Goal: Task Accomplishment & Management: Manage account settings

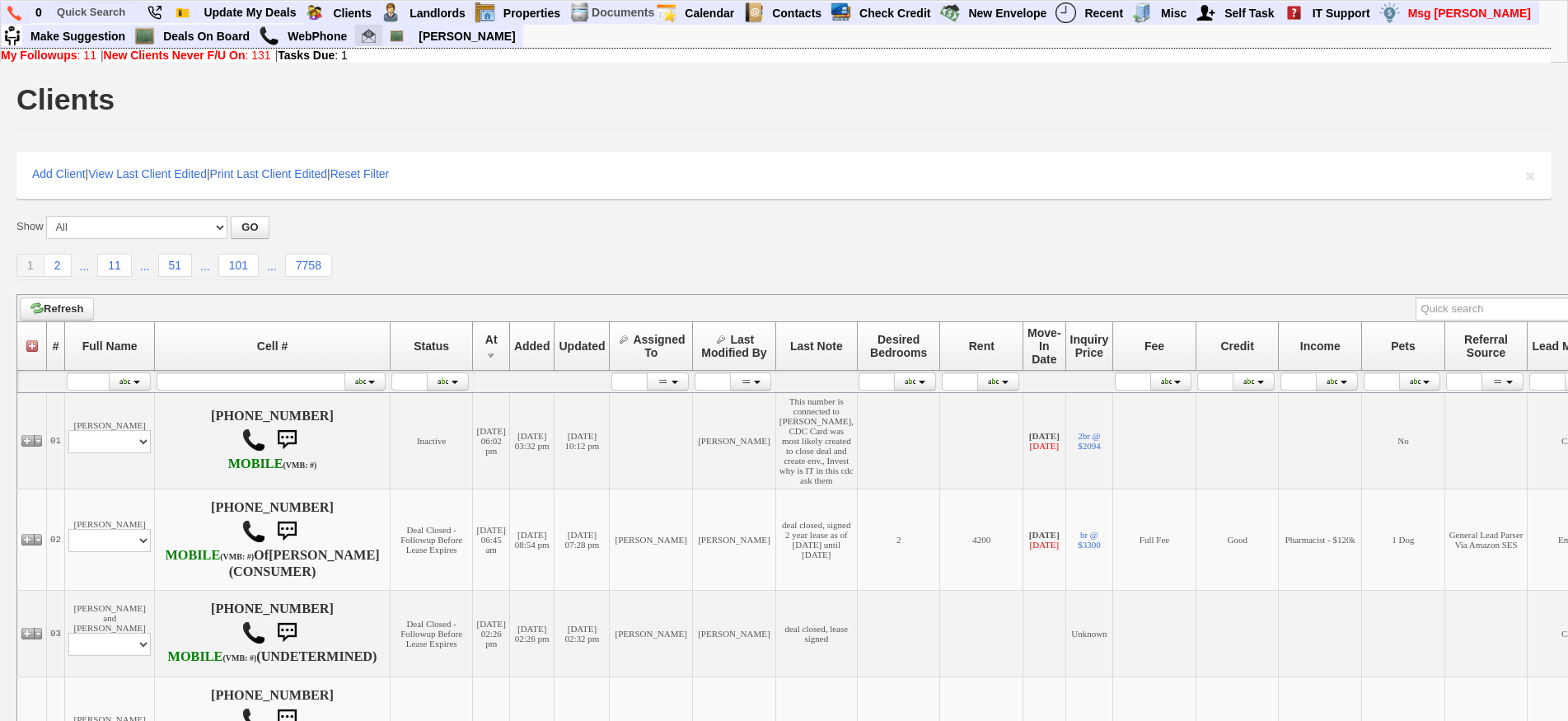
click at [373, 39] on img at bounding box center [369, 36] width 14 height 14
click at [121, 14] on input "text" at bounding box center [95, 12] width 90 height 21
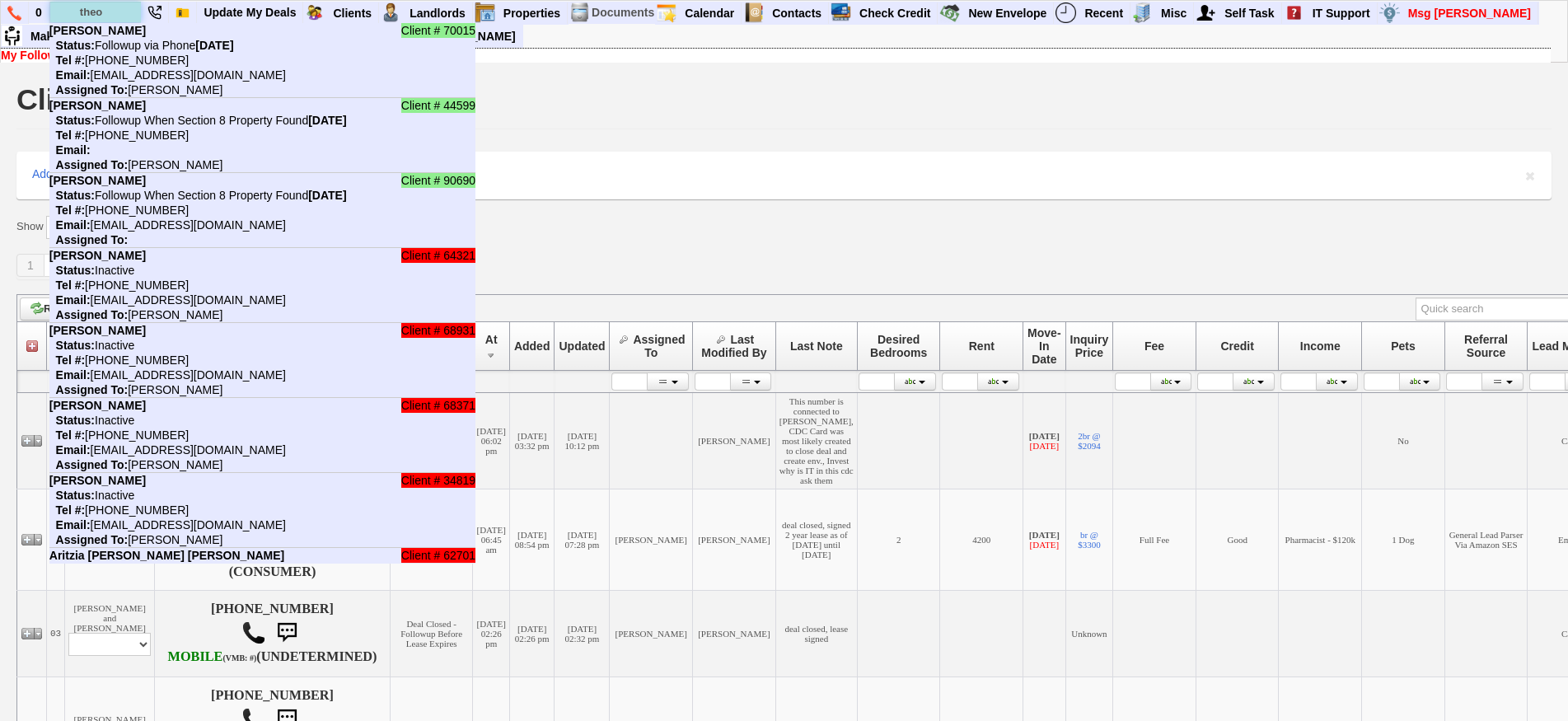
click at [121, 14] on input "theo" at bounding box center [95, 12] width 90 height 21
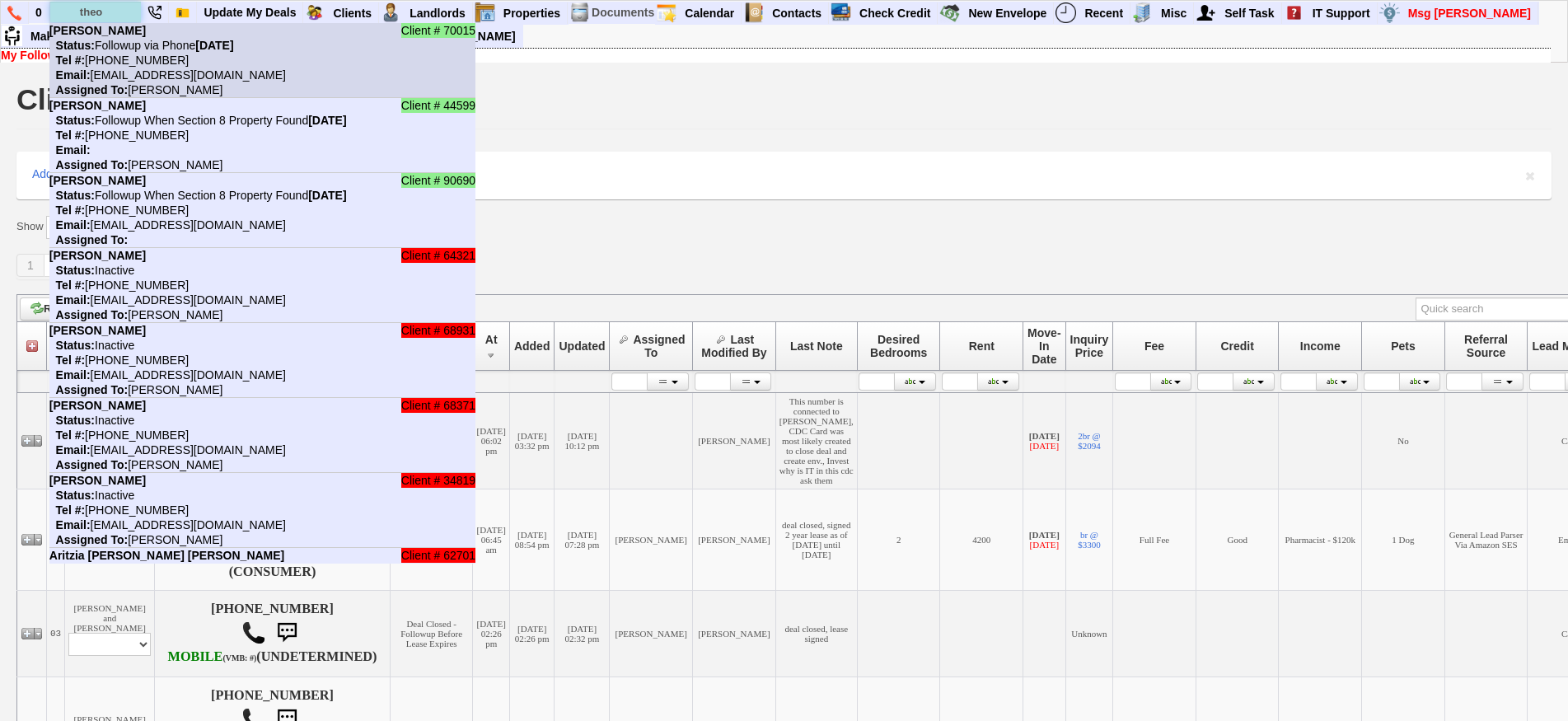
type input "theo"
click at [121, 32] on b "Theodore Utz" at bounding box center [97, 30] width 96 height 13
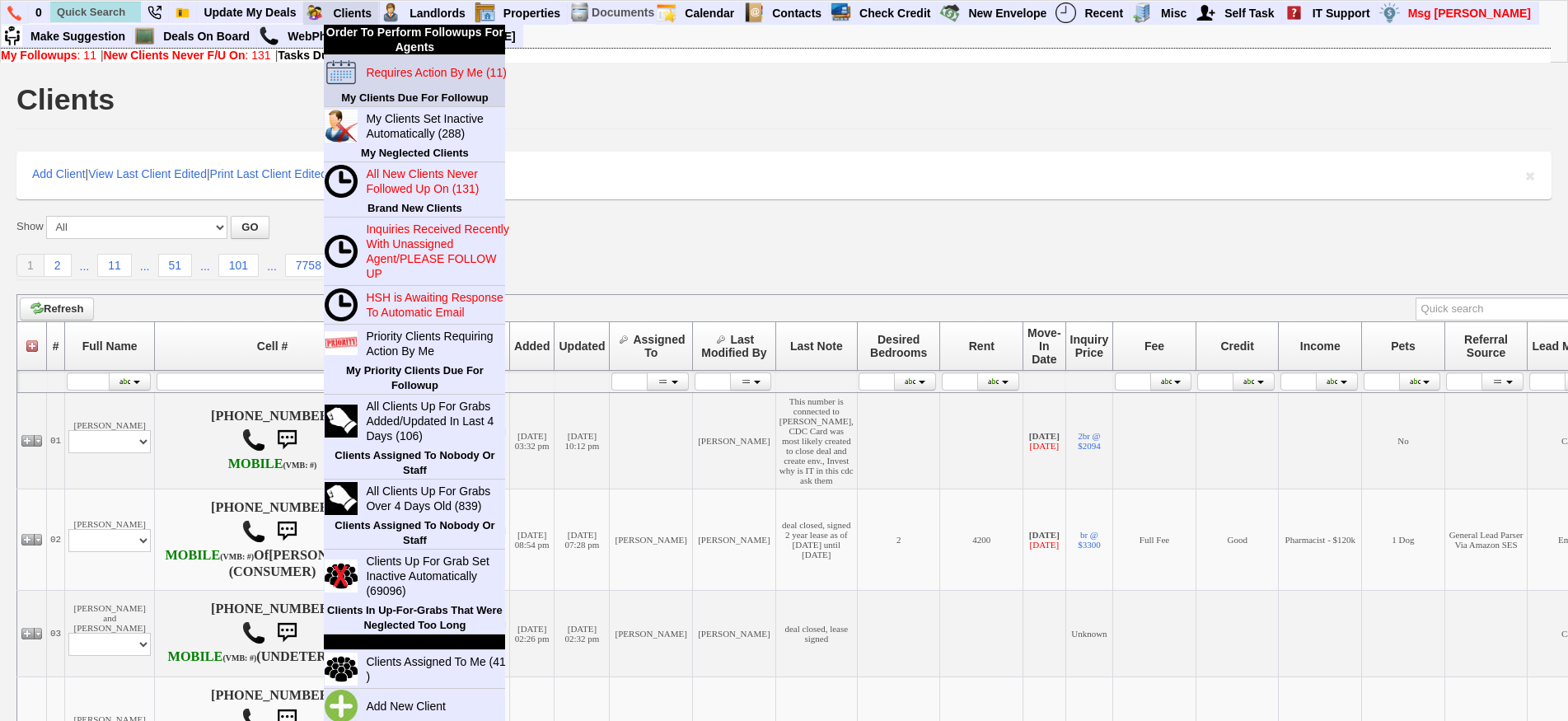
click at [417, 80] on link "Requires Action By Me (11)" at bounding box center [438, 72] width 159 height 22
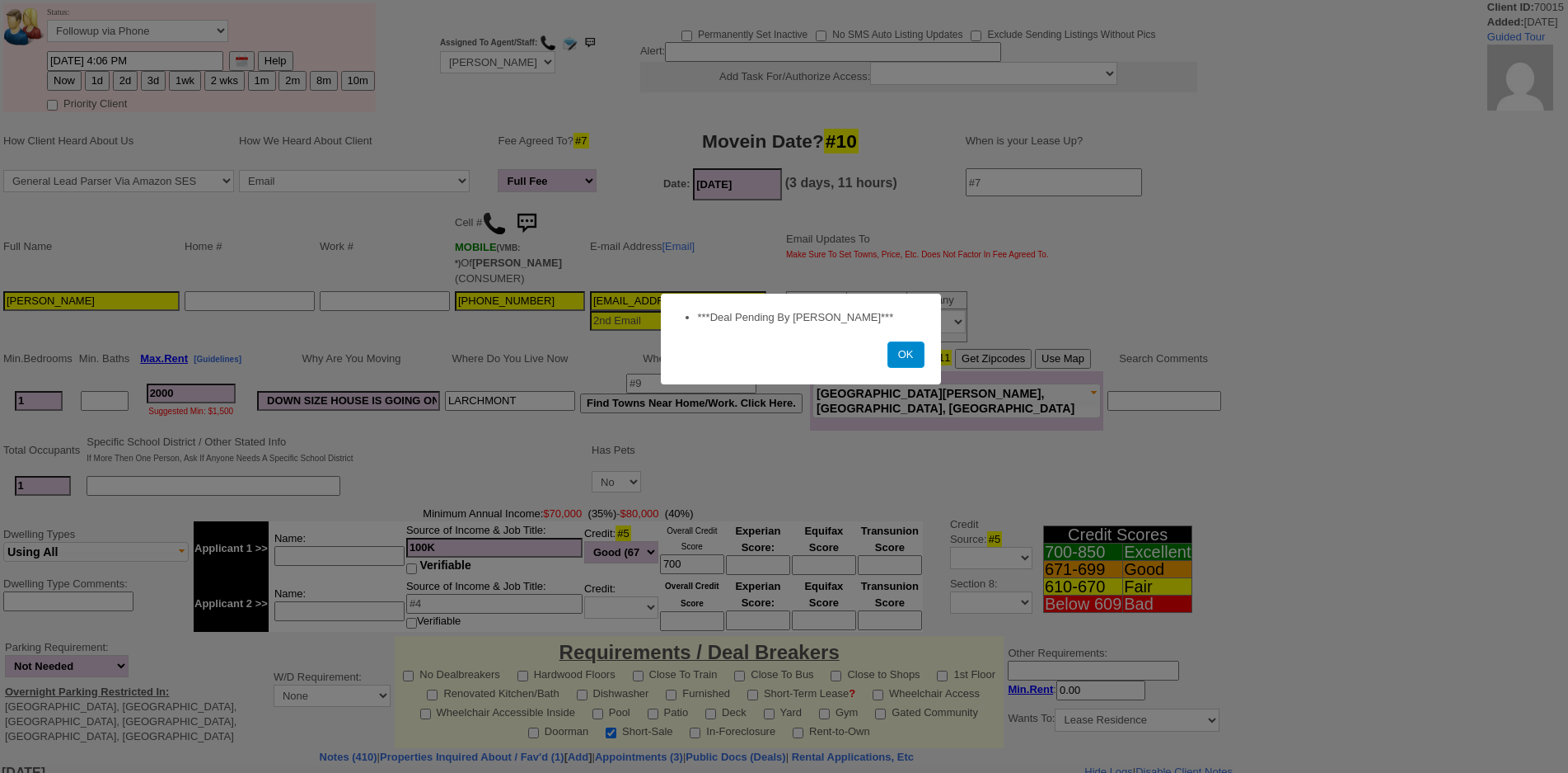
click at [914, 354] on button "OK" at bounding box center [905, 354] width 37 height 27
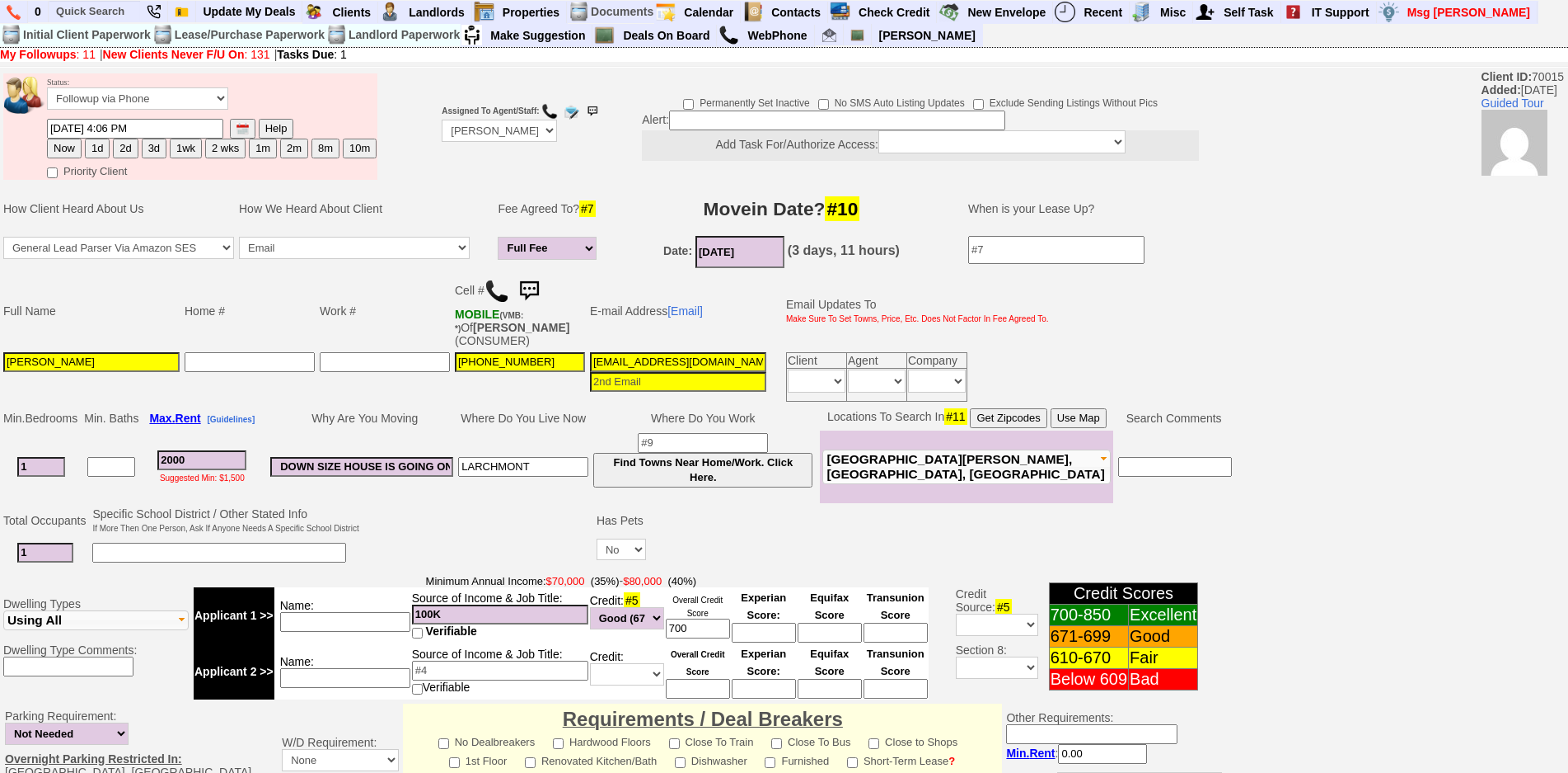
click at [535, 289] on img at bounding box center [529, 291] width 33 height 33
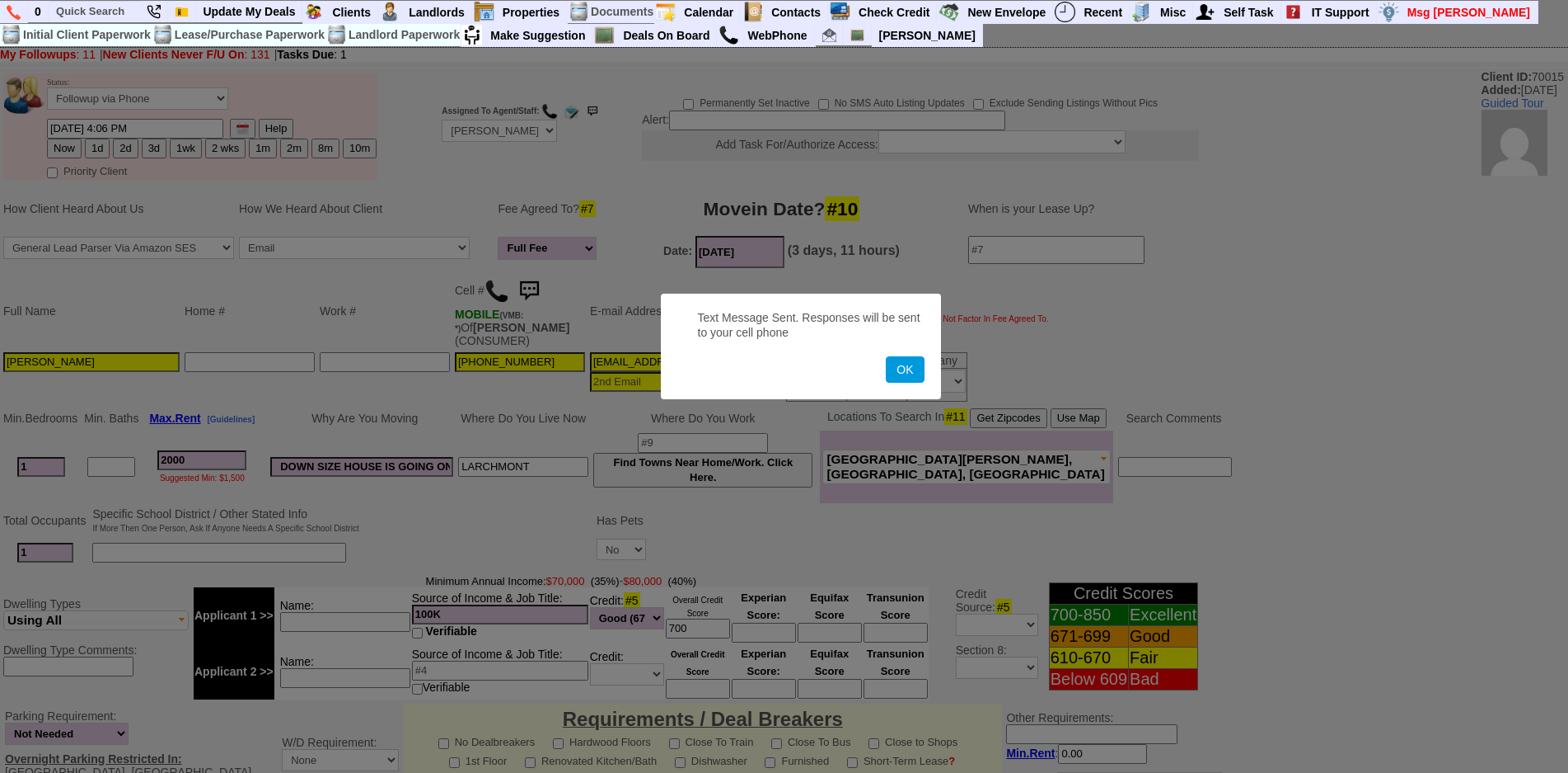
click at [886, 356] on button "OK" at bounding box center [905, 369] width 38 height 27
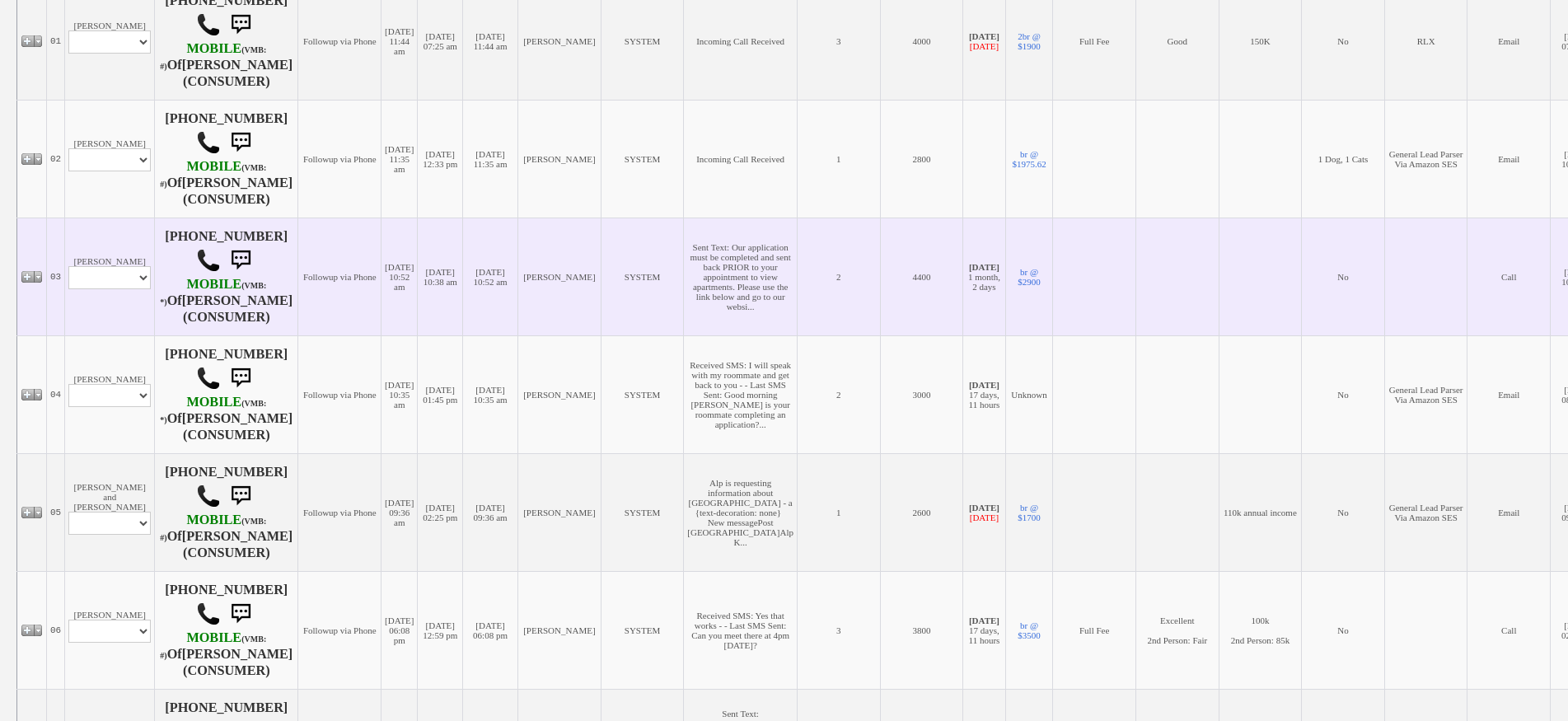
scroll to position [413, 0]
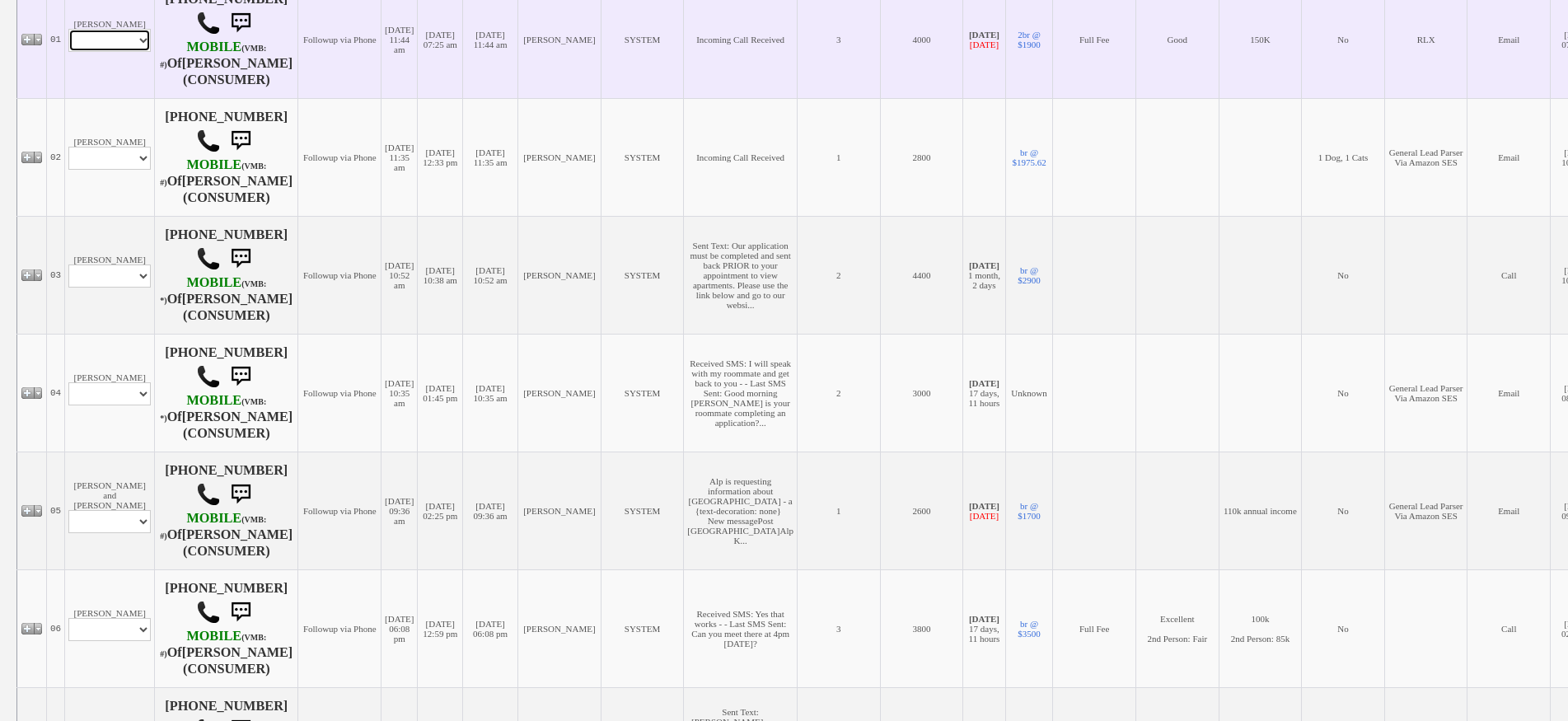
drag, startPoint x: 123, startPoint y: 48, endPoint x: 124, endPoint y: 58, distance: 10.0
click at [123, 48] on select "Profile Edit Print Email Externally (Will Not Be Tracked In CRM) Closed Deals" at bounding box center [109, 40] width 82 height 23
select select "ChangeURL,/crm/custom/edit_client_form.php?redirect=%2Fcrm%2Fclients.php&id=745…"
click at [68, 36] on select "Profile Edit Print Email Externally (Will Not Be Tracked In CRM) Closed Deals" at bounding box center [109, 40] width 82 height 23
select select
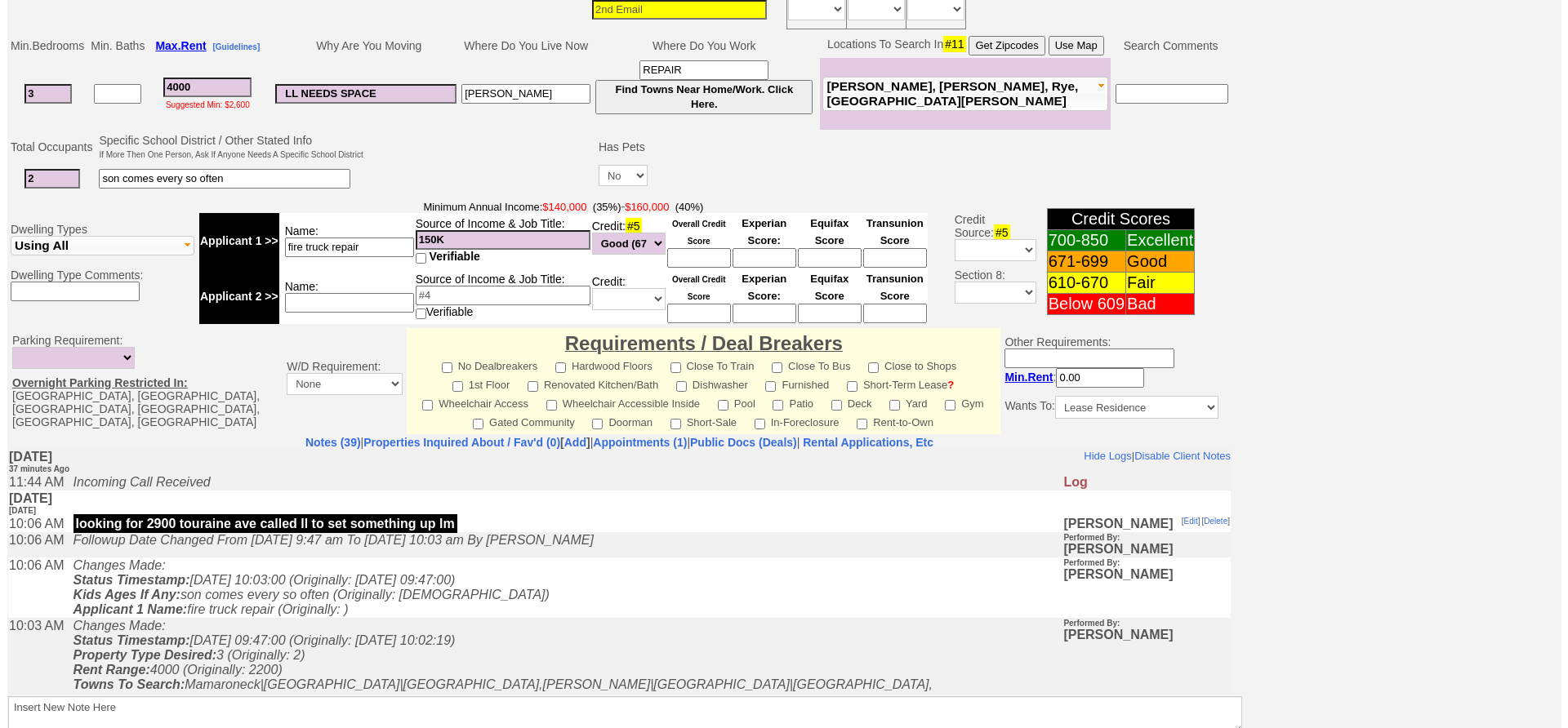
scroll to position [483, 0]
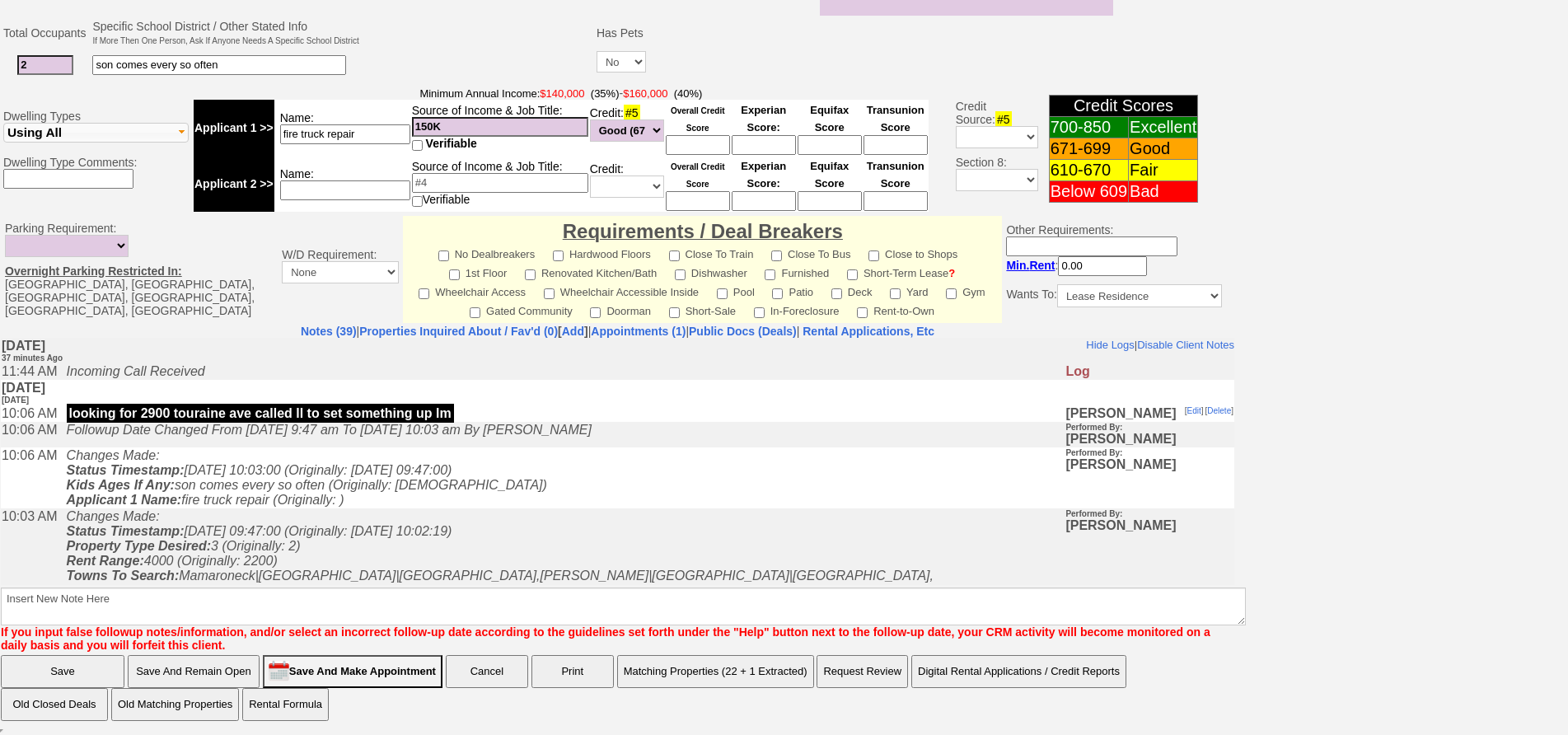
click at [708, 680] on button "Matching Properties (22 + 1 Extracted)" at bounding box center [715, 672] width 197 height 33
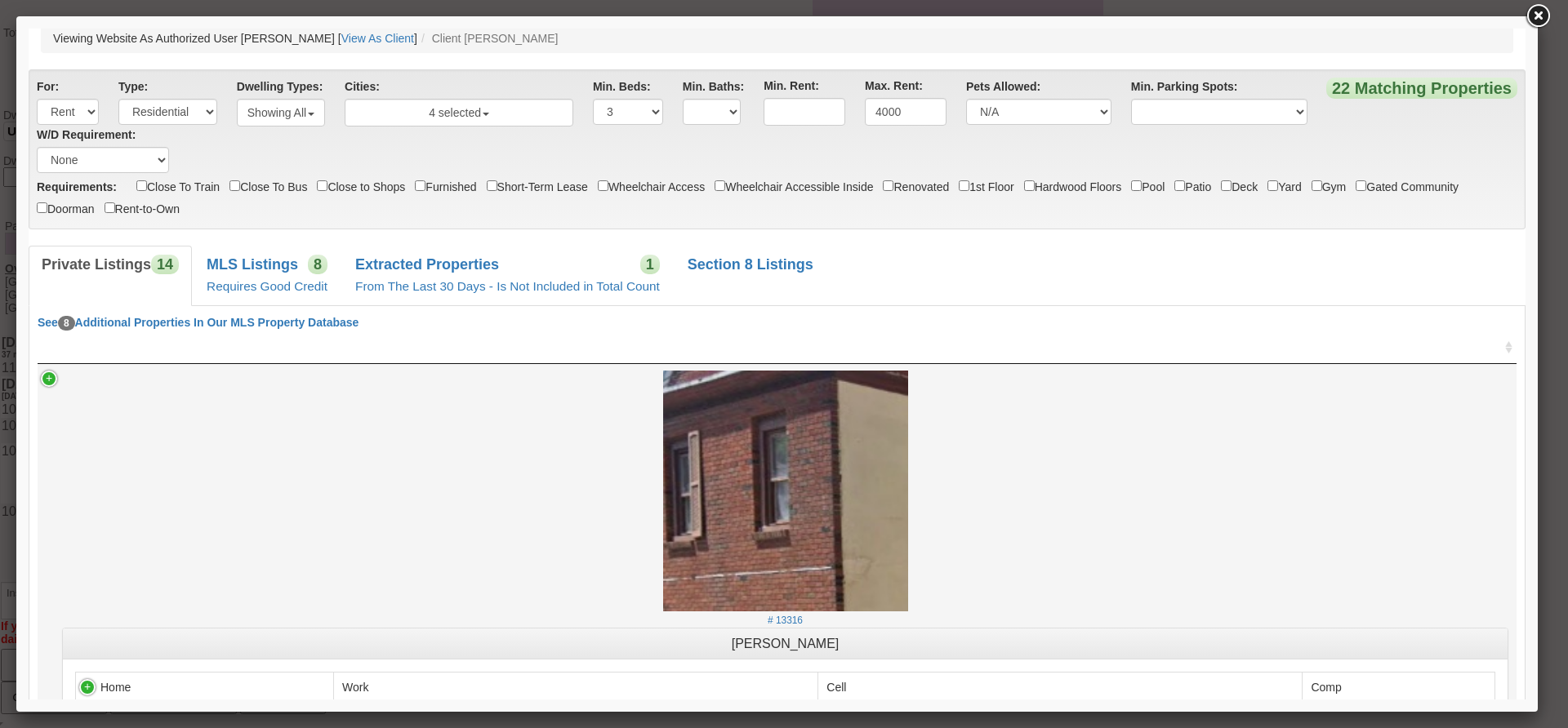
scroll to position [0, 0]
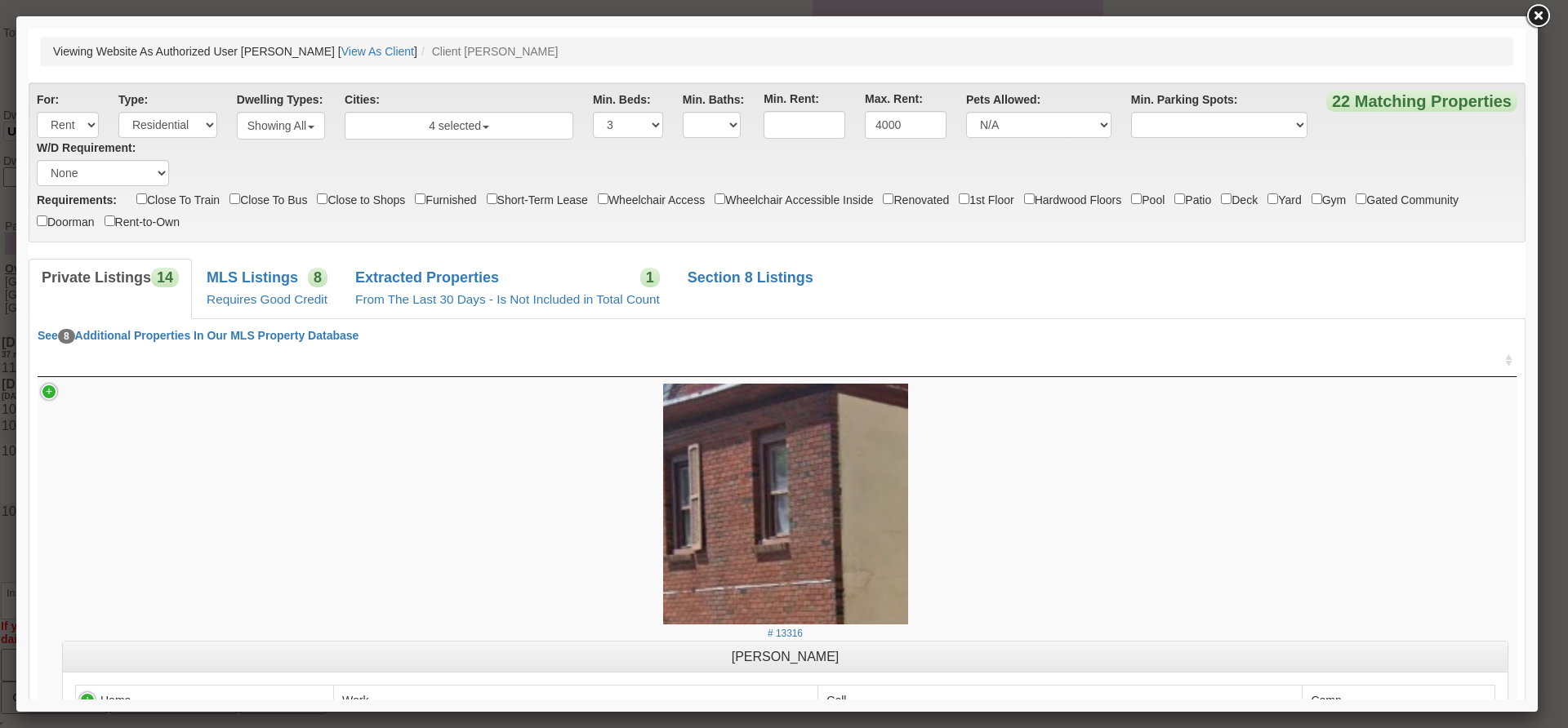
click at [293, 293] on small "Requires Good Credit" at bounding box center [266, 300] width 121 height 14
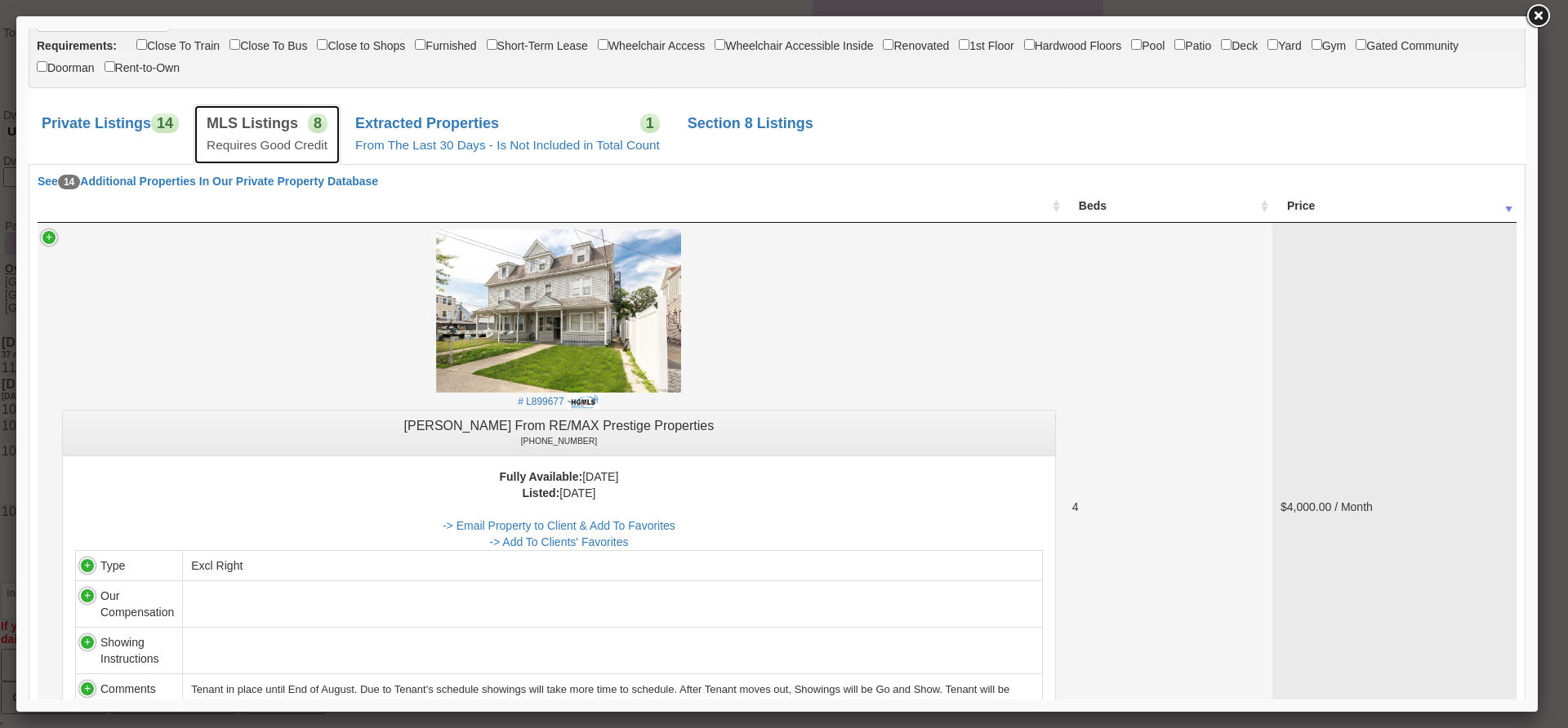
scroll to position [163, 0]
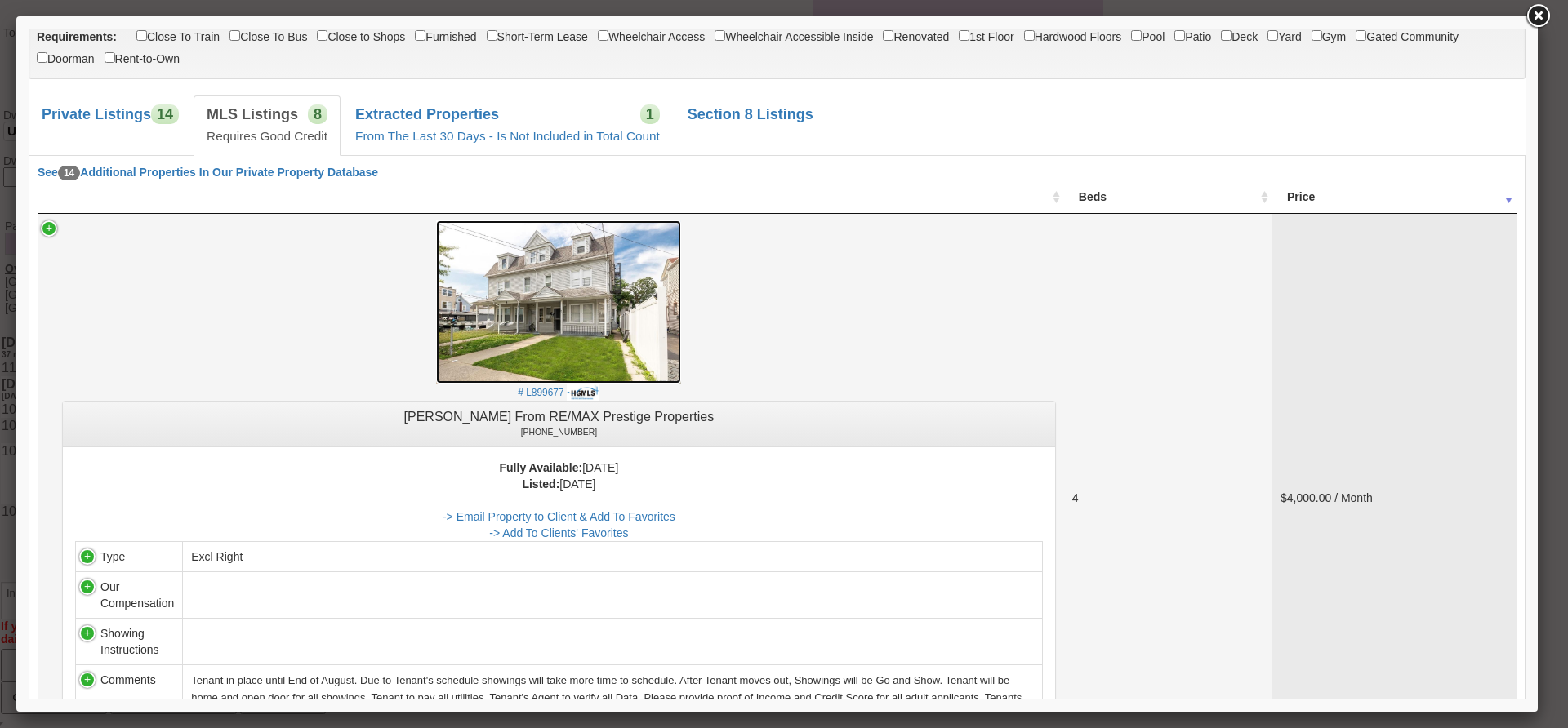
click at [603, 324] on img at bounding box center [558, 302] width 245 height 163
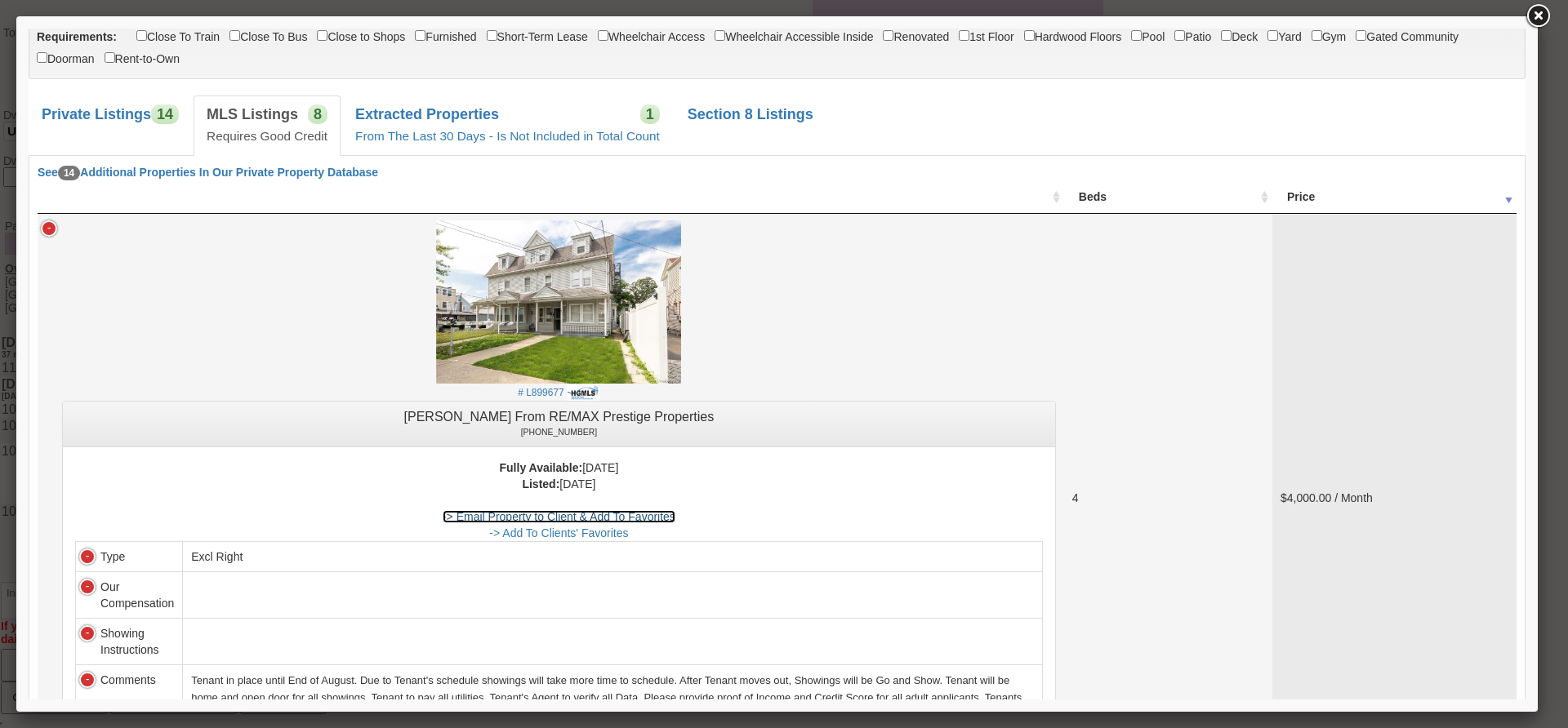
click at [539, 519] on link "-> Email Property to Client & Add To Favorites" at bounding box center [558, 516] width 233 height 13
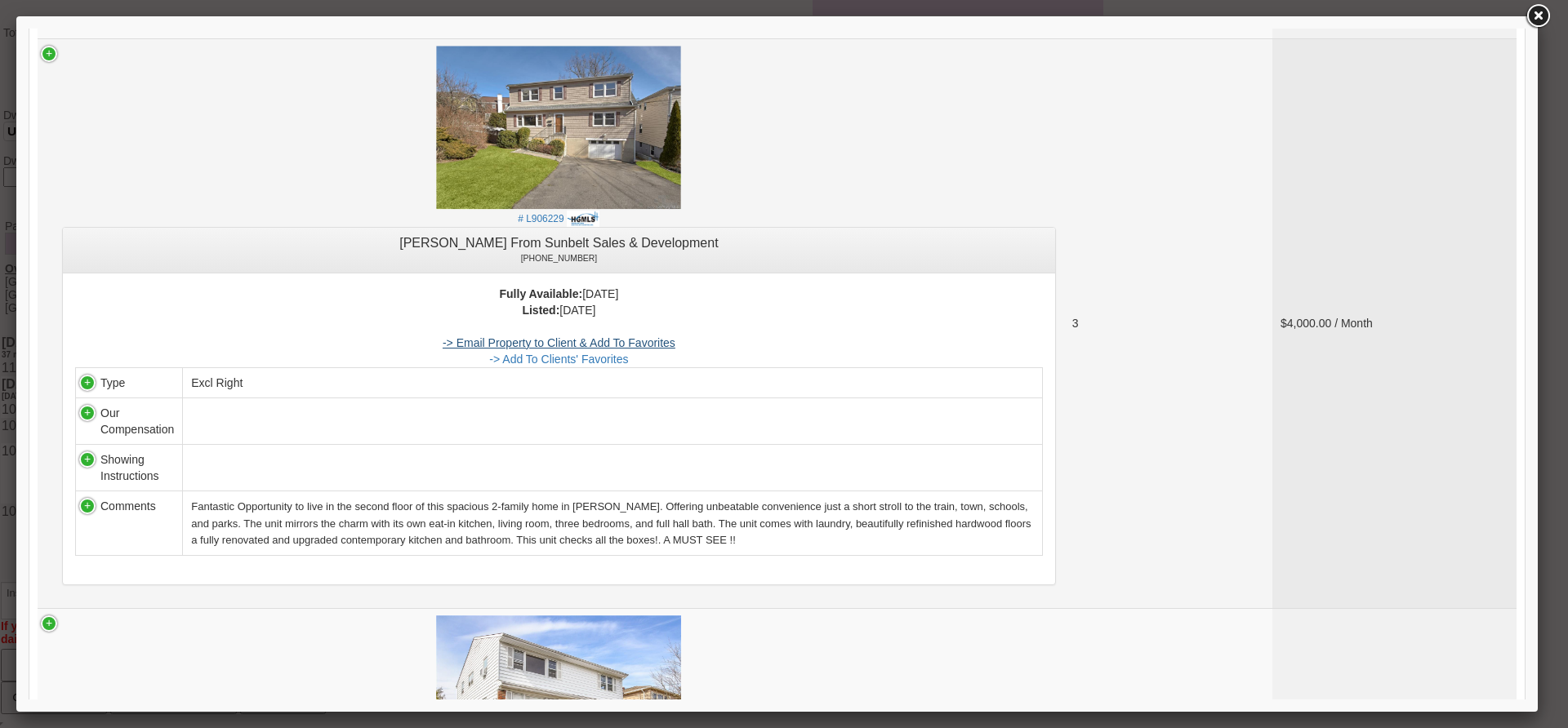
scroll to position [735, 0]
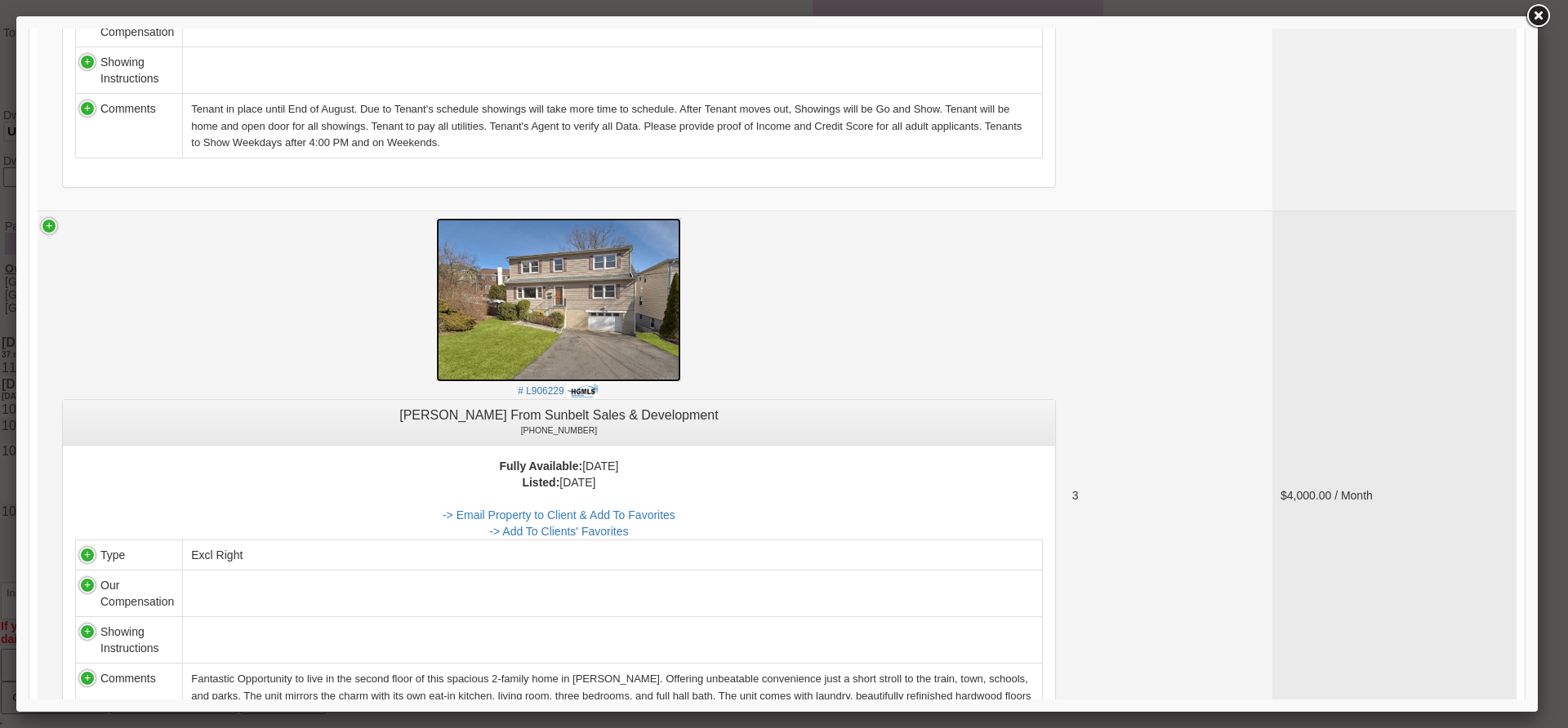
click at [601, 337] on img at bounding box center [558, 300] width 245 height 164
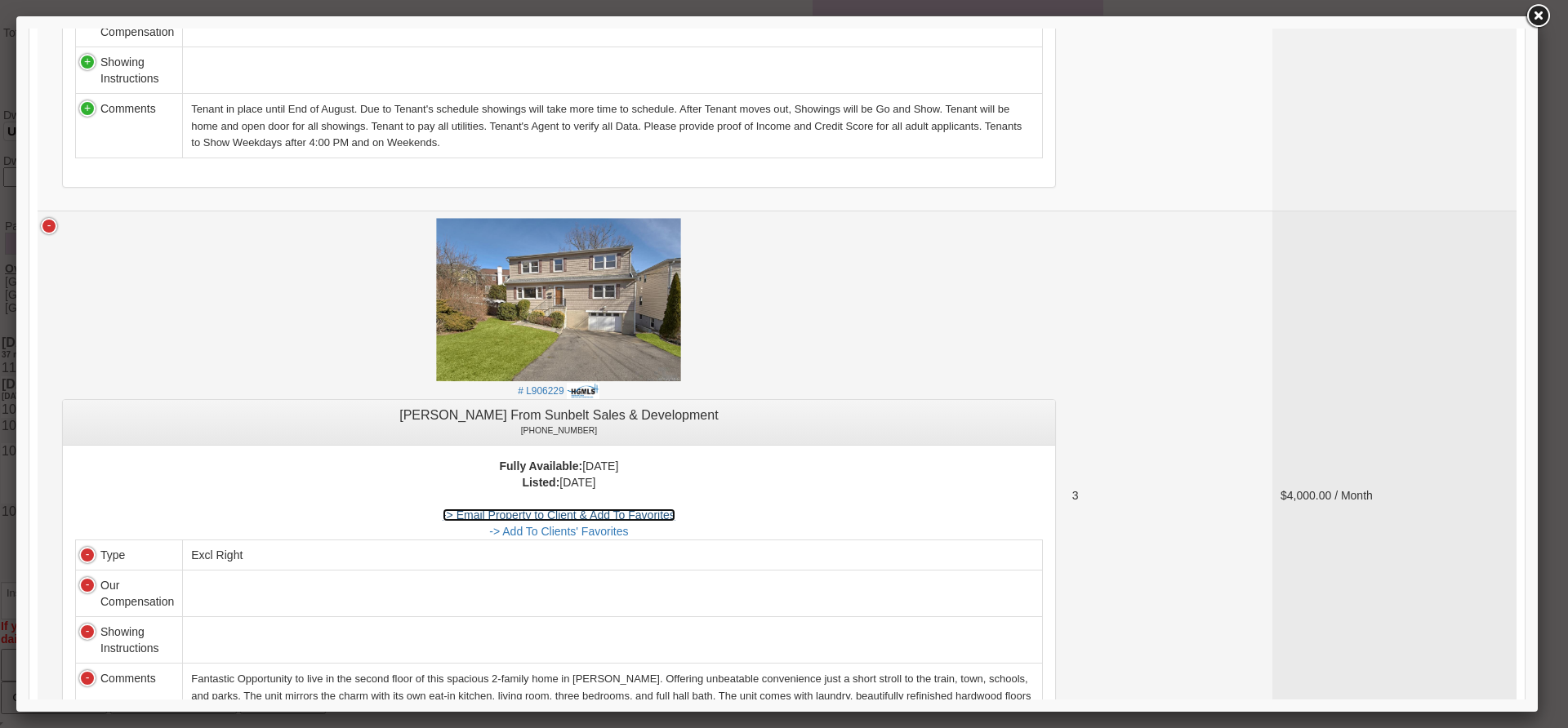
click at [649, 515] on link "-> Email Property to Client & Add To Favorites" at bounding box center [558, 515] width 233 height 13
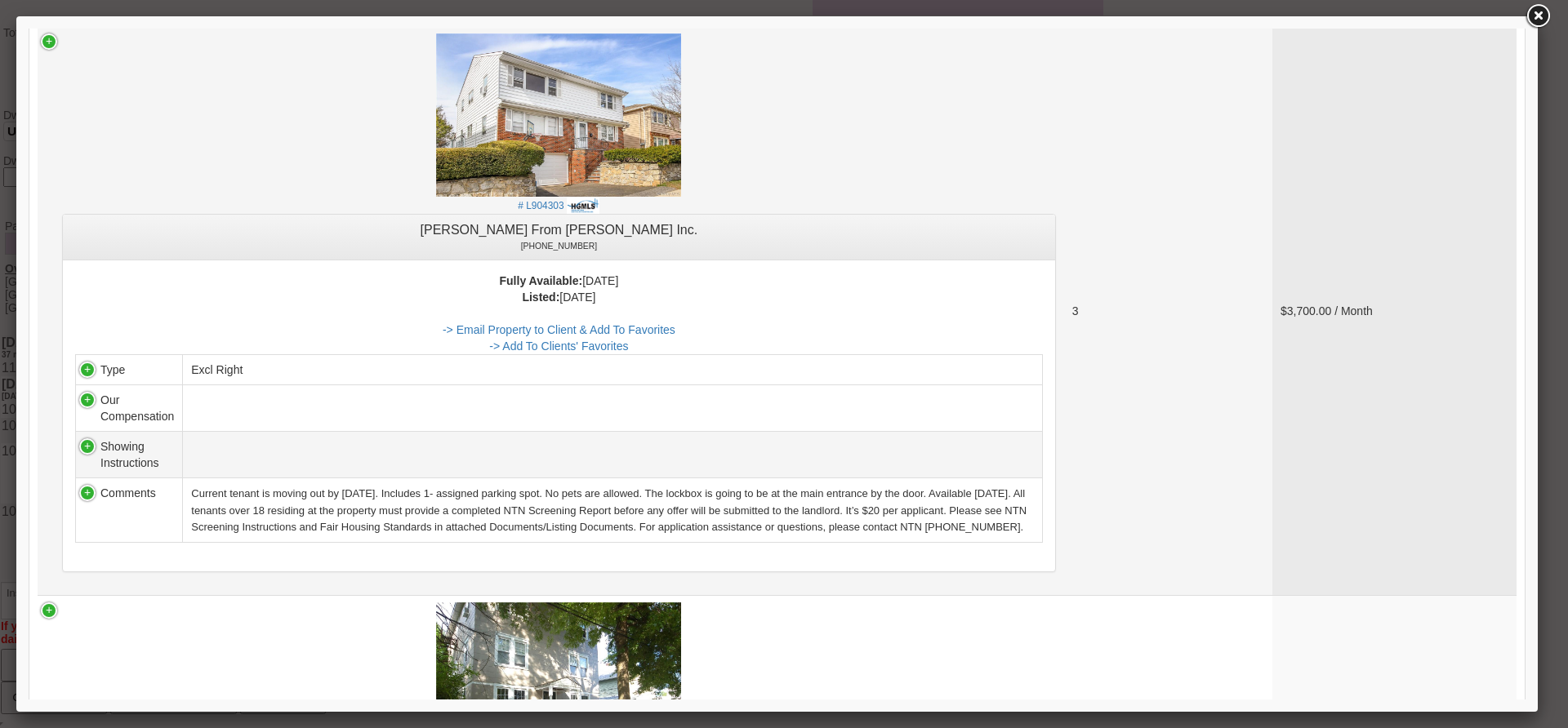
scroll to position [1388, 0]
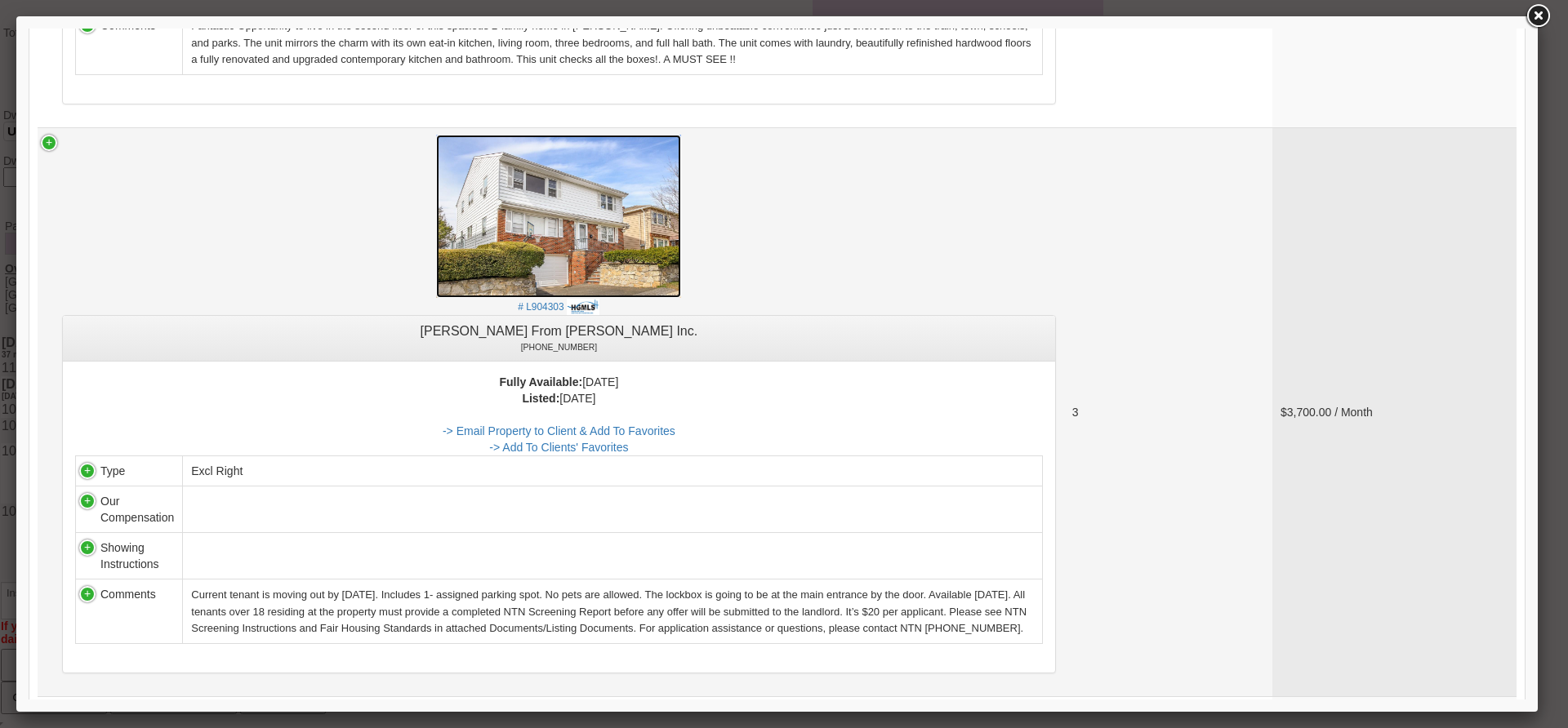
click at [602, 199] on img at bounding box center [558, 216] width 245 height 163
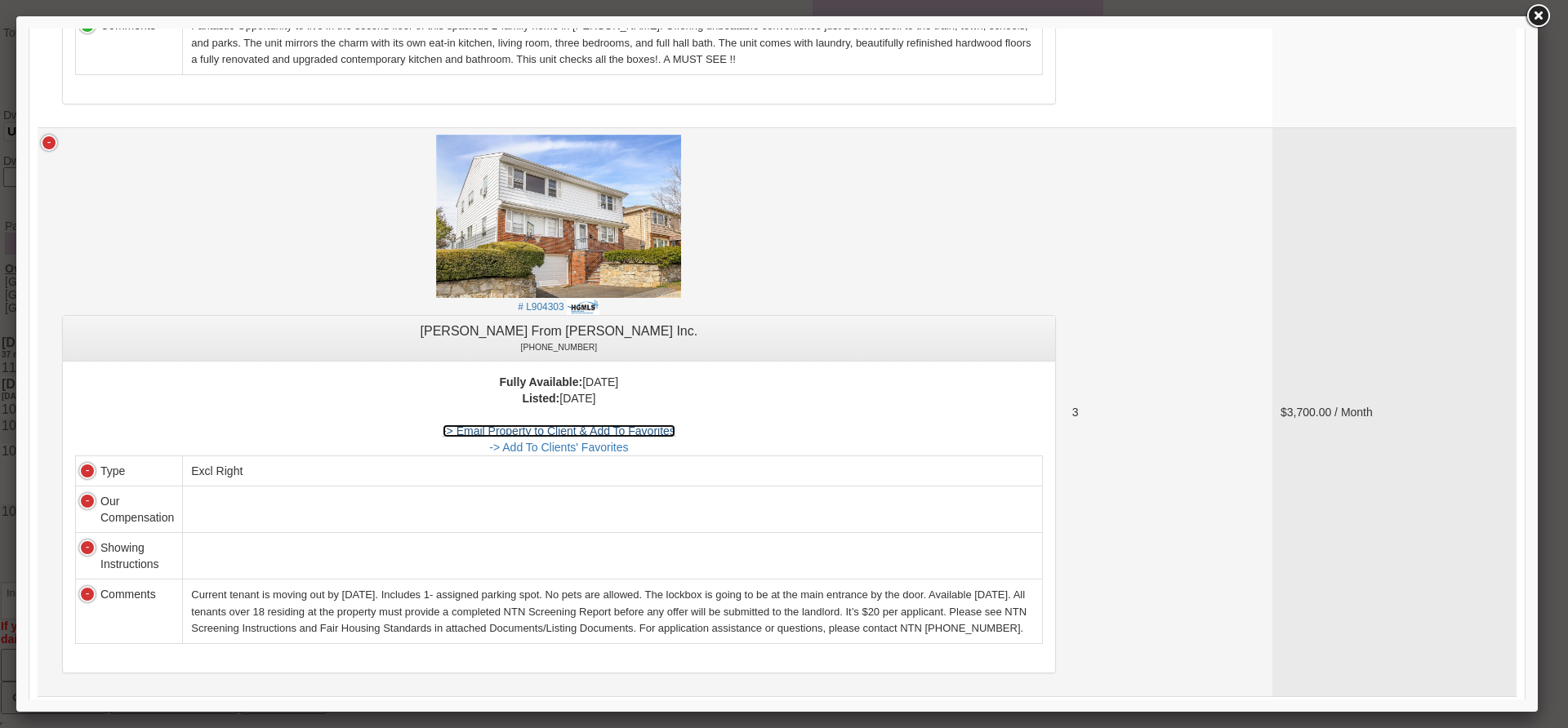
click at [583, 434] on link "-> Email Property to Client & Add To Favorites" at bounding box center [558, 430] width 233 height 13
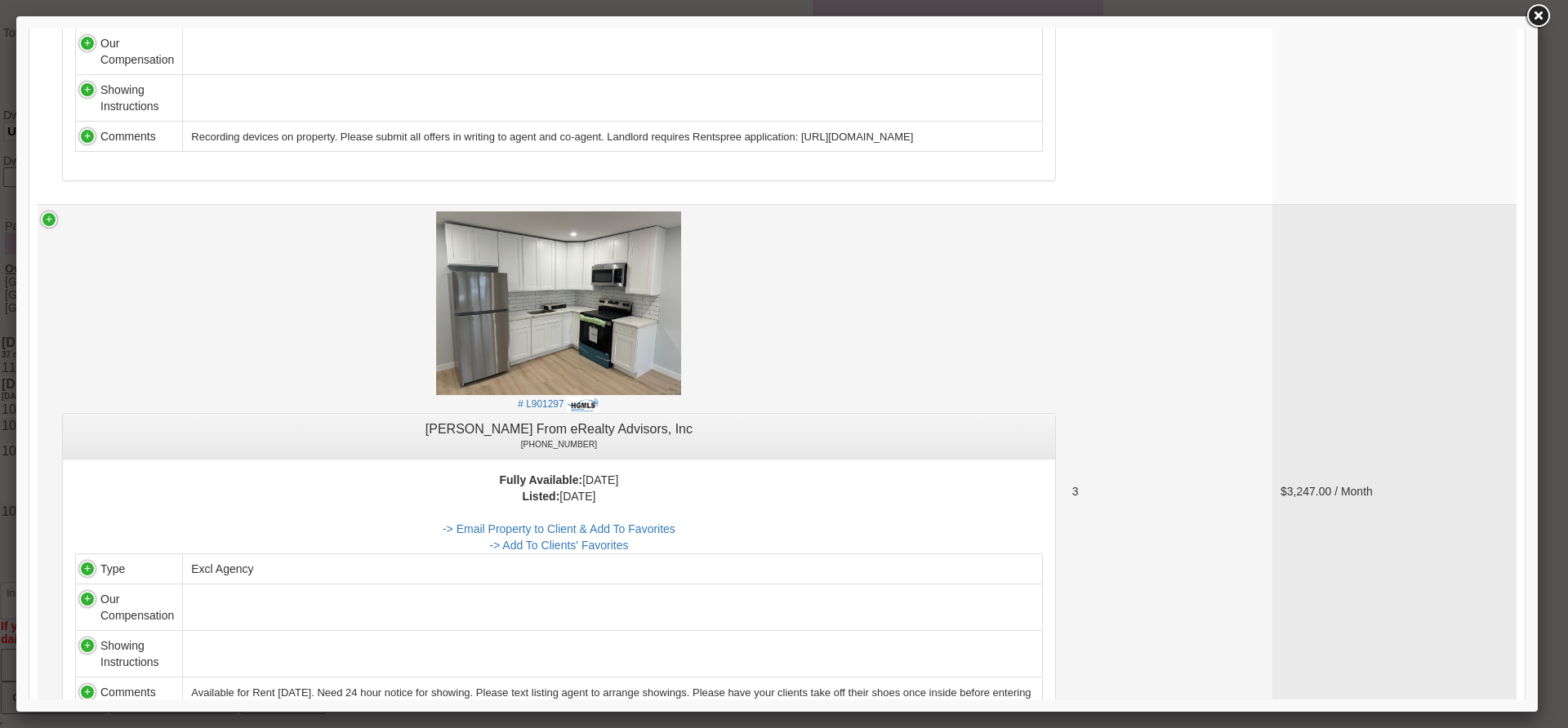
scroll to position [3510, 0]
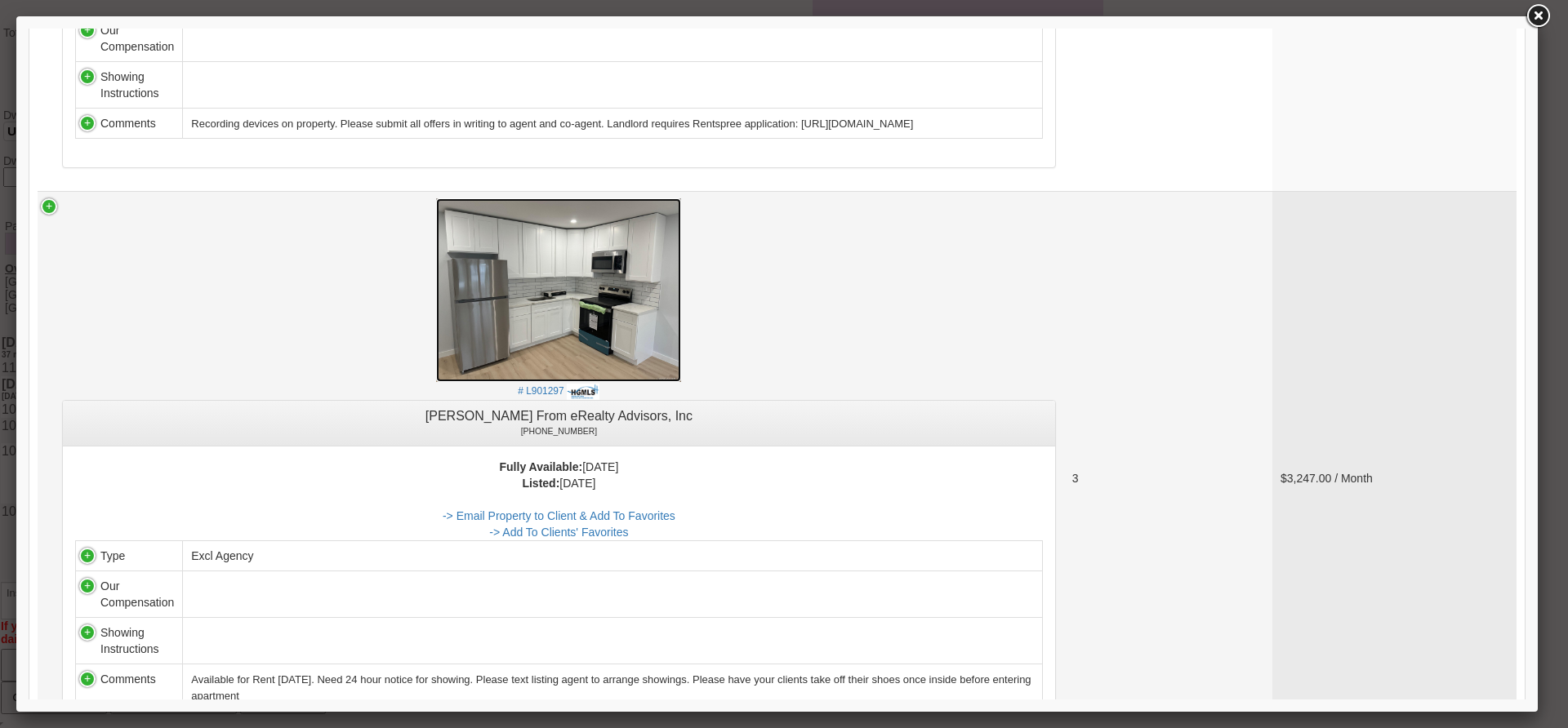
click at [613, 325] on img at bounding box center [558, 290] width 245 height 184
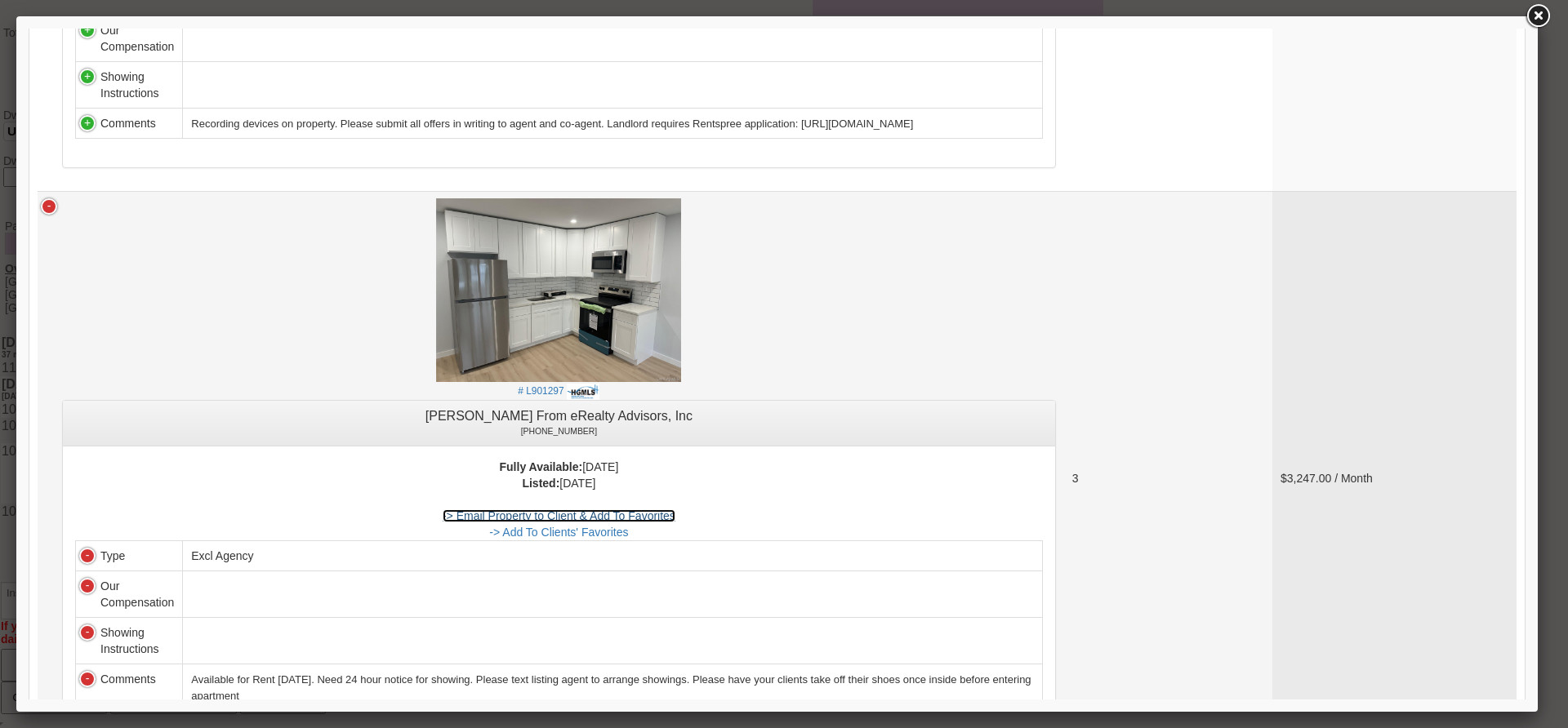
click at [611, 523] on link "-> Email Property to Client & Add To Favorites" at bounding box center [558, 516] width 233 height 13
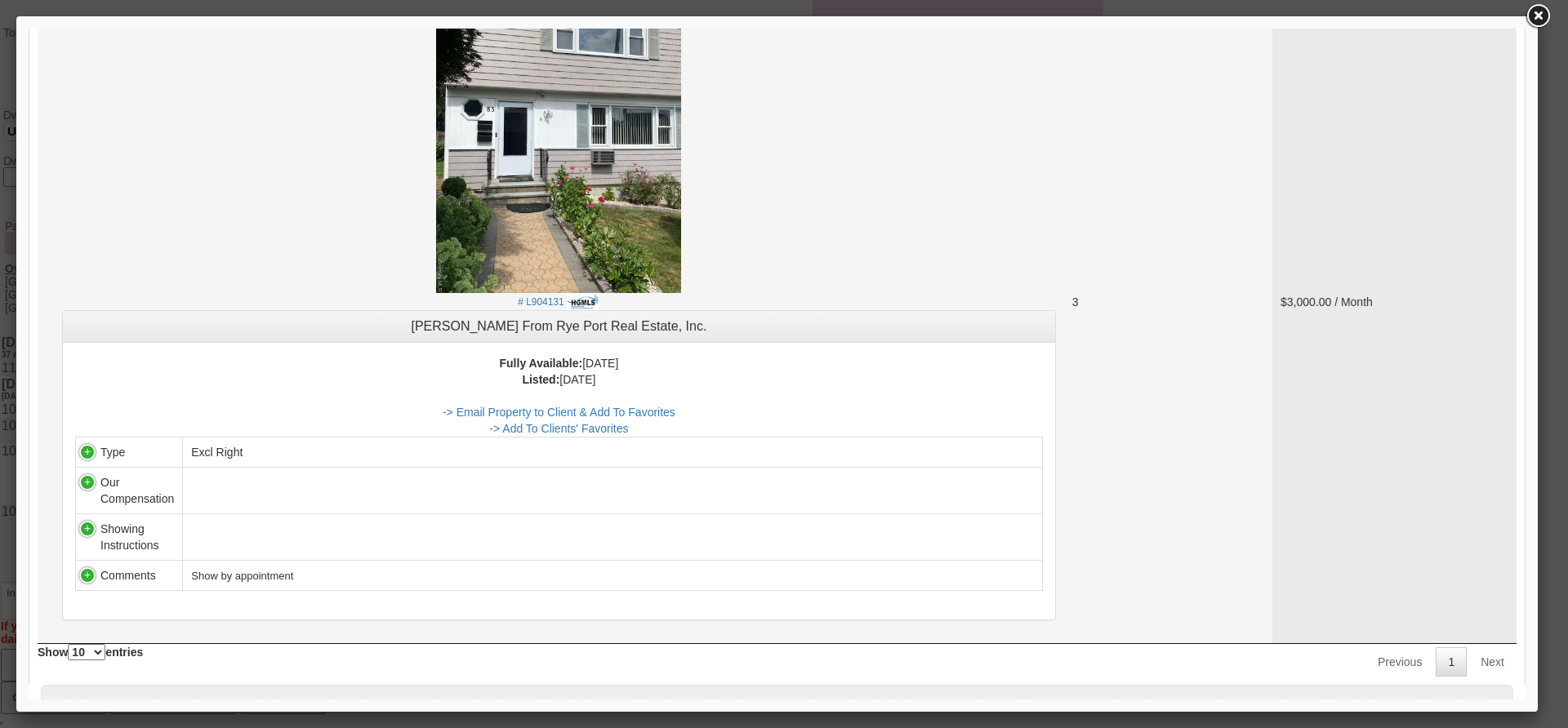
scroll to position [4328, 0]
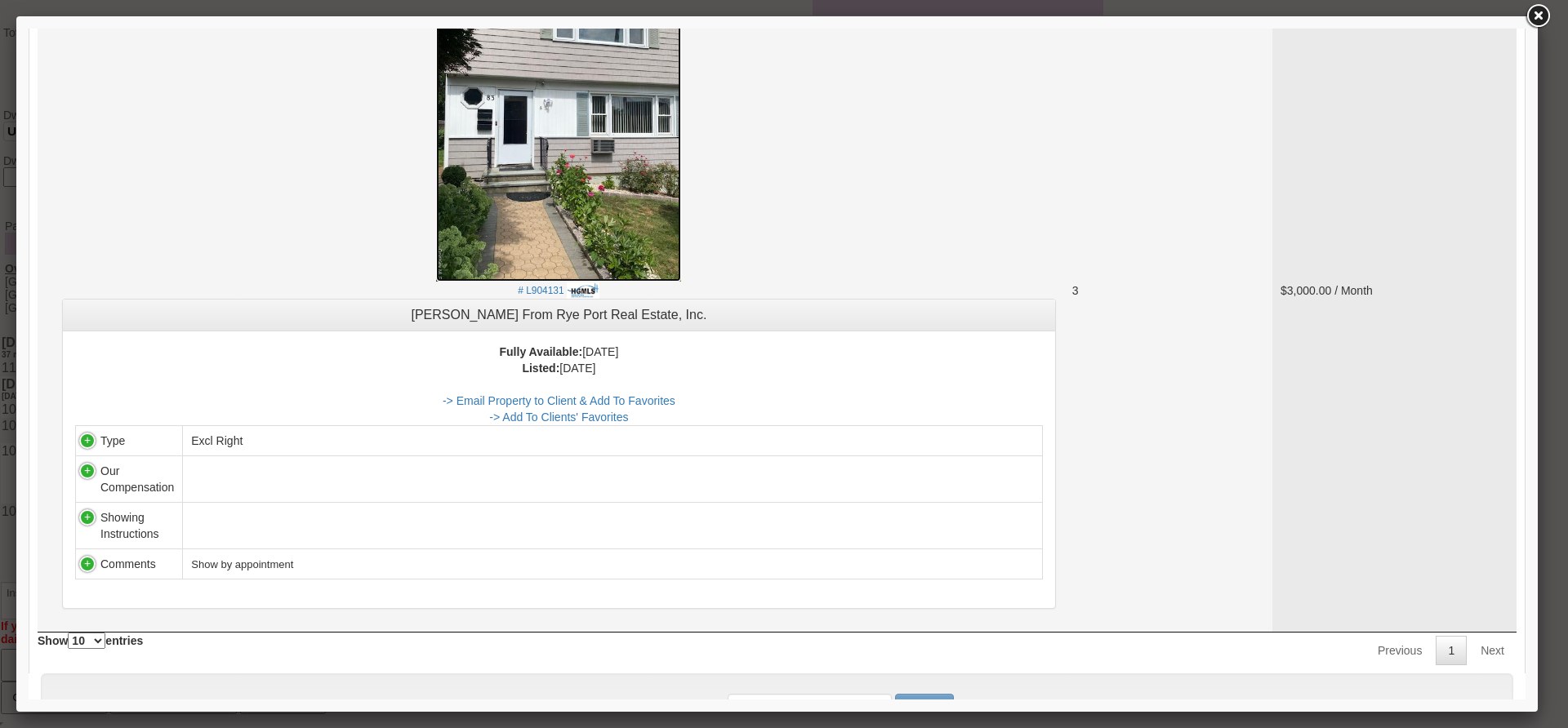
click at [573, 210] on img at bounding box center [558, 118] width 245 height 326
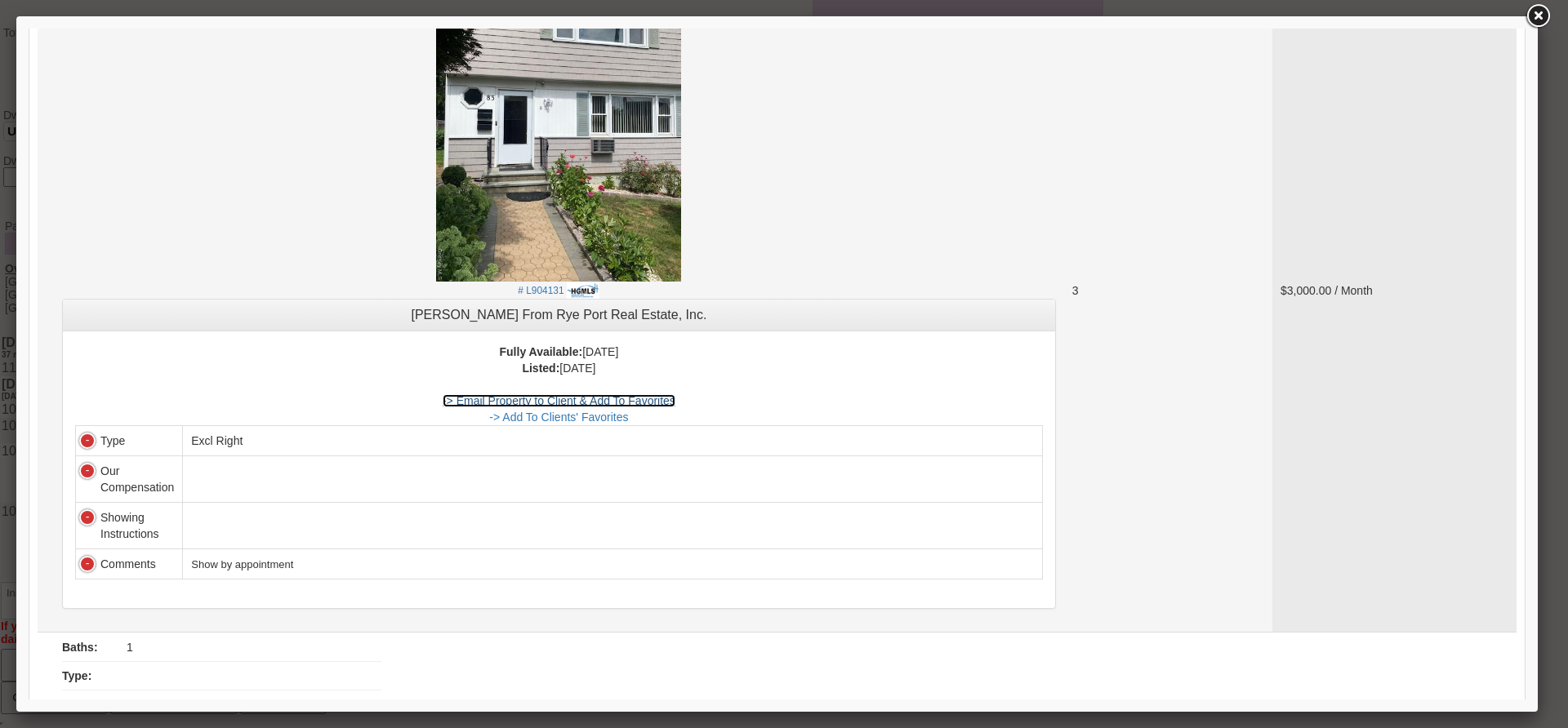
click at [606, 408] on link "-> Email Property to Client & Add To Favorites" at bounding box center [558, 400] width 233 height 13
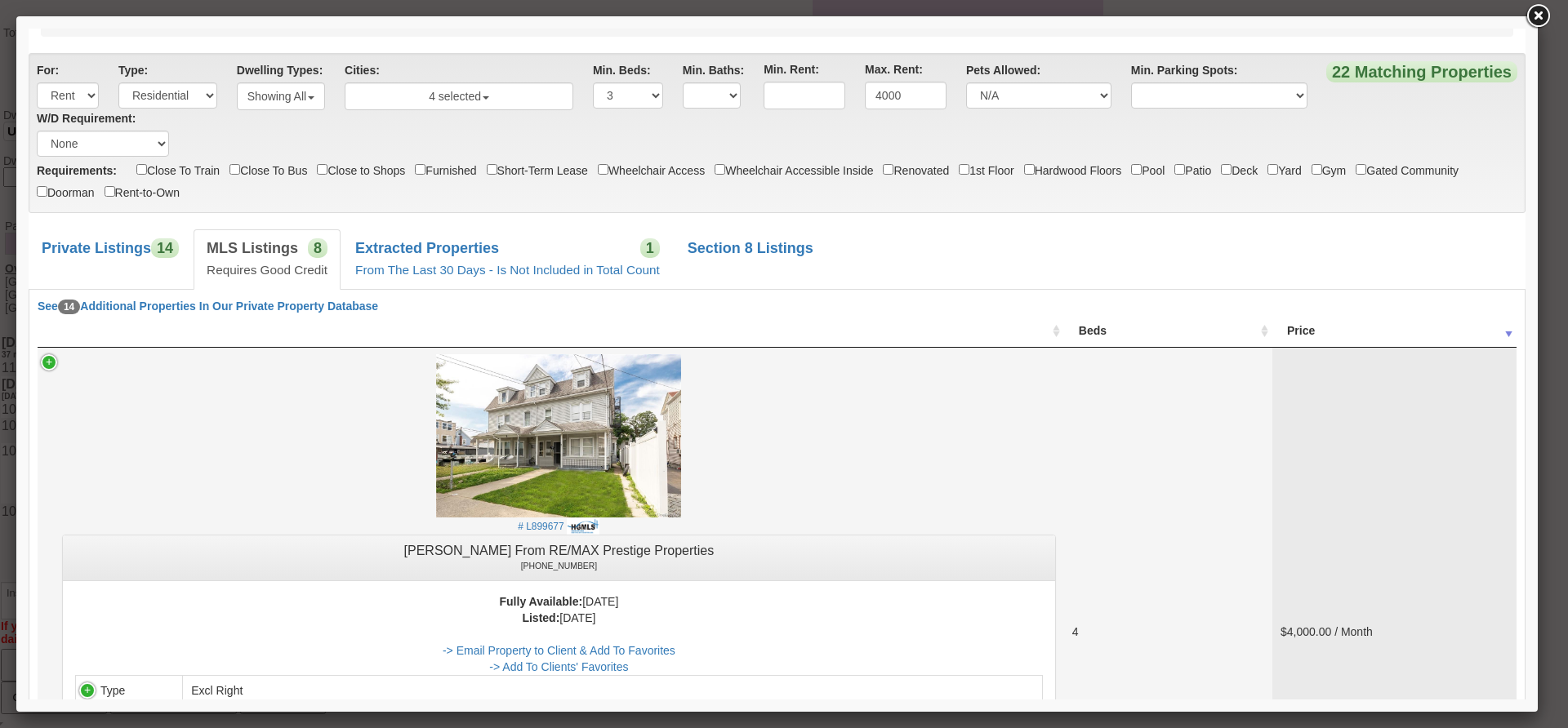
scroll to position [0, 0]
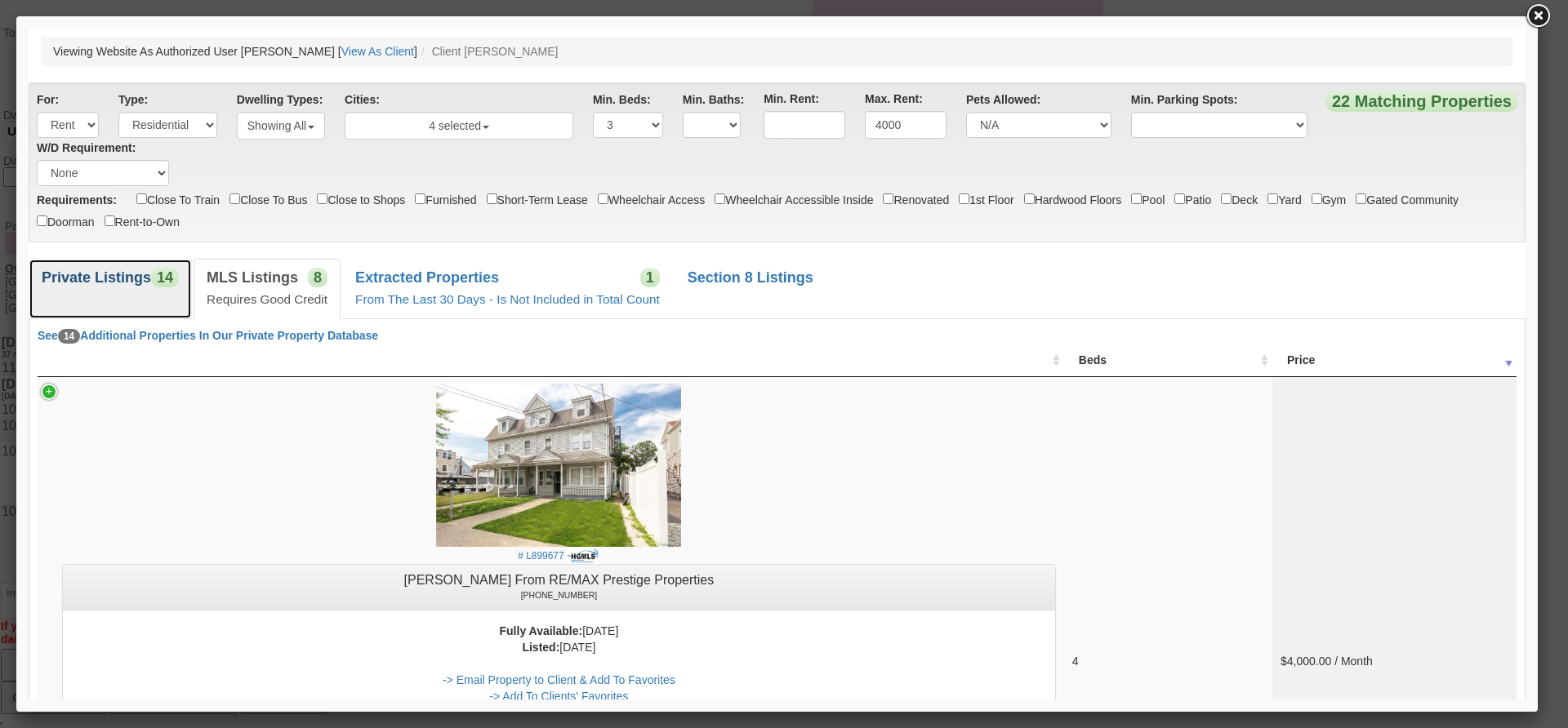
click at [158, 292] on link "Private Listings 14" at bounding box center [110, 288] width 163 height 60
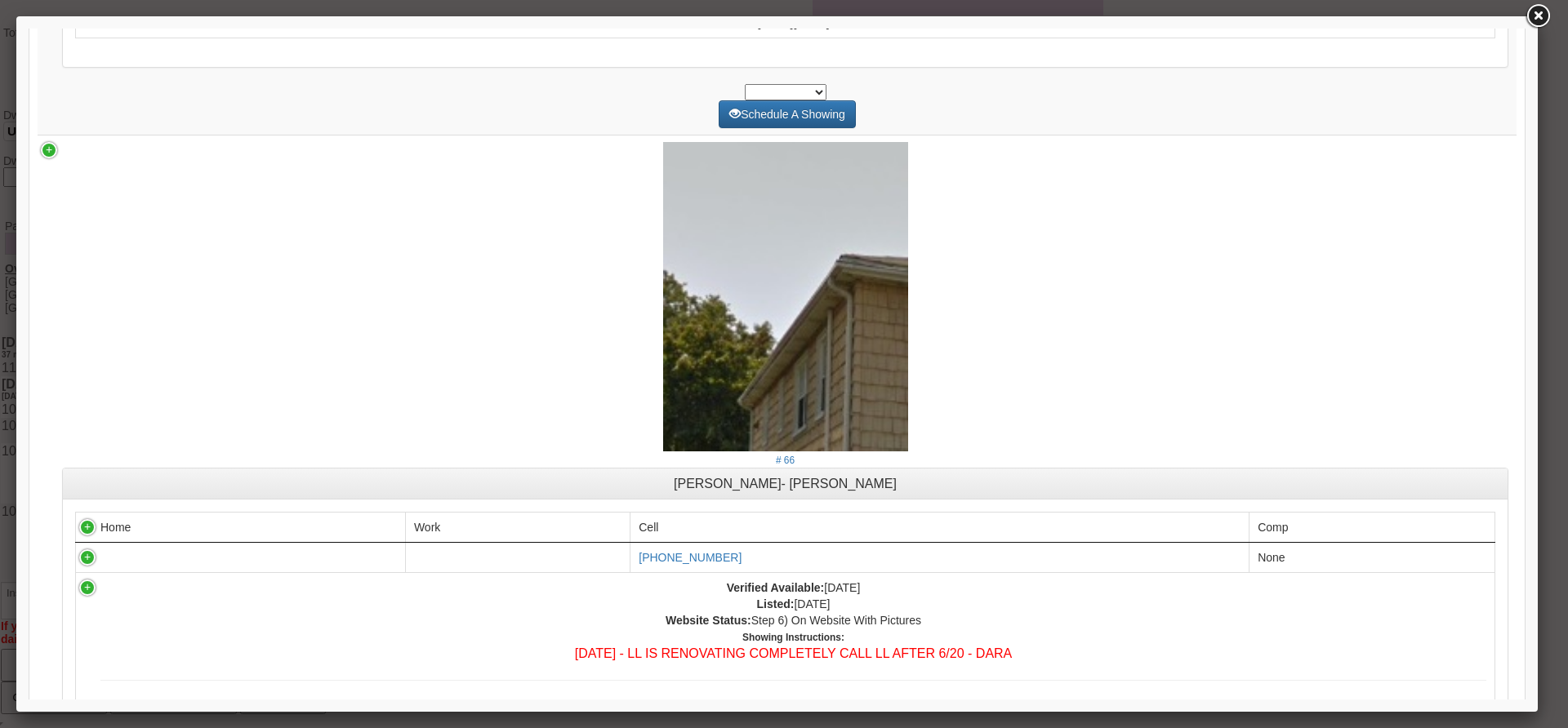
scroll to position [6188, 0]
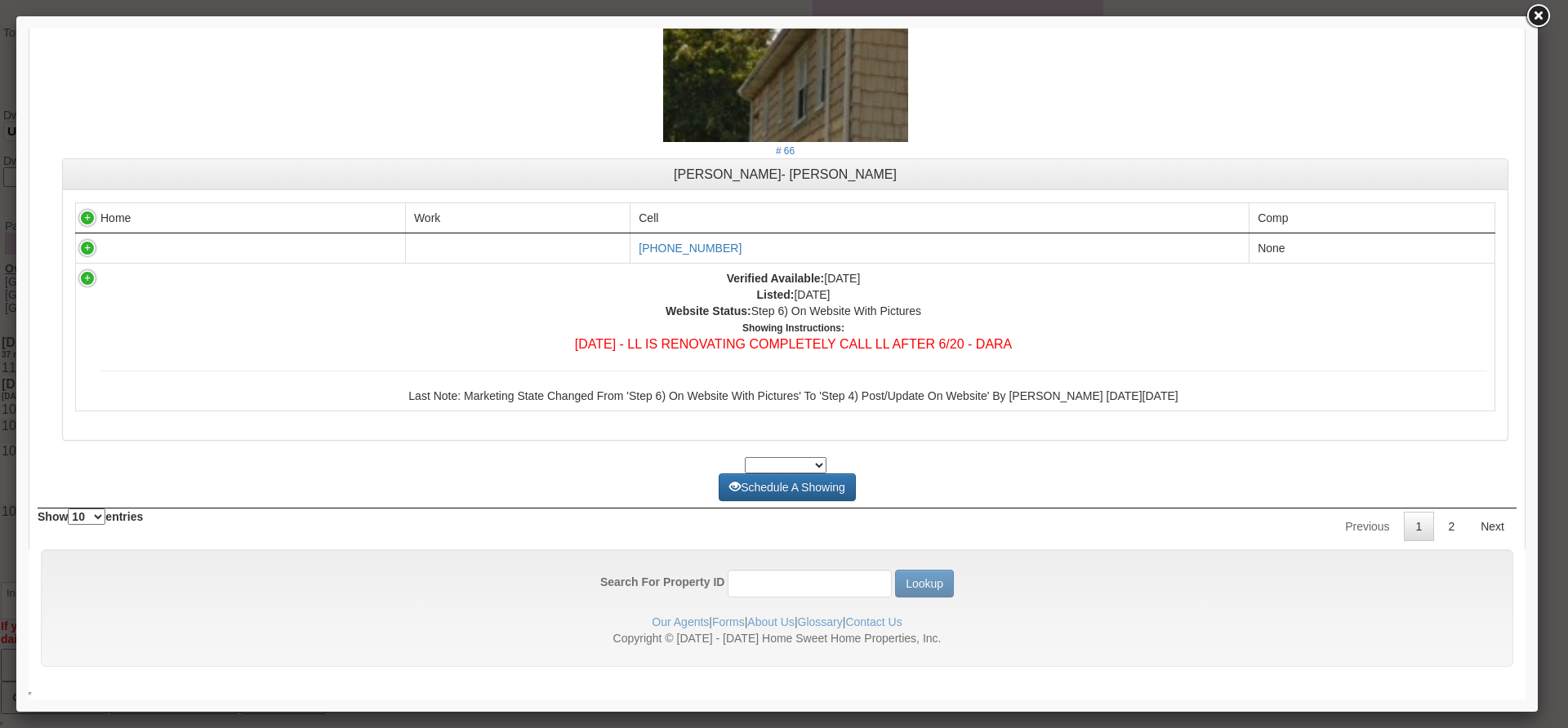
drag, startPoint x: 1513, startPoint y: 150, endPoint x: 1540, endPoint y: 728, distance: 578.6
click at [1445, 529] on link "2" at bounding box center [1451, 527] width 31 height 29
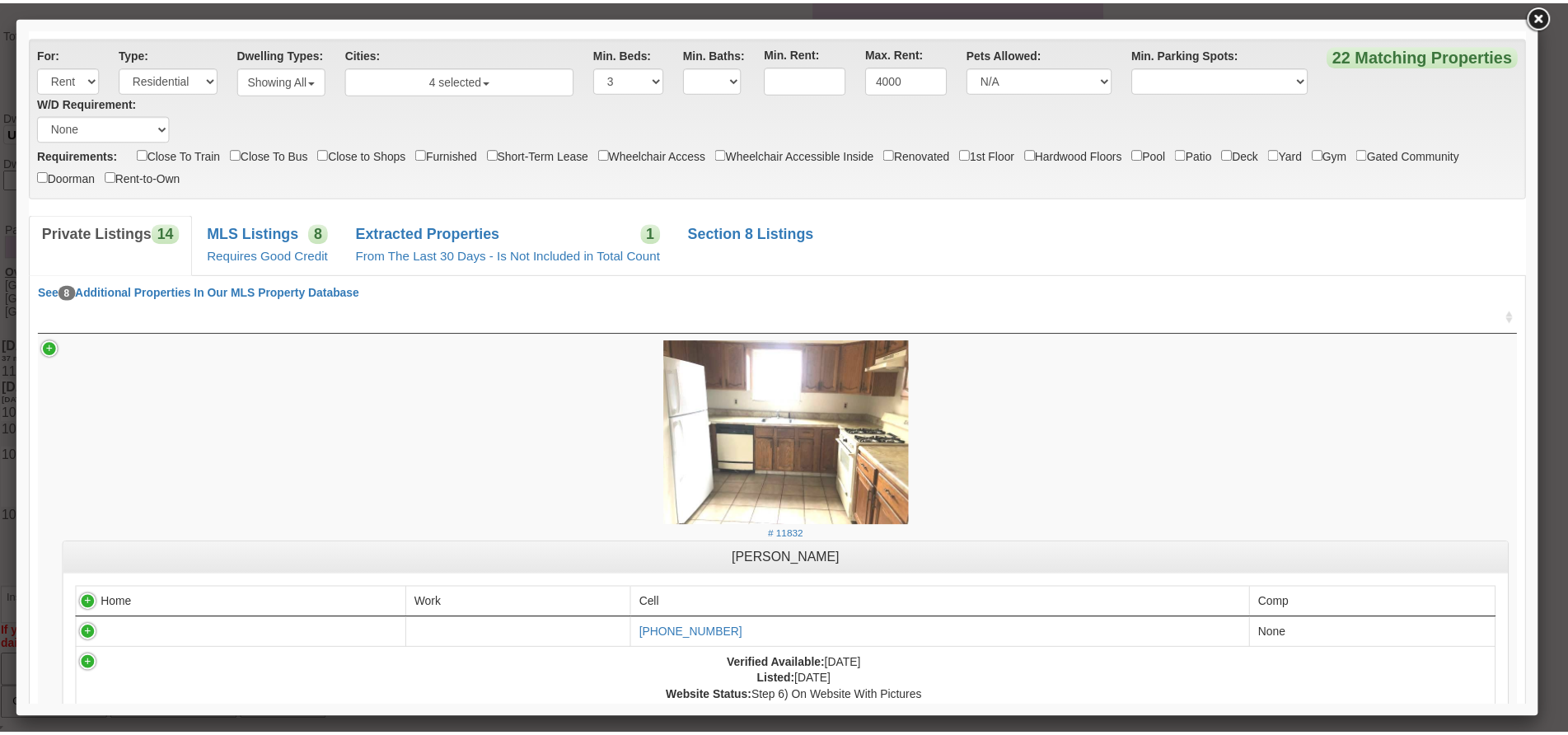
scroll to position [0, 0]
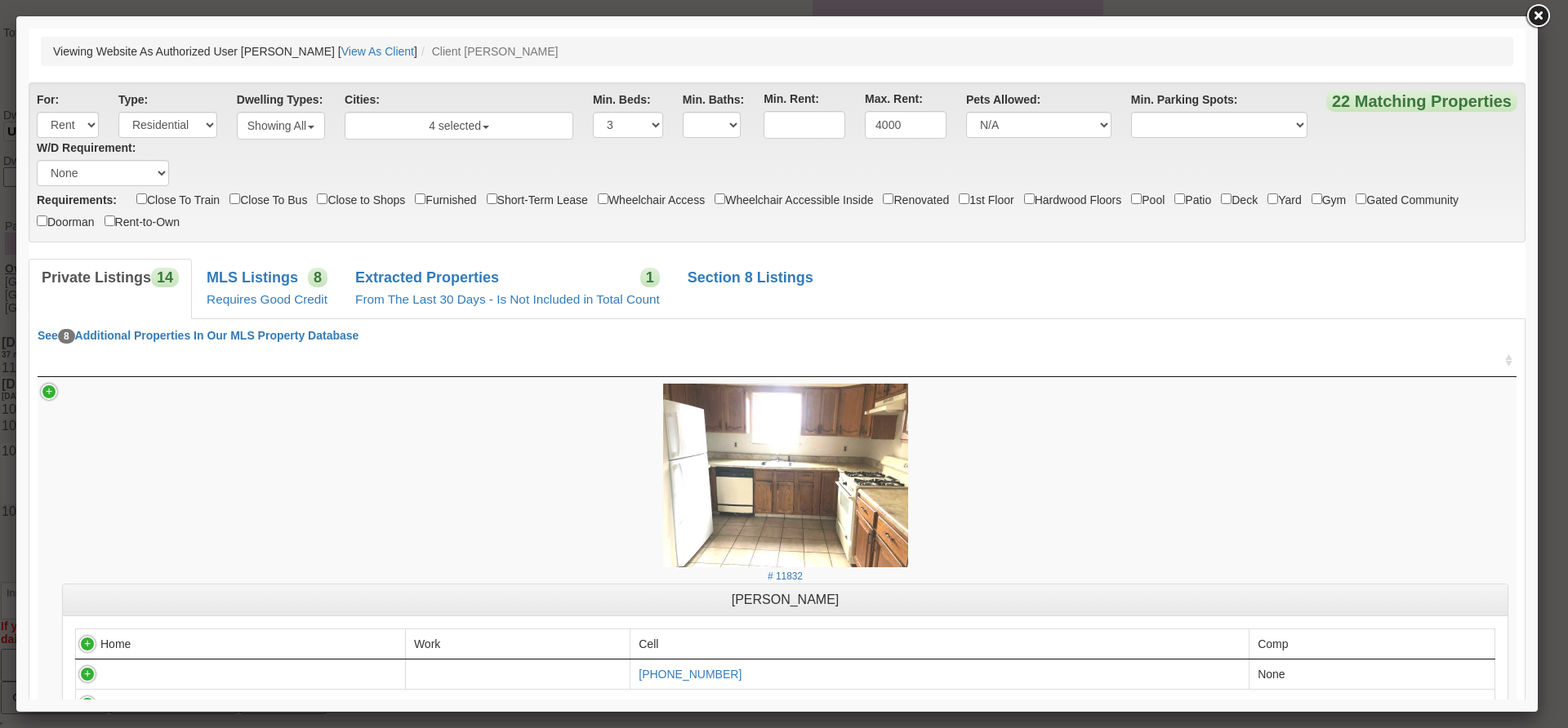
drag, startPoint x: 1520, startPoint y: 619, endPoint x: 1572, endPoint y: 30, distance: 591.3
click at [1543, 12] on link at bounding box center [1538, 17] width 29 height 29
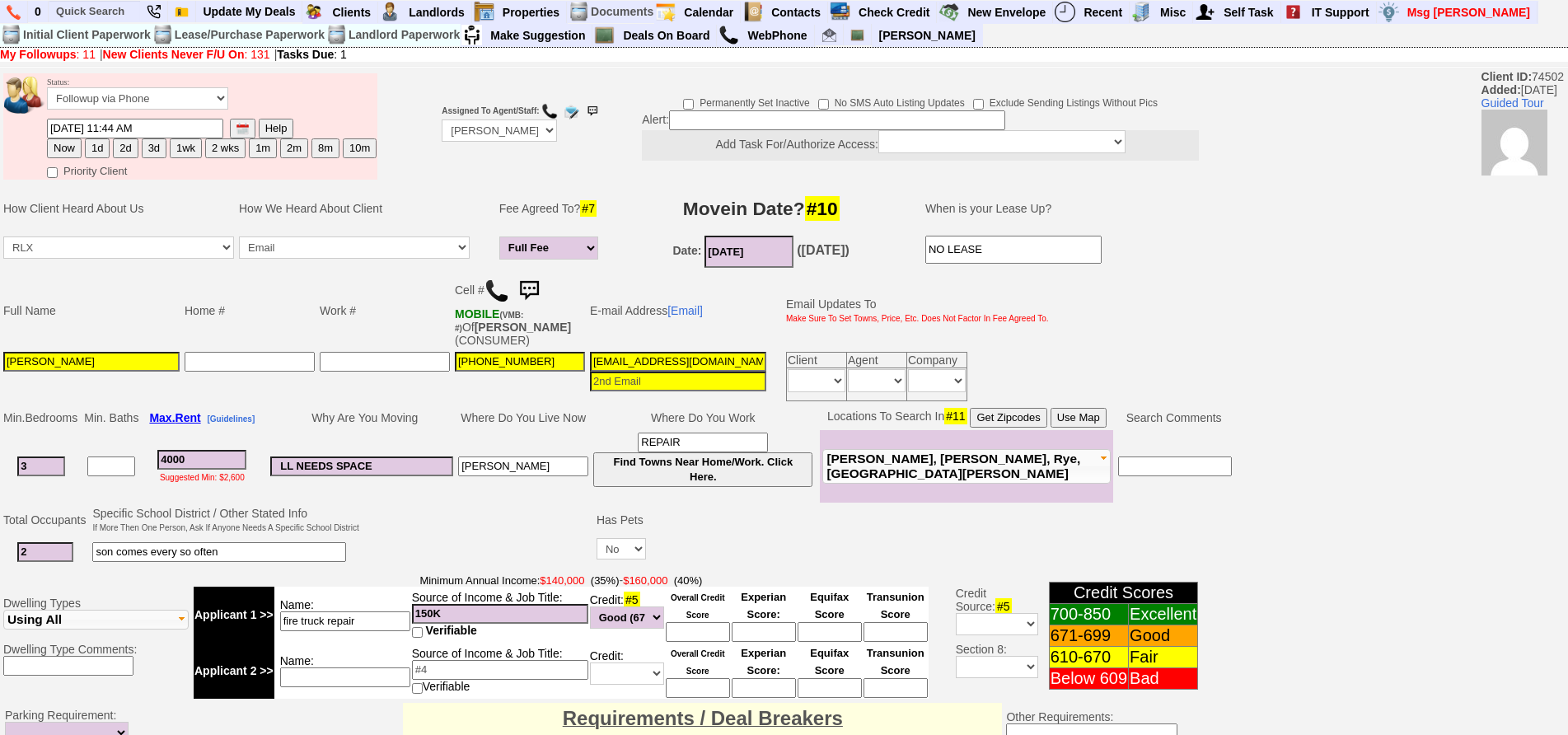
click at [102, 144] on button "1d" at bounding box center [97, 149] width 25 height 20
type input "08/29/2025 12:21 PM"
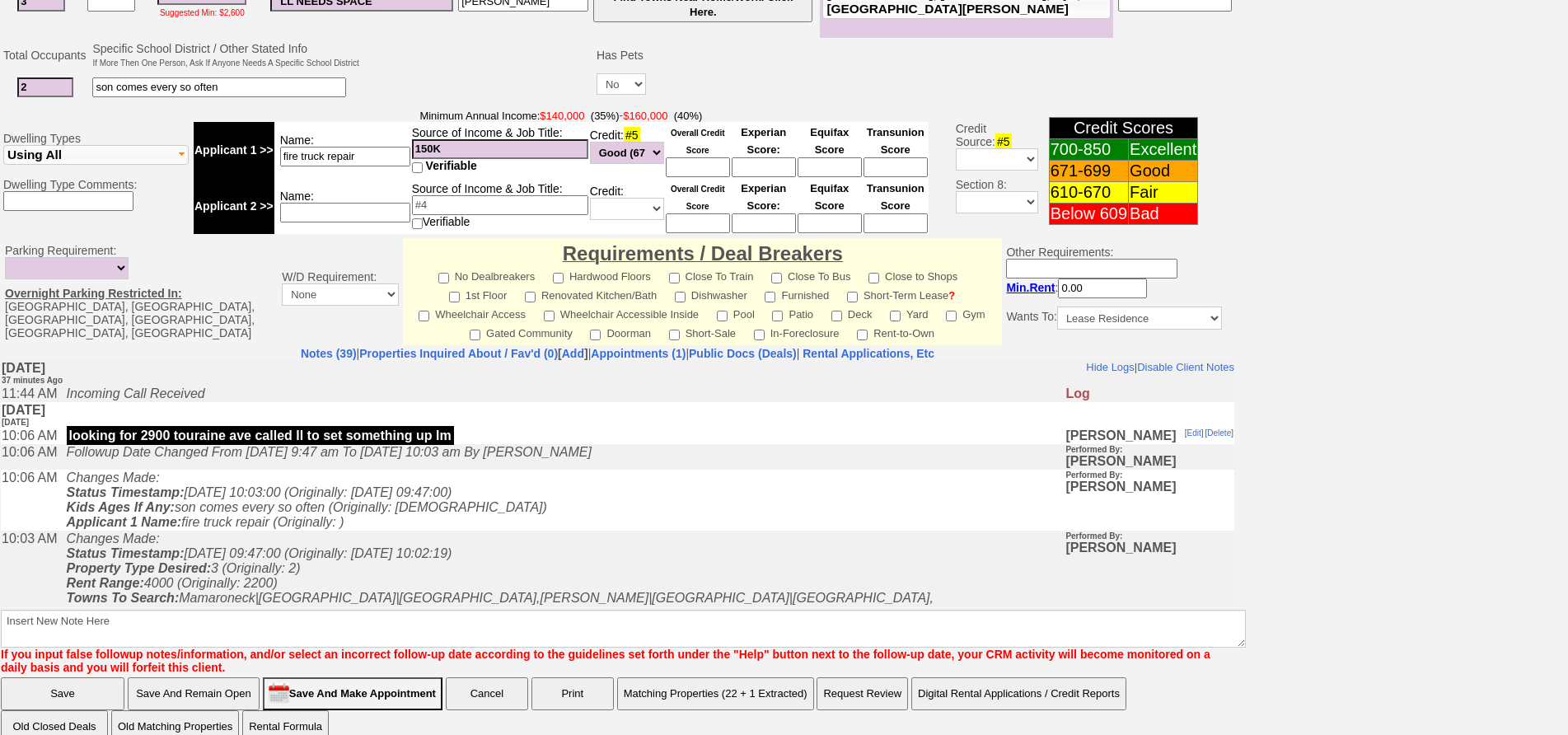
drag, startPoint x: 1582, startPoint y: 248, endPoint x: 592, endPoint y: 202, distance: 991.1
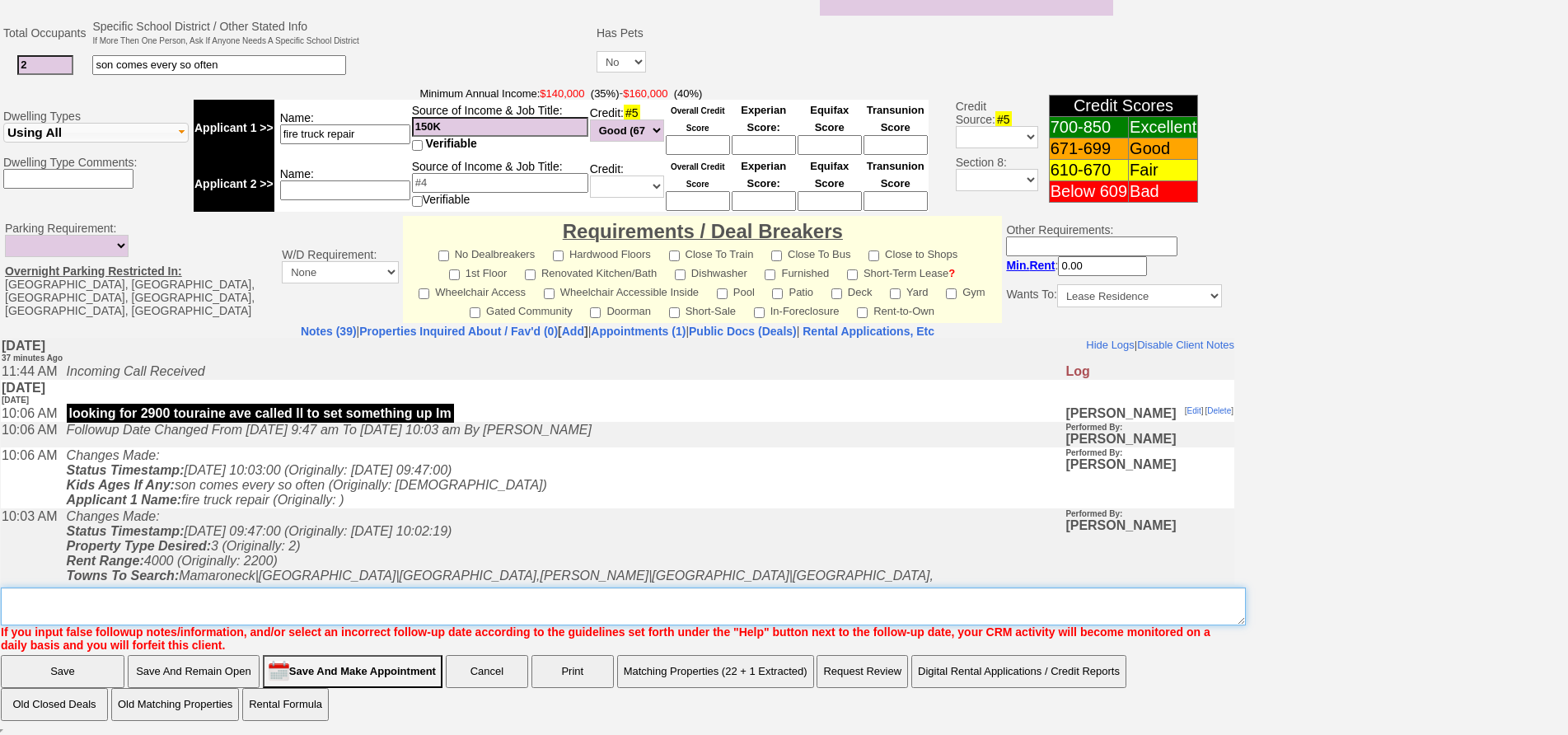
click at [550, 603] on textarea "Insert New Note Here" at bounding box center [624, 607] width 1246 height 38
type textarea "fu on matches"
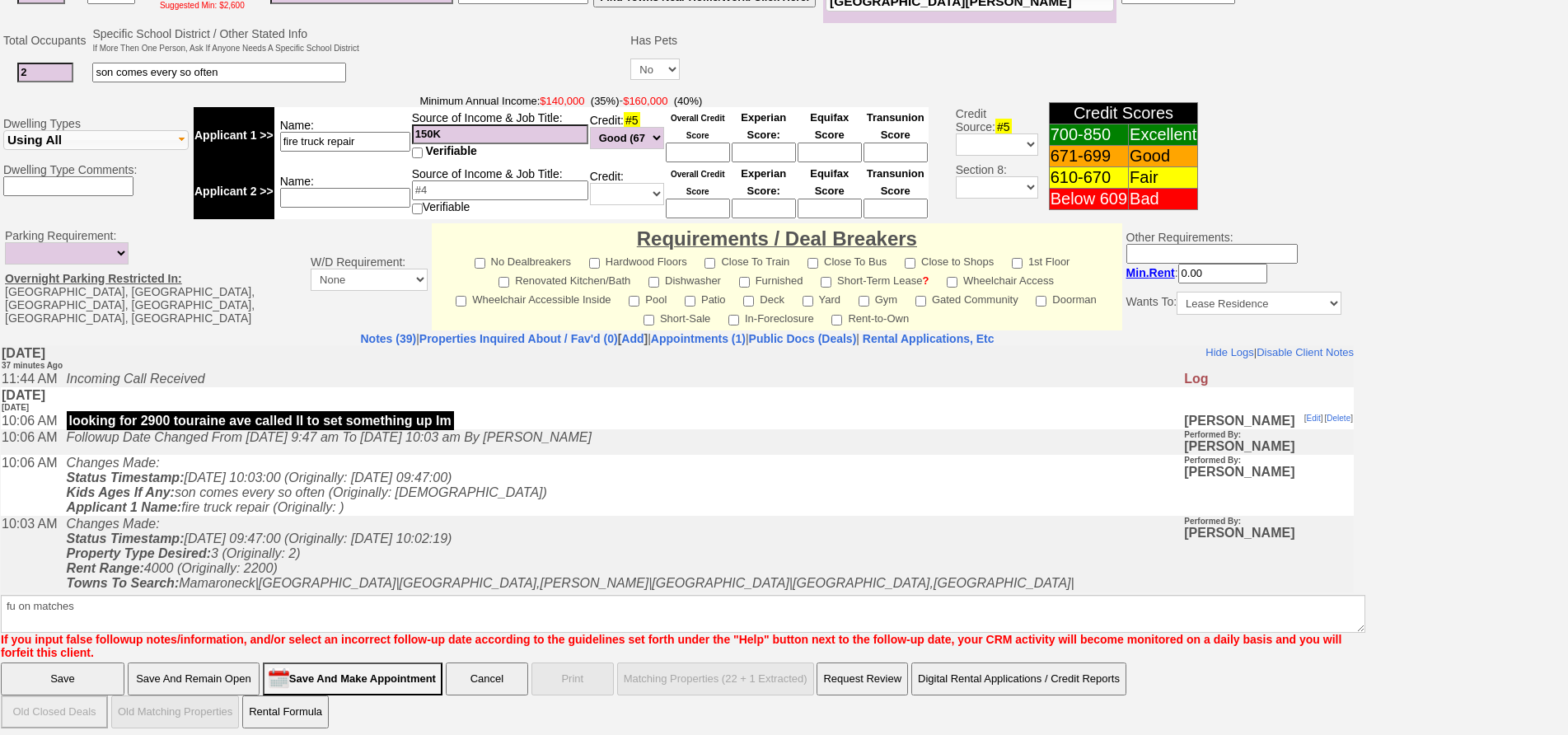
click input "Save" at bounding box center [62, 678] width 124 height 33
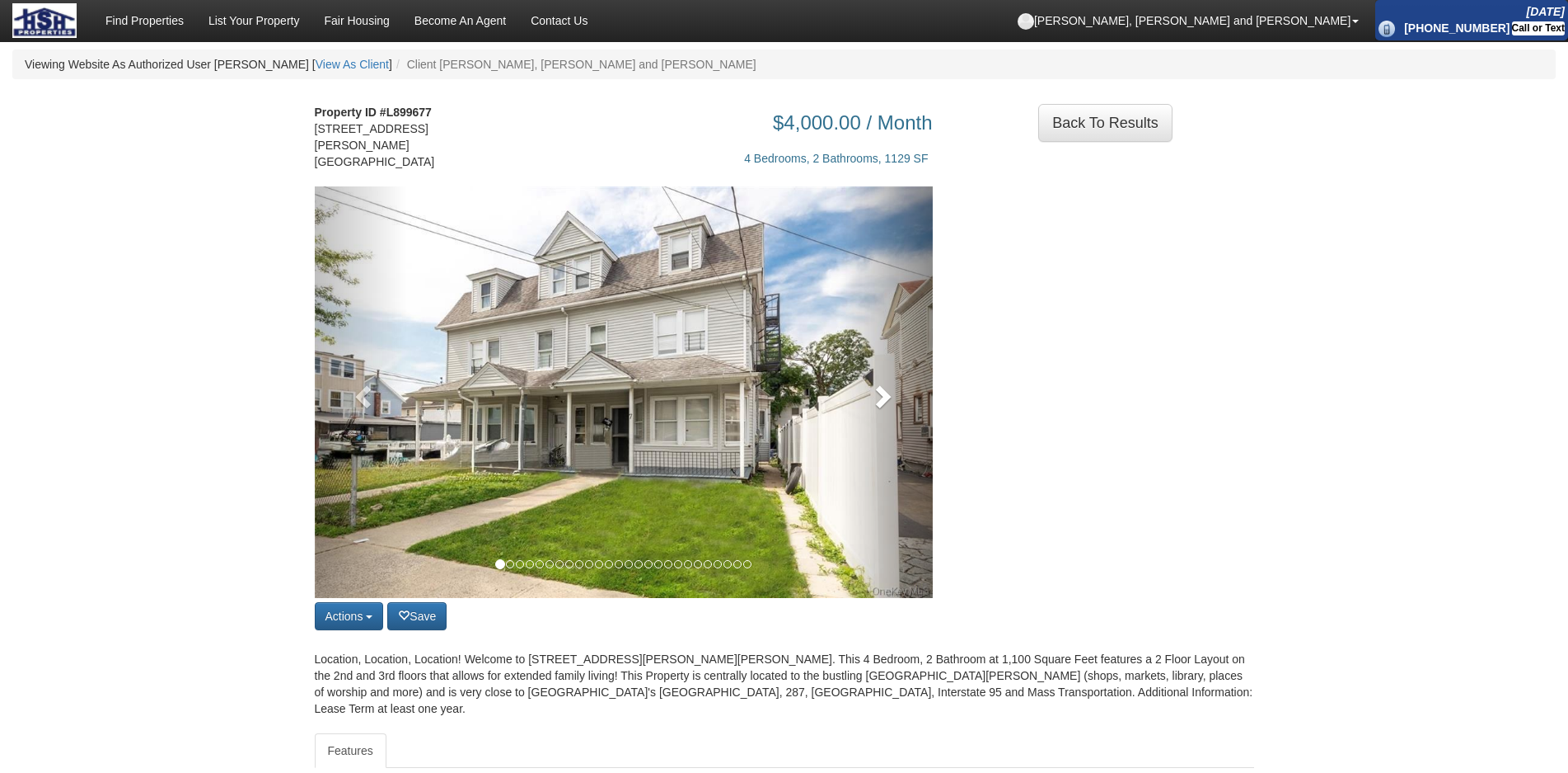
click at [905, 355] on link at bounding box center [887, 392] width 93 height 412
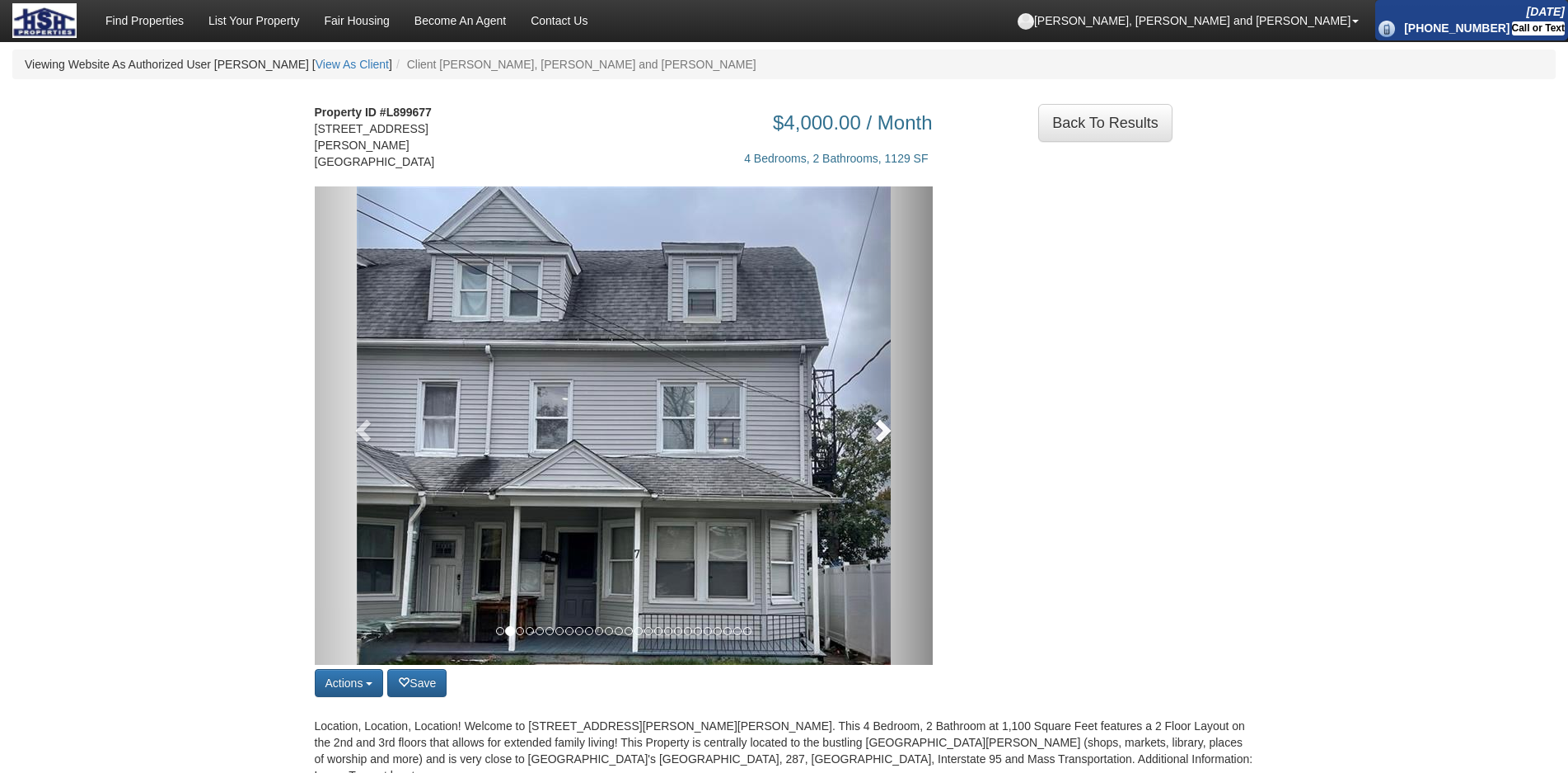
click at [905, 355] on link at bounding box center [887, 426] width 93 height 478
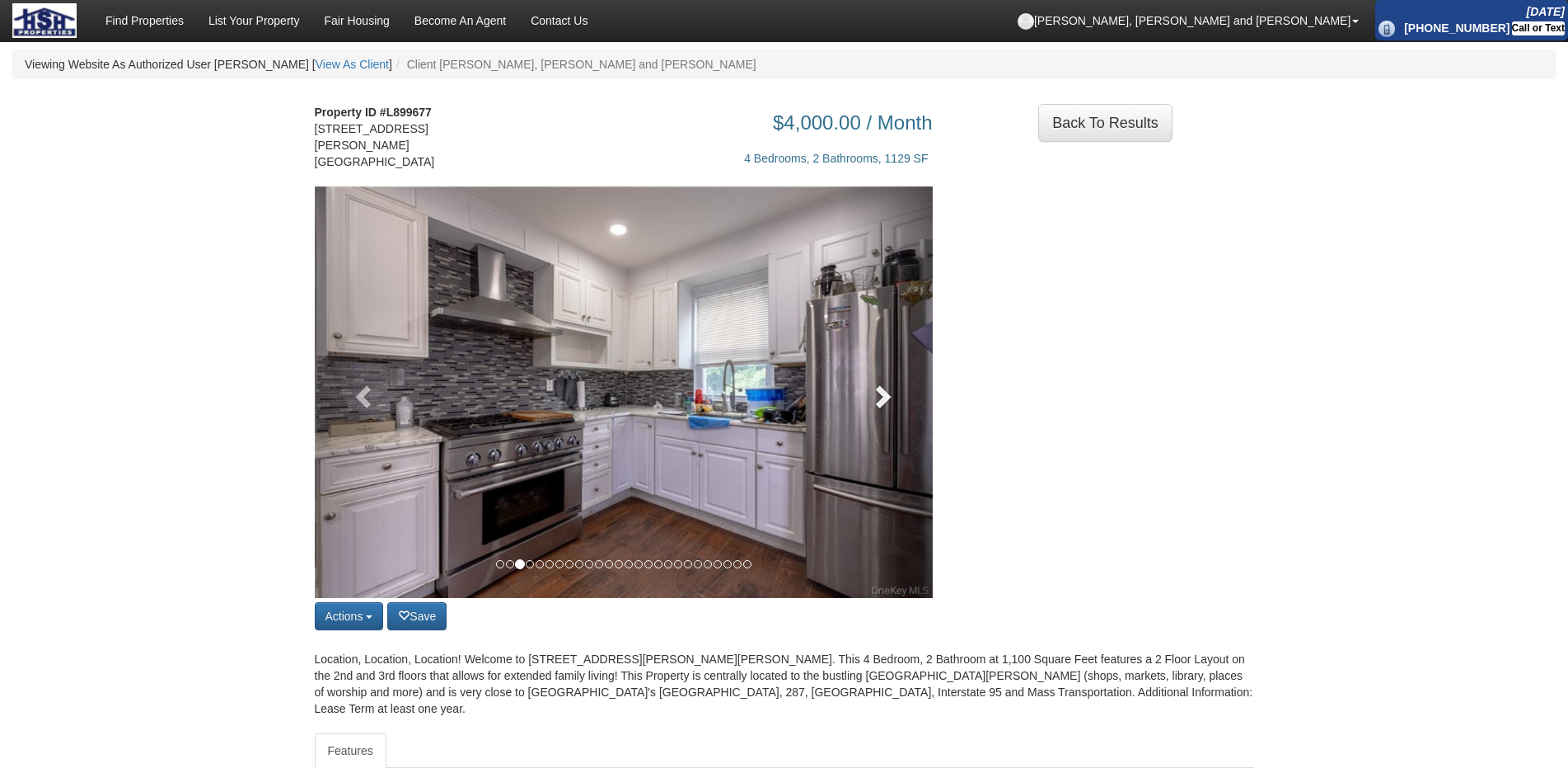
click at [905, 355] on link at bounding box center [887, 392] width 93 height 412
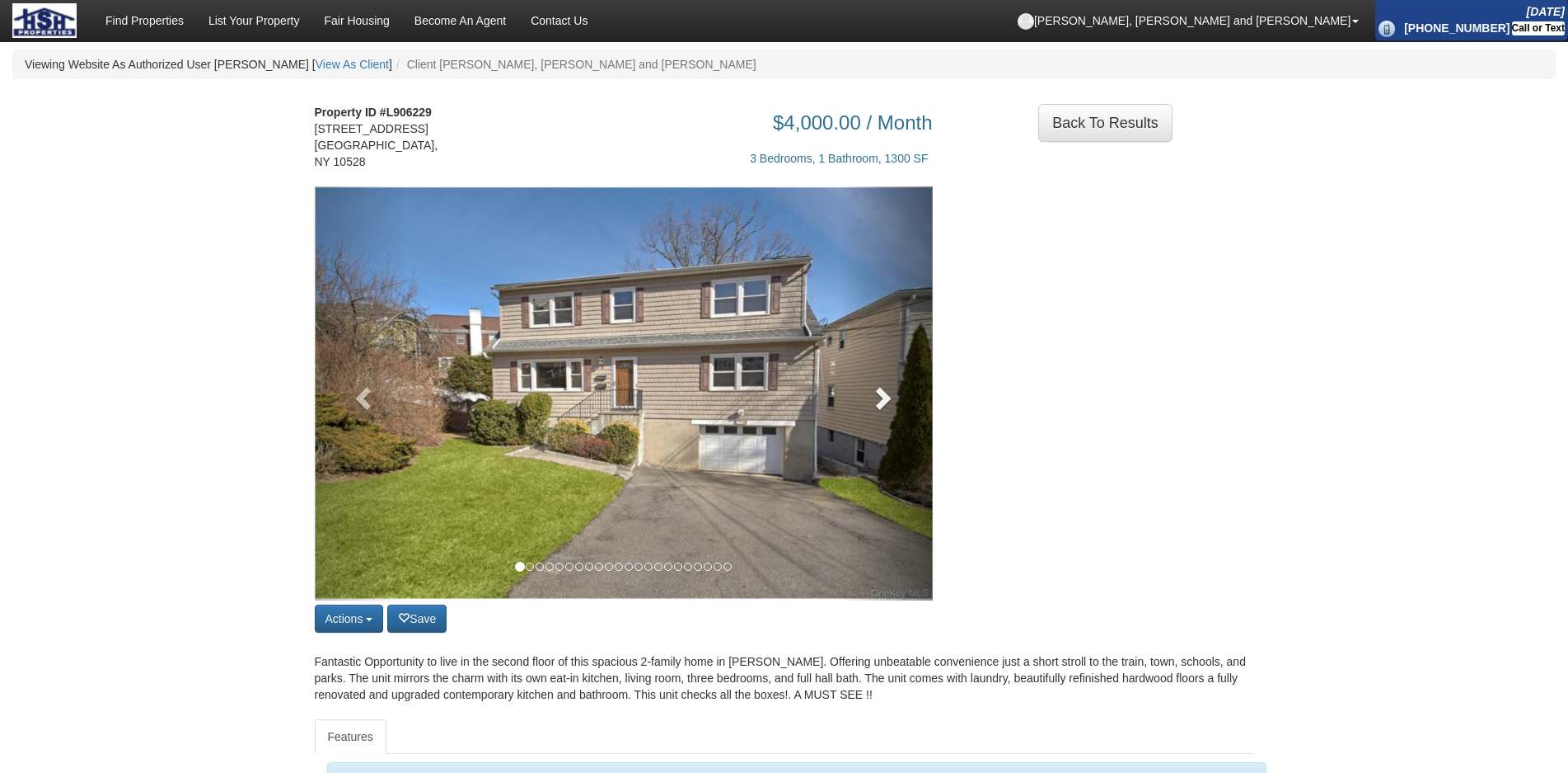
click at [880, 402] on span at bounding box center [882, 397] width 25 height 25
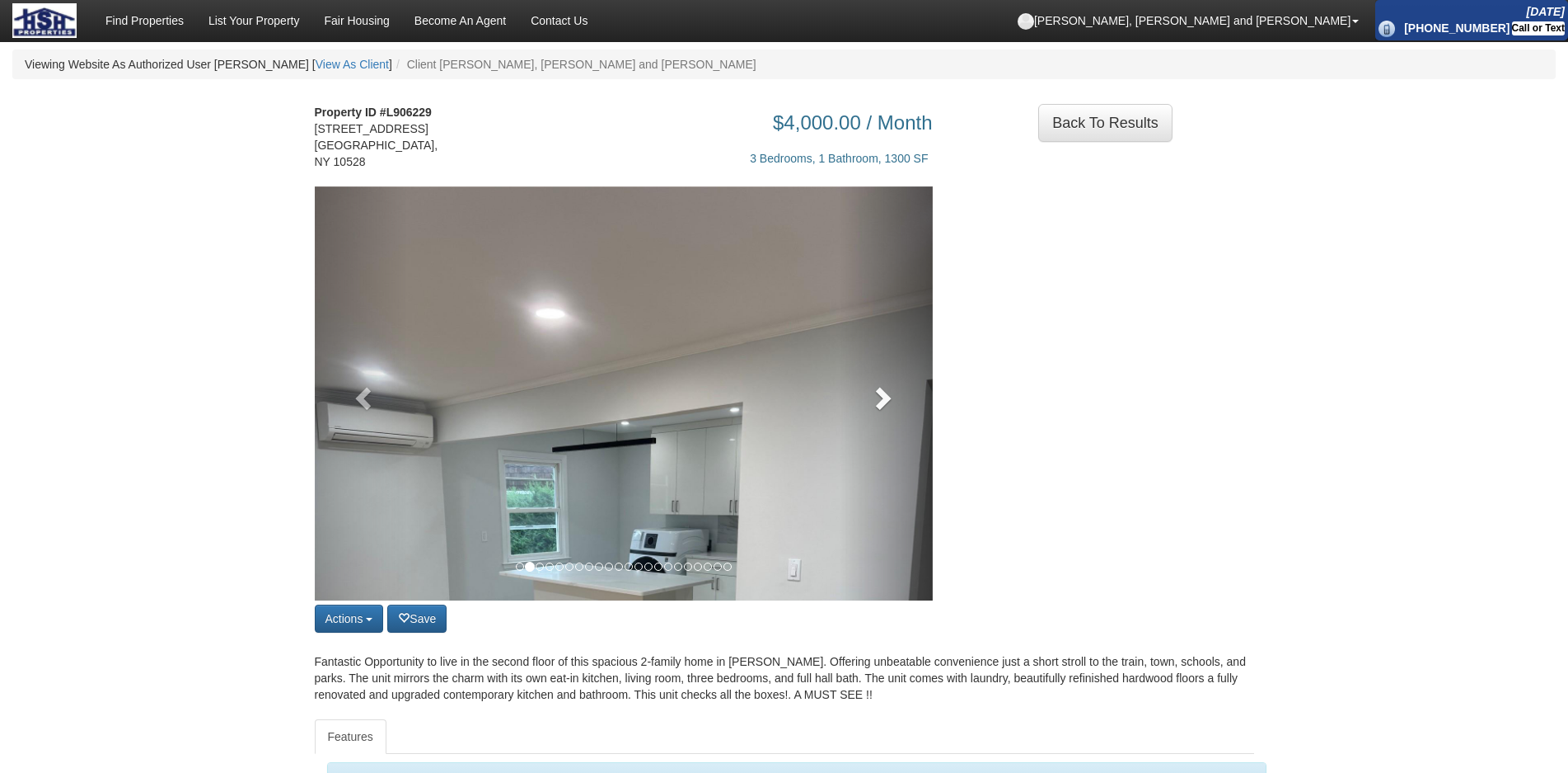
click at [880, 402] on link at bounding box center [887, 393] width 93 height 414
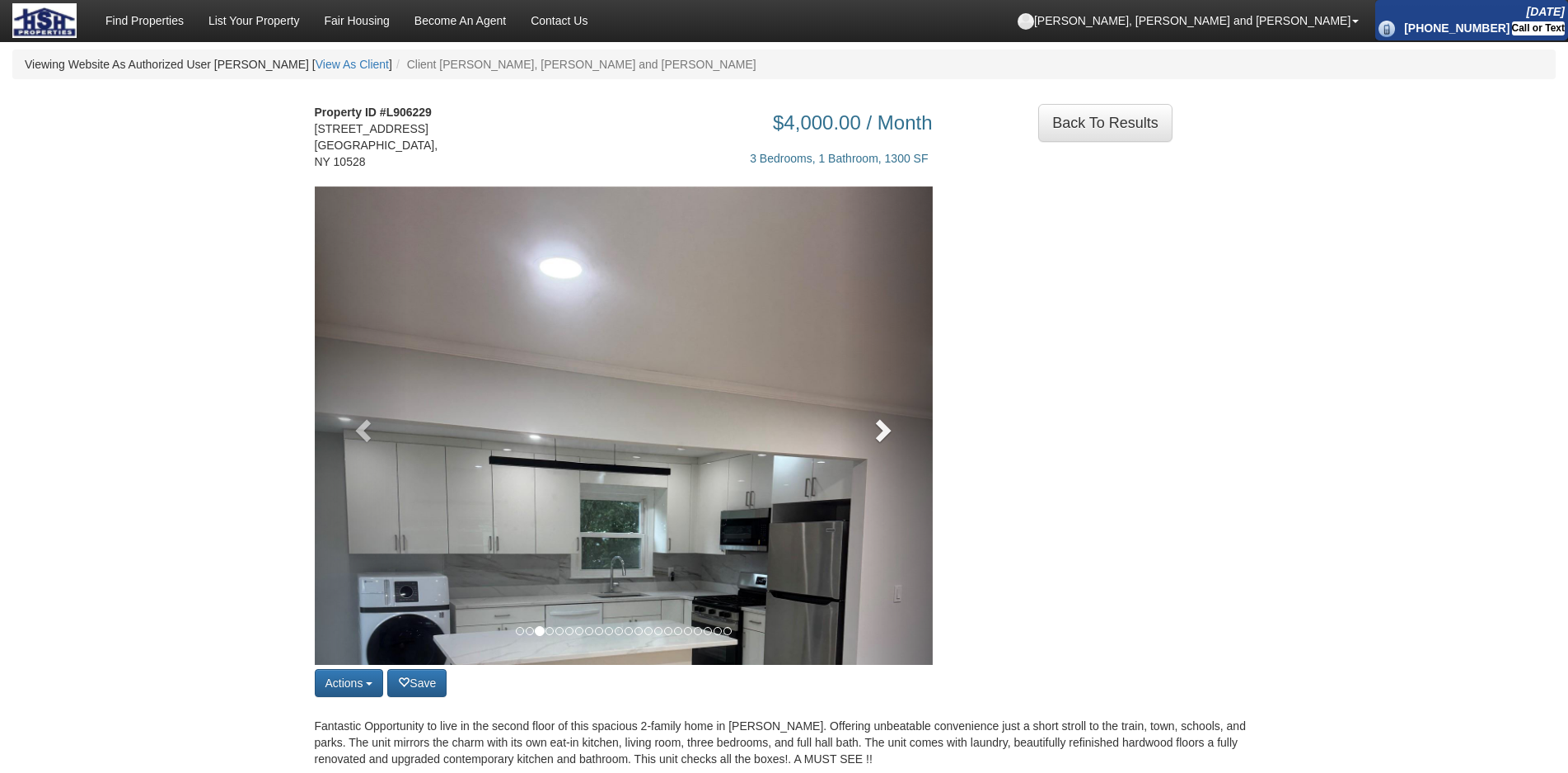
click at [880, 402] on link at bounding box center [887, 426] width 93 height 478
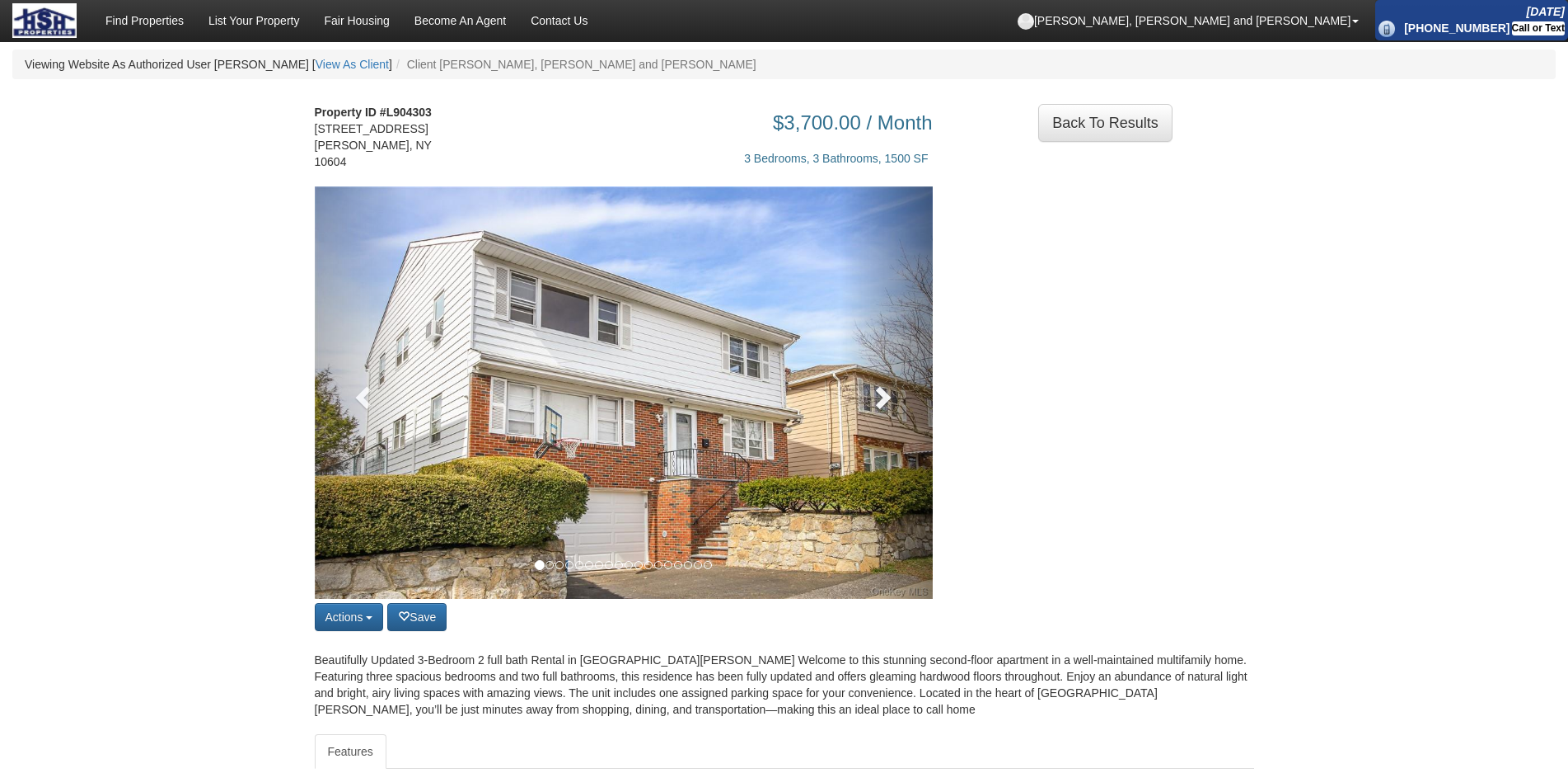
click at [882, 384] on span at bounding box center [882, 396] width 25 height 25
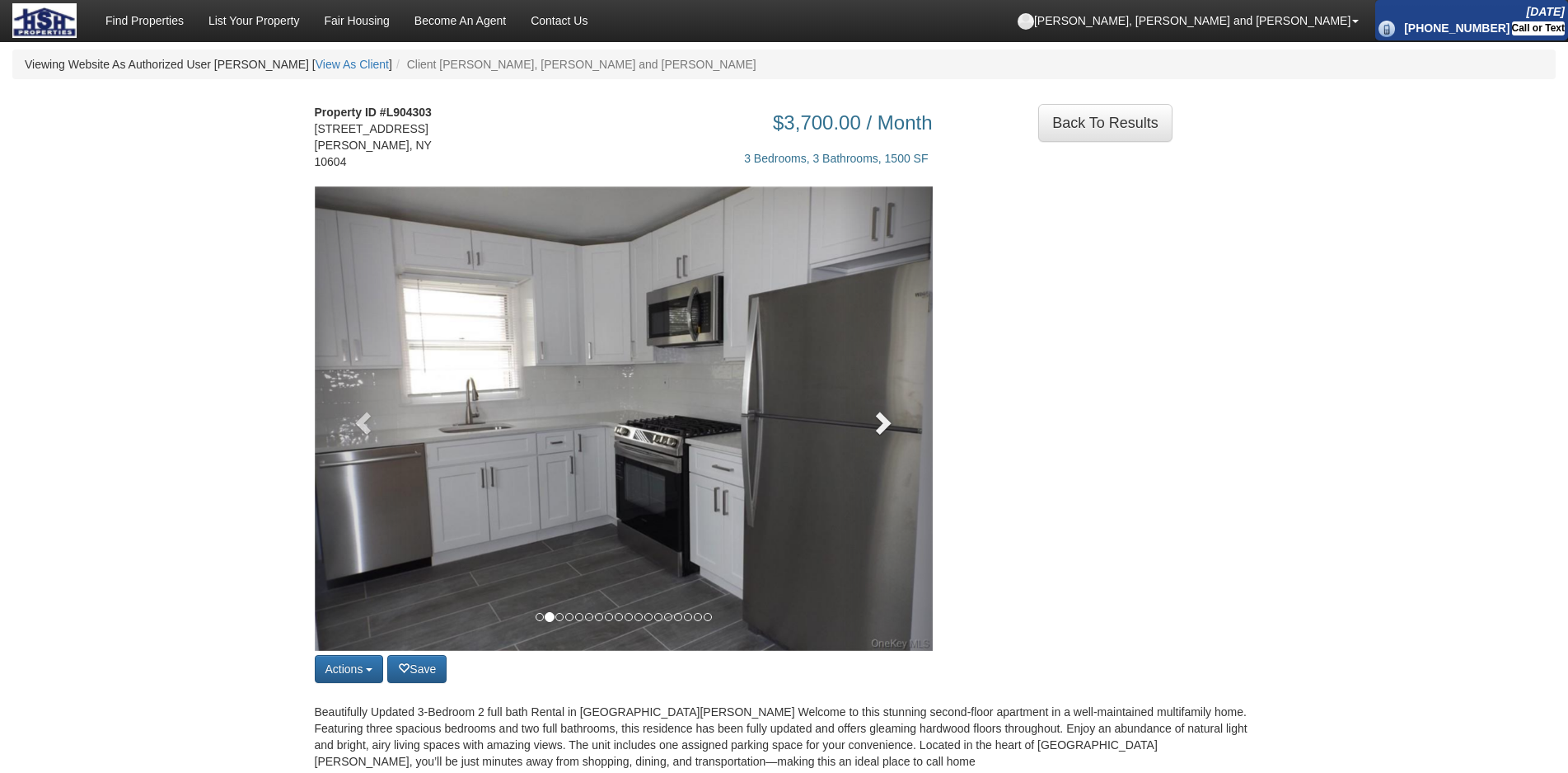
click at [882, 381] on link at bounding box center [887, 419] width 93 height 464
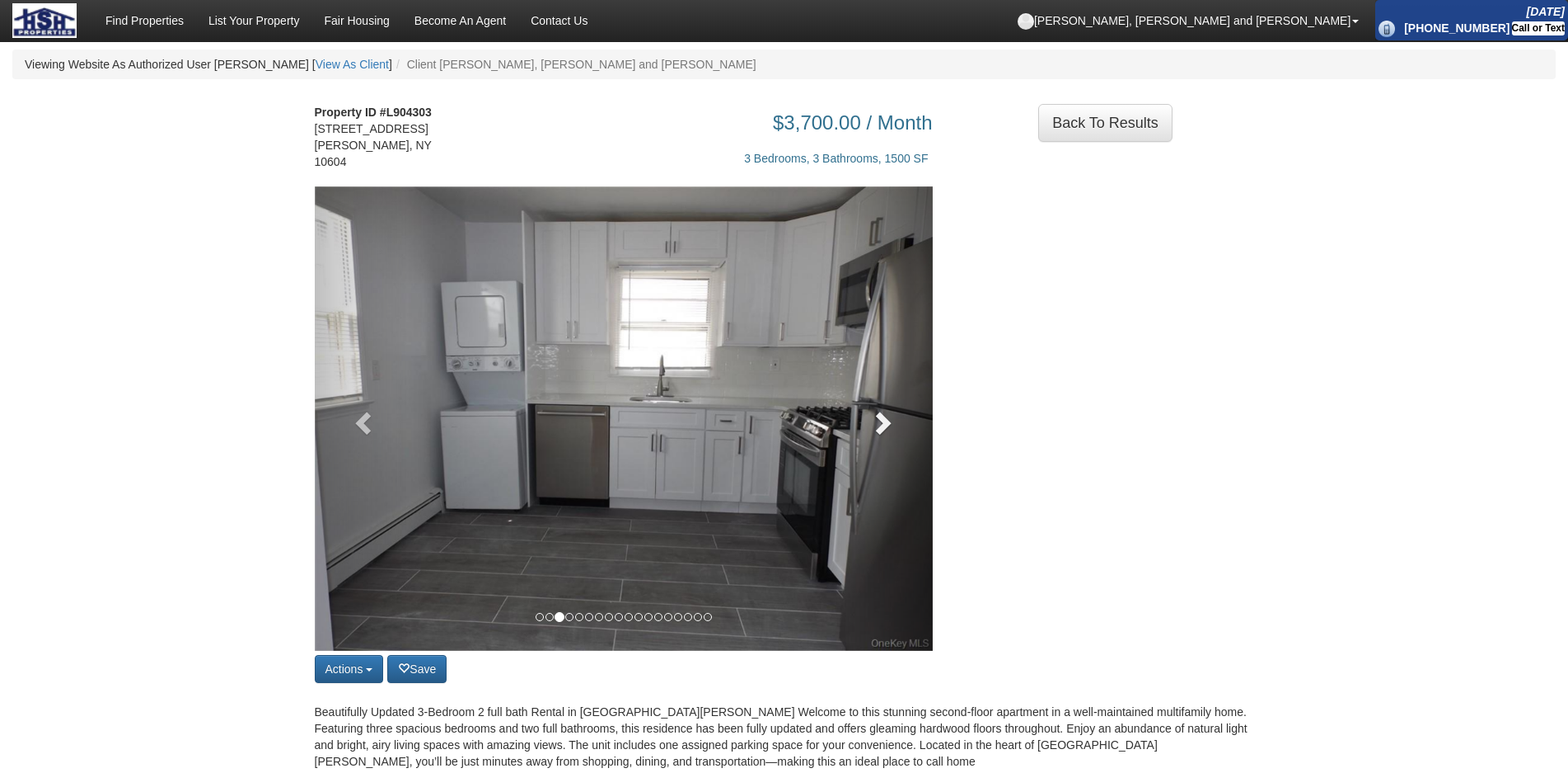
click at [882, 381] on link at bounding box center [887, 419] width 93 height 464
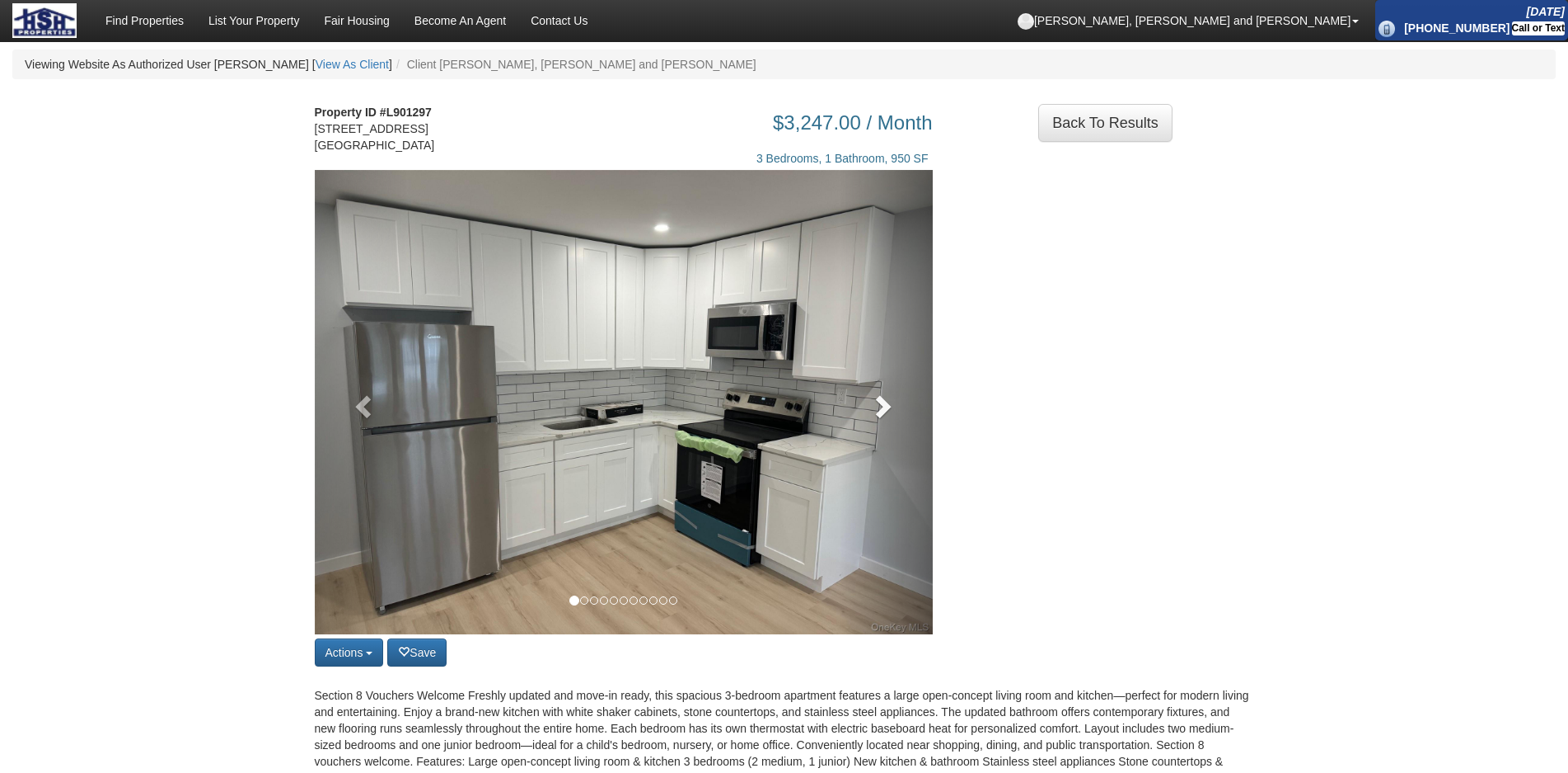
click at [885, 418] on span at bounding box center [882, 405] width 25 height 25
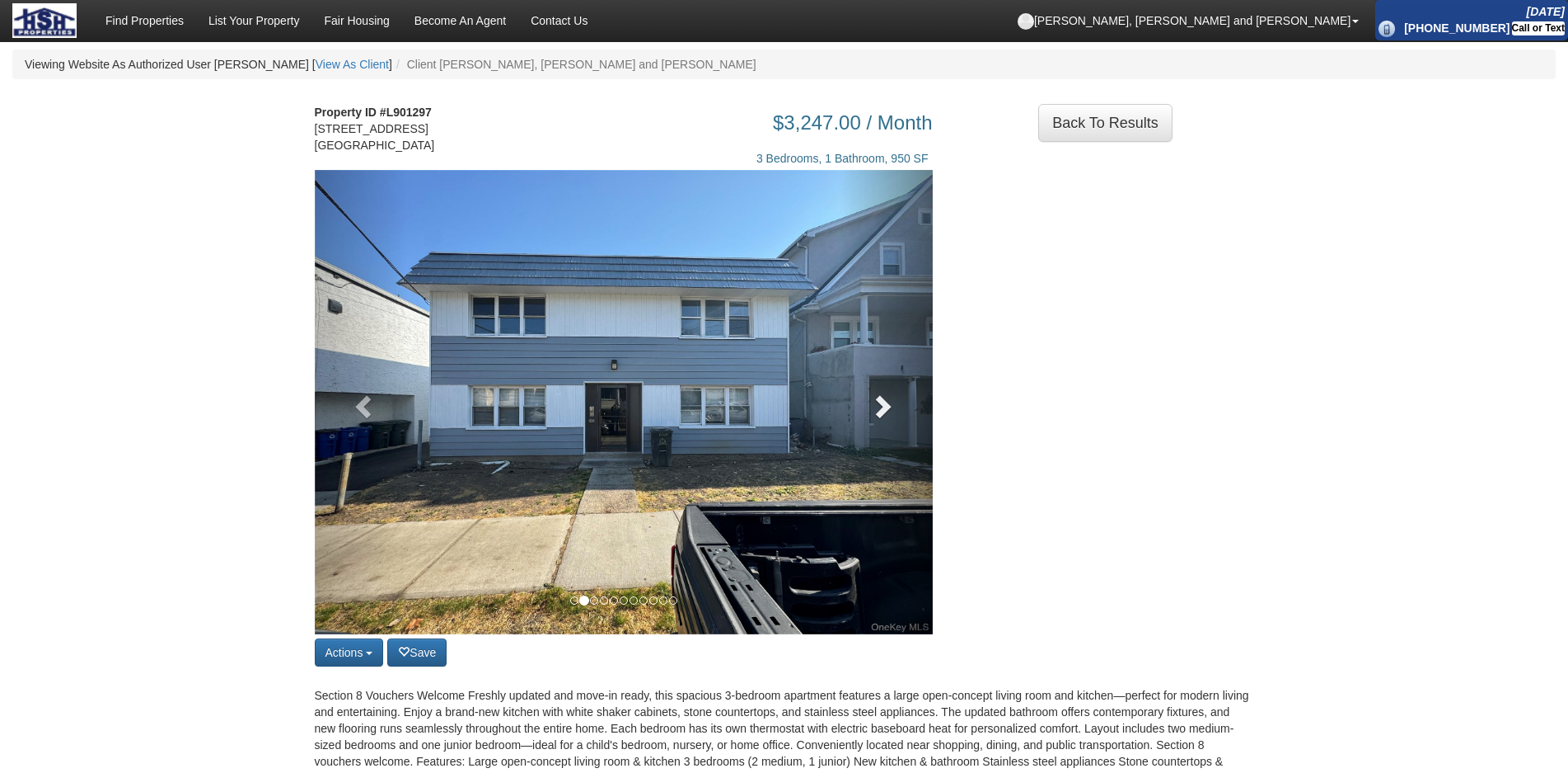
click at [892, 418] on span at bounding box center [882, 405] width 25 height 25
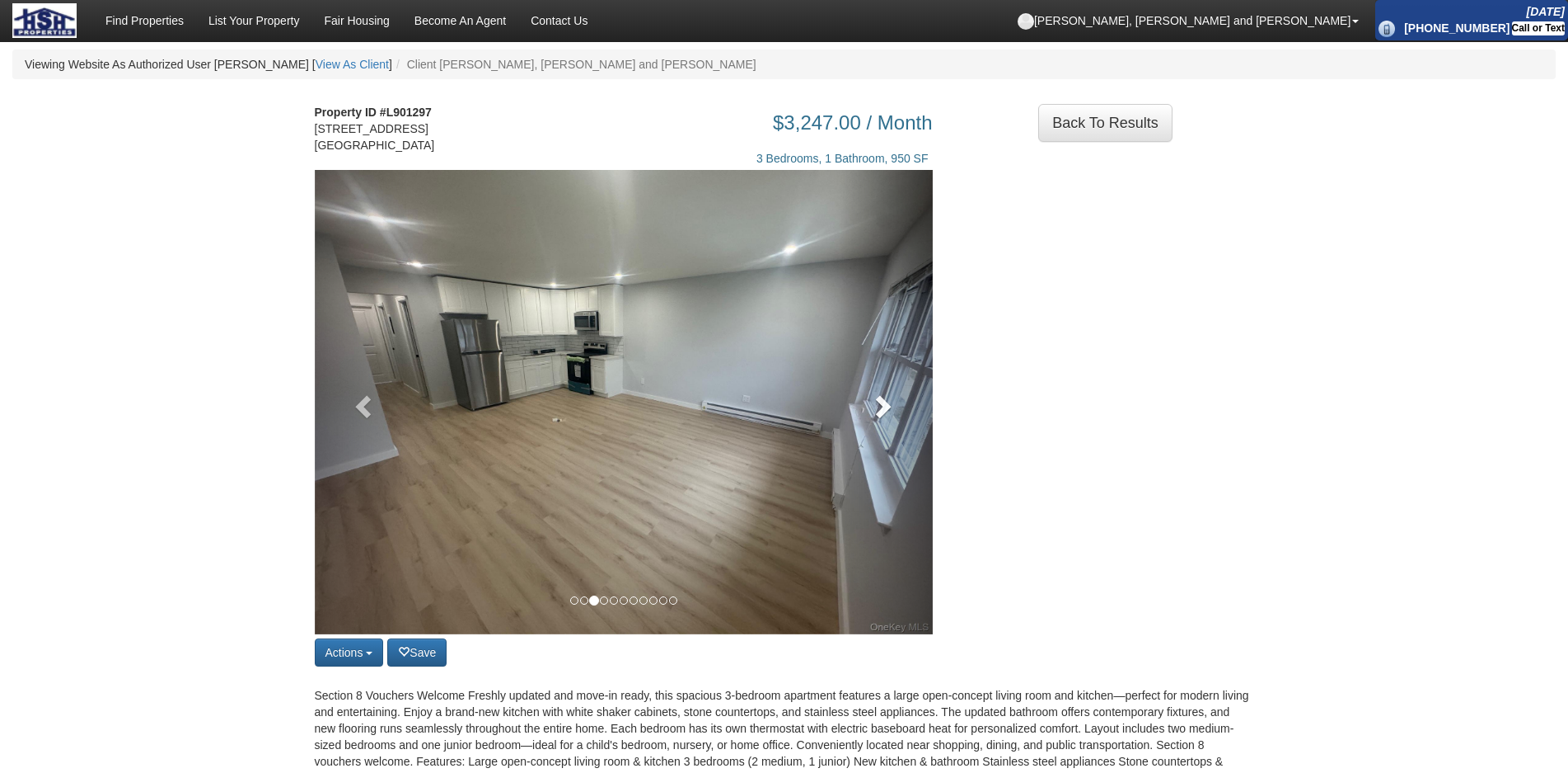
click at [892, 418] on span at bounding box center [882, 405] width 25 height 25
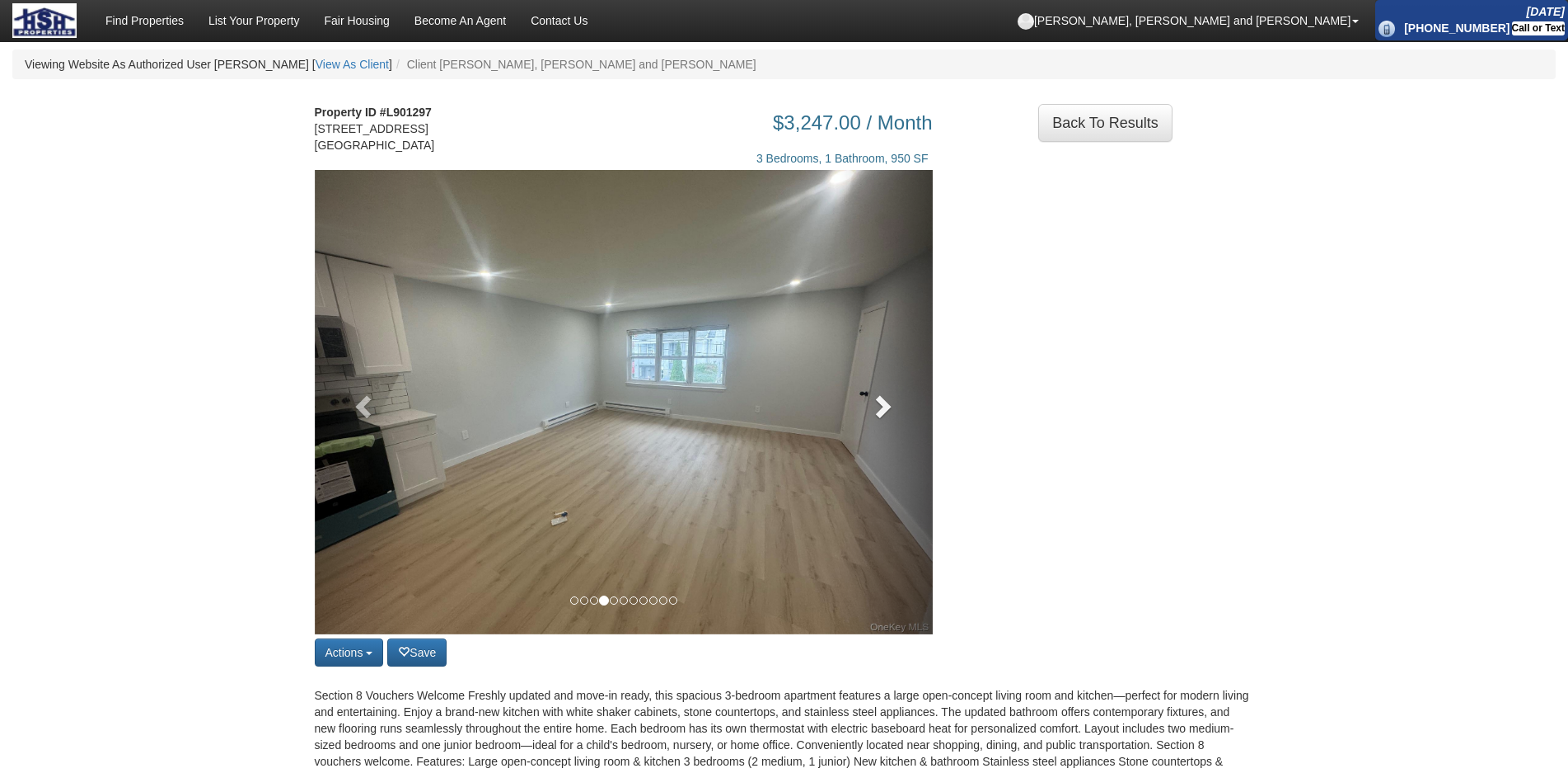
click at [892, 418] on span at bounding box center [882, 405] width 25 height 25
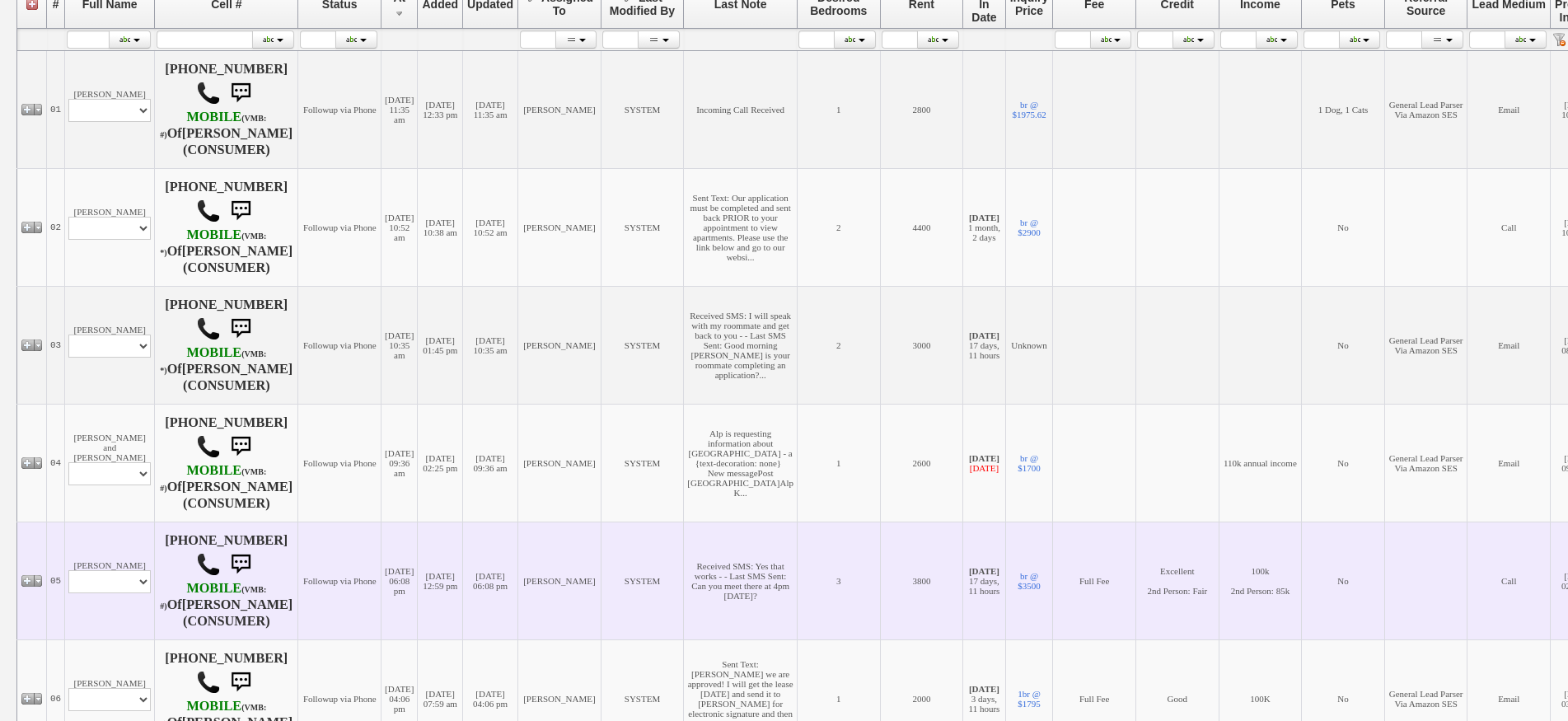
scroll to position [577, 0]
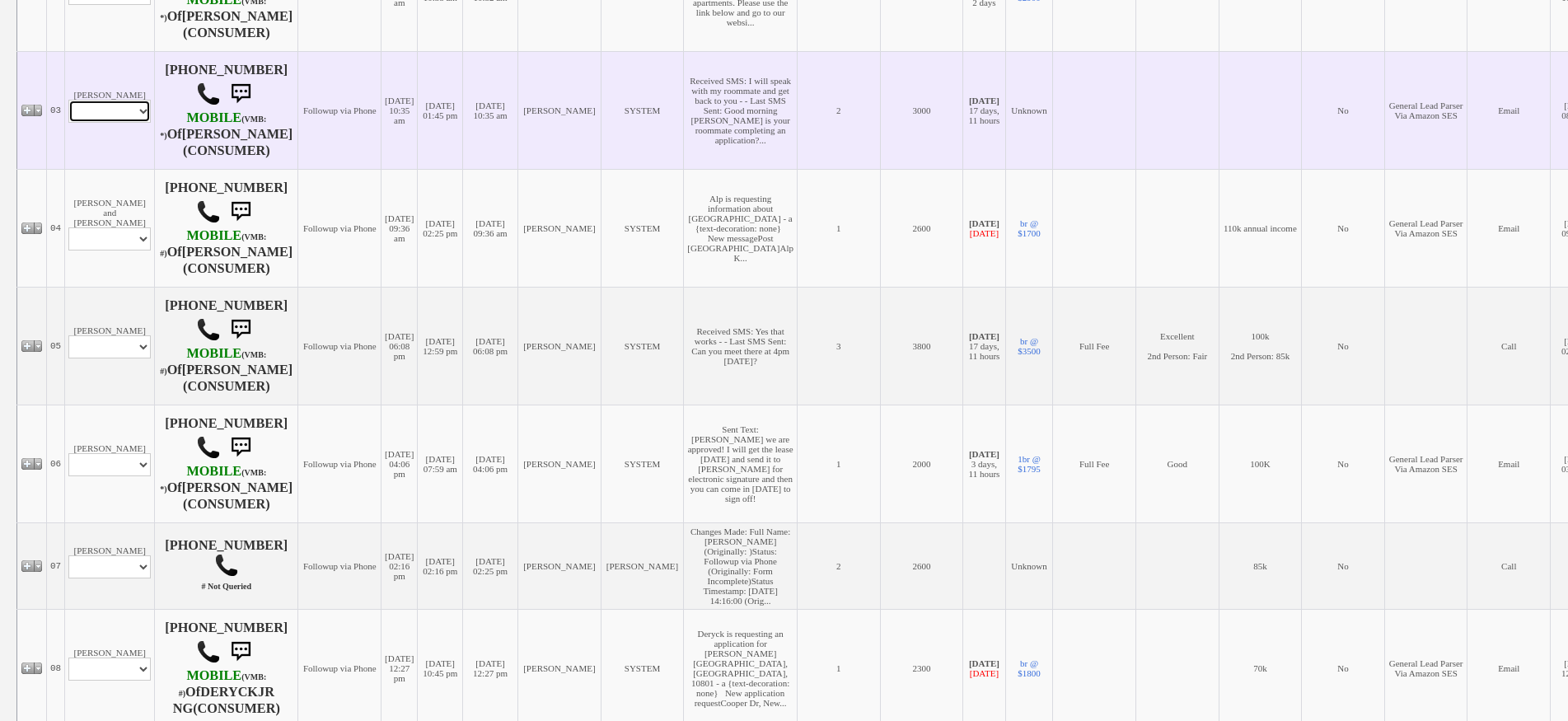
drag, startPoint x: 131, startPoint y: 142, endPoint x: 131, endPoint y: 154, distance: 12.0
click at [131, 123] on select "Profile Edit Print Email Externally (Will Not Be Tracked In CRM) Closed Deals" at bounding box center [109, 111] width 82 height 23
select select "ChangeURL,/crm/custom/edit_client_form.php?redirect=%2Fcrm%2Fclients.php&id=166…"
click at [68, 123] on select "Profile Edit Print Email Externally (Will Not Be Tracked In CRM) Closed Deals" at bounding box center [109, 111] width 82 height 23
select select
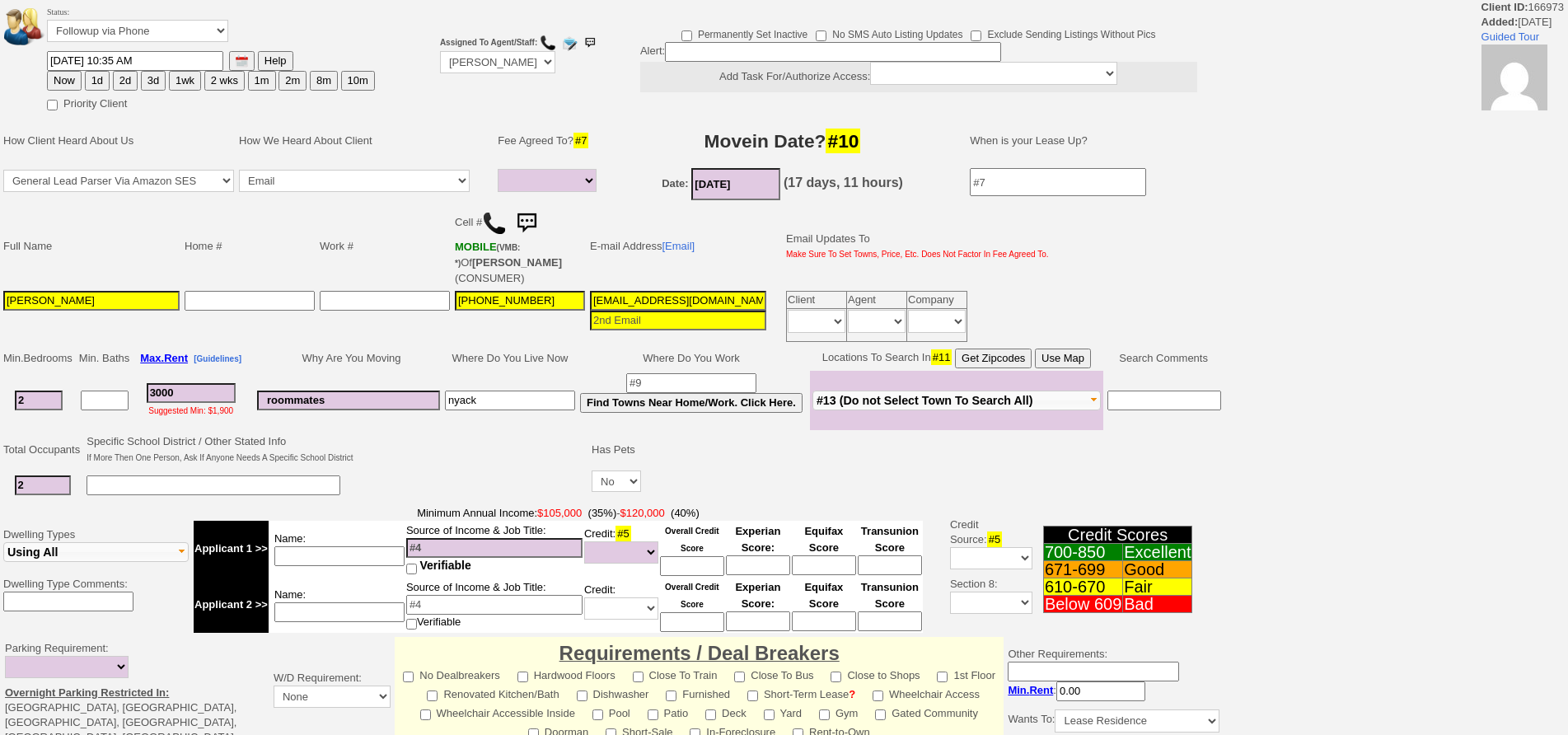
select select
click at [106, 77] on button "1d" at bounding box center [97, 80] width 25 height 20
type input "[DATE] 12:25 PM"
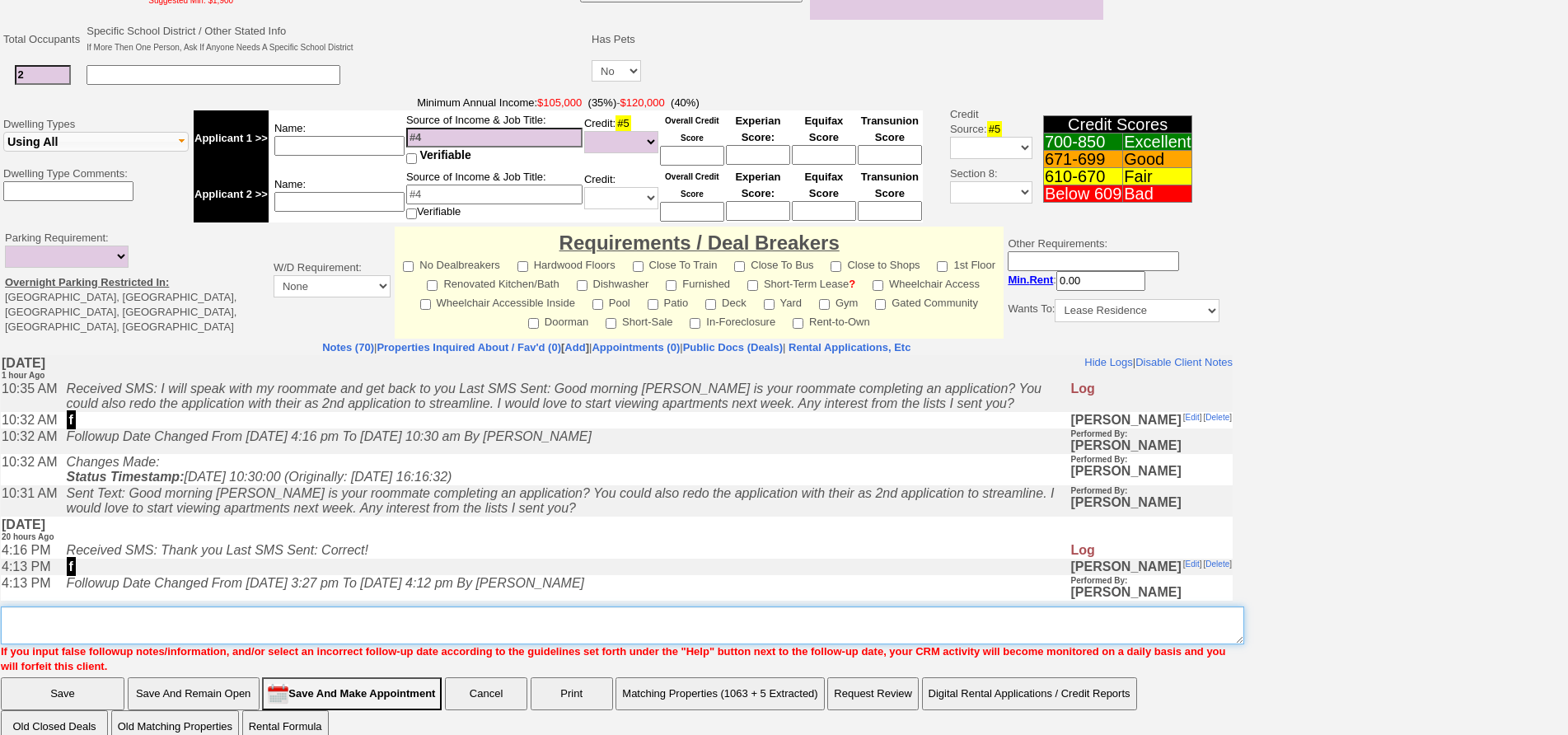
click at [830, 607] on textarea "Insert New Note Here" at bounding box center [623, 626] width 1244 height 38
type textarea "f"
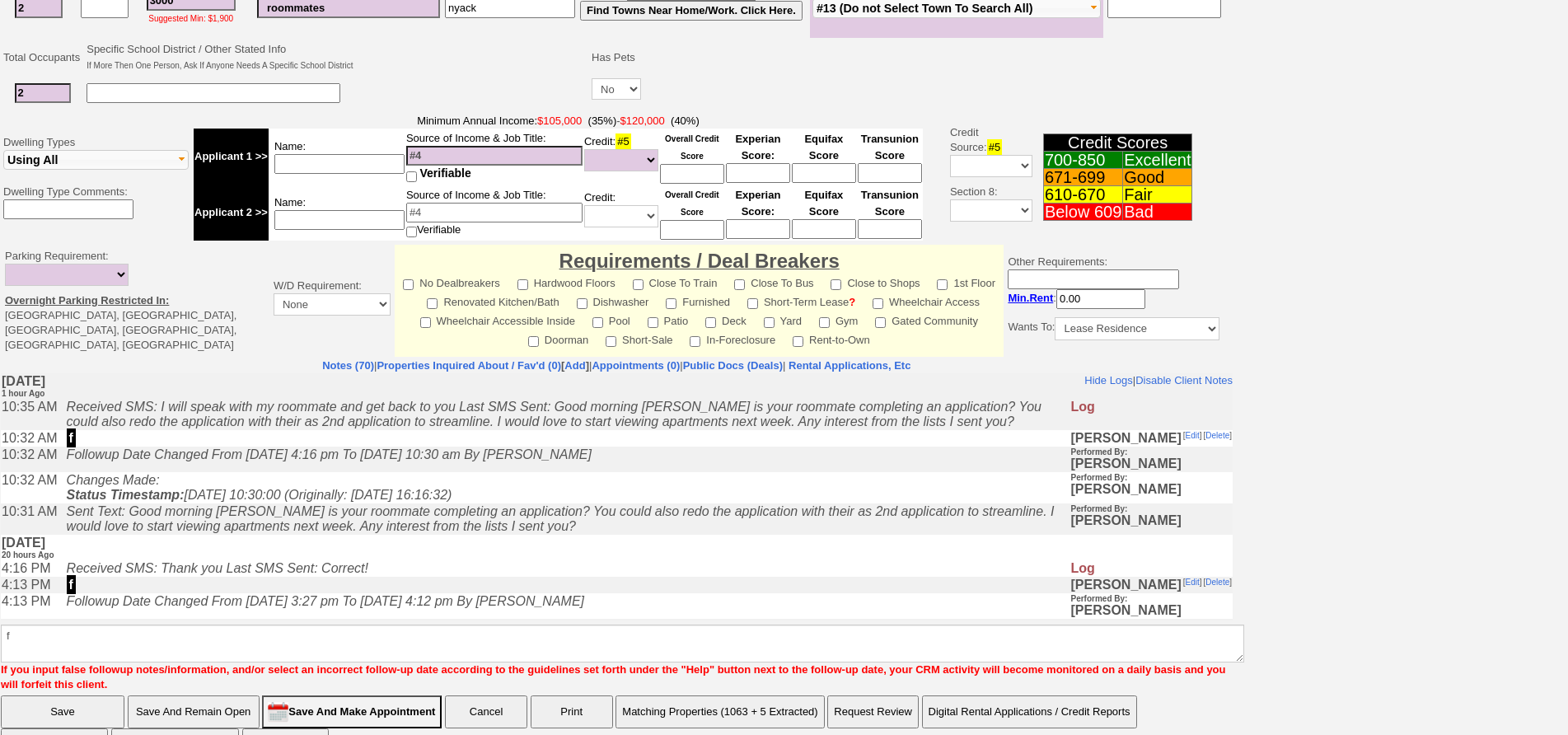
click input "Save" at bounding box center [62, 711] width 124 height 33
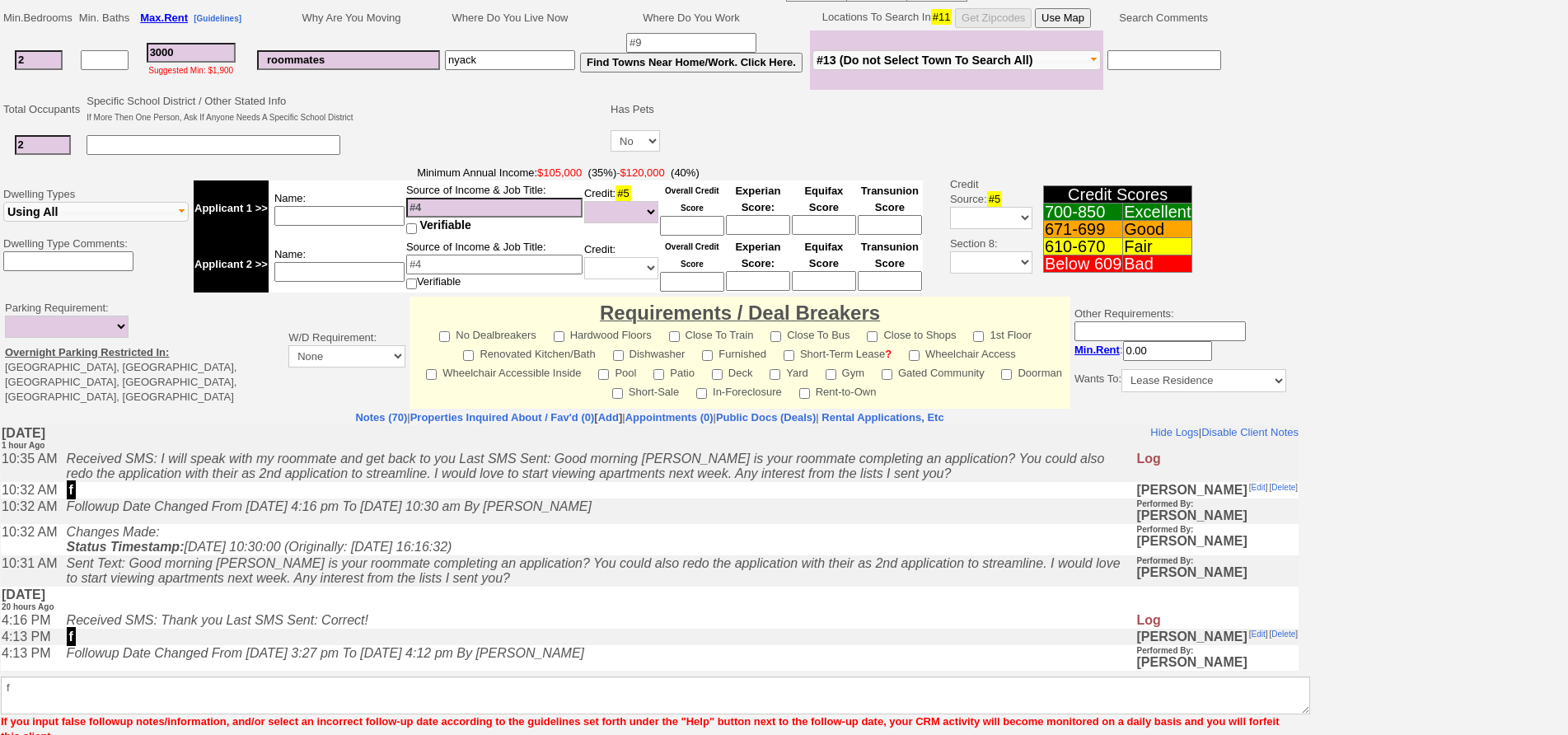
scroll to position [393, 0]
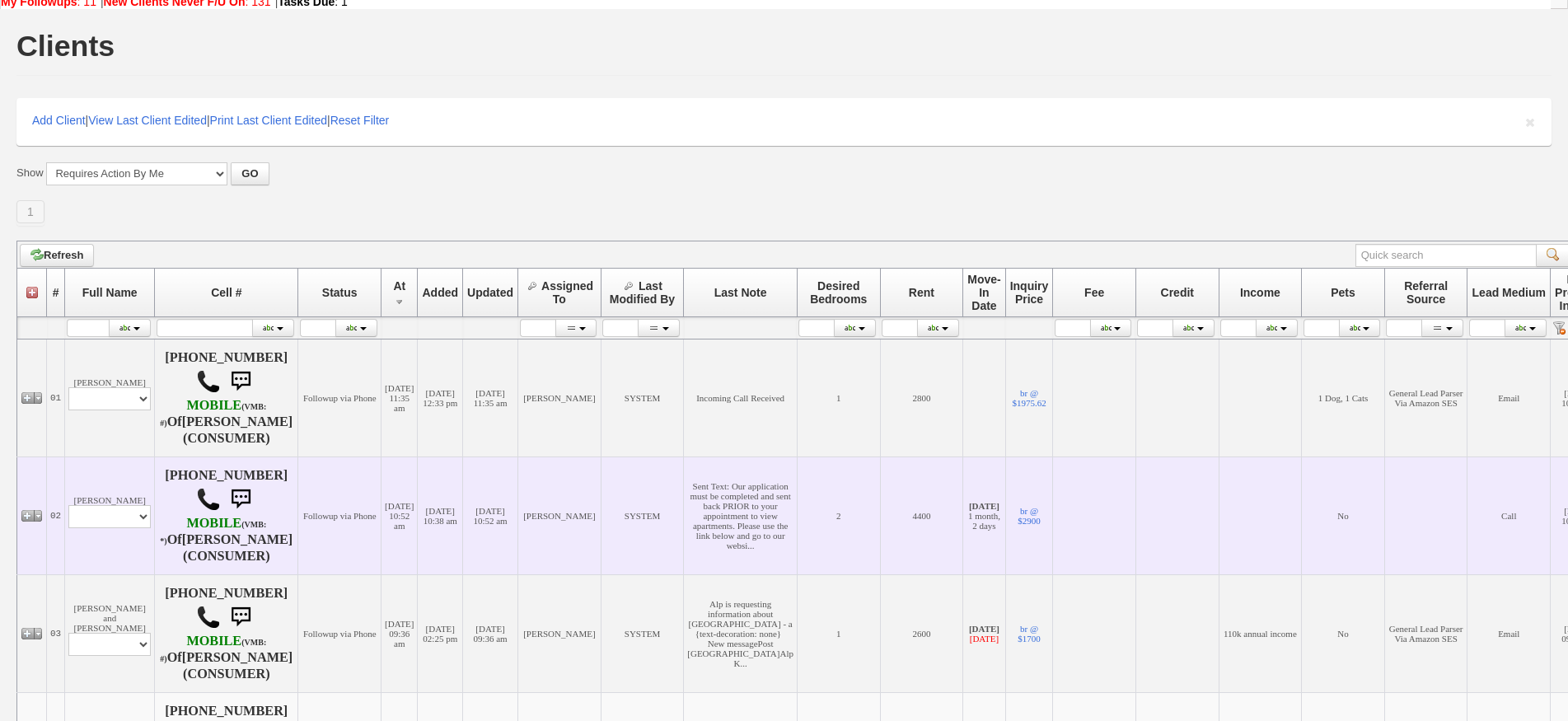
scroll to position [82, 0]
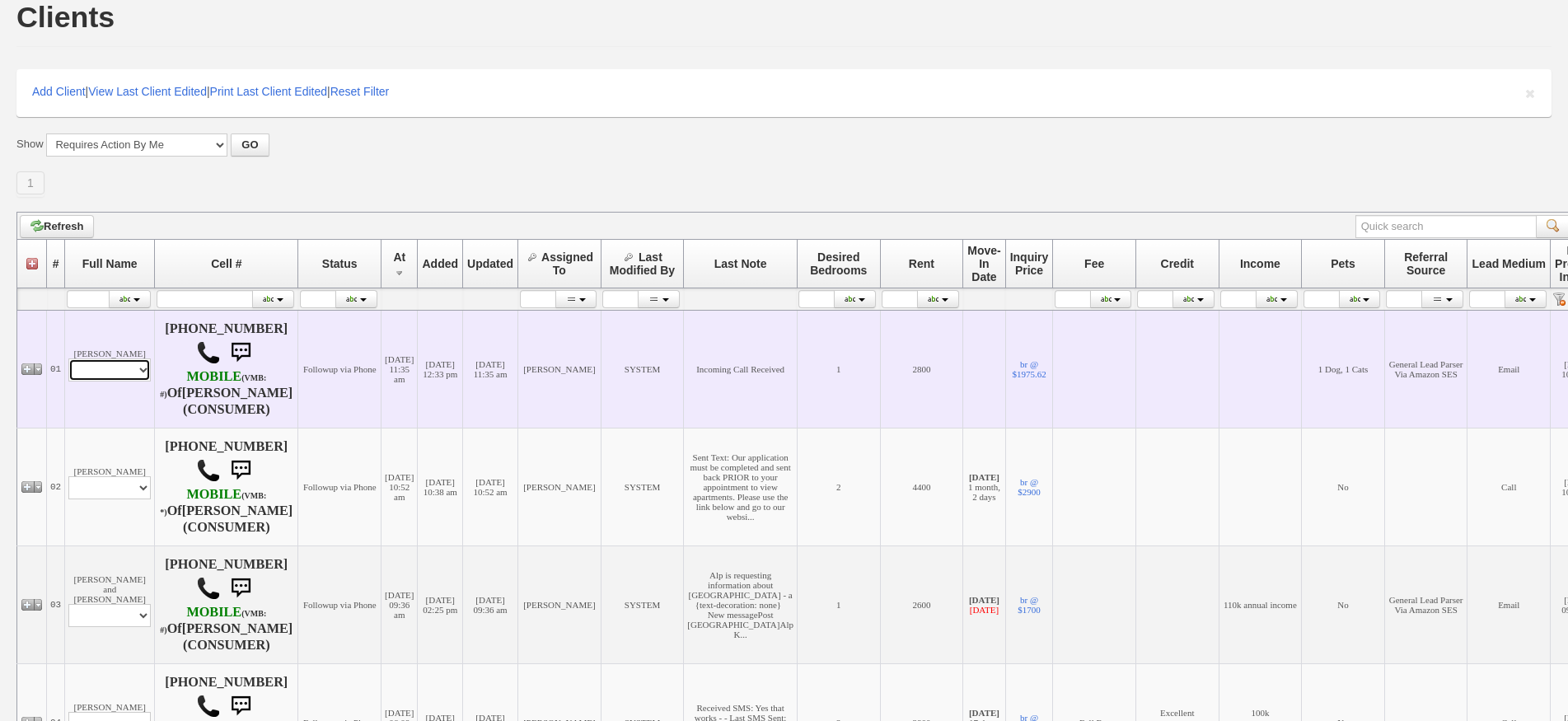
click at [132, 382] on select "Profile Edit Print Email Externally (Will Not Be Tracked In CRM) Closed Deals" at bounding box center [109, 370] width 82 height 23
select select "ChangeURL,/crm/custom/edit_client_form.php?redirect=%2Fcrm%2Fclients.php&id=162…"
click at [68, 365] on select "Profile Edit Print Email Externally (Will Not Be Tracked In CRM) Closed Deals" at bounding box center [109, 370] width 82 height 23
select select
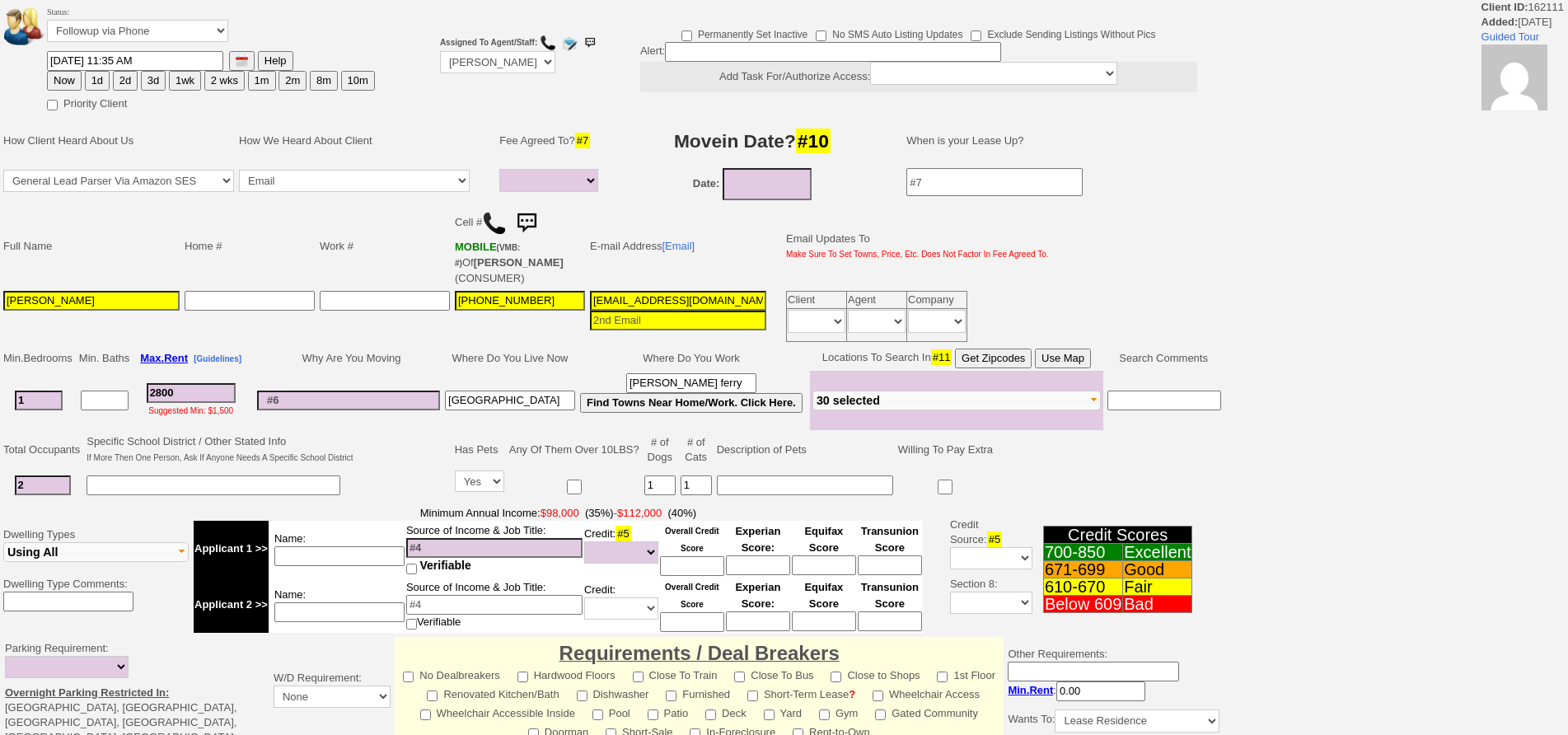
select select
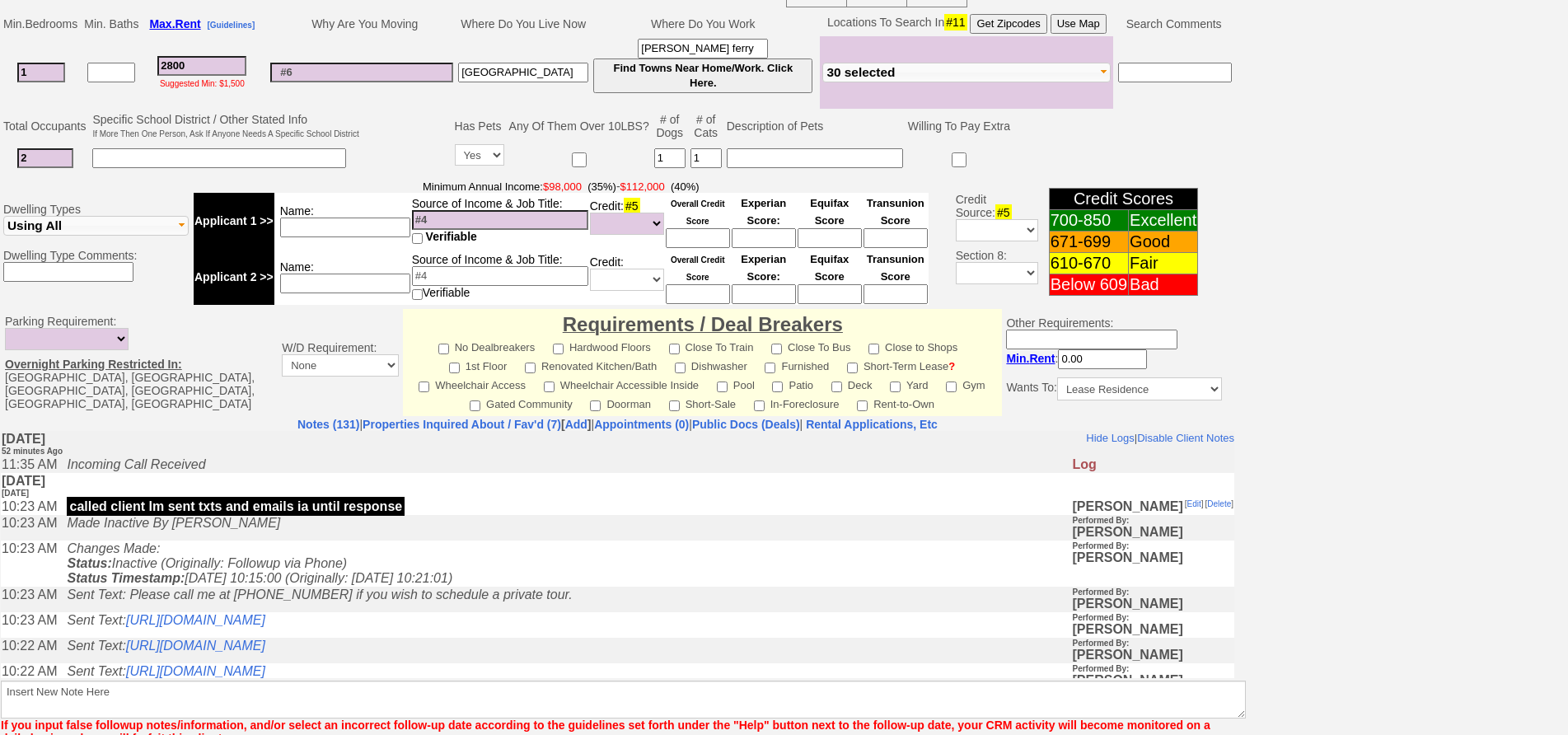
scroll to position [147, 0]
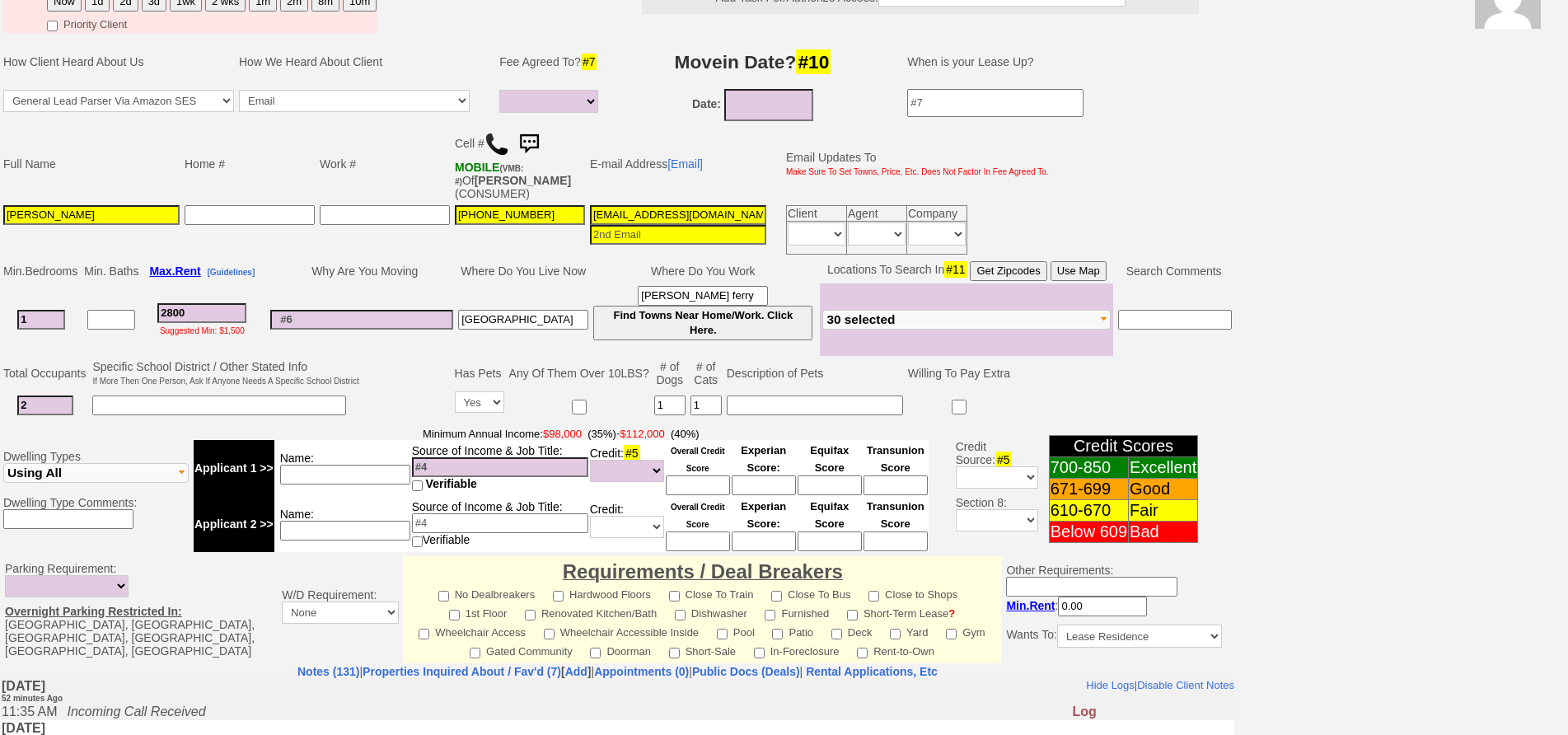
click at [495, 147] on img at bounding box center [497, 144] width 25 height 25
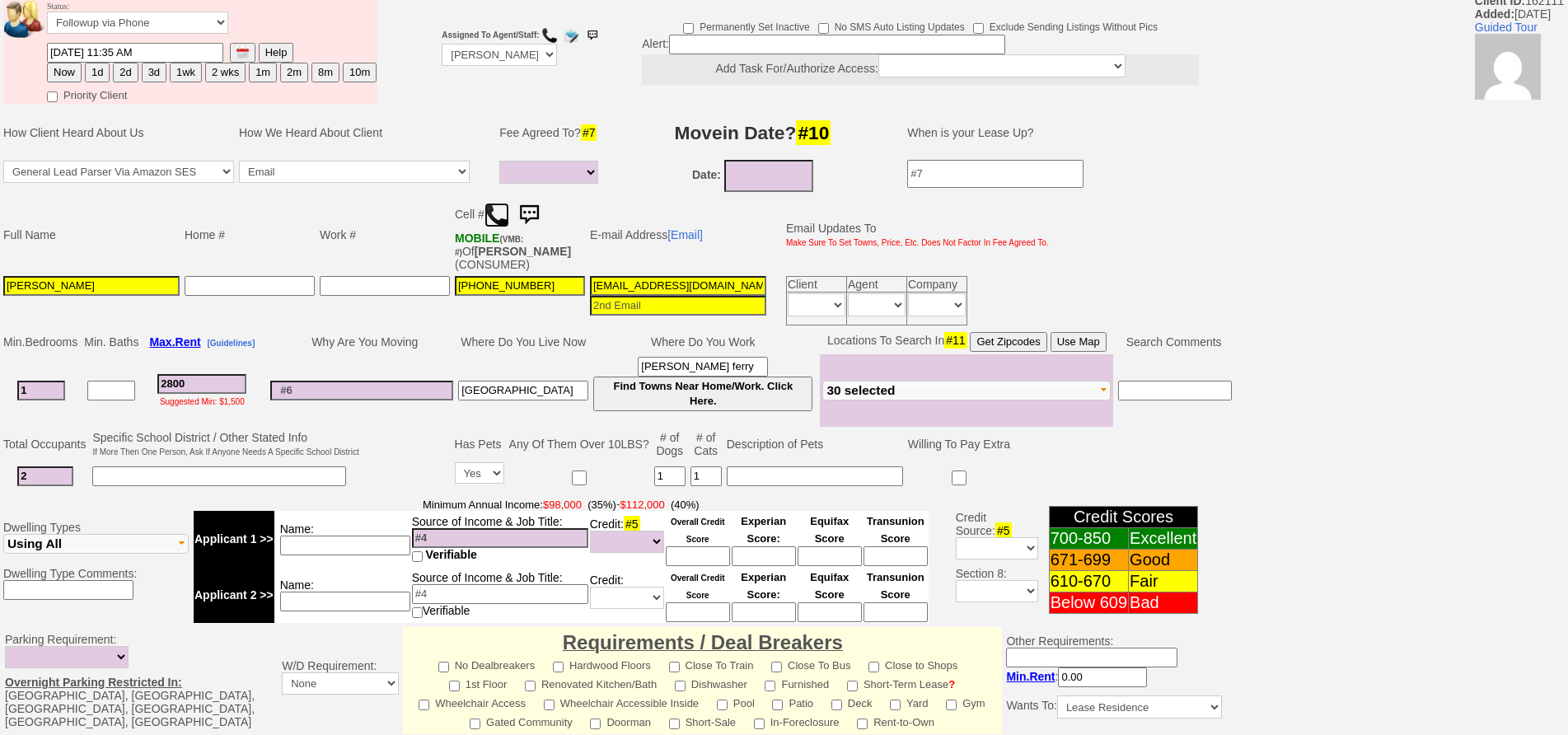
scroll to position [0, 0]
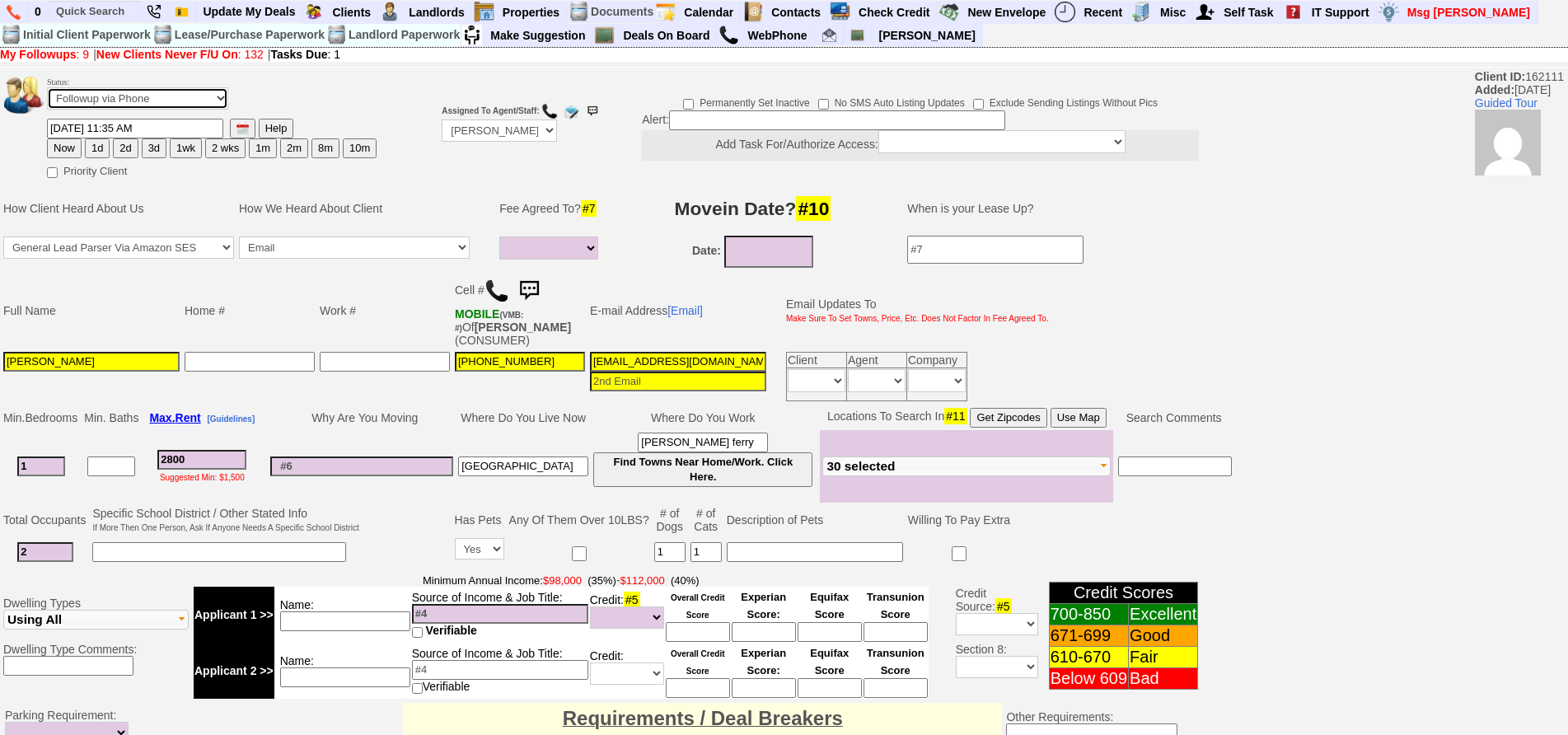
click at [106, 100] on select "Followup via Phone Followup via Email Followup When Section 8 Property Found De…" at bounding box center [137, 98] width 181 height 22
select select "Inactive"
click at [47, 87] on select "Followup via Phone Followup via Email Followup When Section 8 Property Found De…" at bounding box center [137, 98] width 181 height 22
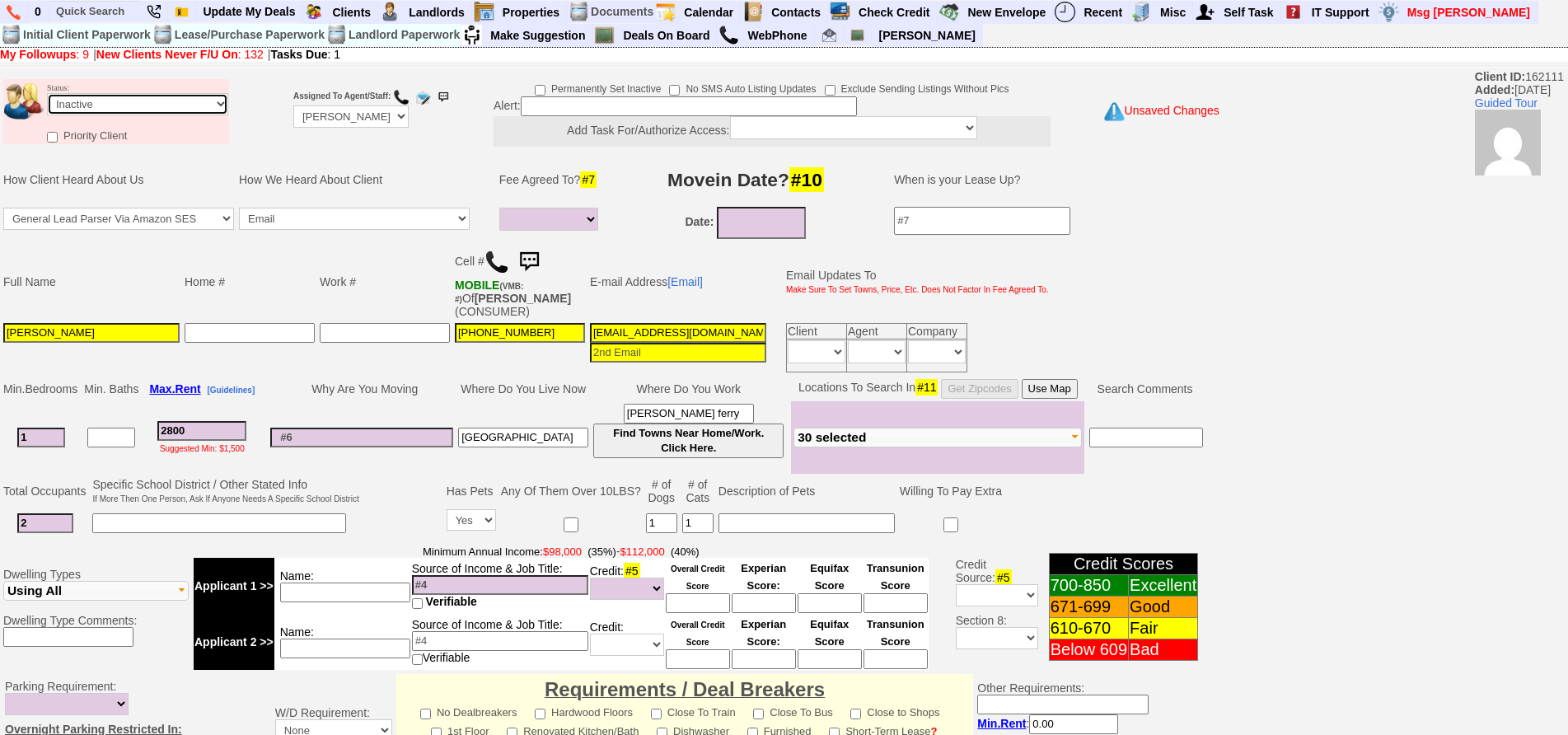
scroll to position [459, 0]
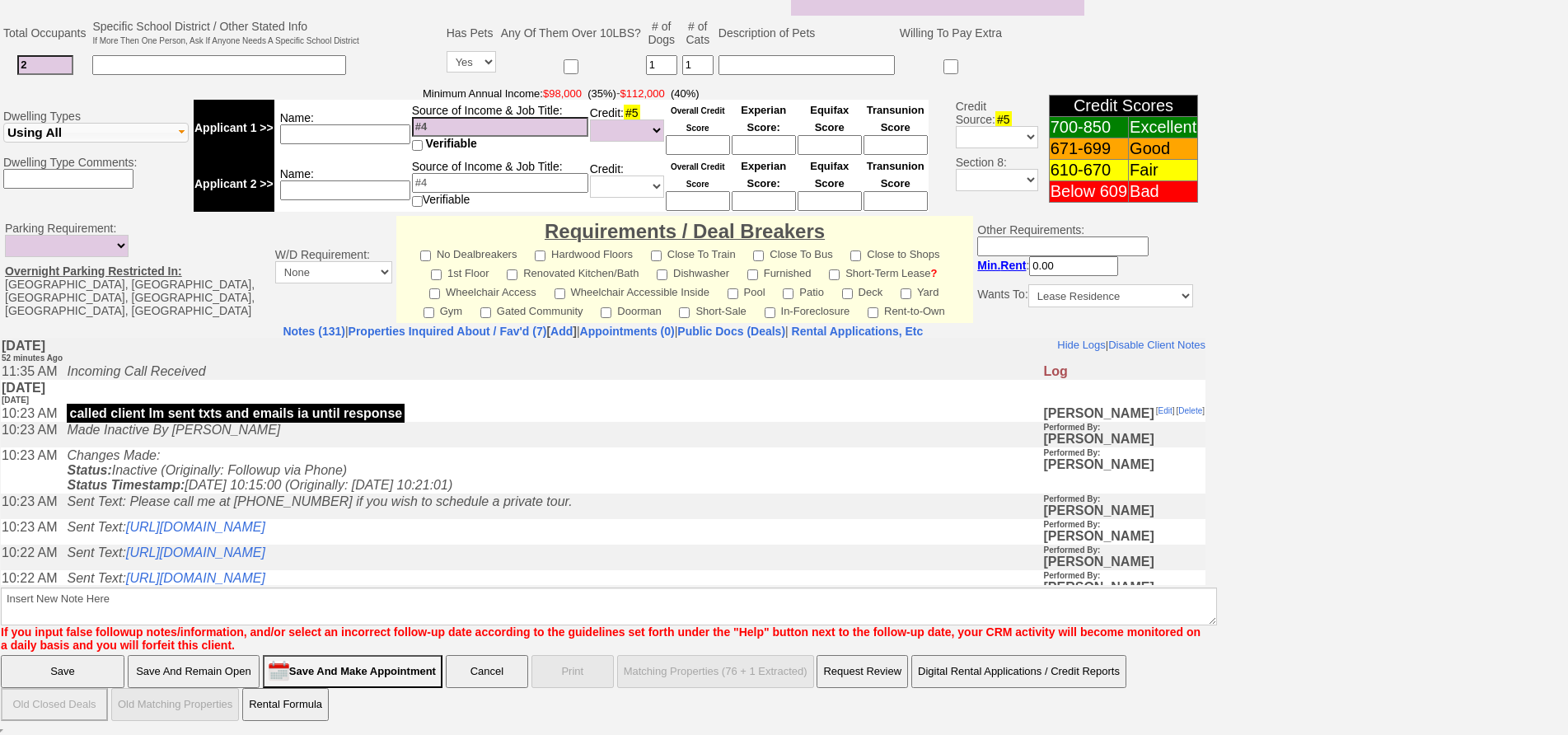
click at [452, 491] on icon "Changes Made: Status: Inactive (Originally: Followup via Phone) Status Timestam…" at bounding box center [259, 469] width 386 height 44
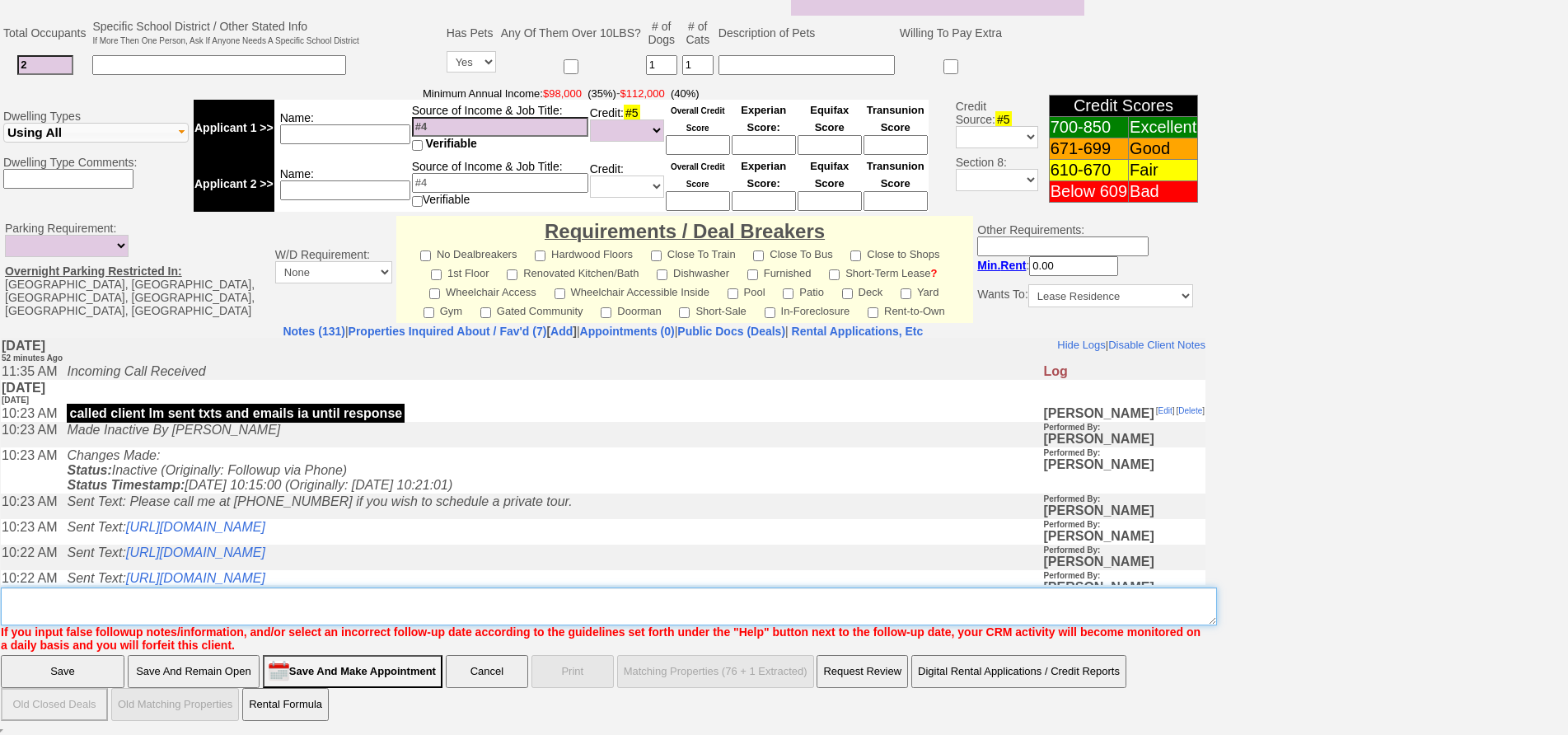
type textarea "called client again does not respond ia"
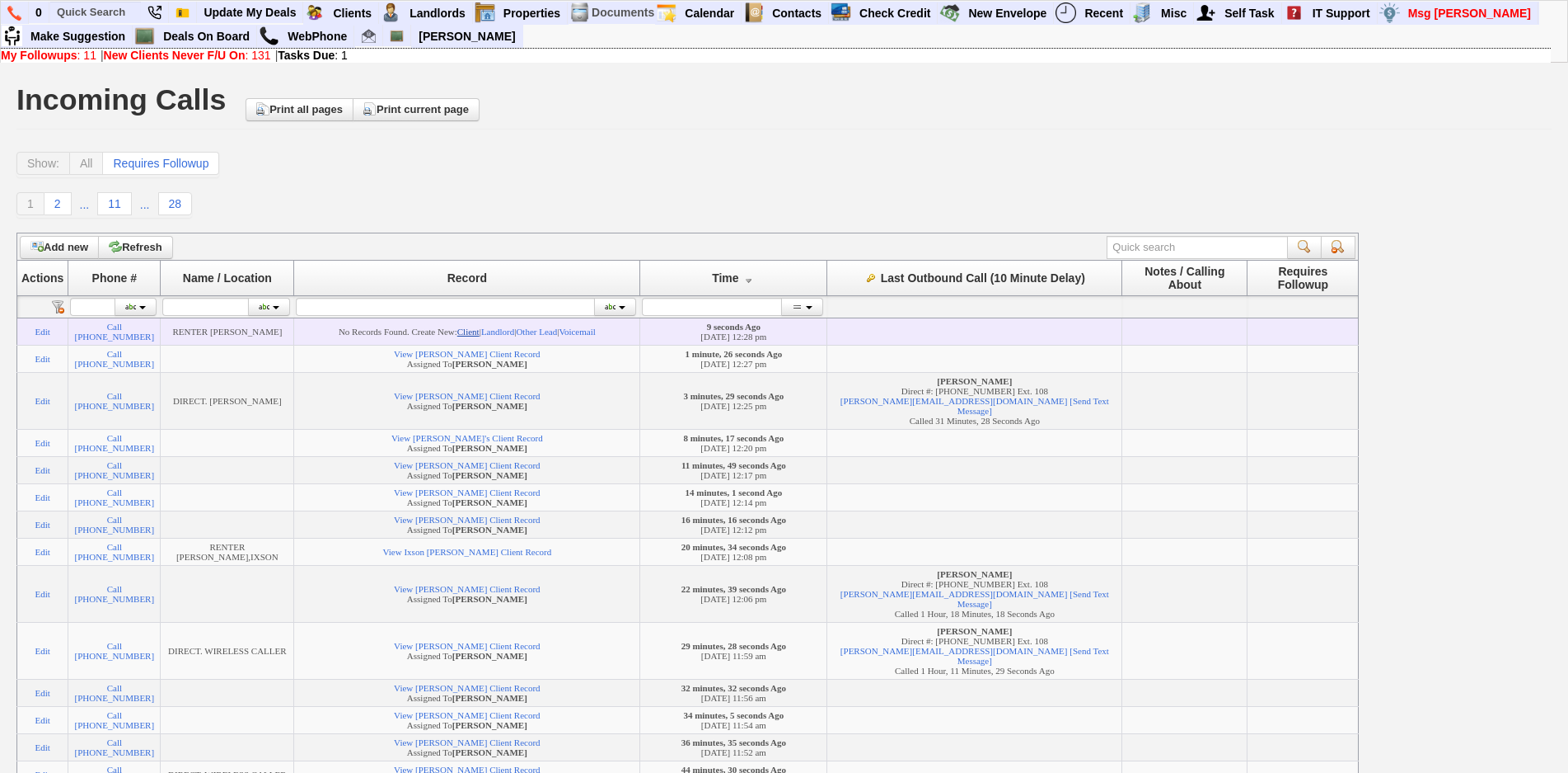
click at [480, 329] on link "Client" at bounding box center [468, 331] width 22 height 10
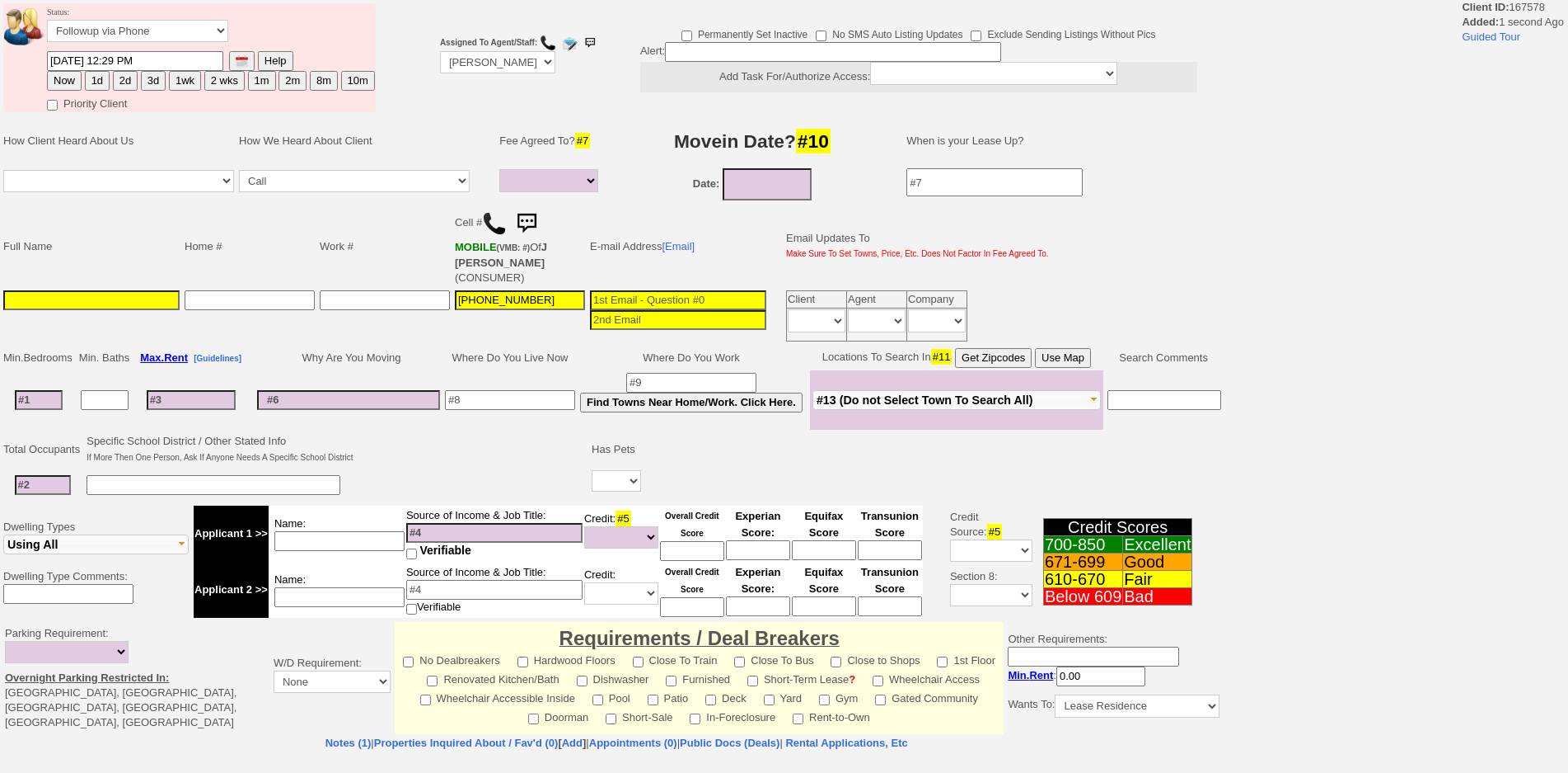
select select
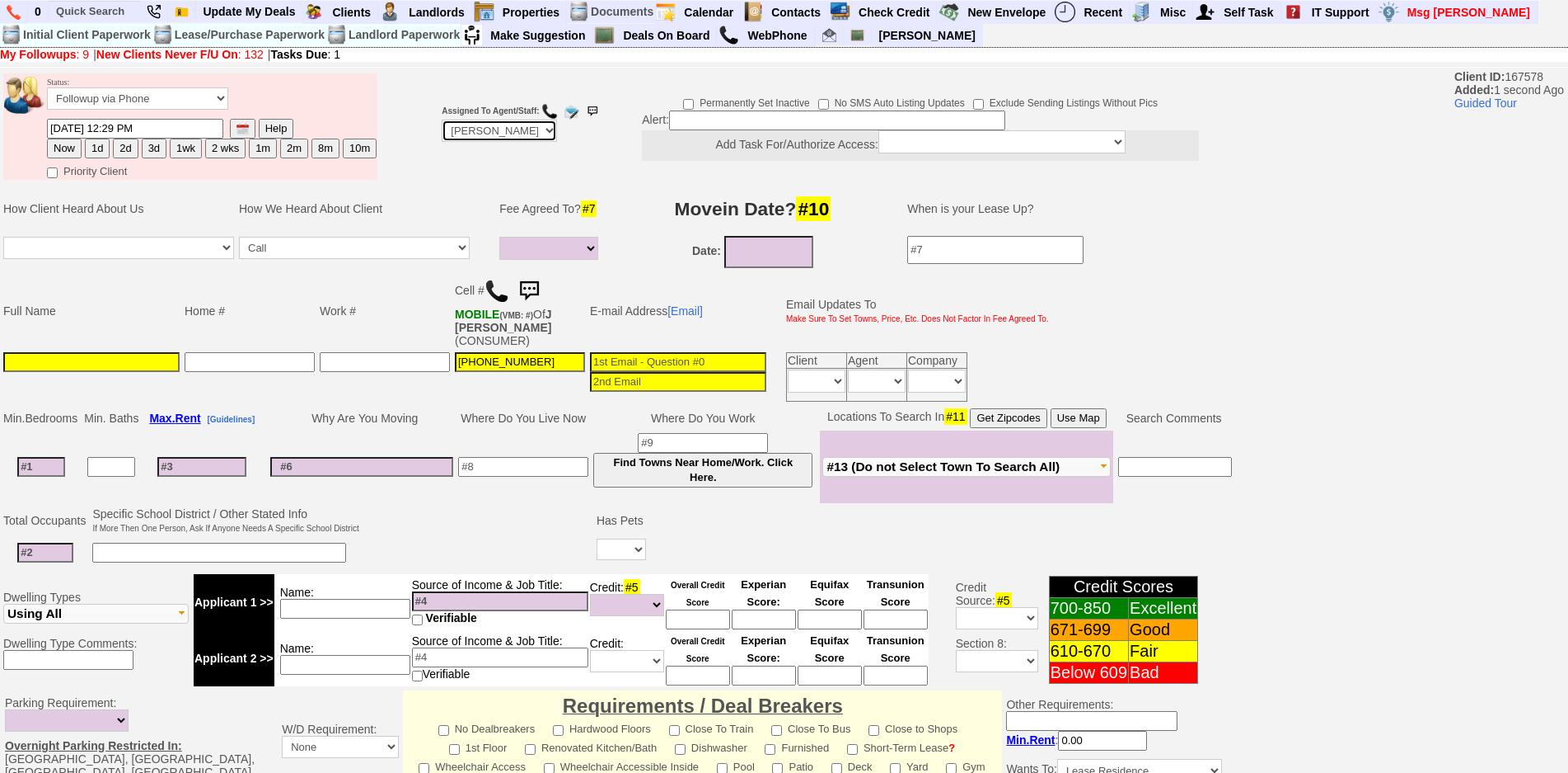
click at [461, 134] on select "Up-For-Grabs ***** STAFF ***** Bob Bruno 914-419-3579 Cristy Liberto 914-486-10…" at bounding box center [499, 131] width 115 height 22
select select "Up-For-Grabs"
click at [441, 120] on select "Up-For-Grabs ***** STAFF ***** Bob Bruno 914-419-3579 Cristy Liberto 914-486-10…" at bounding box center [499, 131] width 115 height 22
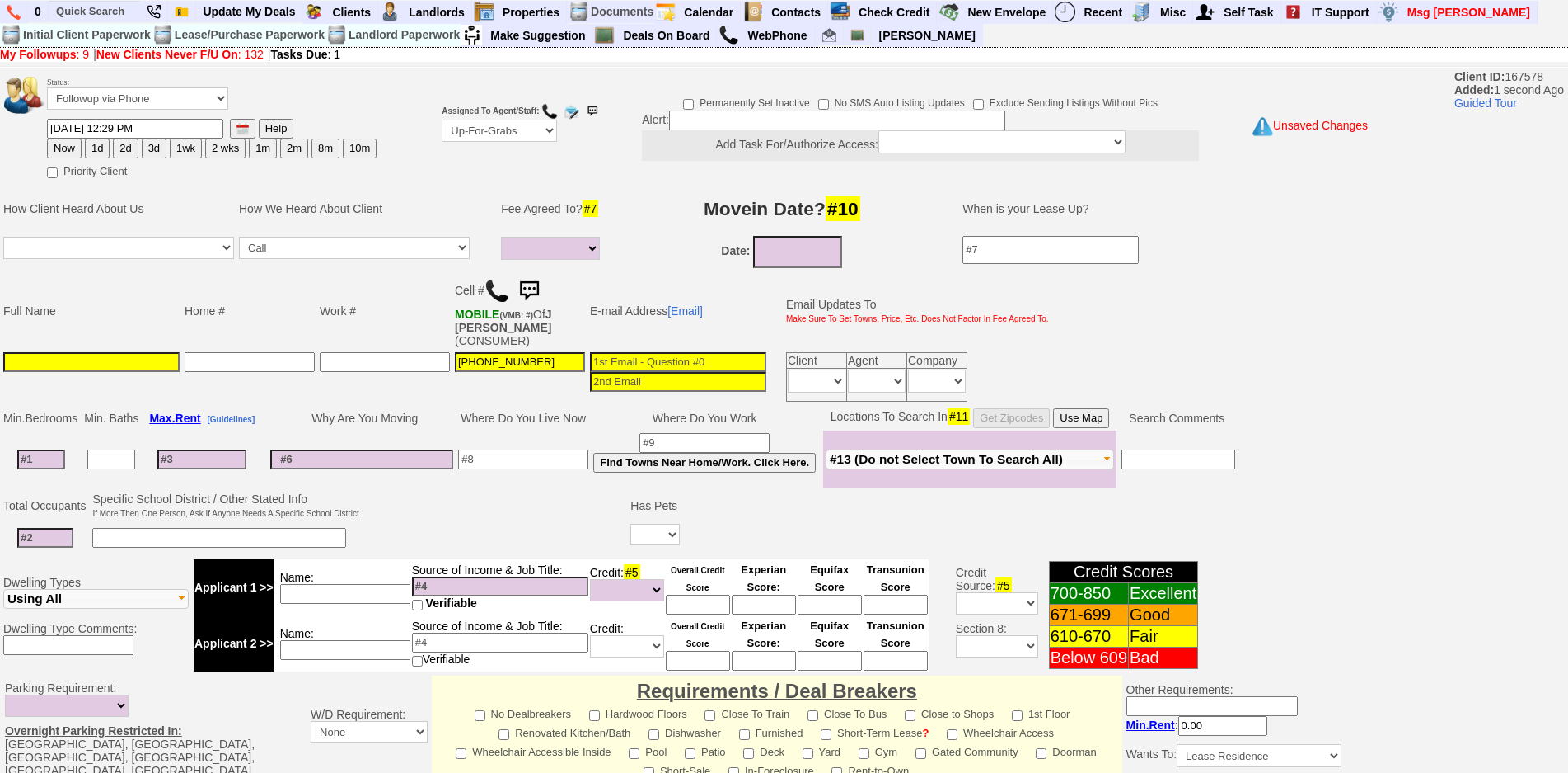
click at [38, 458] on input at bounding box center [41, 459] width 48 height 20
type input "2"
select select
type input "2"
click at [202, 451] on input at bounding box center [202, 452] width 89 height 20
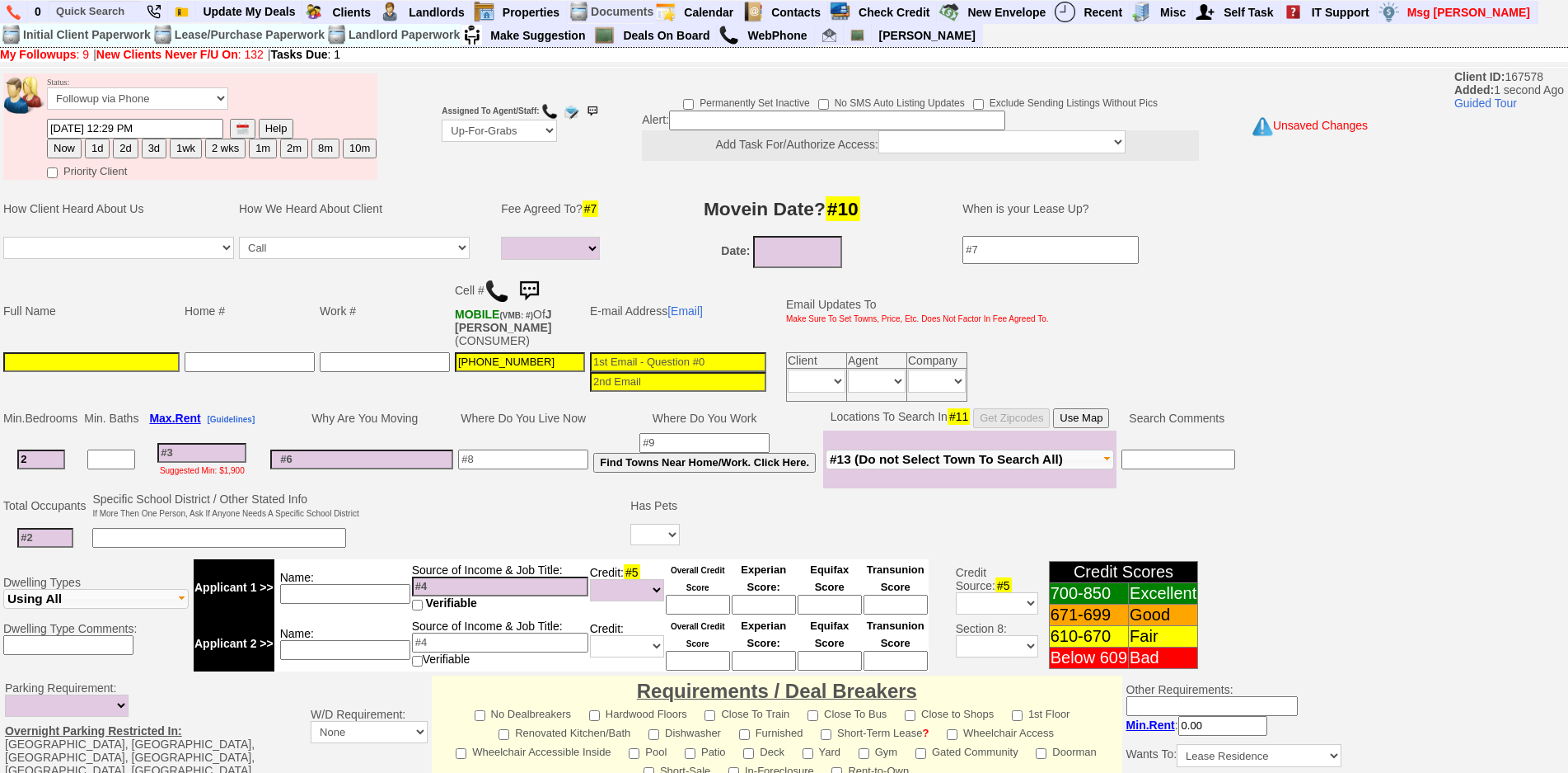
select select
click at [144, 364] on input at bounding box center [91, 362] width 177 height 20
click at [1081, 418] on button "Use Map" at bounding box center [1081, 418] width 57 height 20
click at [208, 445] on input at bounding box center [202, 452] width 89 height 20
type input "2"
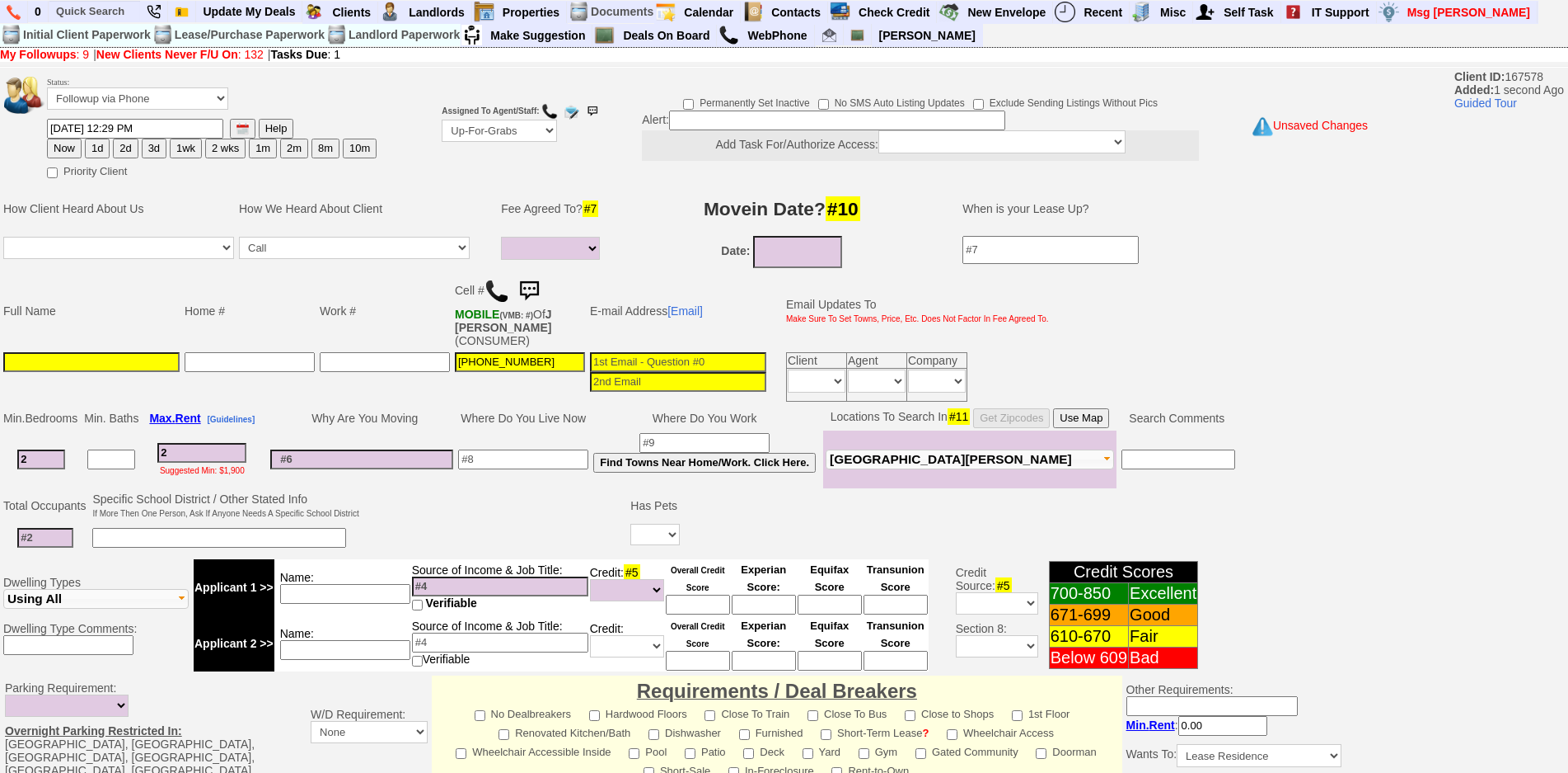
select select
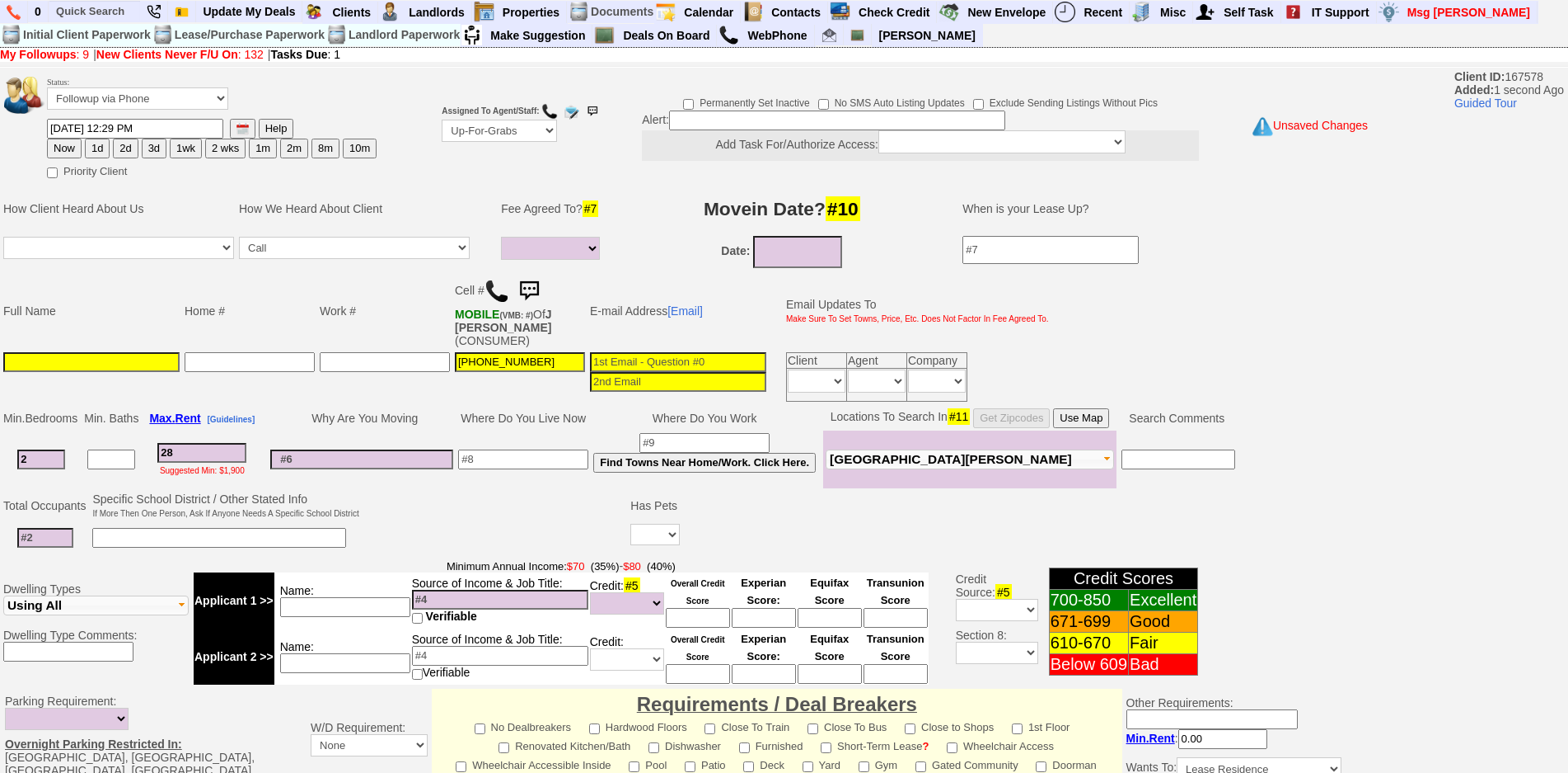
type input "280"
select select
type input "2800"
select select
type input "2800"
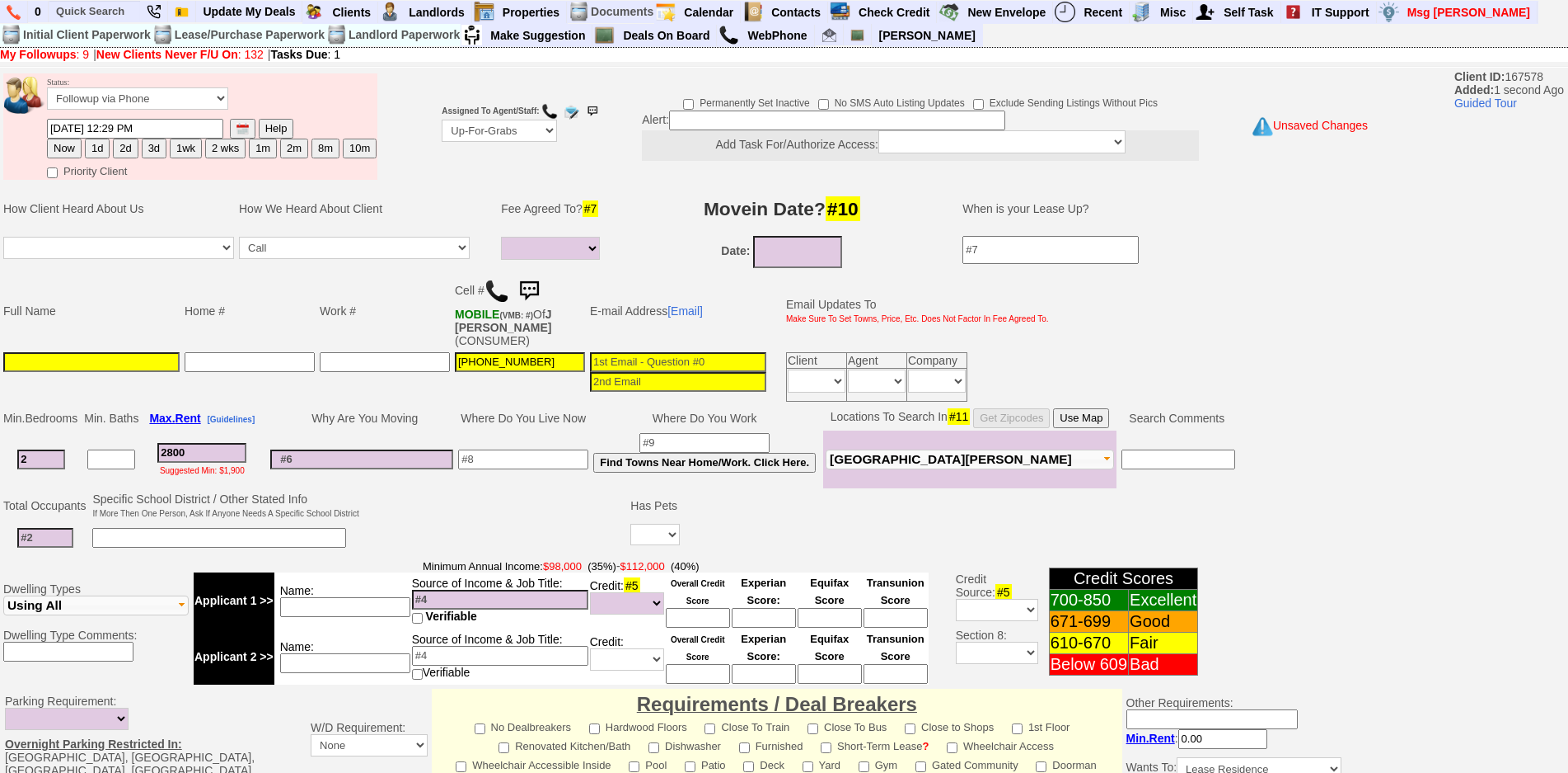
click at [115, 368] on input at bounding box center [91, 362] width 177 height 20
select select
type input "j"
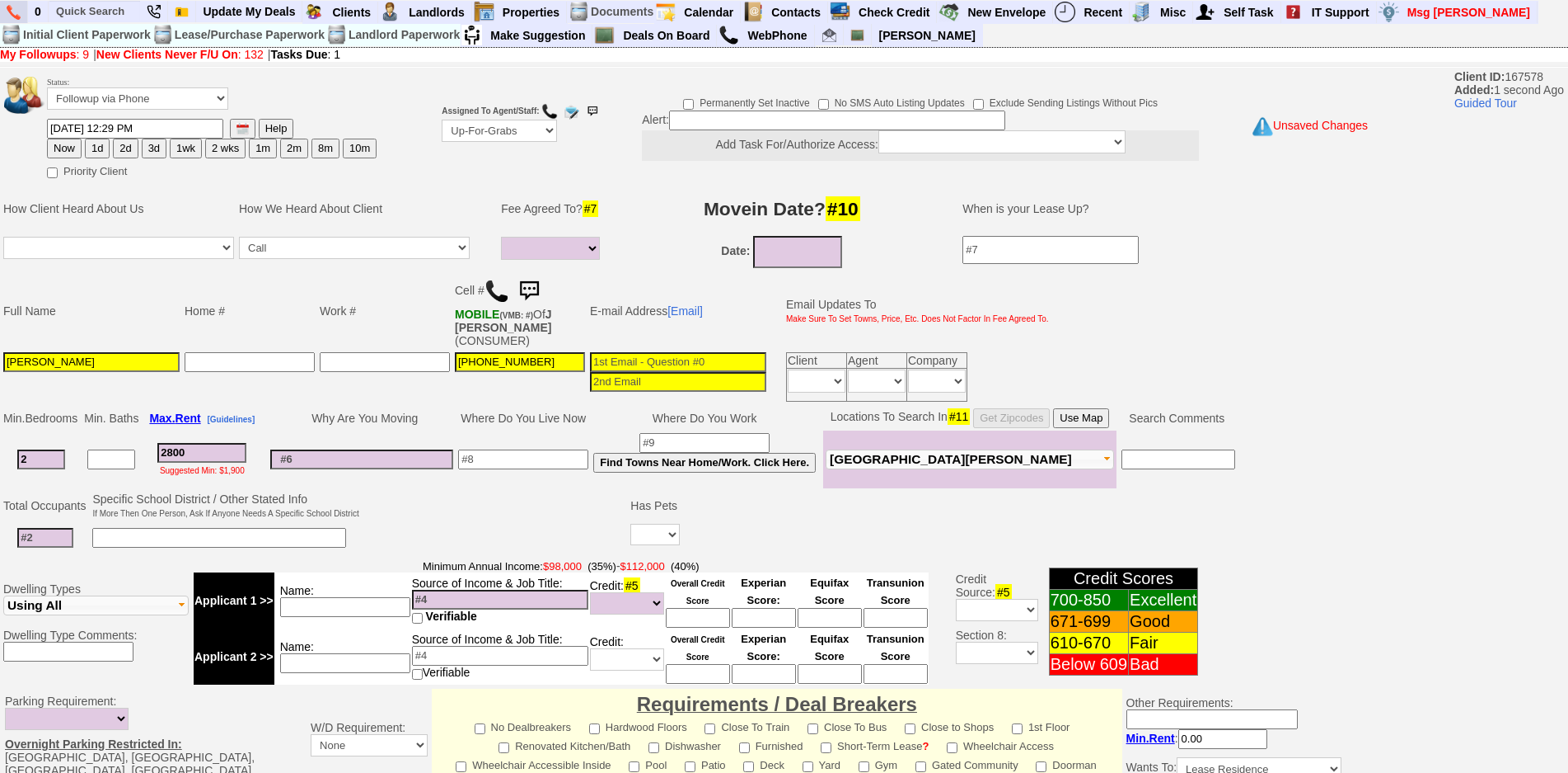
type input "[PERSON_NAME]"
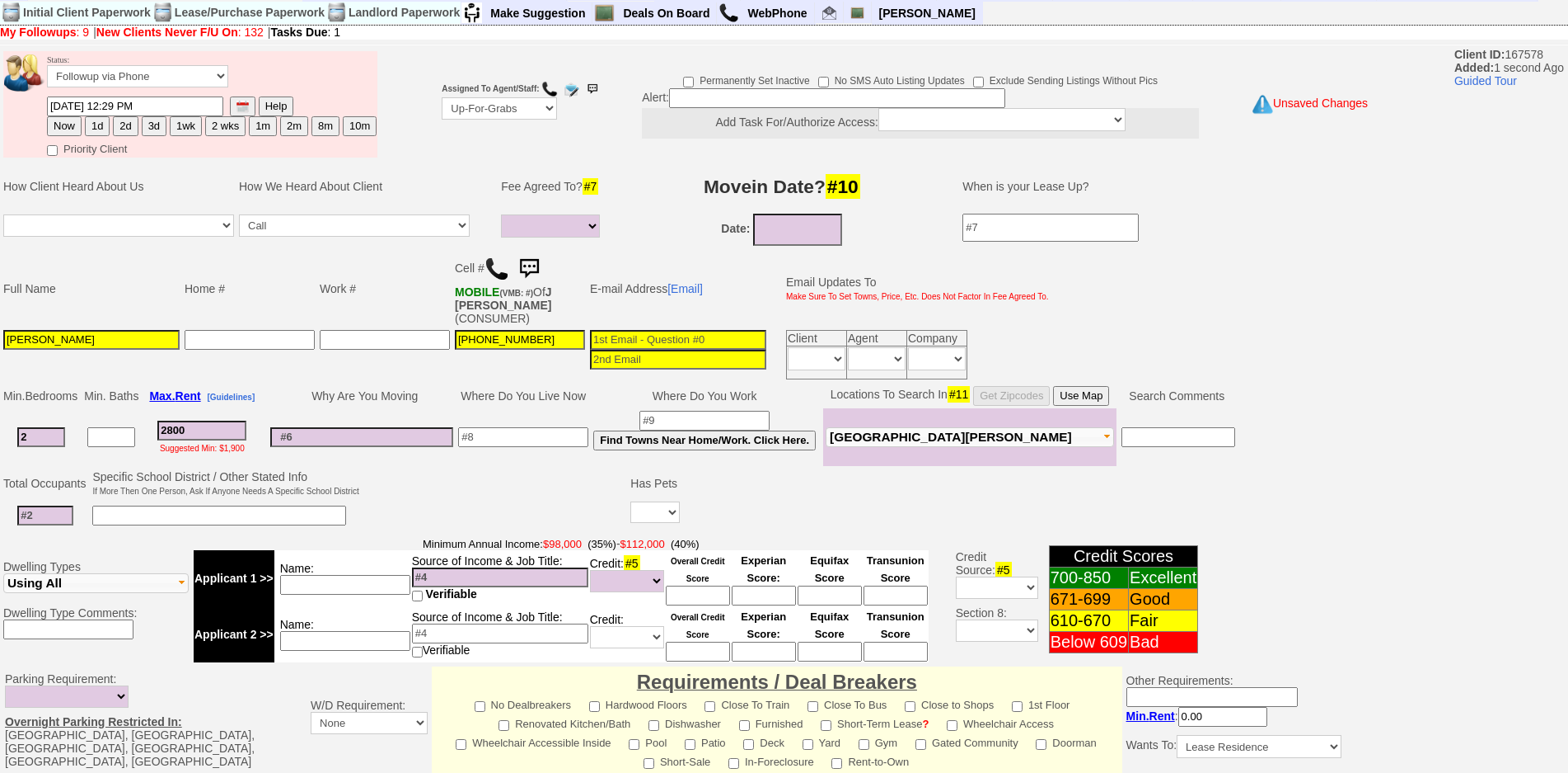
scroll to position [428, 0]
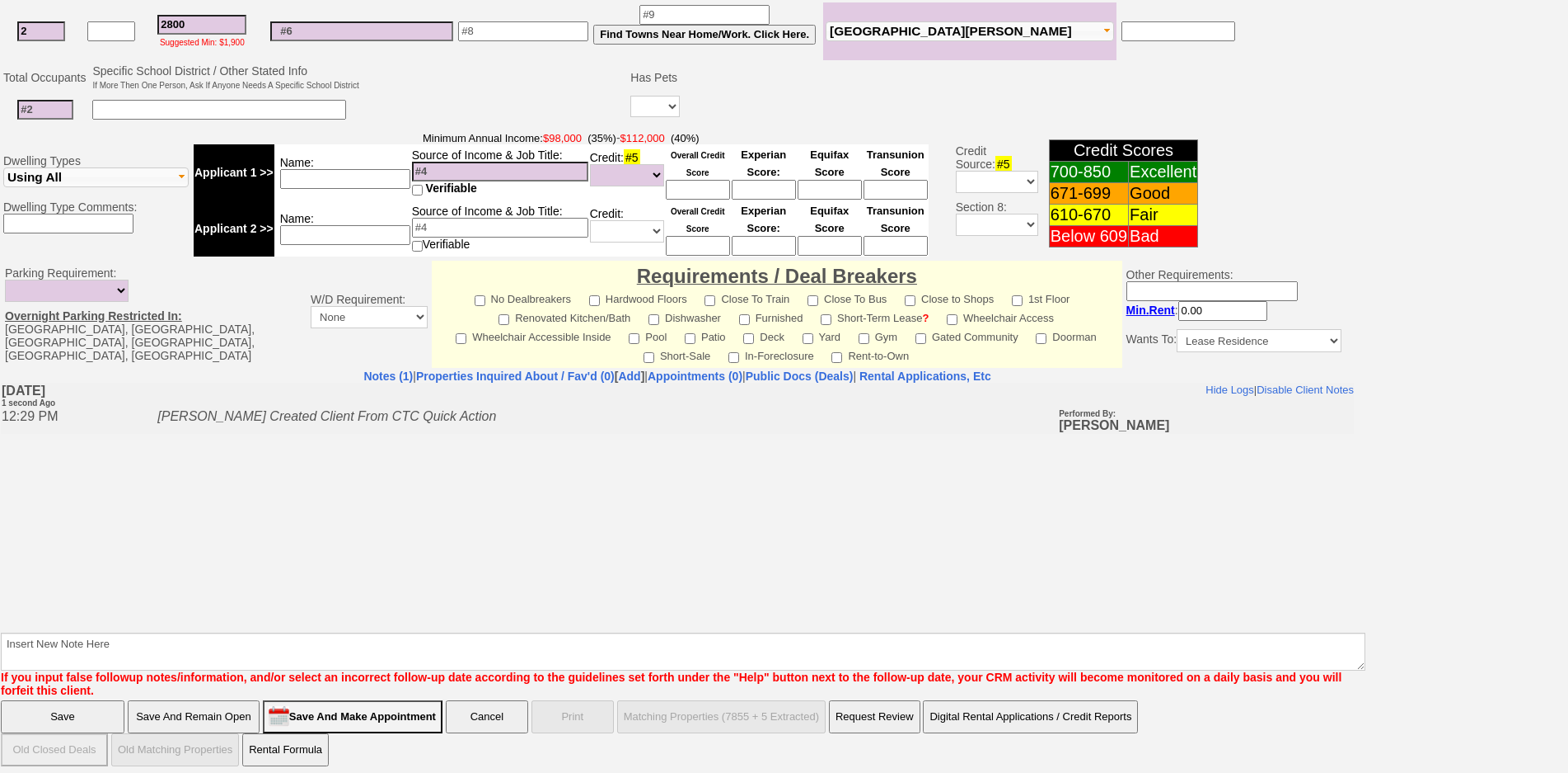
click at [219, 701] on input "Save And Remain Open" at bounding box center [193, 716] width 132 height 33
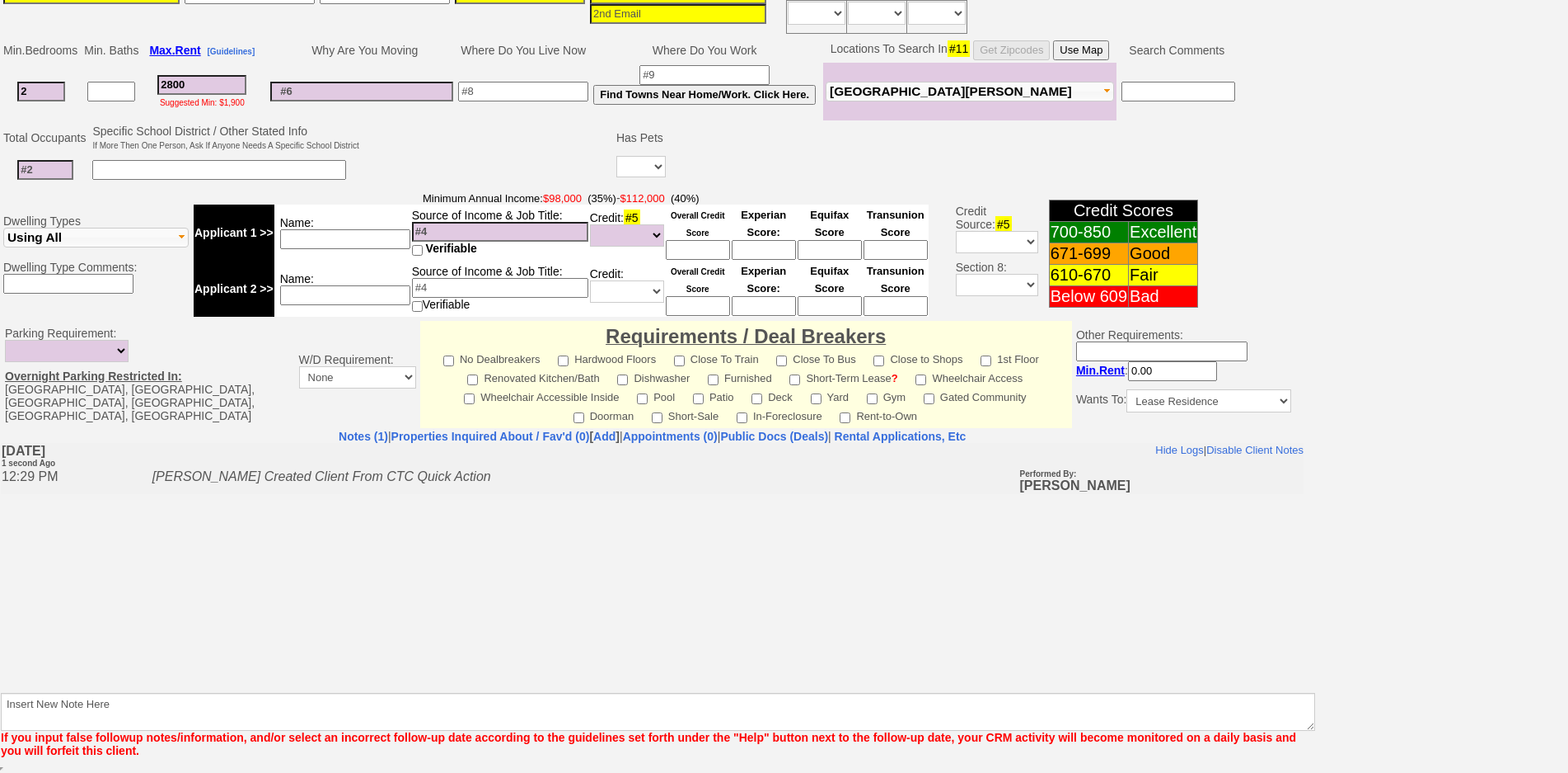
scroll to position [368, 0]
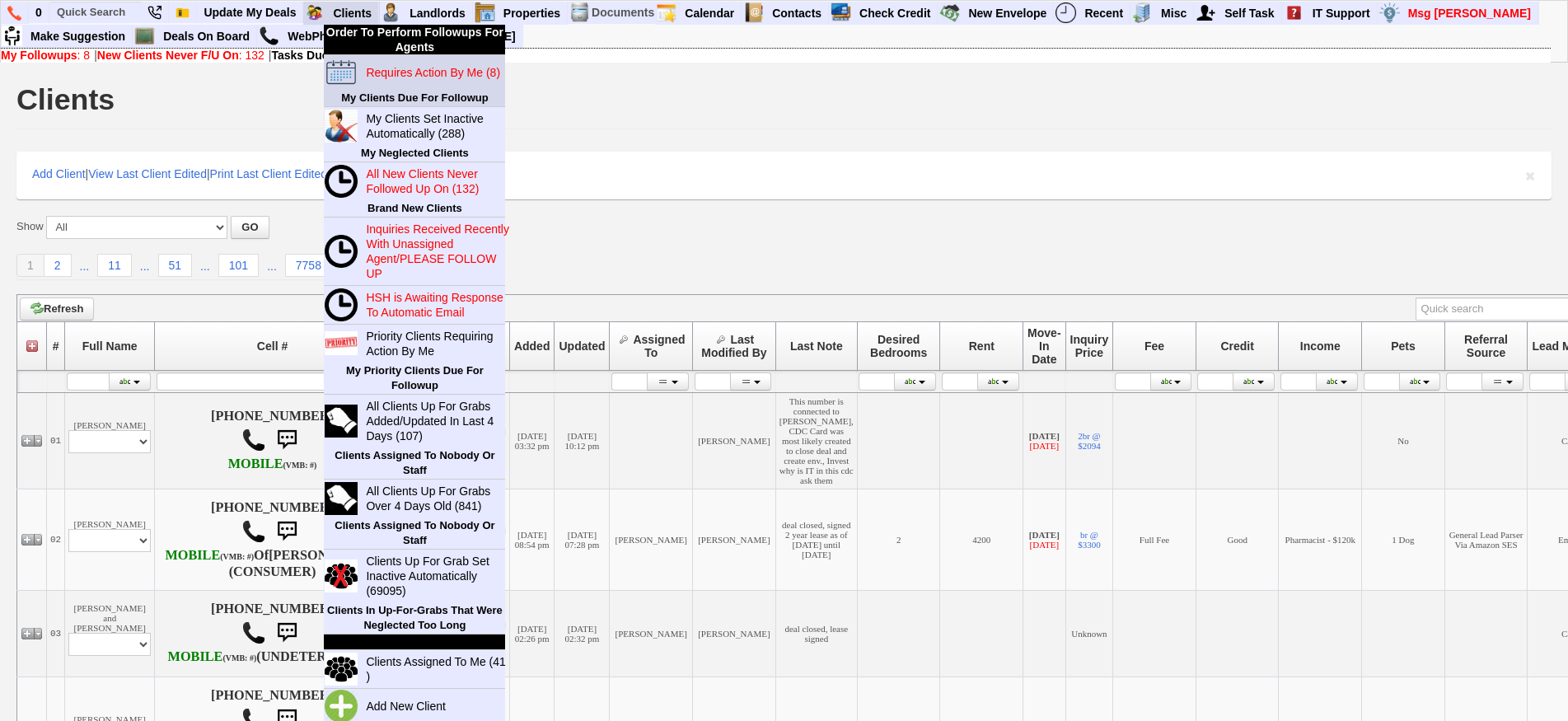
click at [399, 66] on blink "Requires Action By Me (8)" at bounding box center [432, 71] width 134 height 13
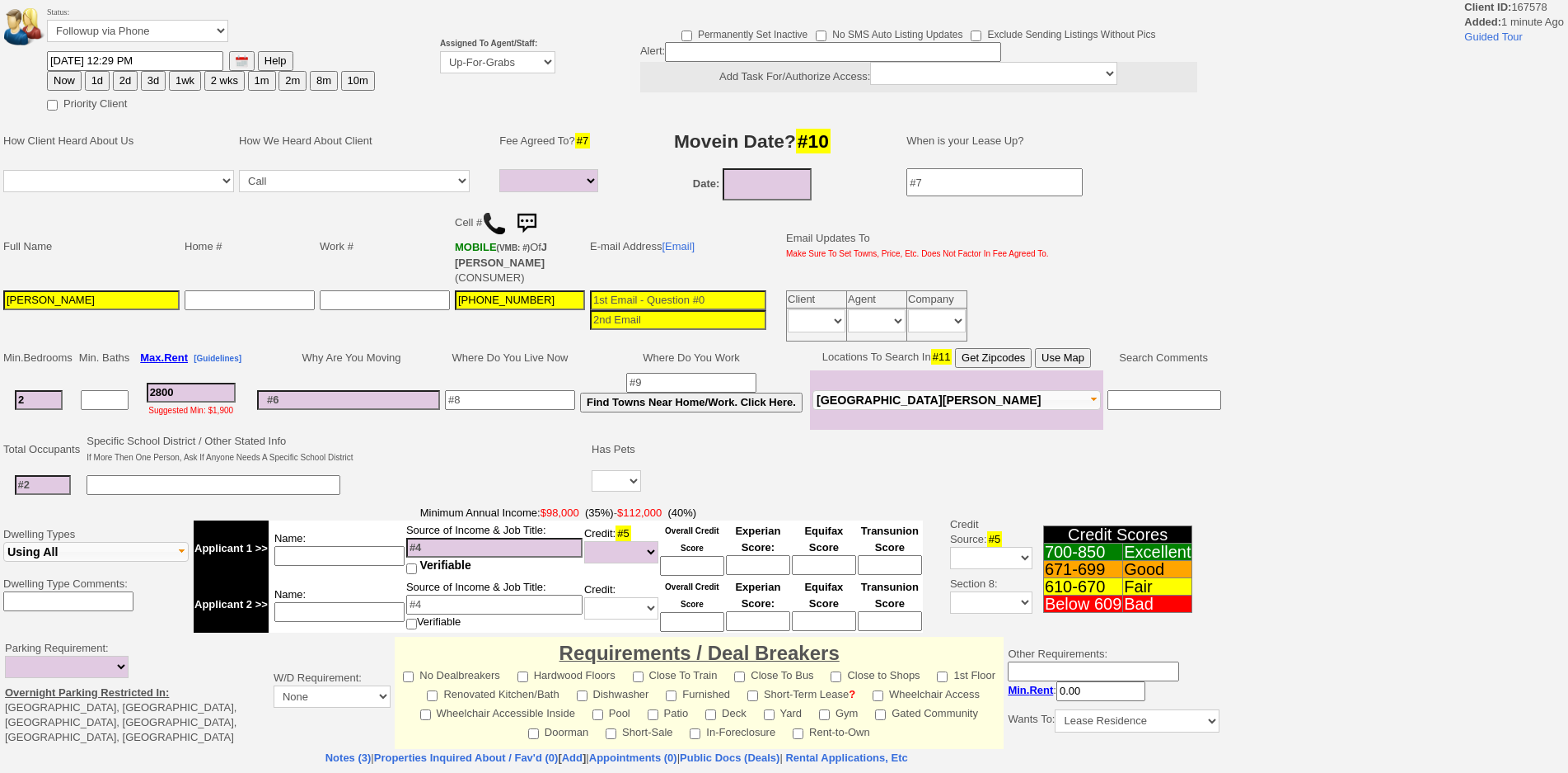
select select
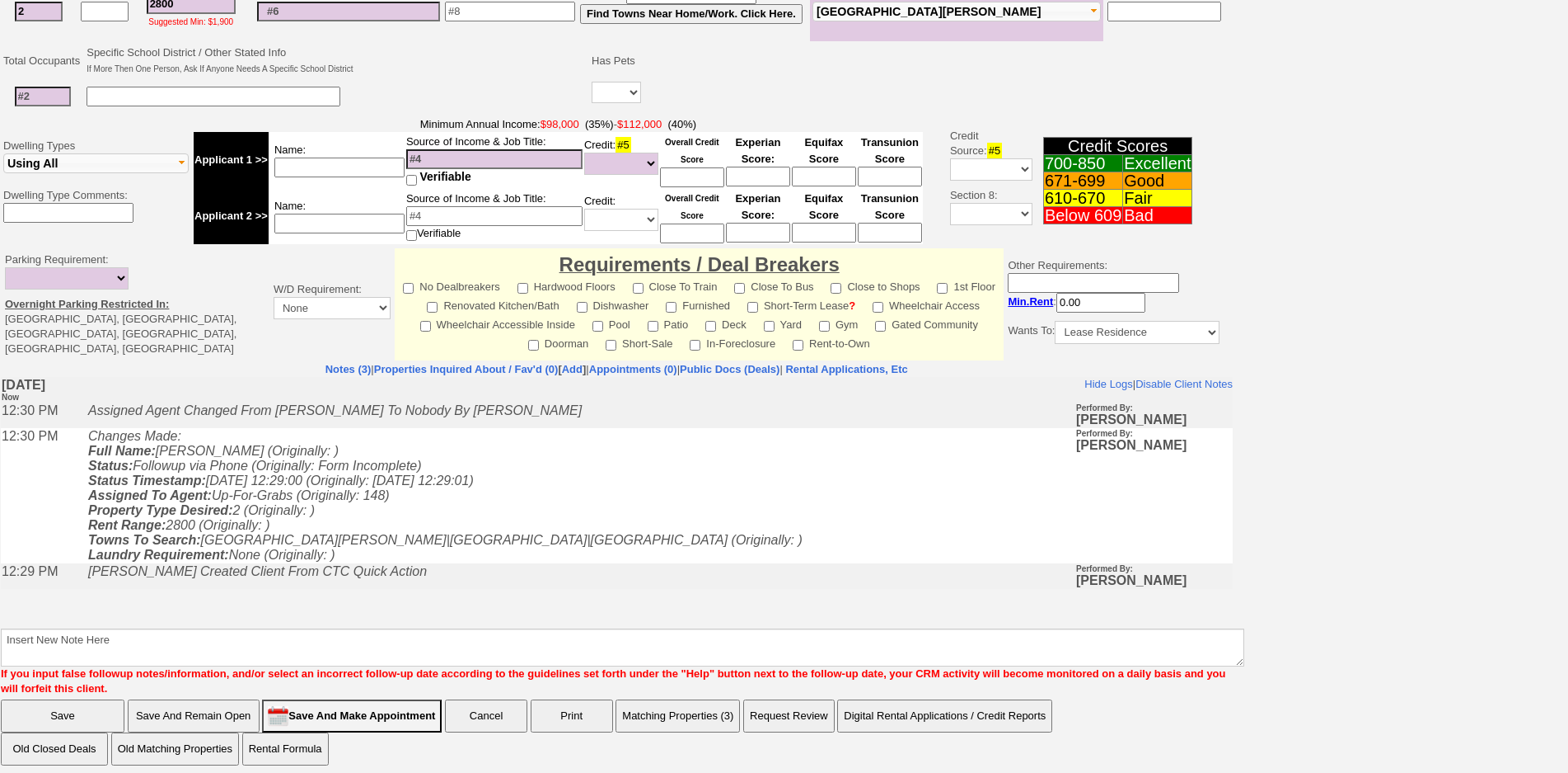
click at [665, 703] on button "Matching Properties (3)" at bounding box center [677, 715] width 124 height 33
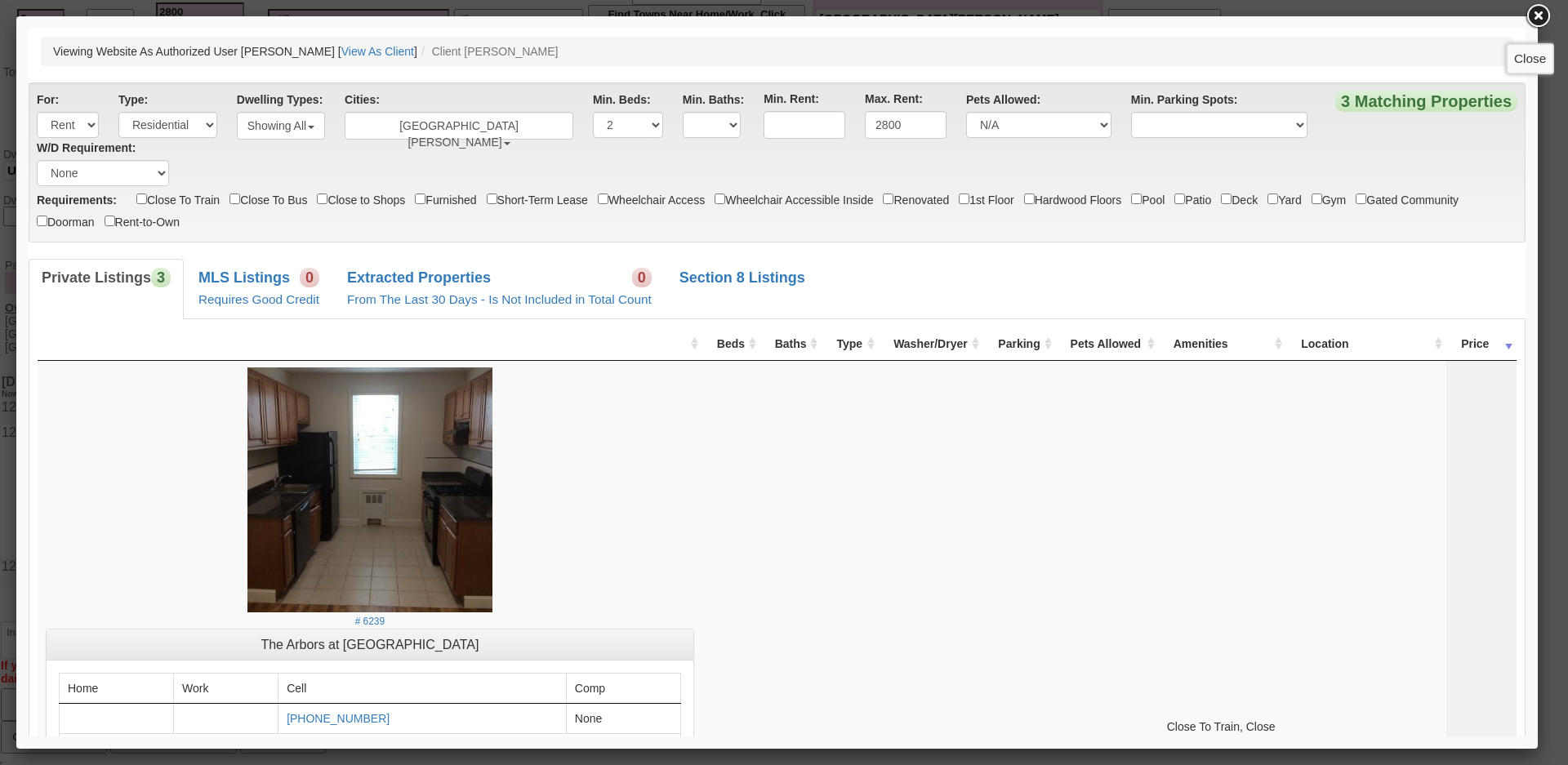
click at [1542, 15] on link at bounding box center [1538, 17] width 29 height 29
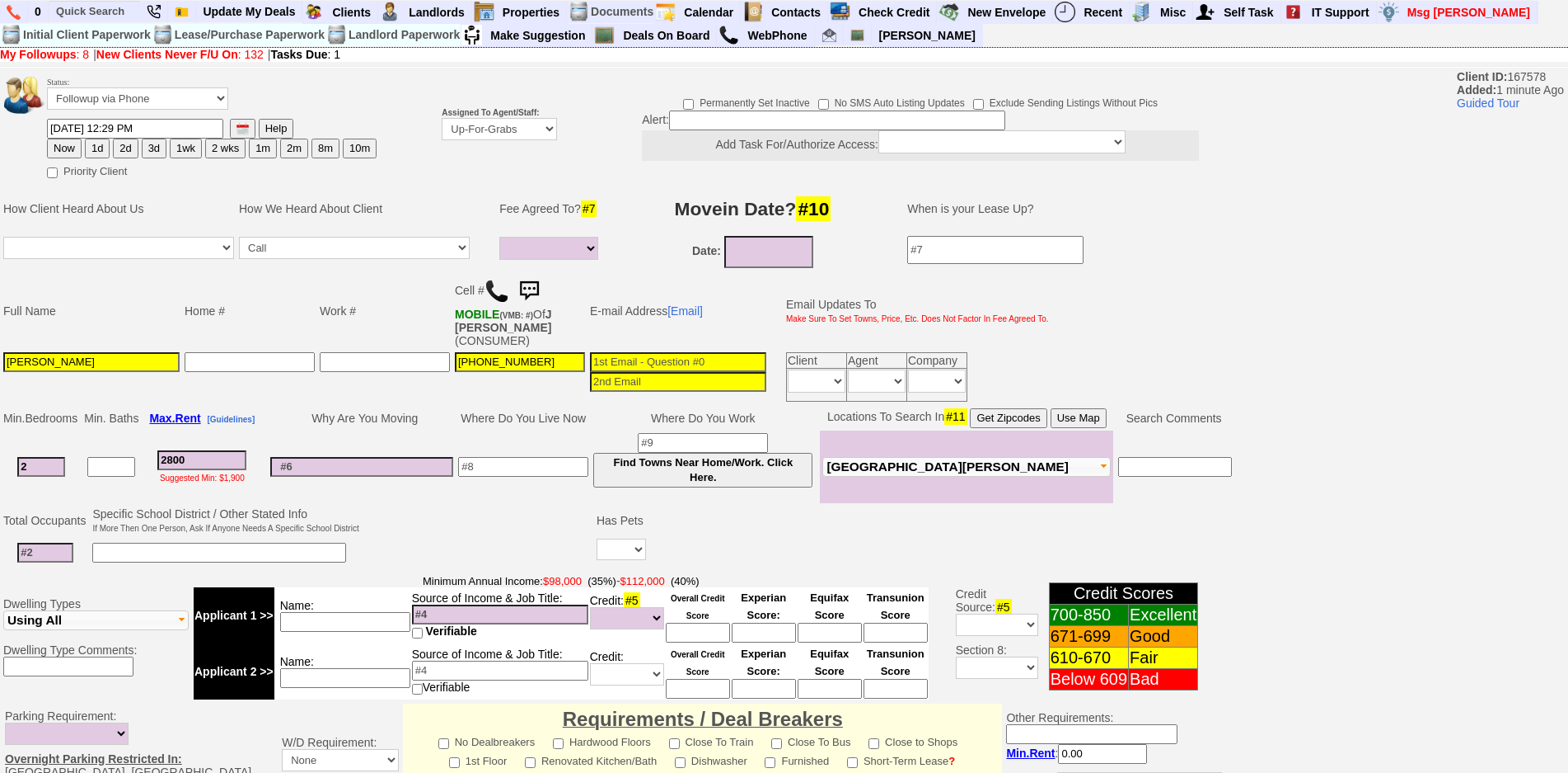
drag, startPoint x: 222, startPoint y: 460, endPoint x: 0, endPoint y: 427, distance: 224.4
click at [0, 428] on td "Min. Bedrooms Min. Baths Max. Rent [Guidelines] Why Are You Moving Where Do You…" at bounding box center [618, 454] width 1236 height 99
type input "32"
select select
type input "320"
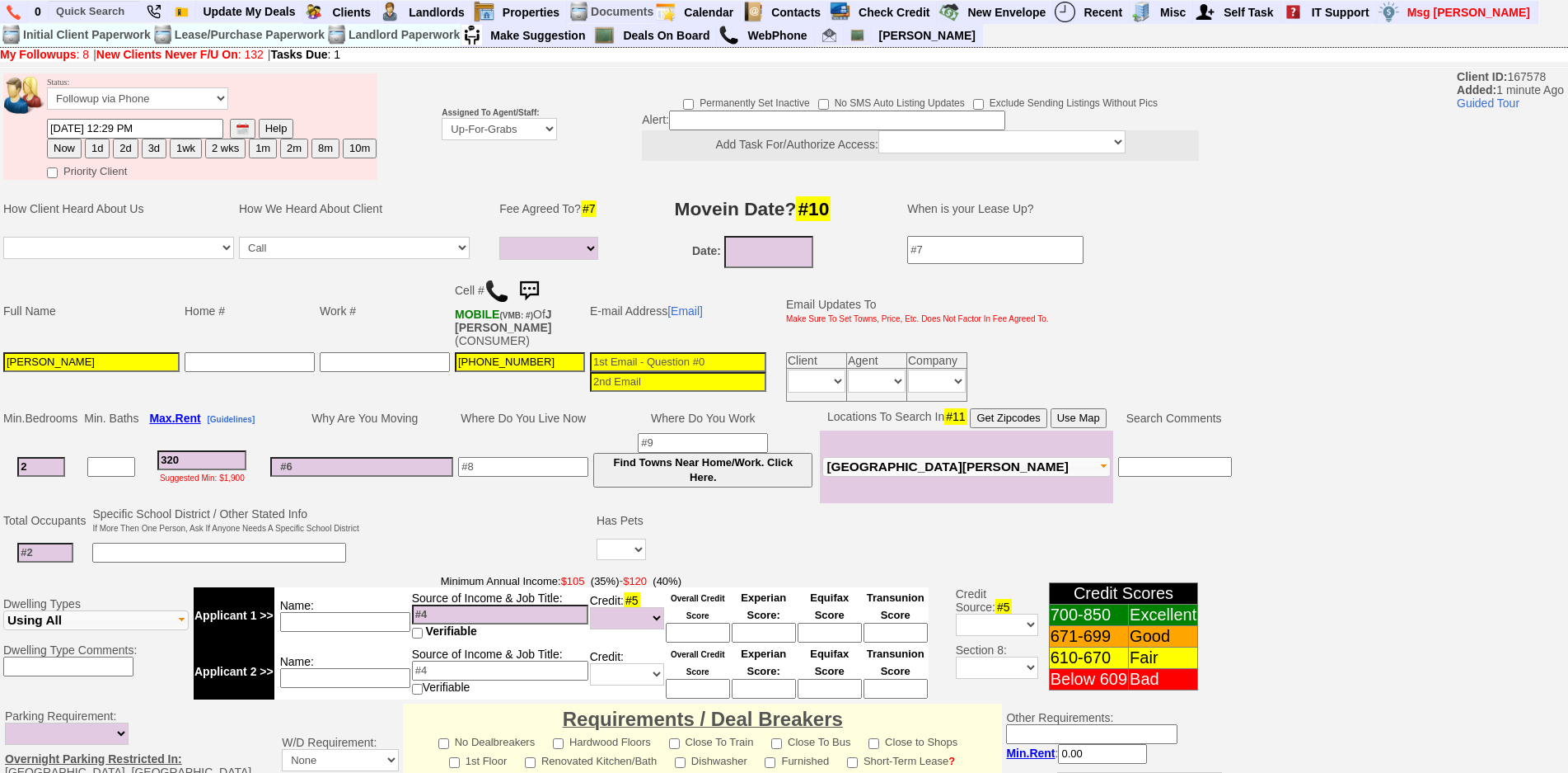
select select
type input "3200"
select select
type input "3200"
select select
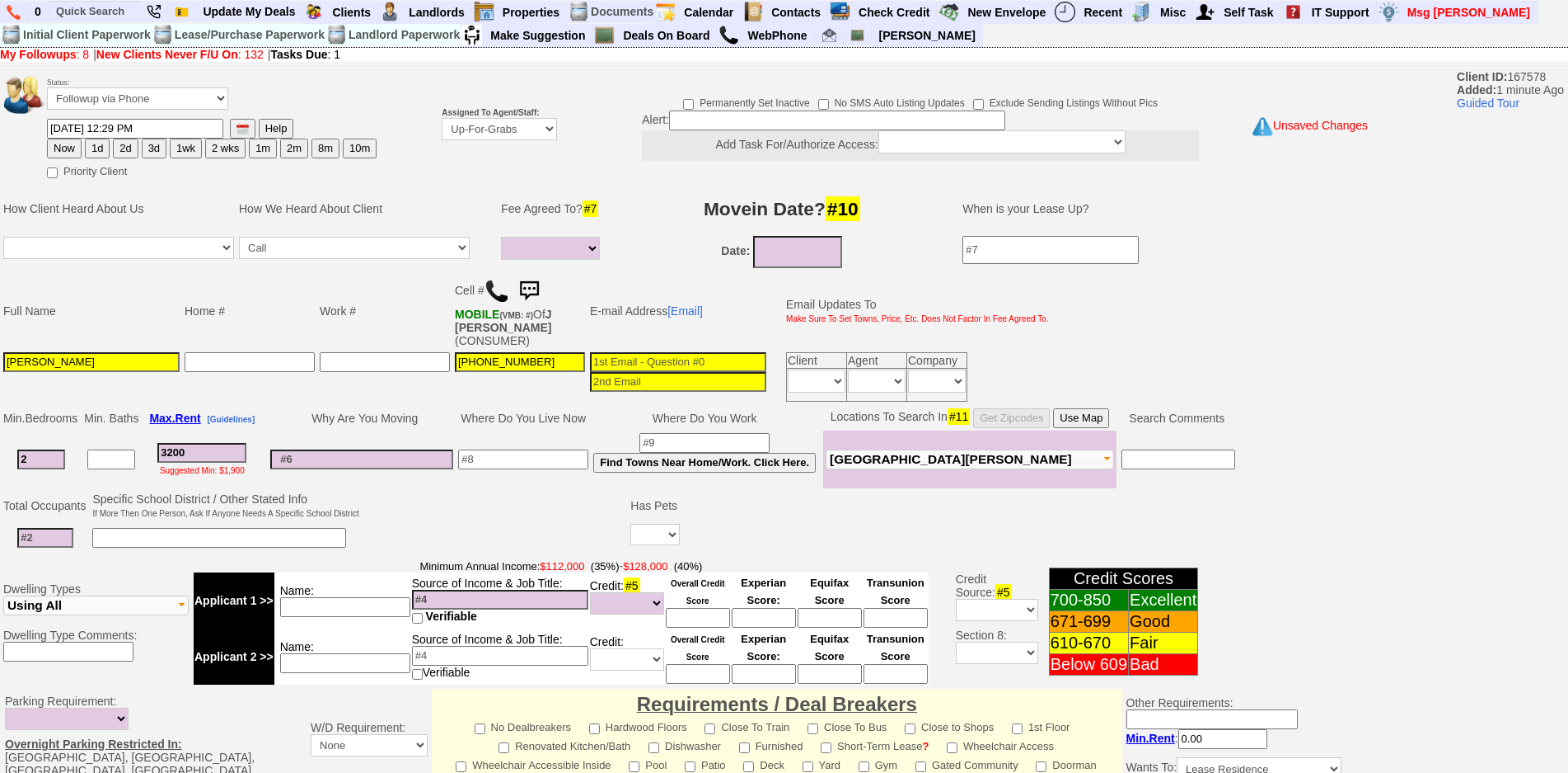
click at [1065, 425] on button "Use Map" at bounding box center [1081, 418] width 57 height 20
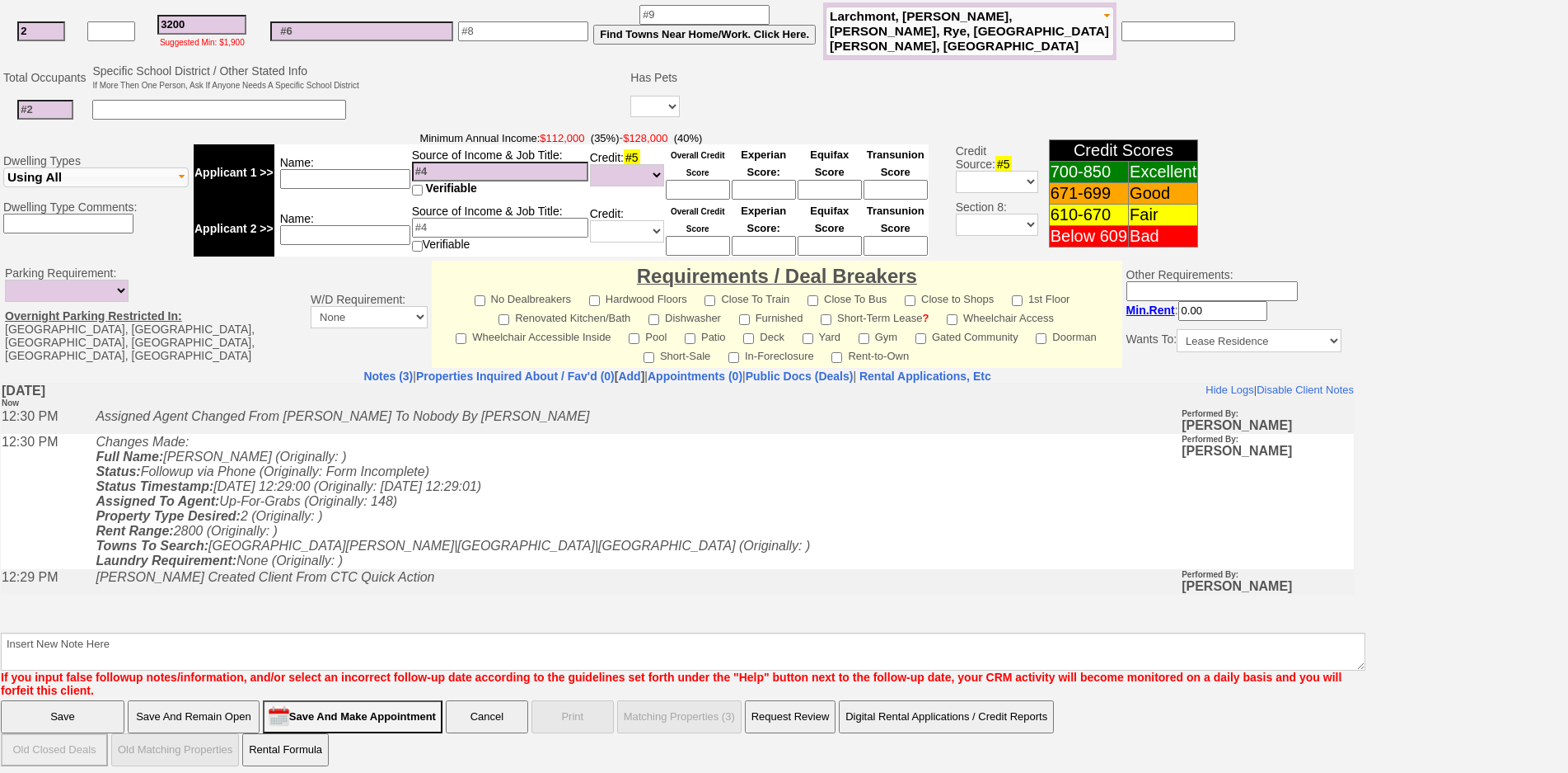
click at [234, 711] on input "Save And Remain Open" at bounding box center [193, 716] width 132 height 33
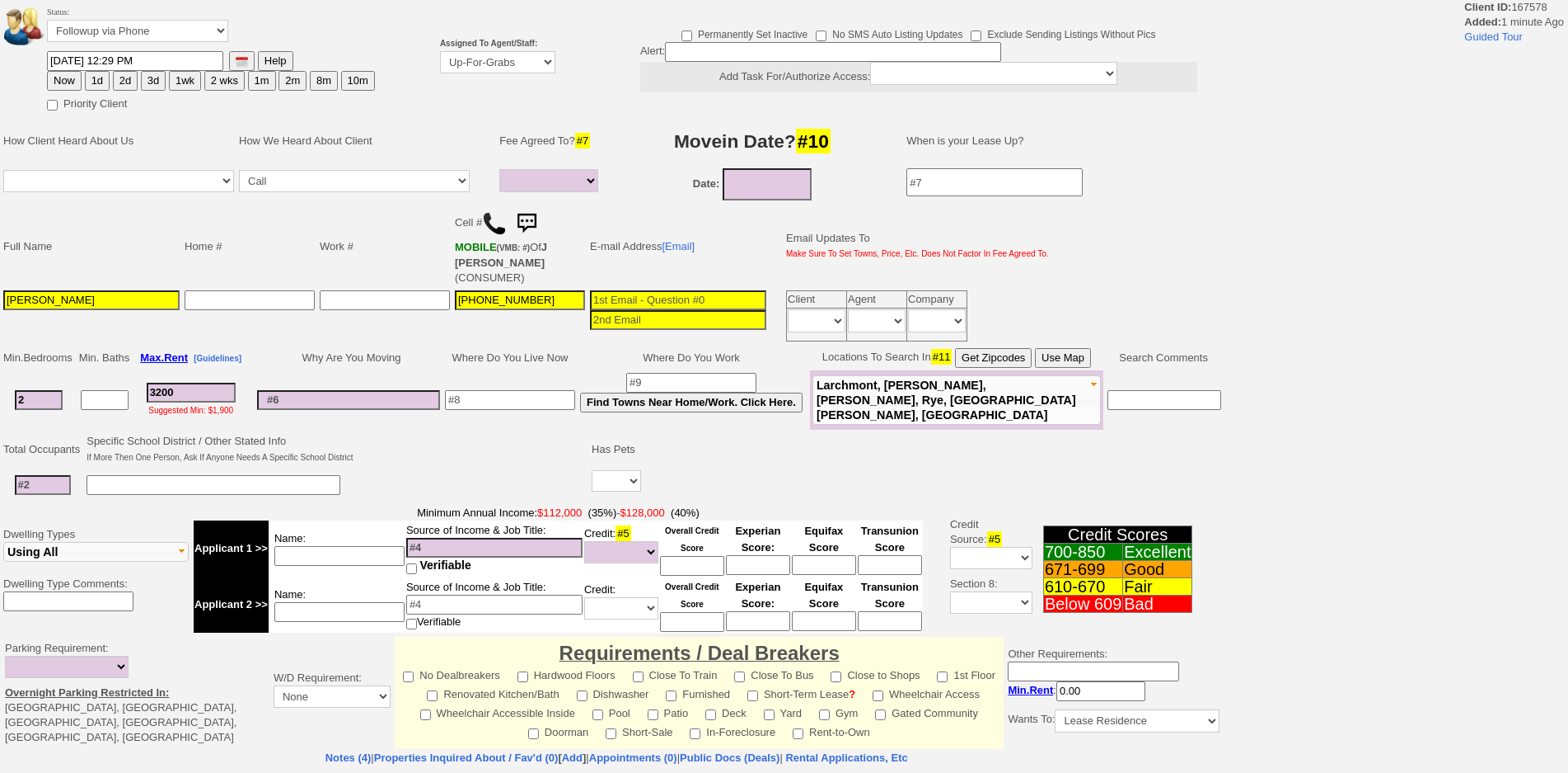
select select
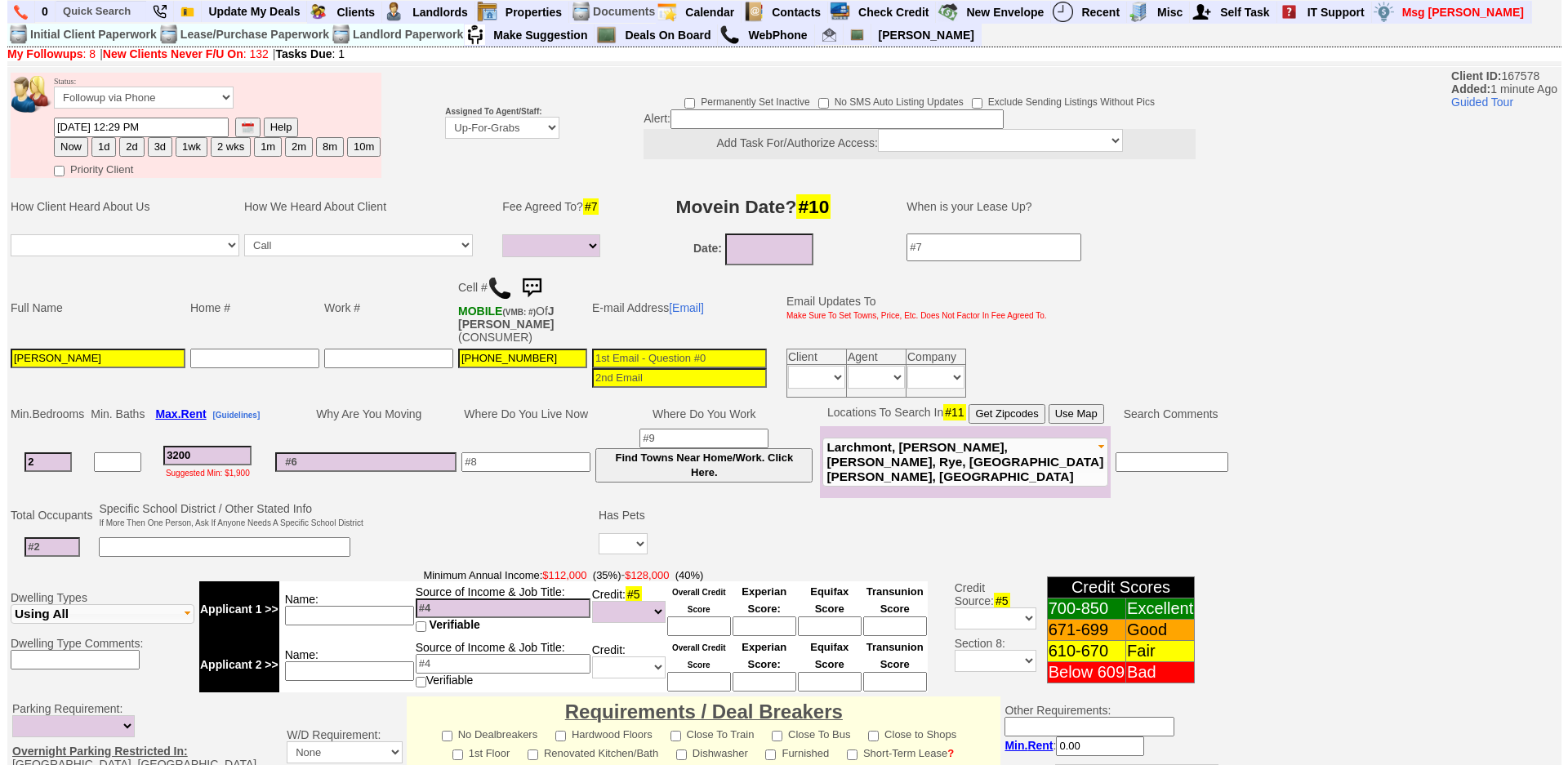
scroll to position [447, 0]
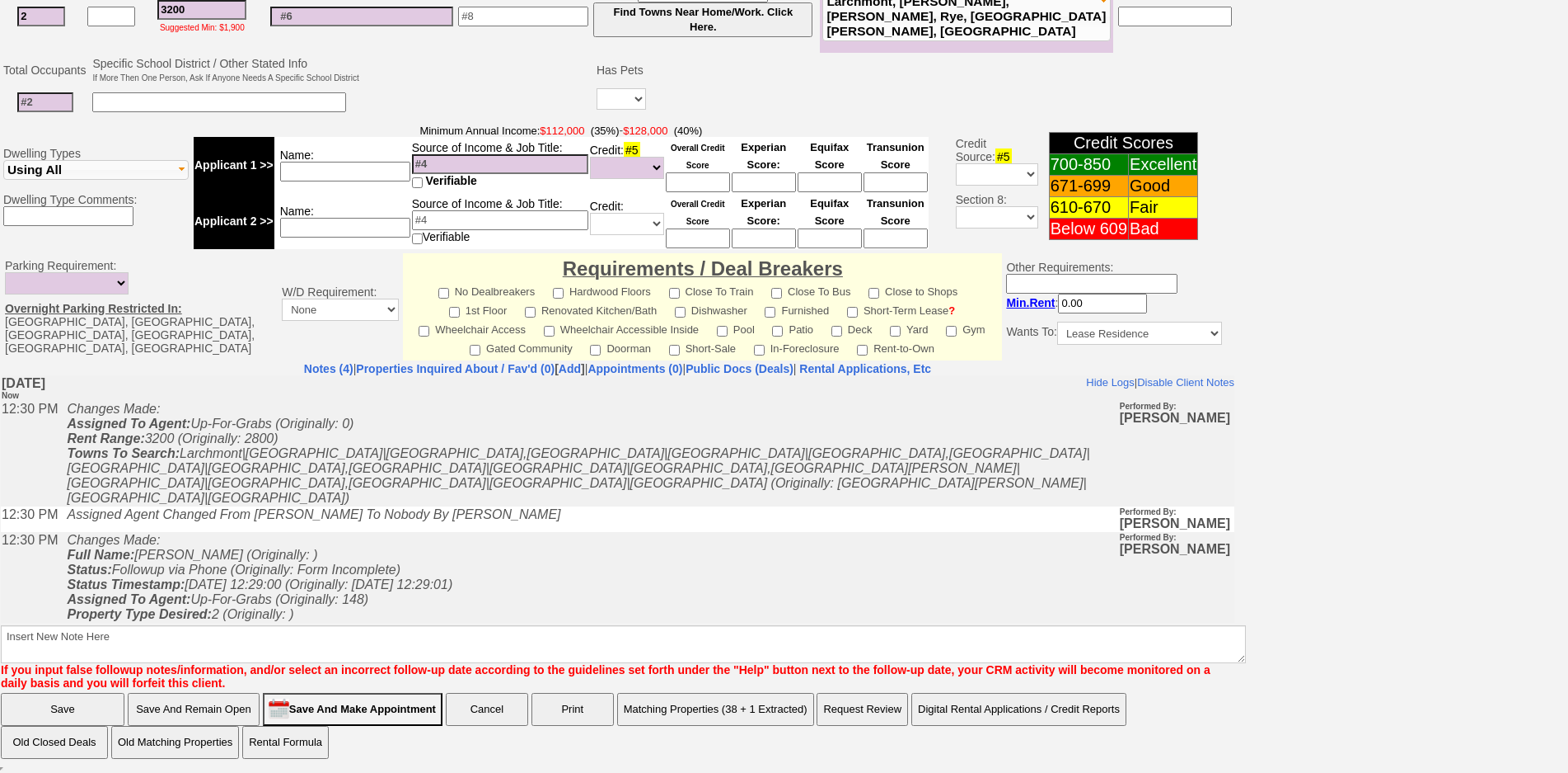
click at [734, 713] on button "Matching Properties (38 + 1 Extracted)" at bounding box center [715, 709] width 197 height 33
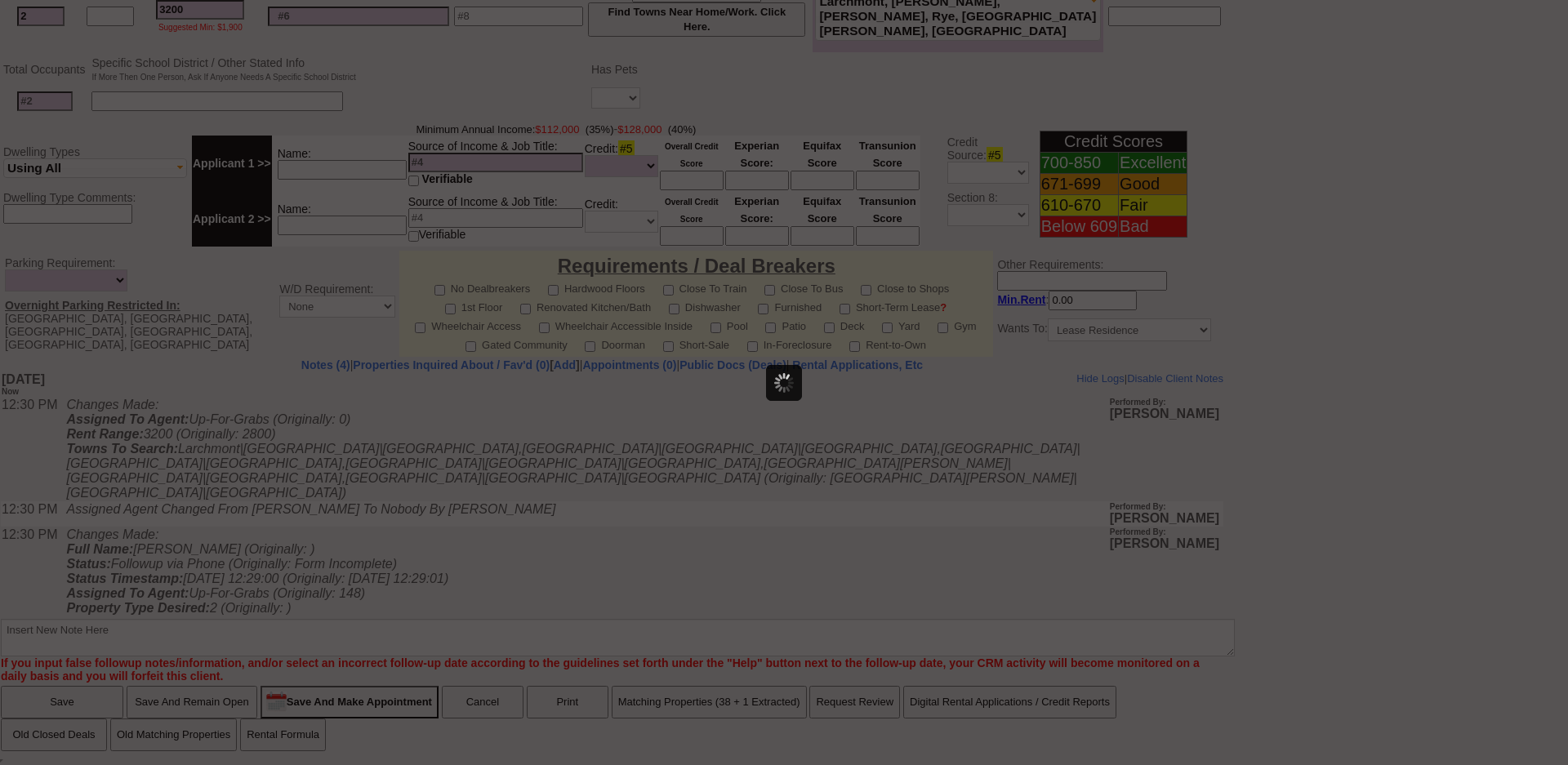
scroll to position [0, 0]
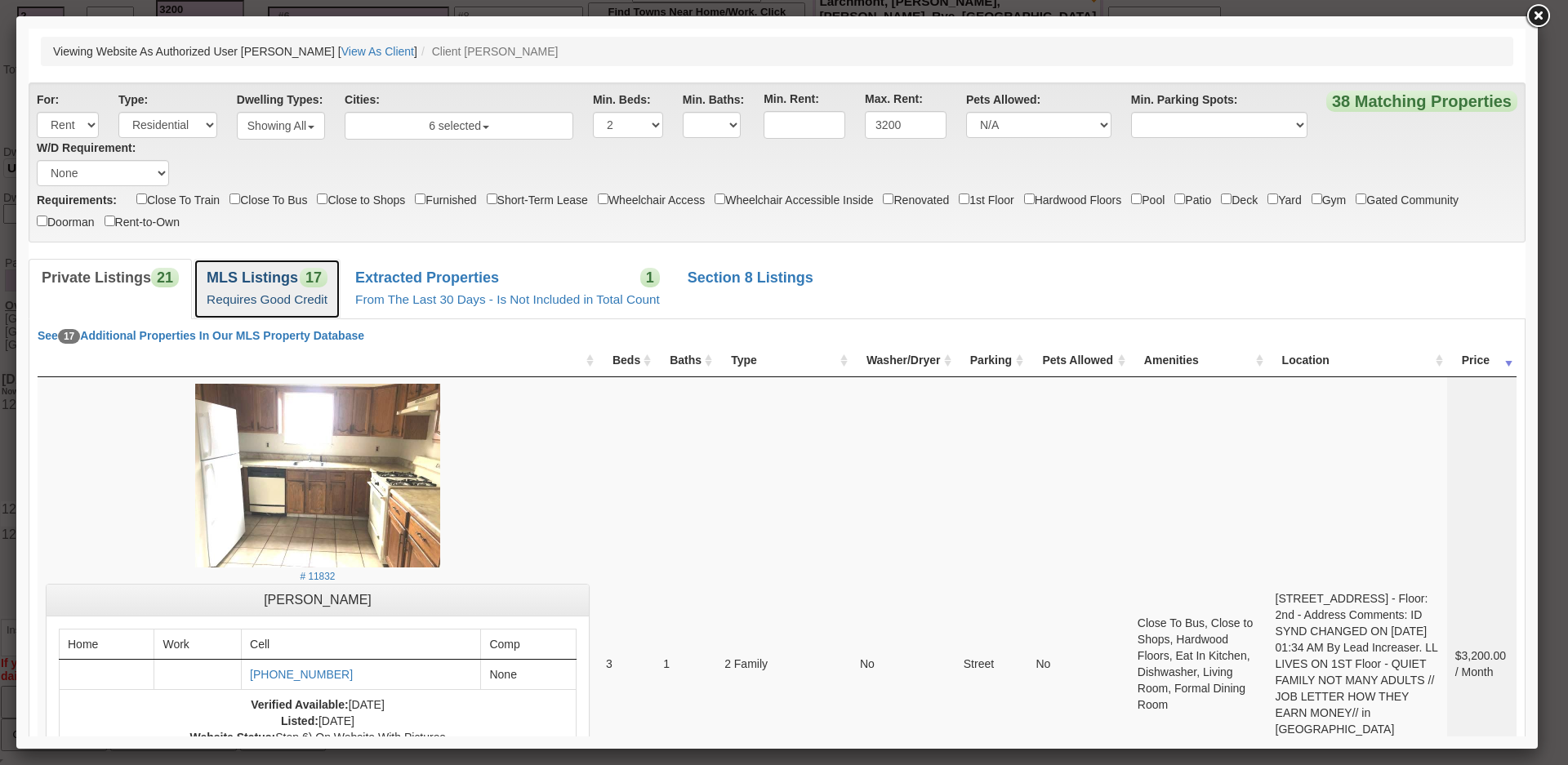
click at [268, 269] on b "MLS Listings" at bounding box center [252, 277] width 91 height 17
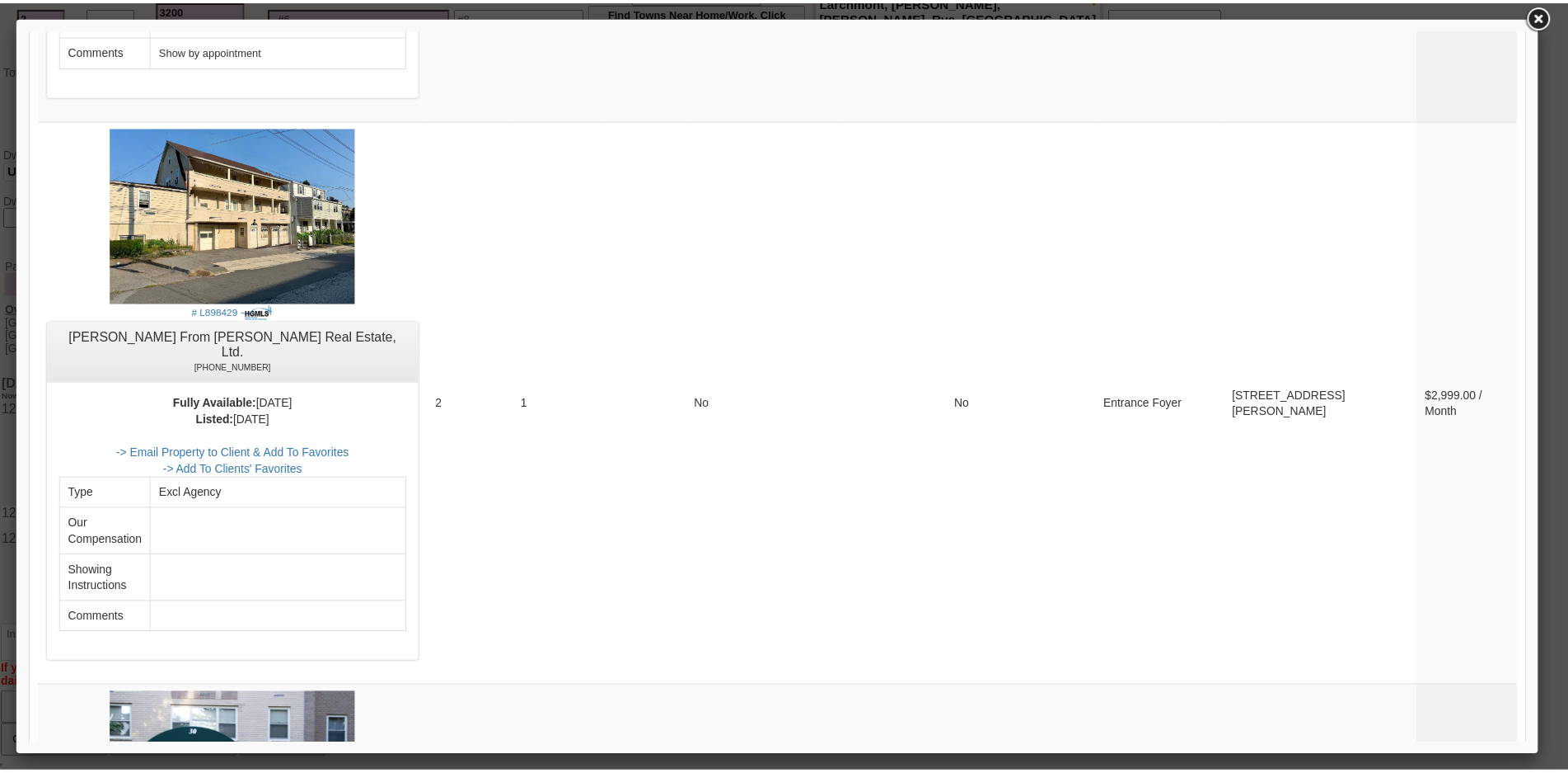
scroll to position [2282, 0]
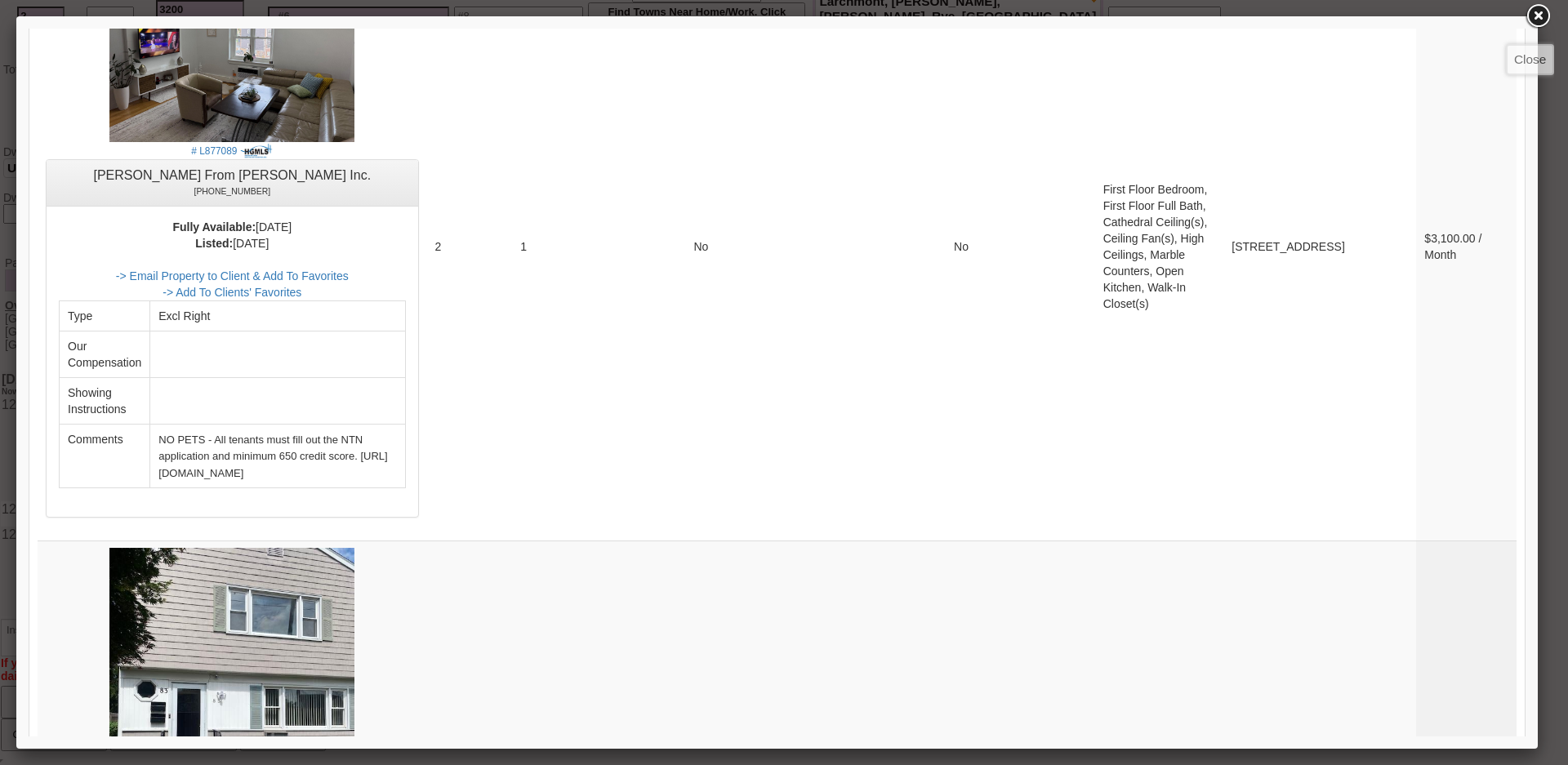
drag, startPoint x: 1540, startPoint y: 18, endPoint x: 1368, endPoint y: 16, distance: 172.0
click at [1540, 18] on link at bounding box center [1538, 17] width 29 height 29
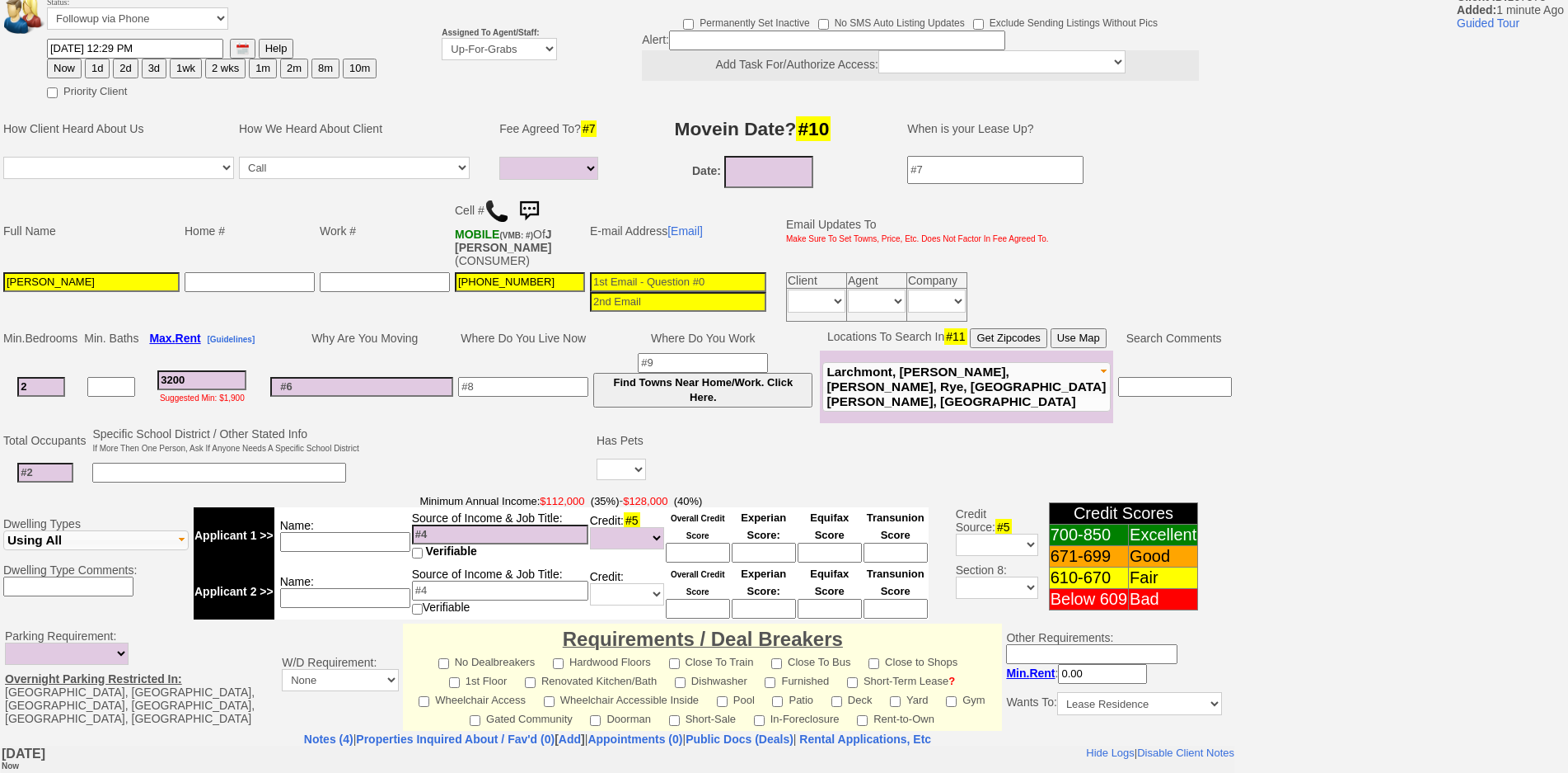
scroll to position [82, 0]
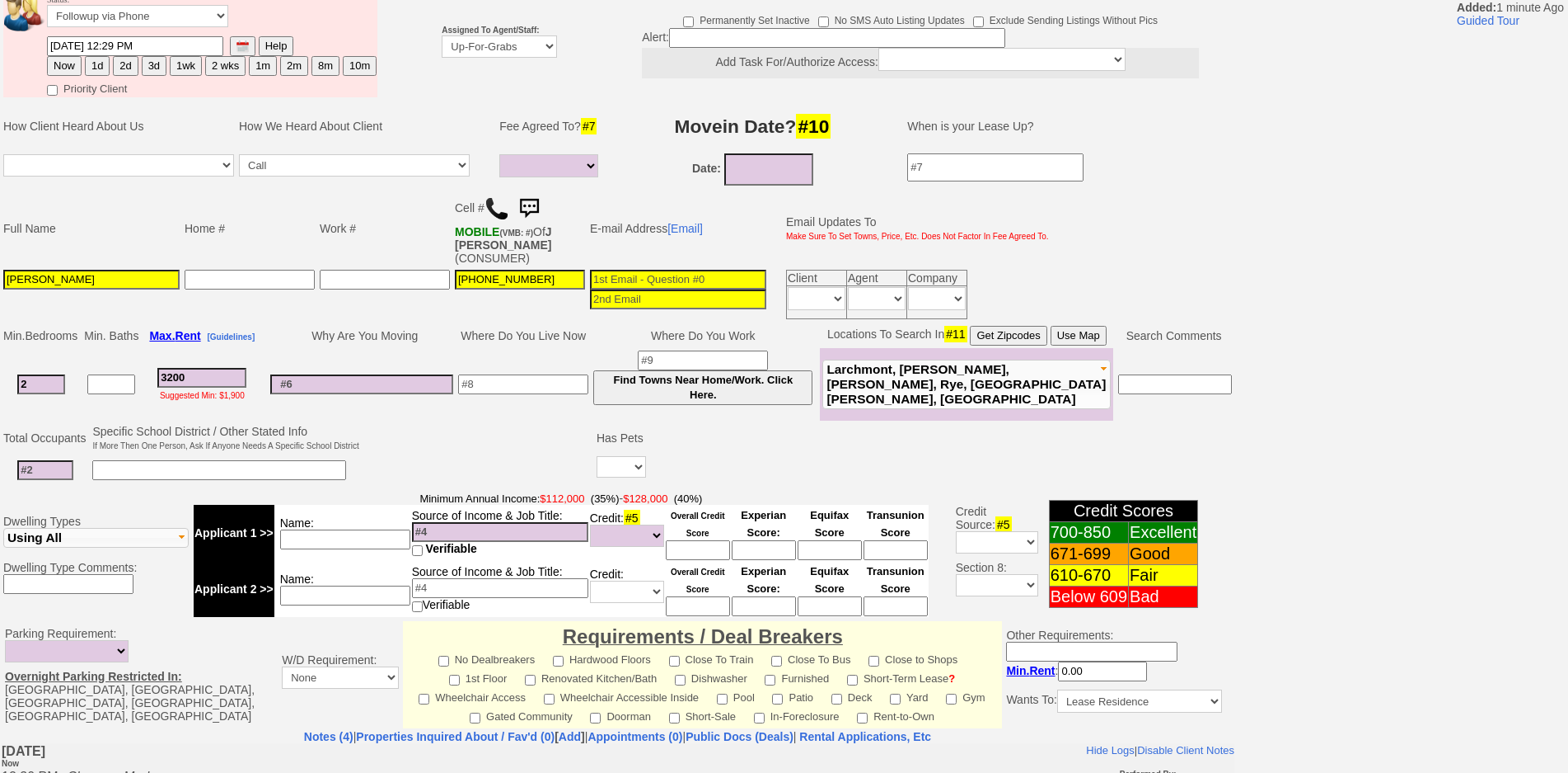
click at [664, 284] on input at bounding box center [678, 280] width 177 height 20
type input "romi1095@hotmail.com"
click at [197, 201] on td "Home #" at bounding box center [250, 228] width 135 height 77
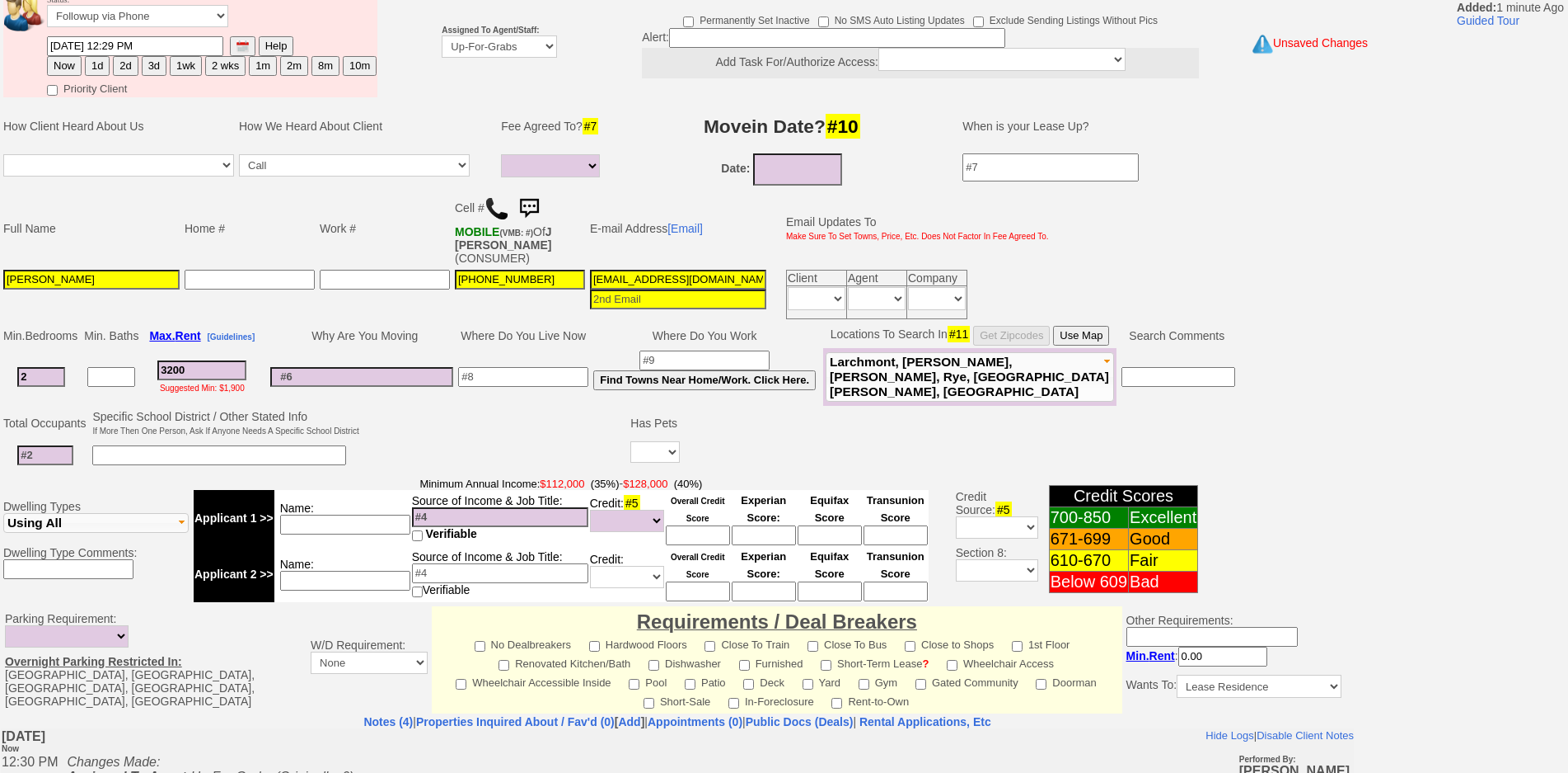
drag, startPoint x: 202, startPoint y: 368, endPoint x: 96, endPoint y: 379, distance: 106.6
click at [96, 379] on tr "2 3200 Suggested Min: $1,900 Find Towns Near Home/Work. Click Here. Fleetwood" at bounding box center [619, 377] width 1237 height 58
type input "3"
select select
type input "300"
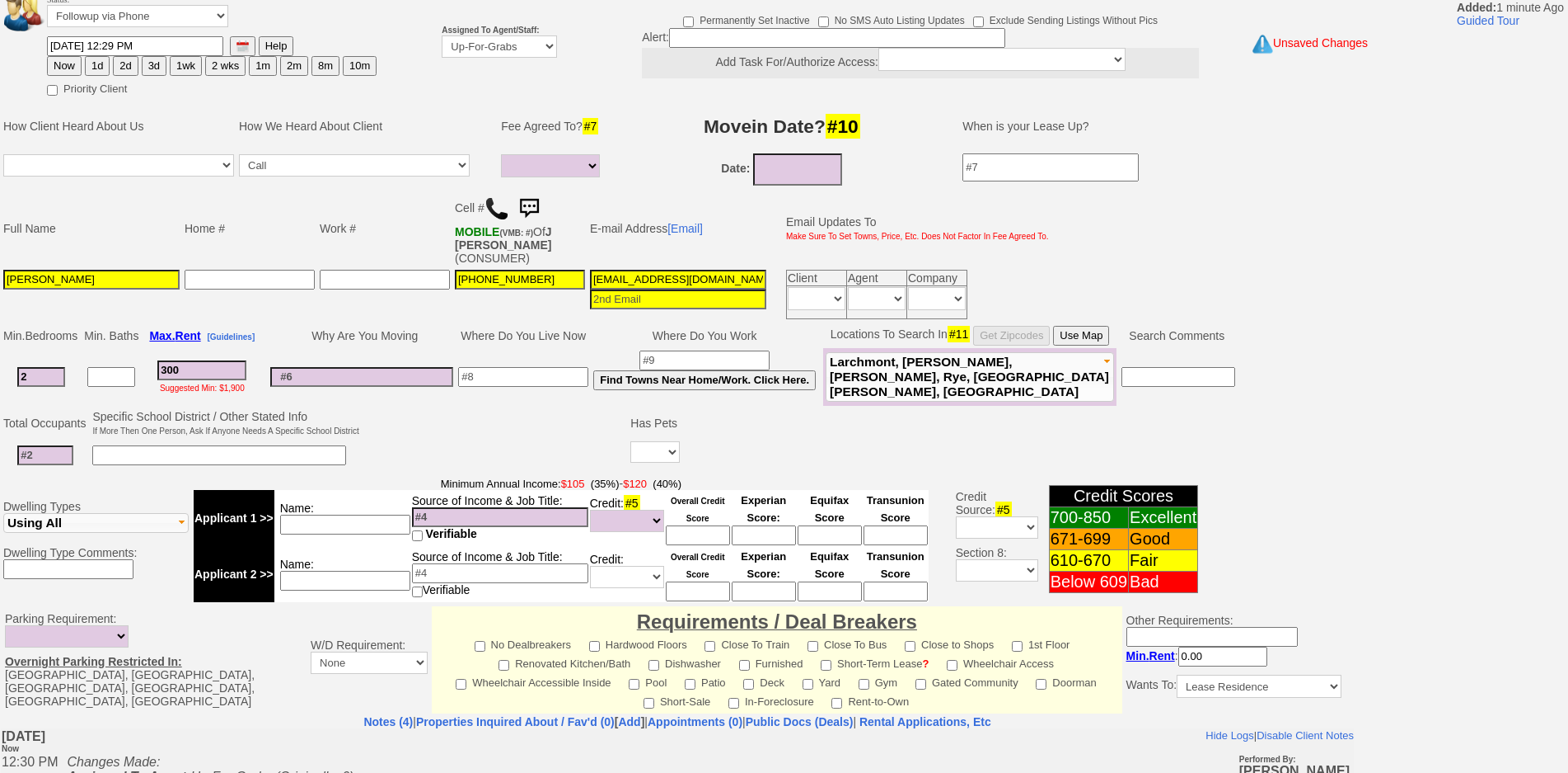
select select
type input "3000"
select select
type input "3000"
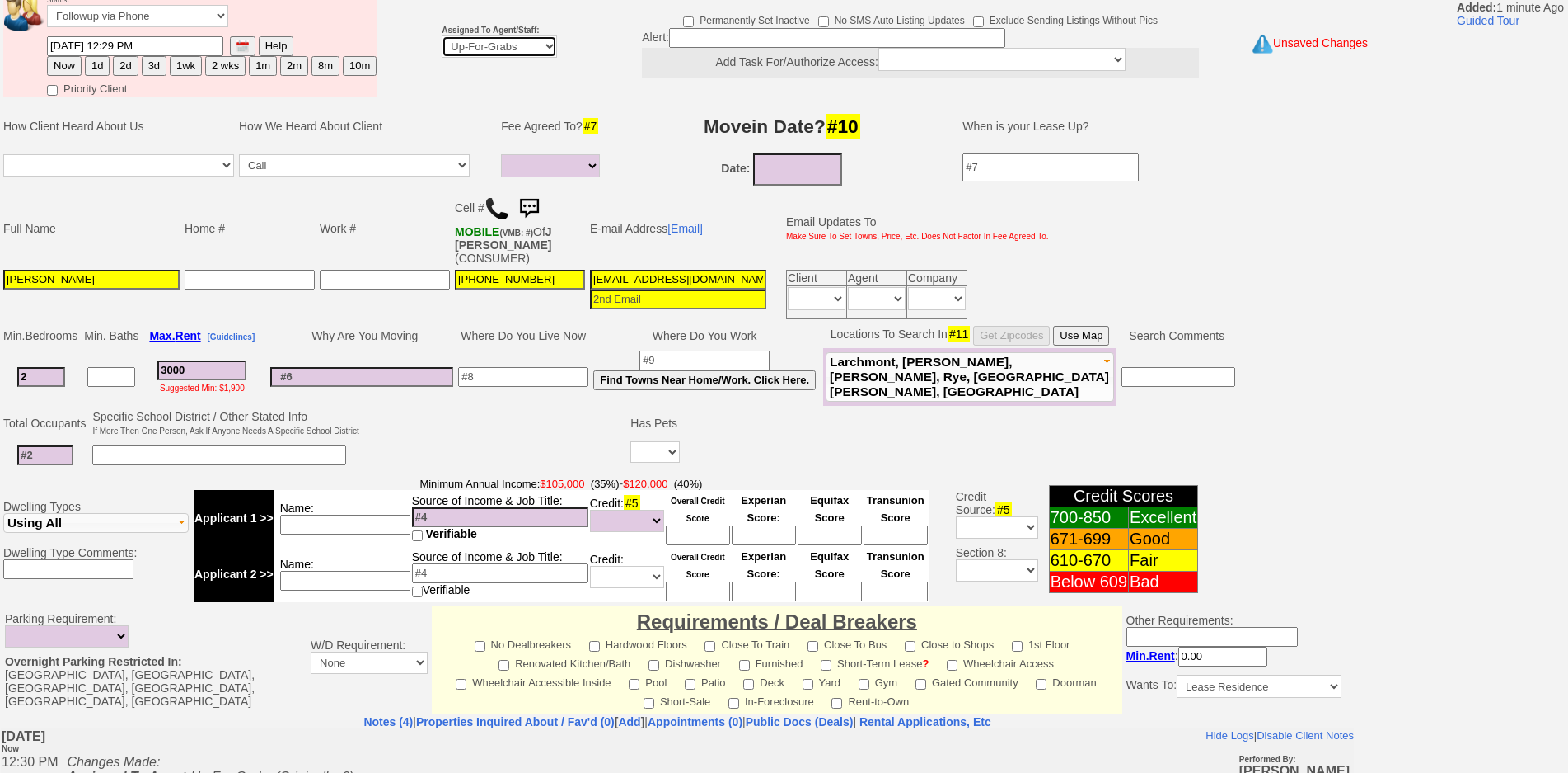
click at [468, 56] on select "Up-For-Grabs ***** STAFF ***** Bob Bruno 914-419-3579 Cristy Liberto 914-486-10…" at bounding box center [499, 47] width 115 height 22
select select
select select "148"
click at [441, 36] on select "Up-For-Grabs ***** STAFF ***** Bob Bruno 914-419-3579 Cristy Liberto 914-486-10…" at bounding box center [499, 47] width 115 height 22
click at [96, 68] on button "1d" at bounding box center [97, 66] width 25 height 20
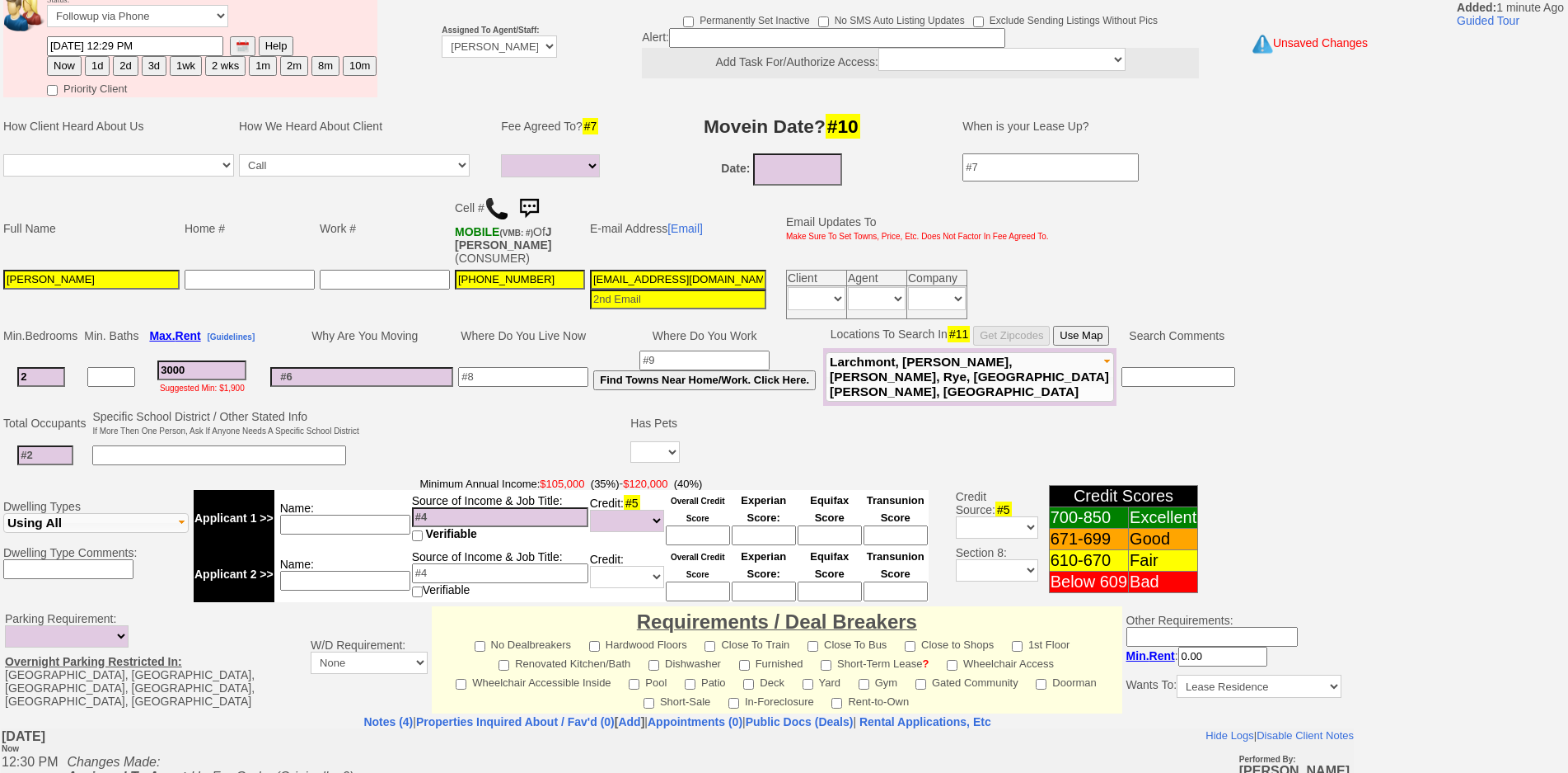
type input "08/29/2025 12:30 PM"
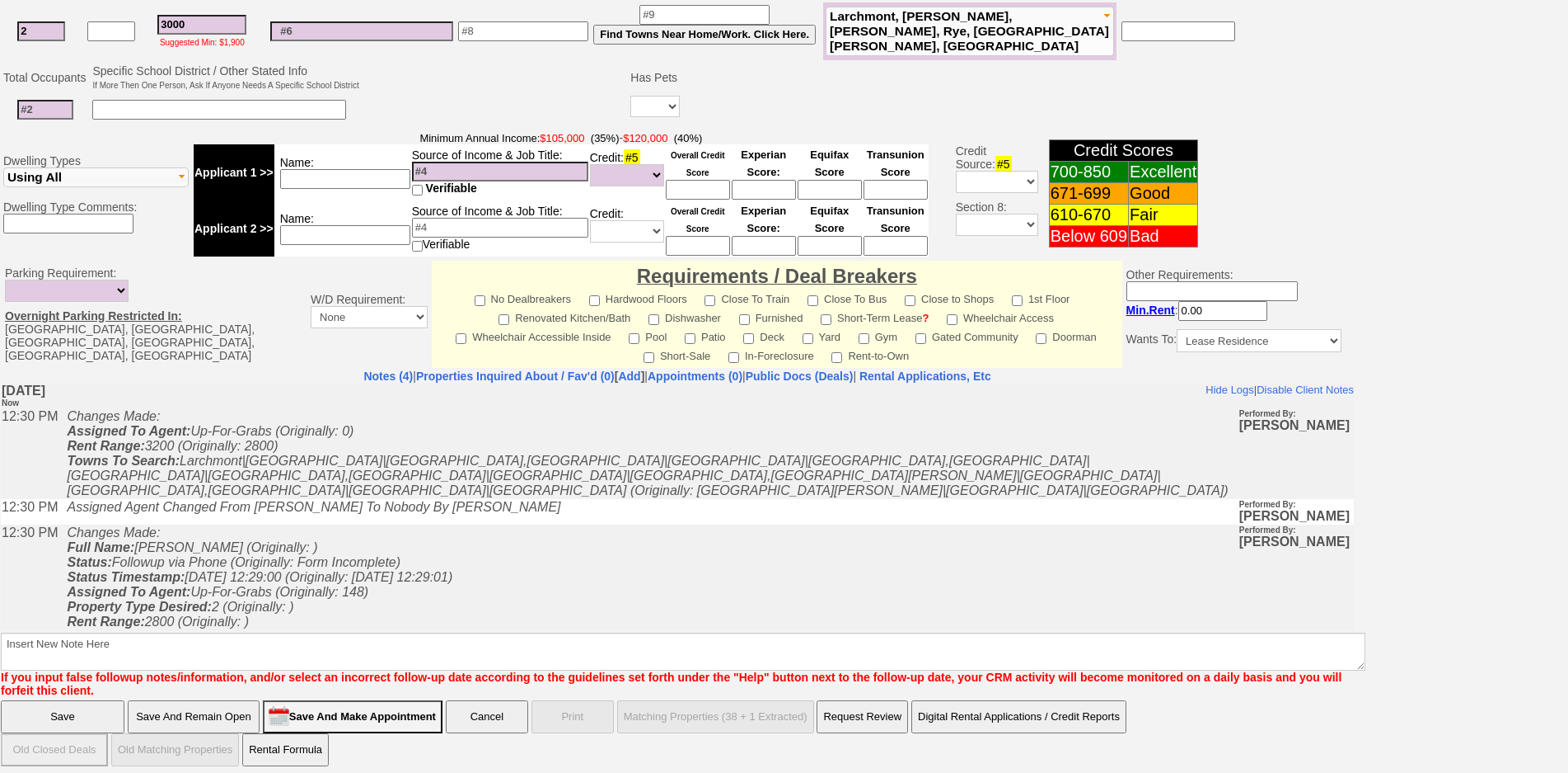
click at [490, 623] on b "Insert New Note Here If you input false followup notes/information, and/or sele…" at bounding box center [683, 658] width 1365 height 77
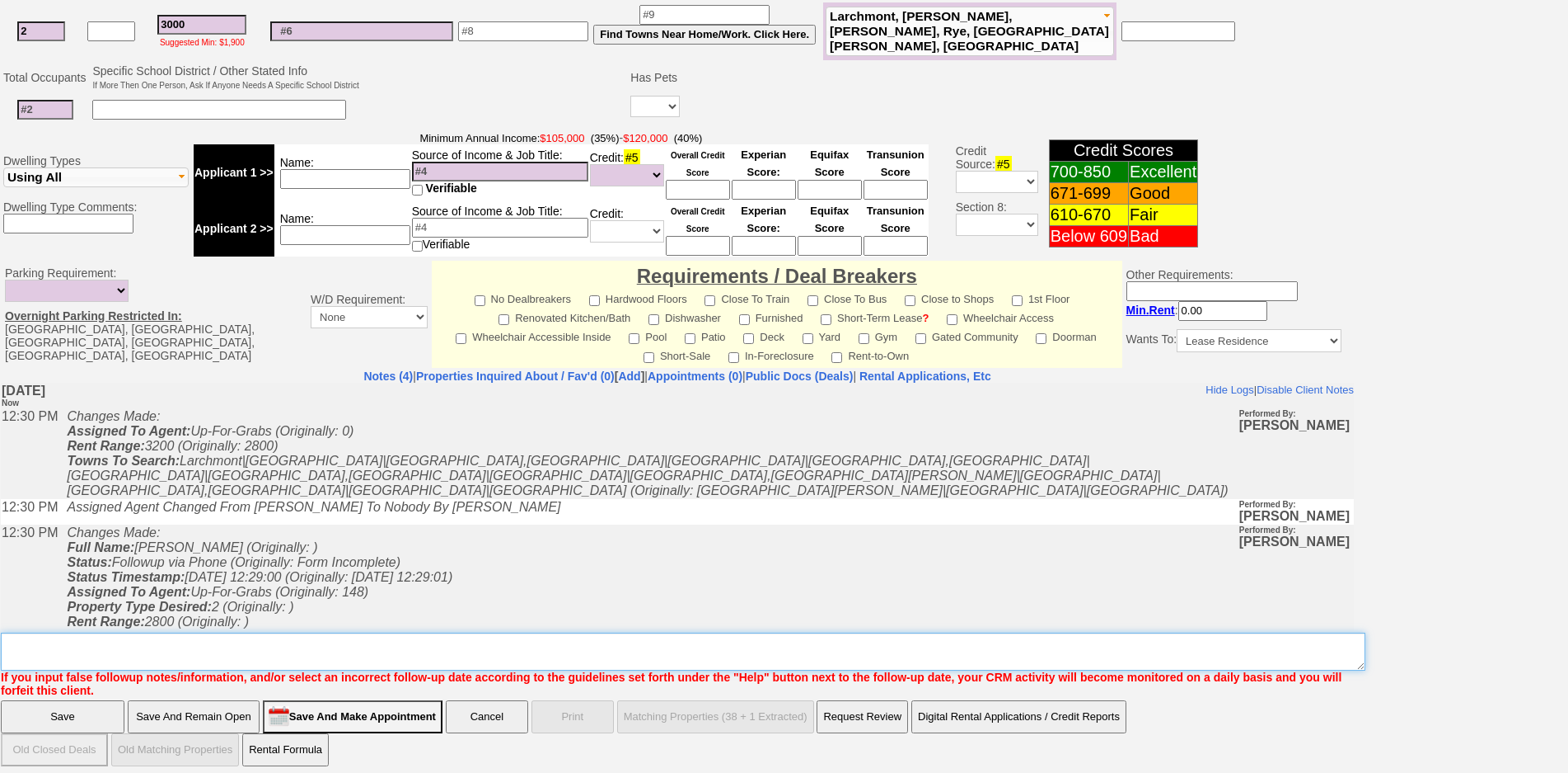
click at [498, 632] on textarea "Insert New Note Here" at bounding box center [683, 651] width 1365 height 38
type textarea "fu on matches"
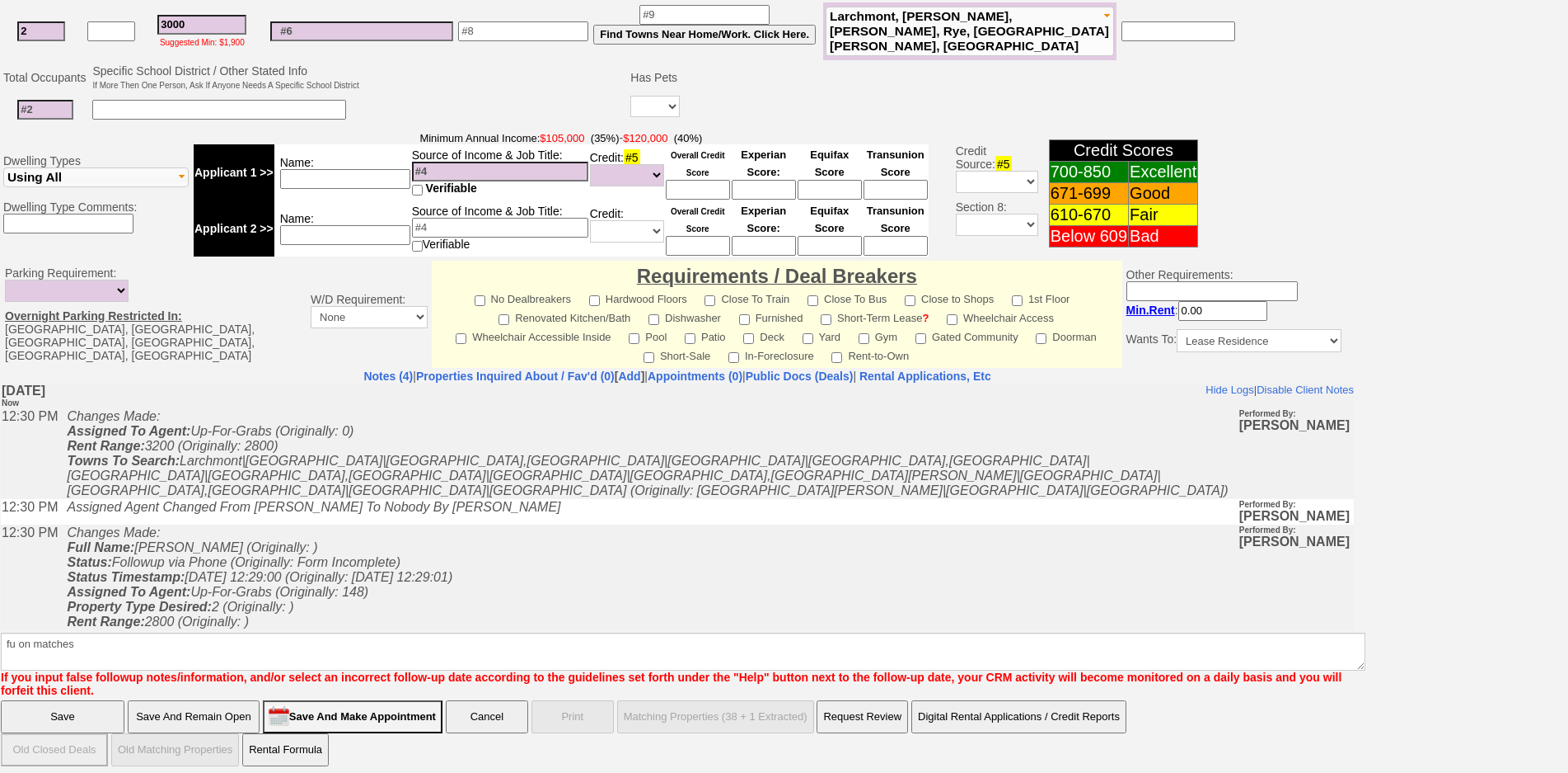
click input "Save And Remain Open" at bounding box center [193, 716] width 132 height 33
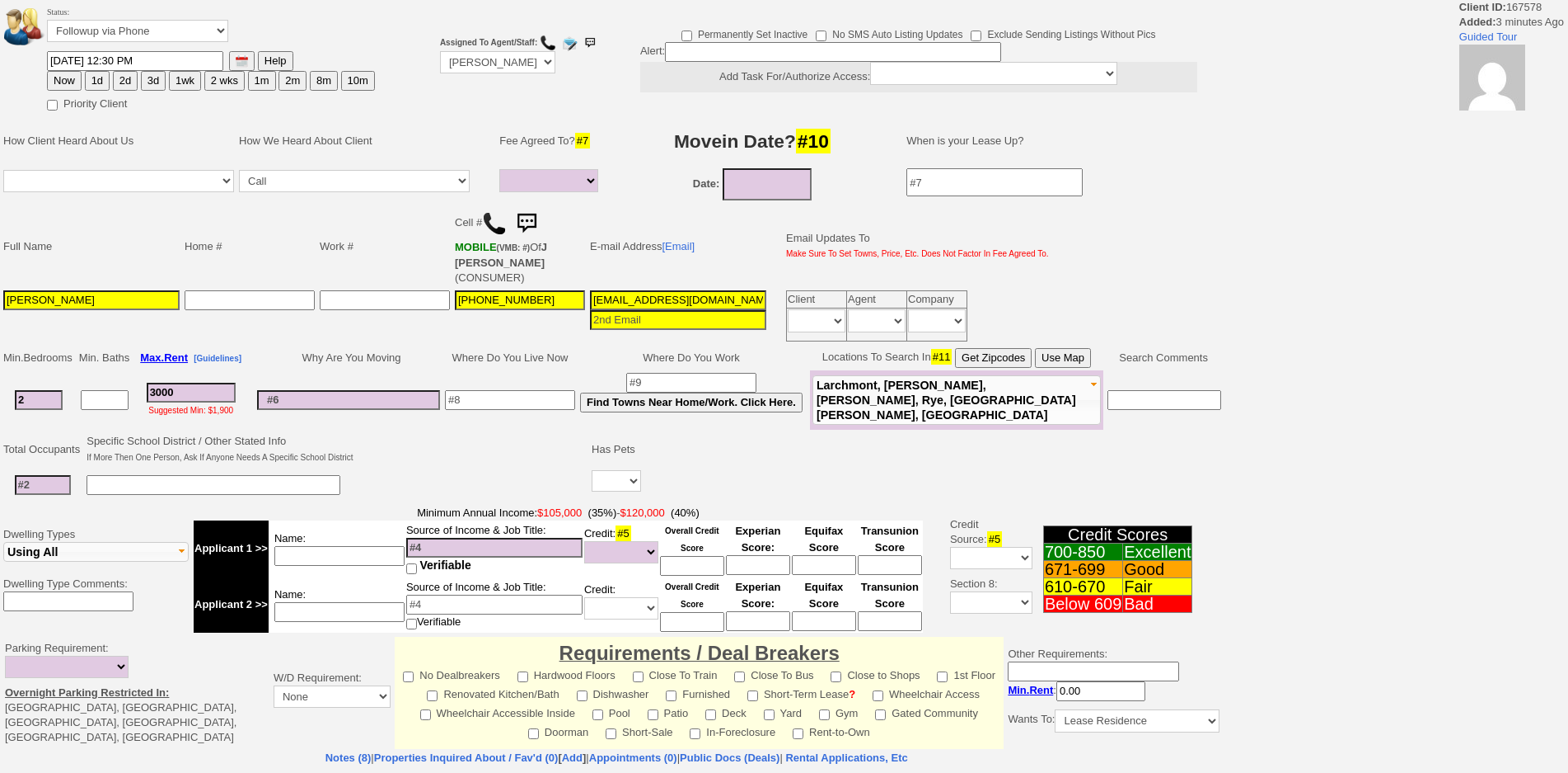
select select
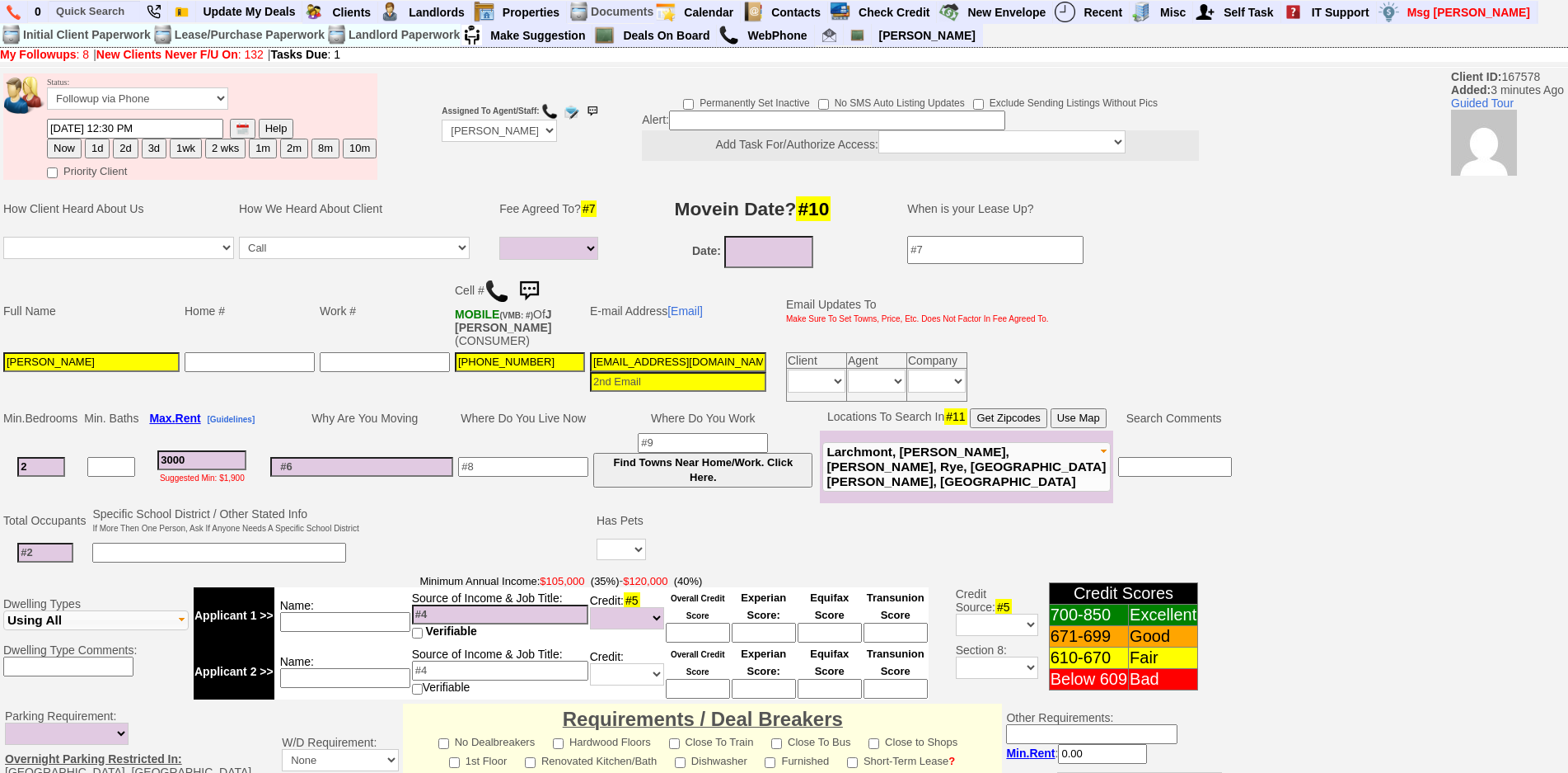
click at [665, 255] on td "Date:" at bounding box center [753, 251] width 277 height 37
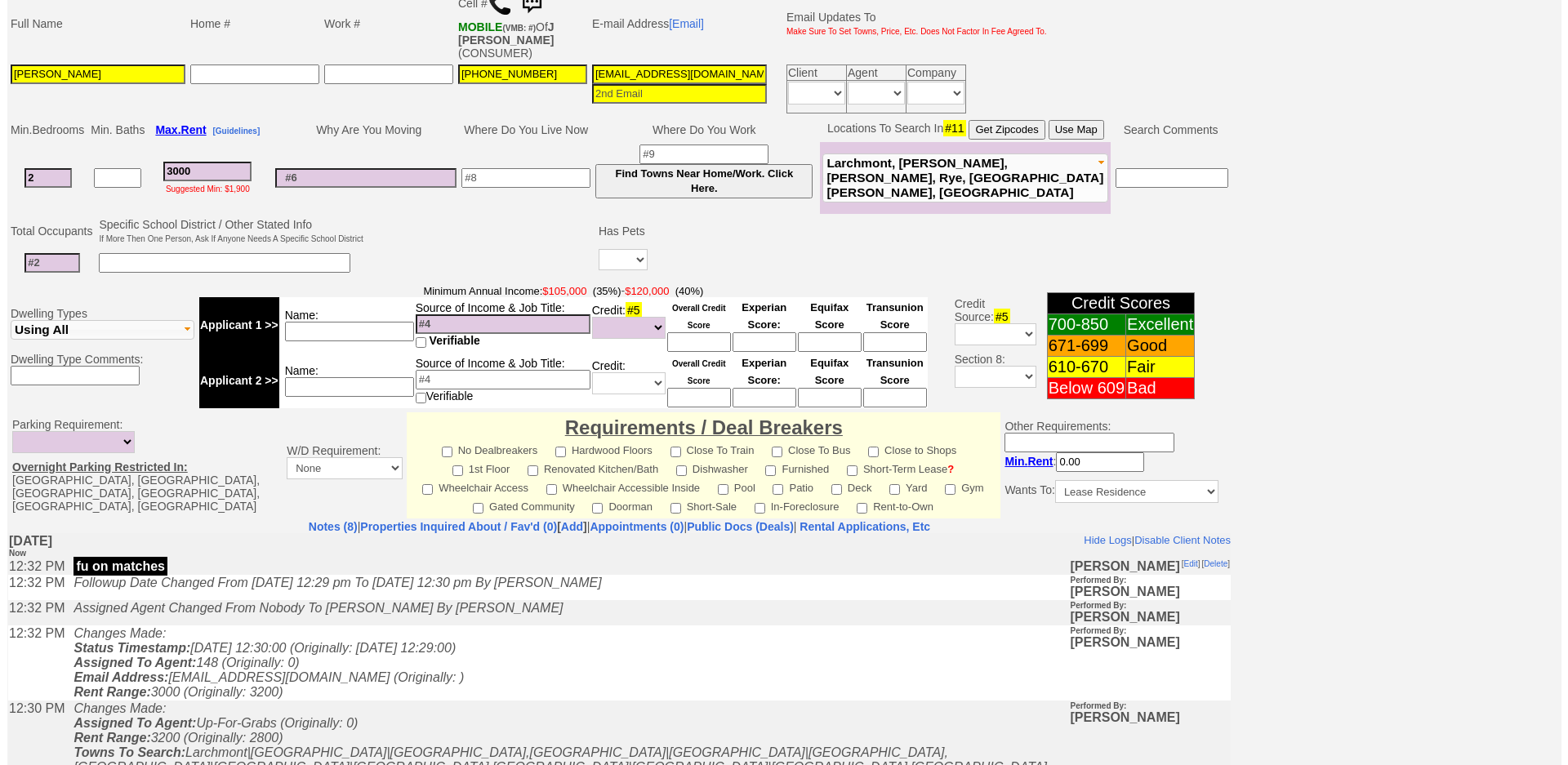
scroll to position [447, 0]
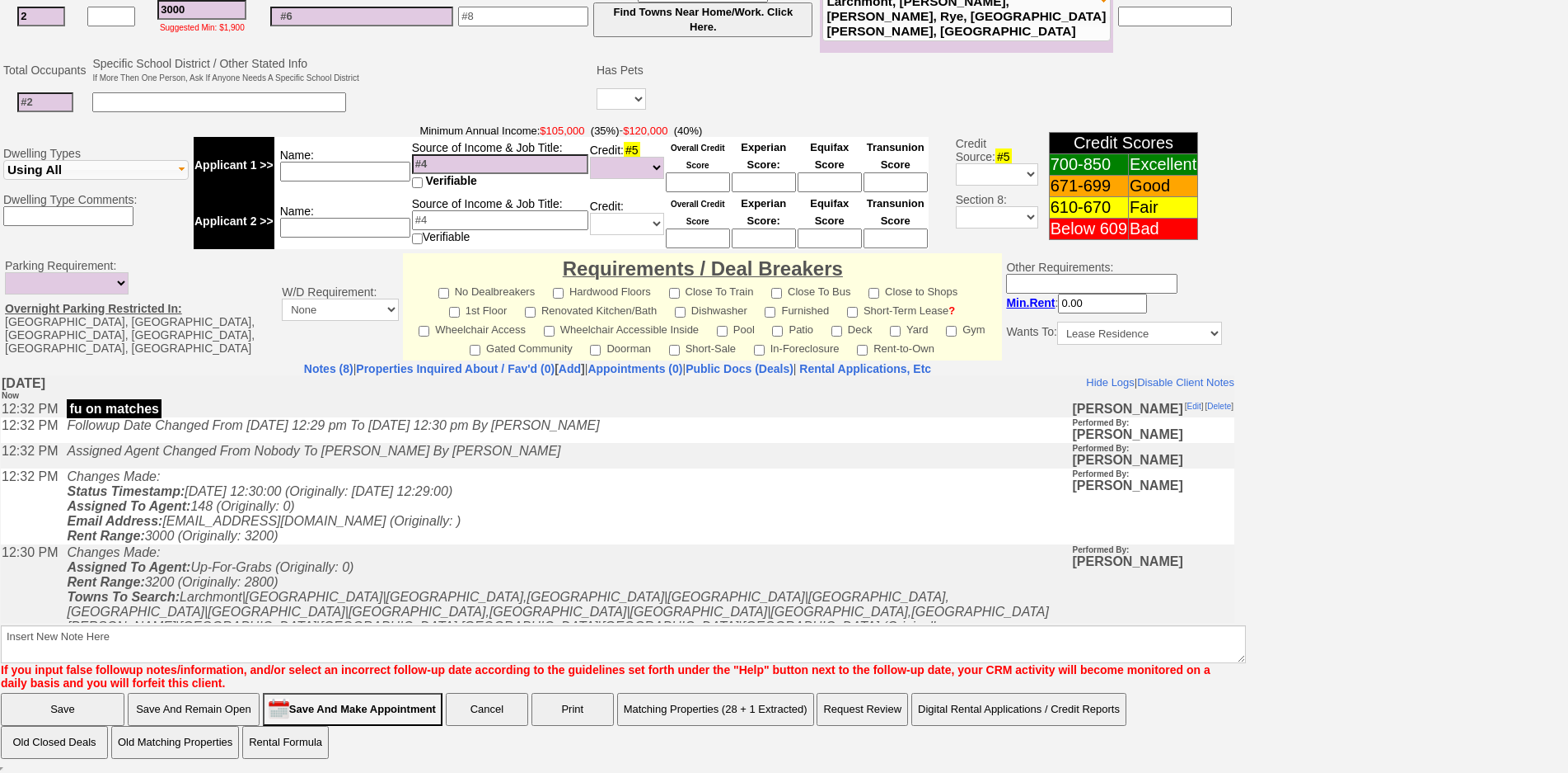
click at [642, 715] on button "Matching Properties (28 + 1 Extracted)" at bounding box center [715, 709] width 197 height 33
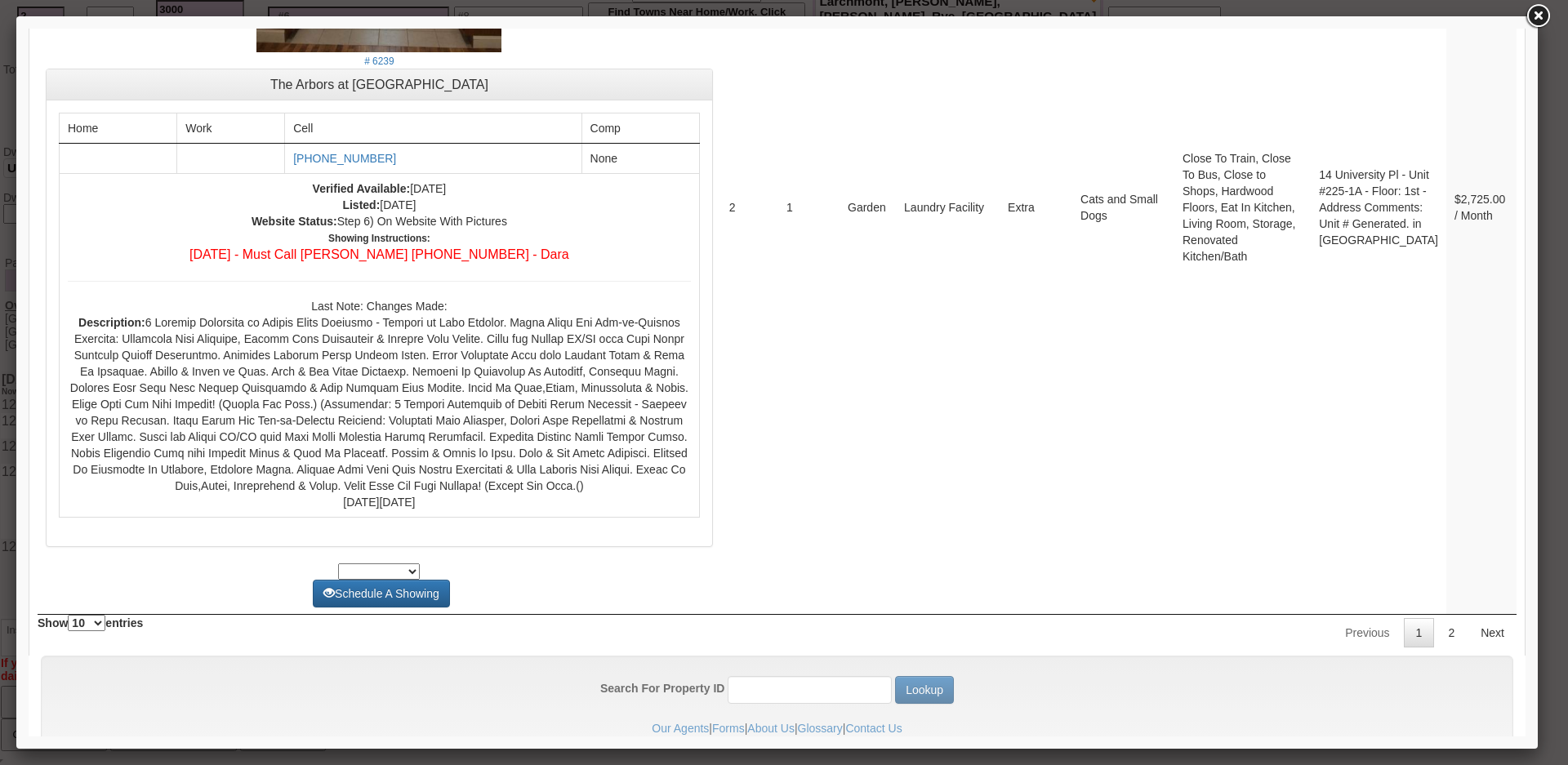
scroll to position [6407, 0]
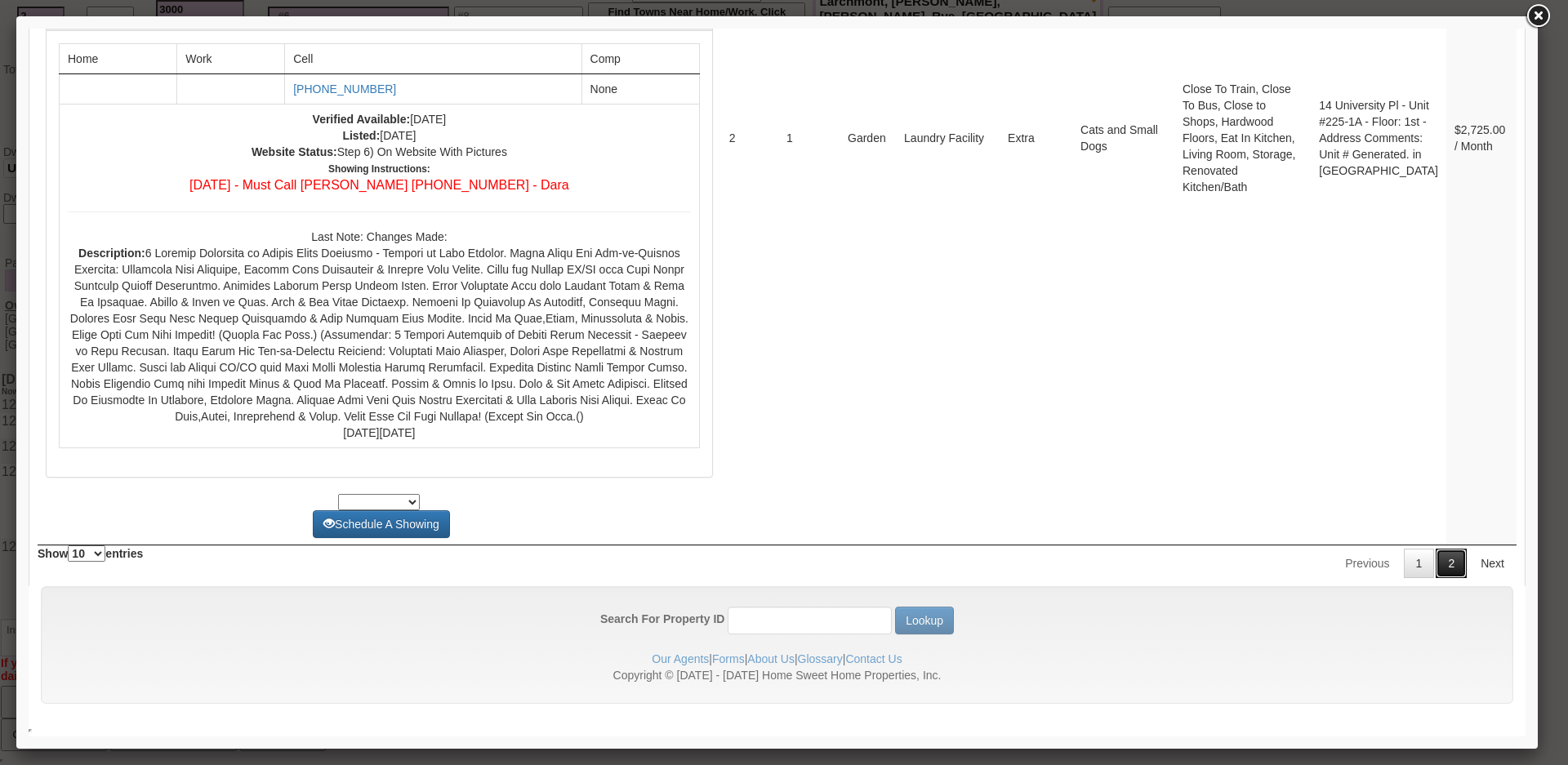
click at [1435, 570] on link "2" at bounding box center [1451, 563] width 31 height 29
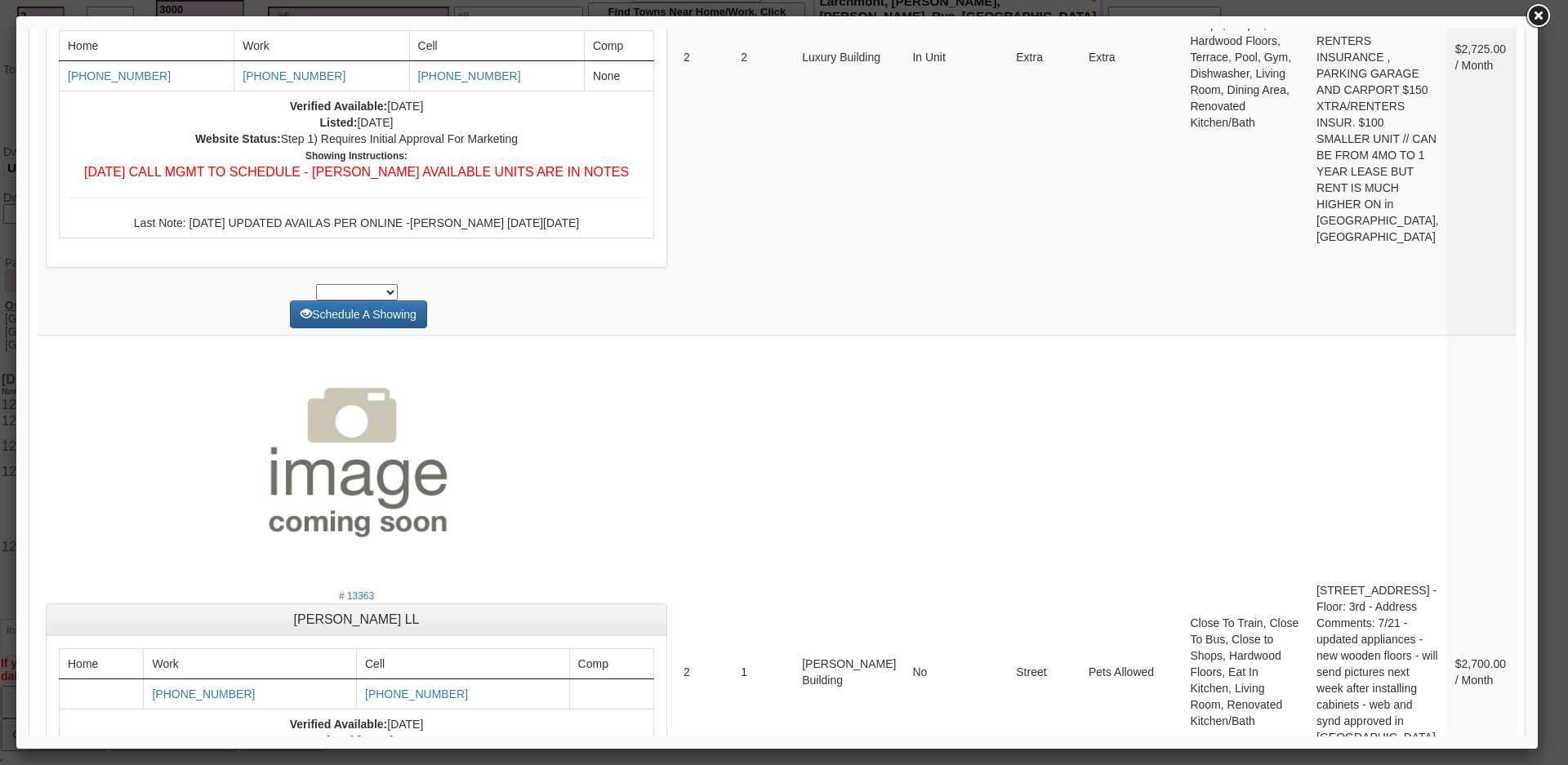
scroll to position [0, 0]
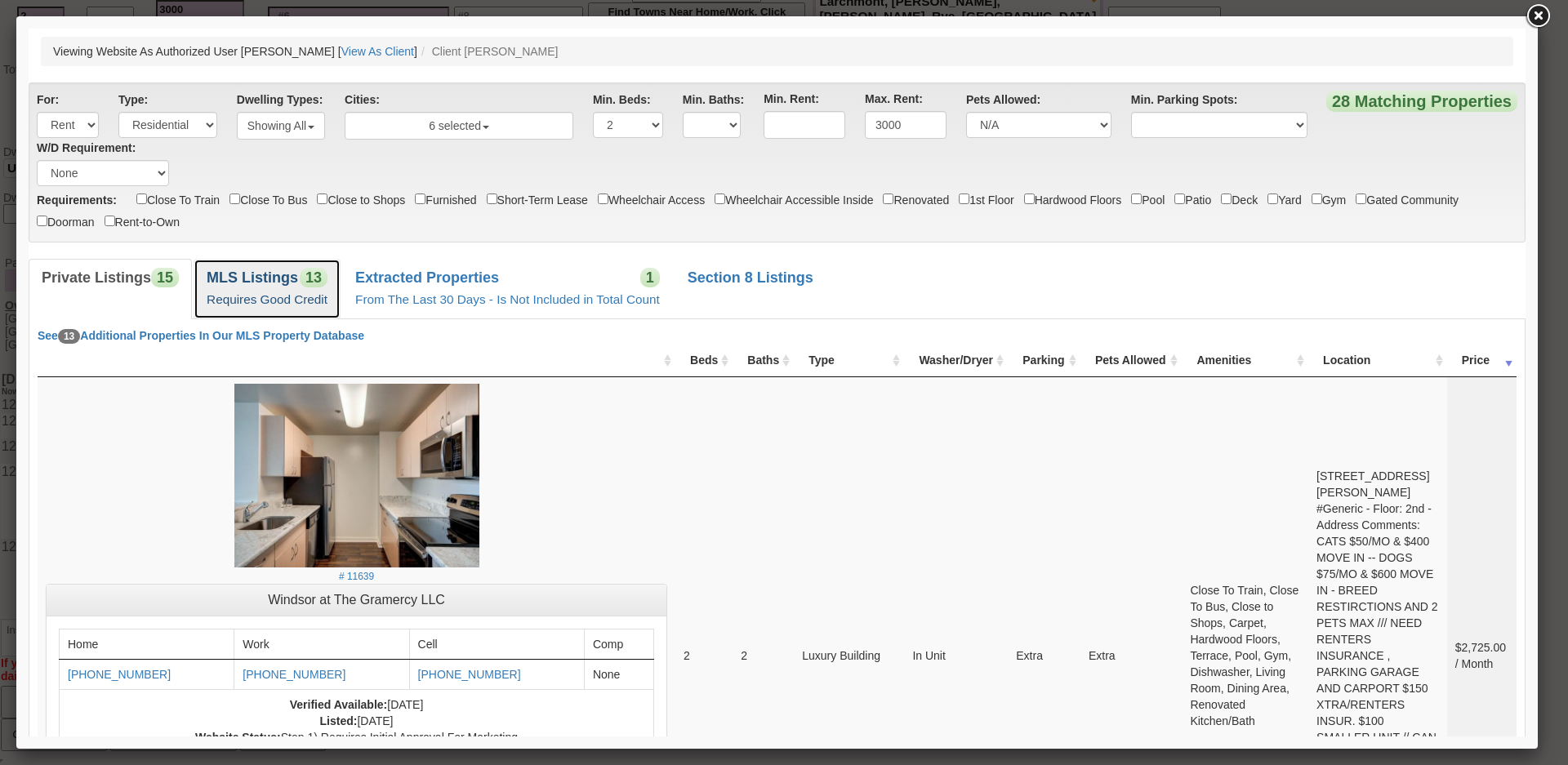
click at [269, 279] on b "MLS Listings" at bounding box center [252, 277] width 91 height 17
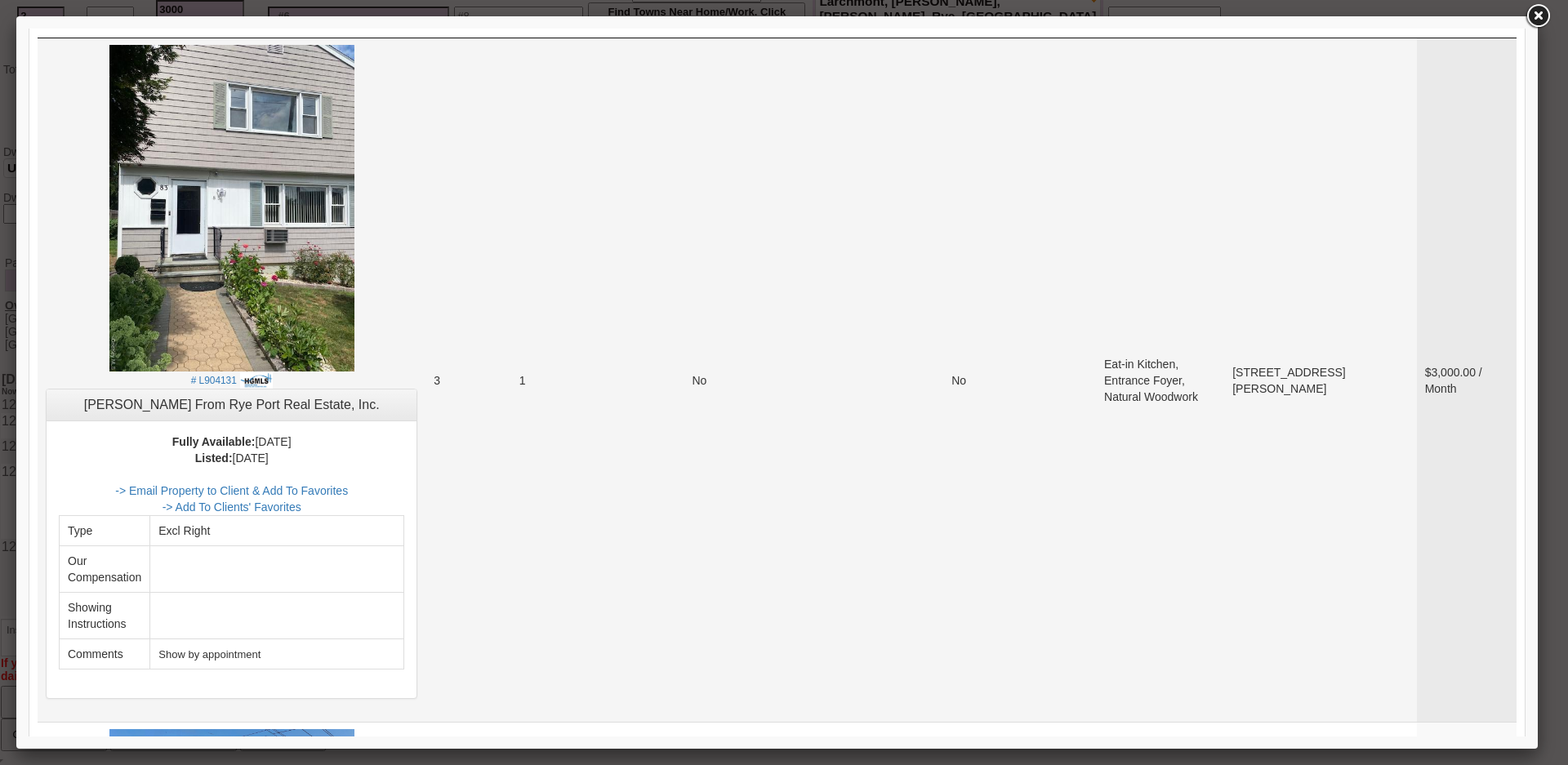
scroll to position [326, 0]
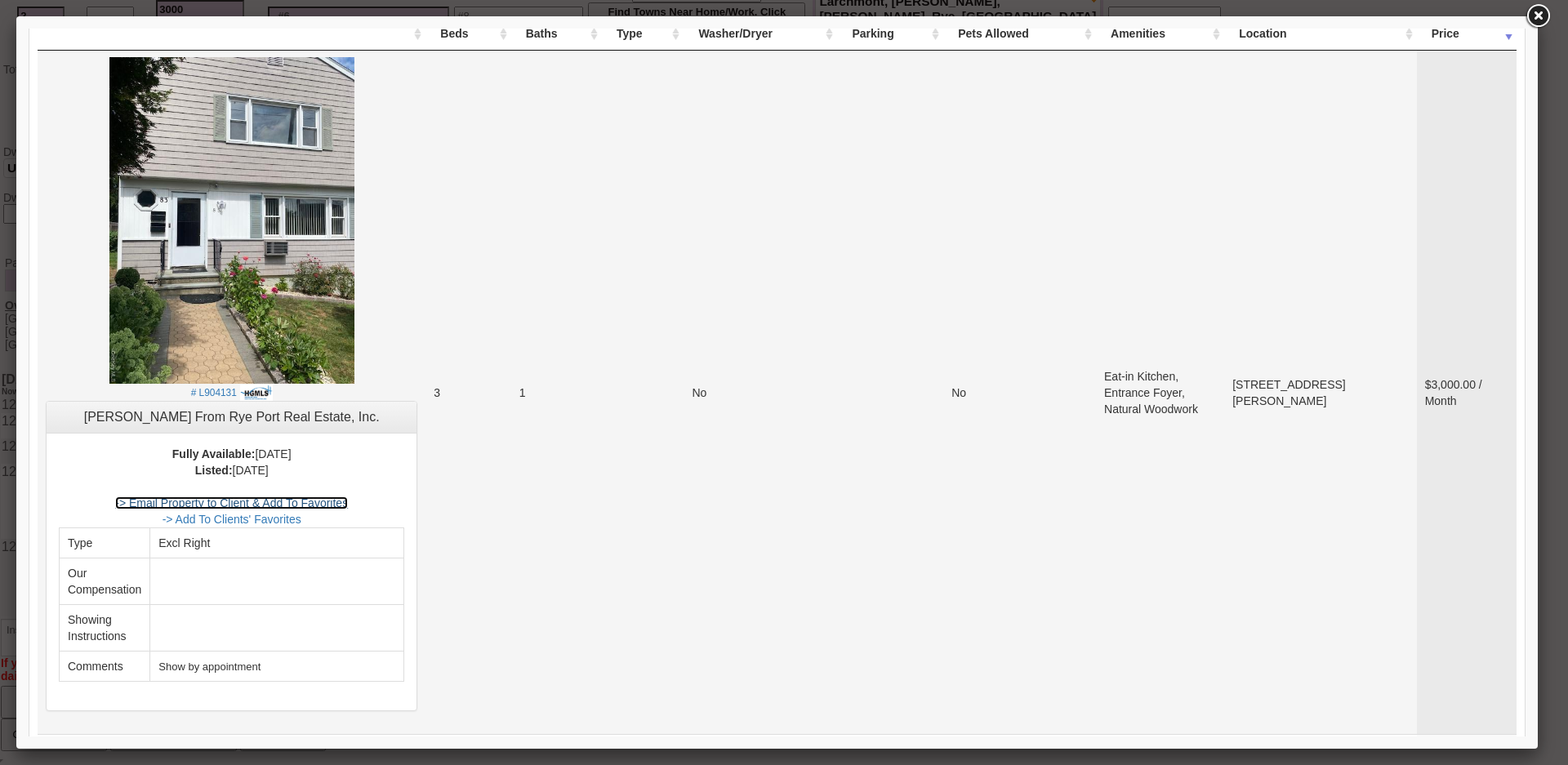
click at [339, 500] on link "-> Email Property to Client & Add To Favorites" at bounding box center [231, 502] width 233 height 13
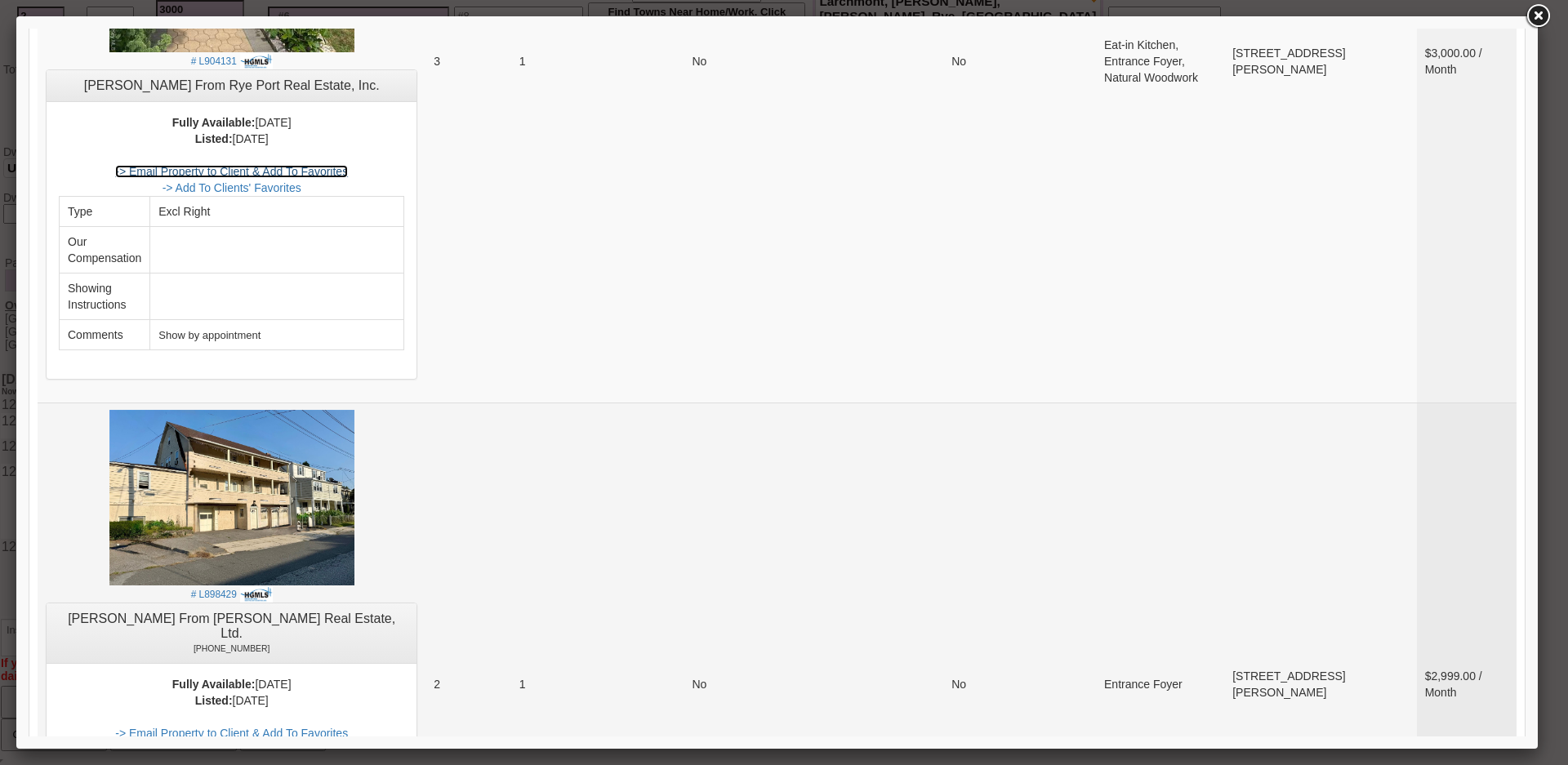
scroll to position [898, 0]
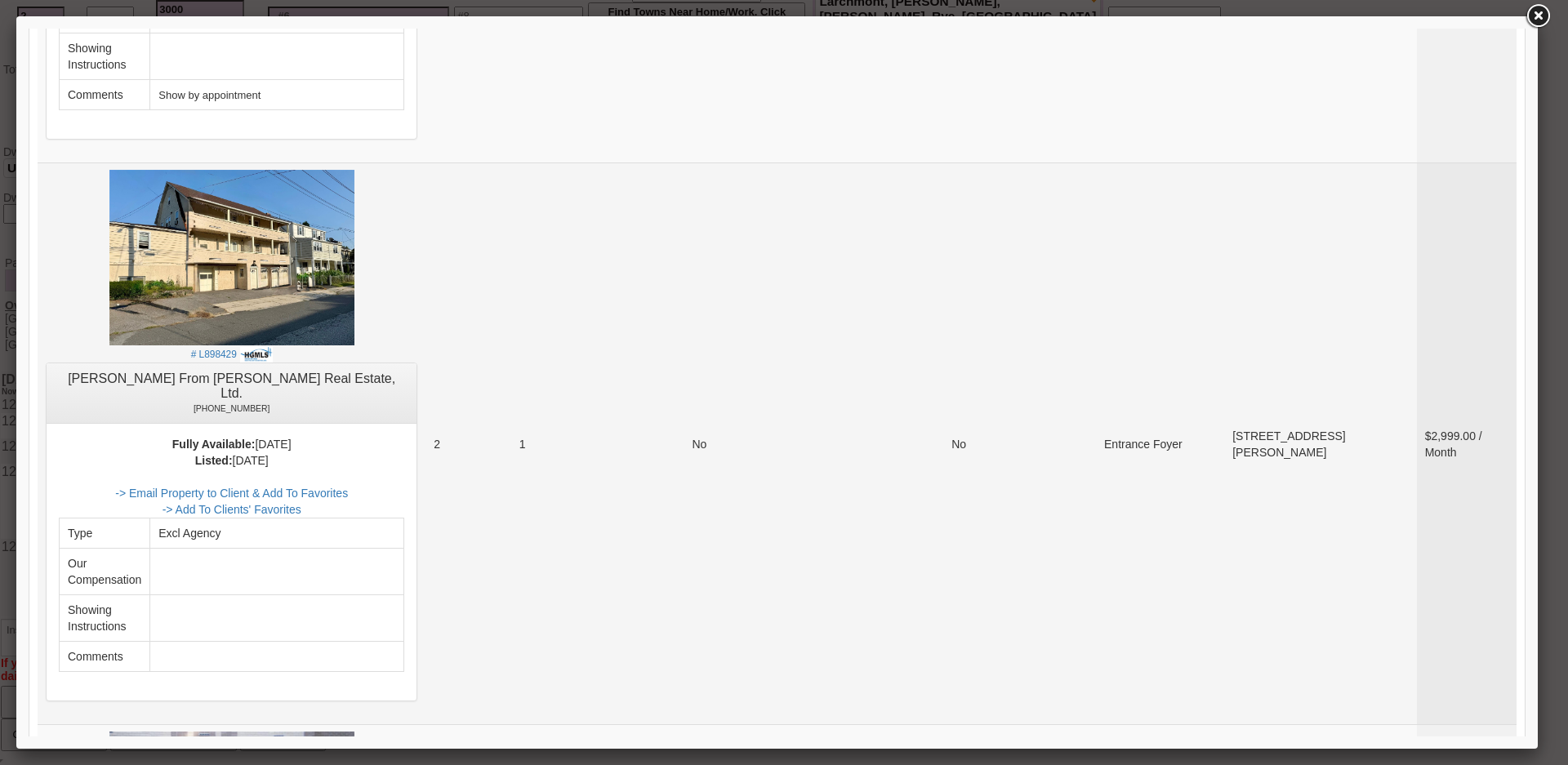
click at [549, 520] on td "1" at bounding box center [556, 442] width 90 height 561
click at [325, 486] on link "-> Email Property to Client & Add To Favorites" at bounding box center [231, 492] width 233 height 13
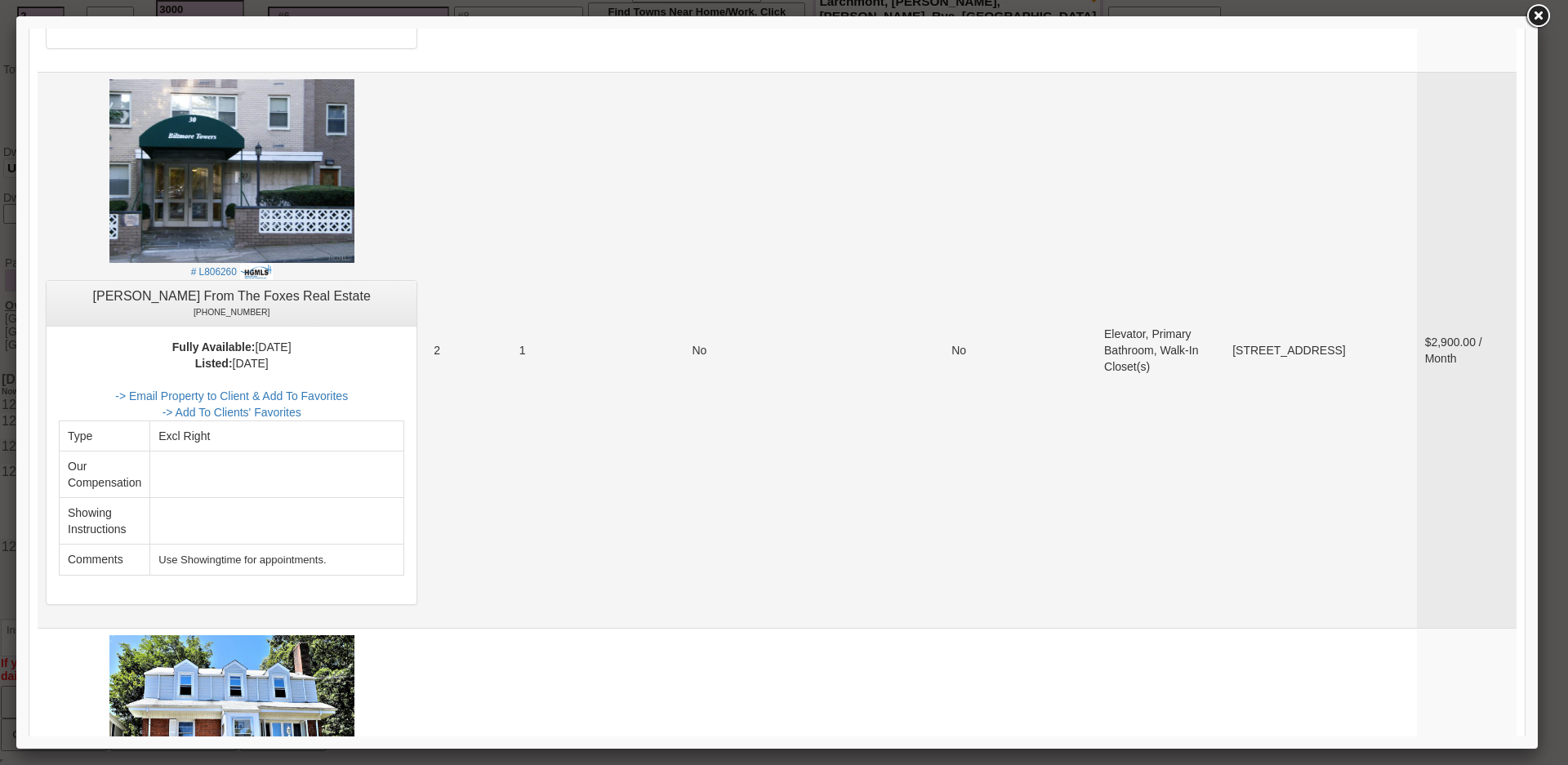
scroll to position [1551, 0]
click at [348, 389] on link "-> Email Property to Client & Add To Favorites" at bounding box center [231, 395] width 233 height 13
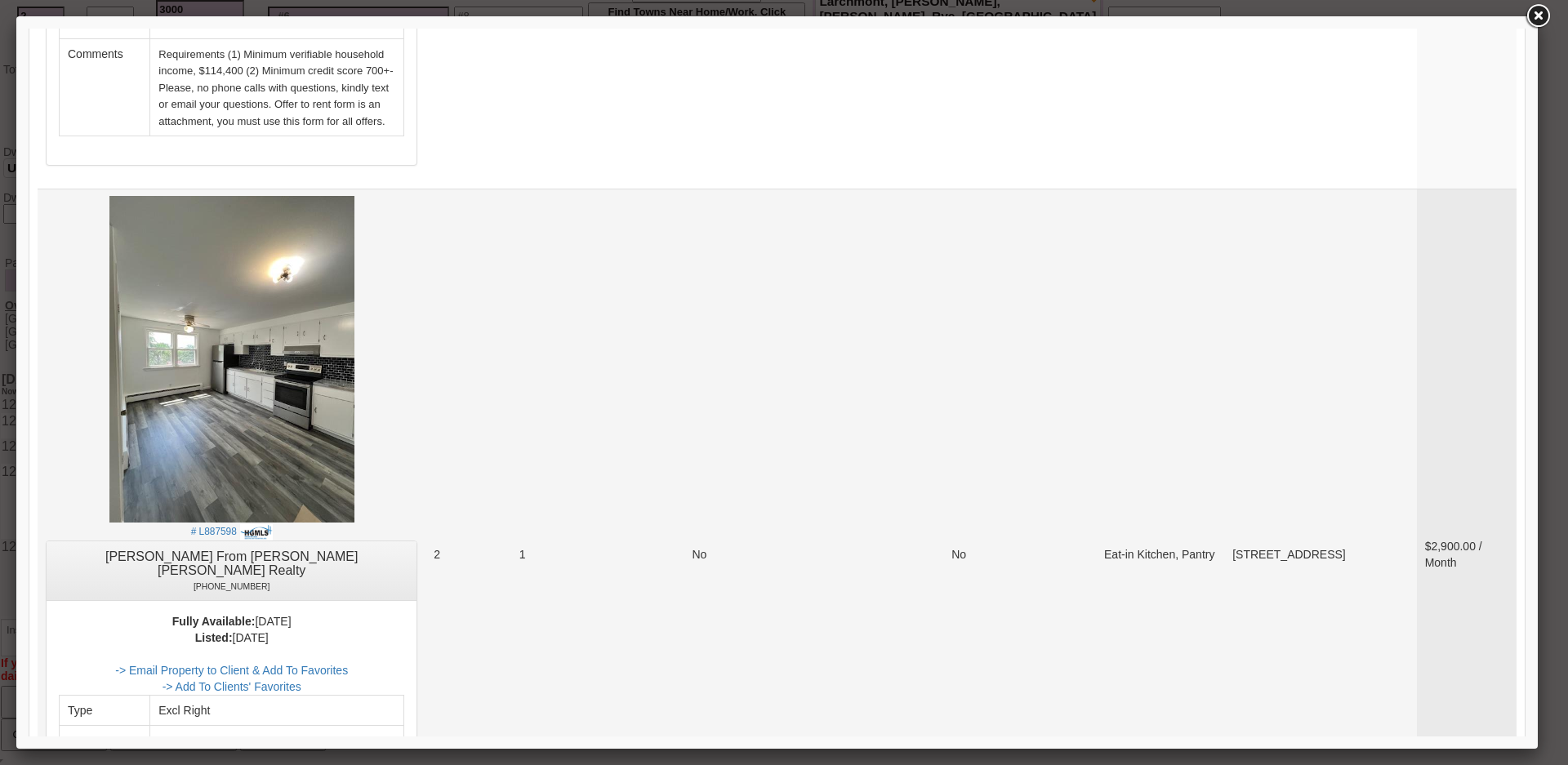
scroll to position [2775, 0]
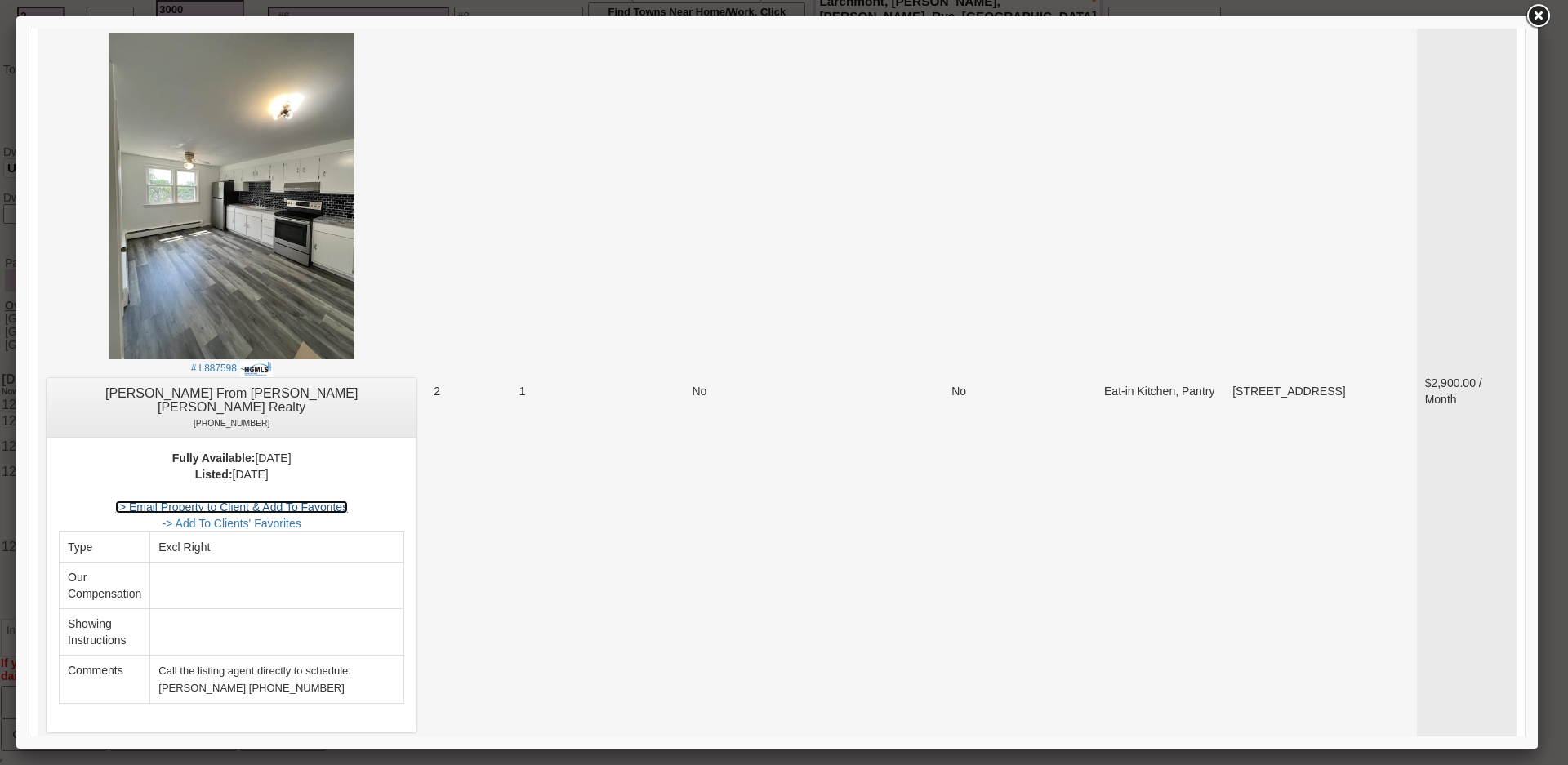
click at [348, 500] on link "-> Email Property to Client & Add To Favorites" at bounding box center [231, 506] width 233 height 13
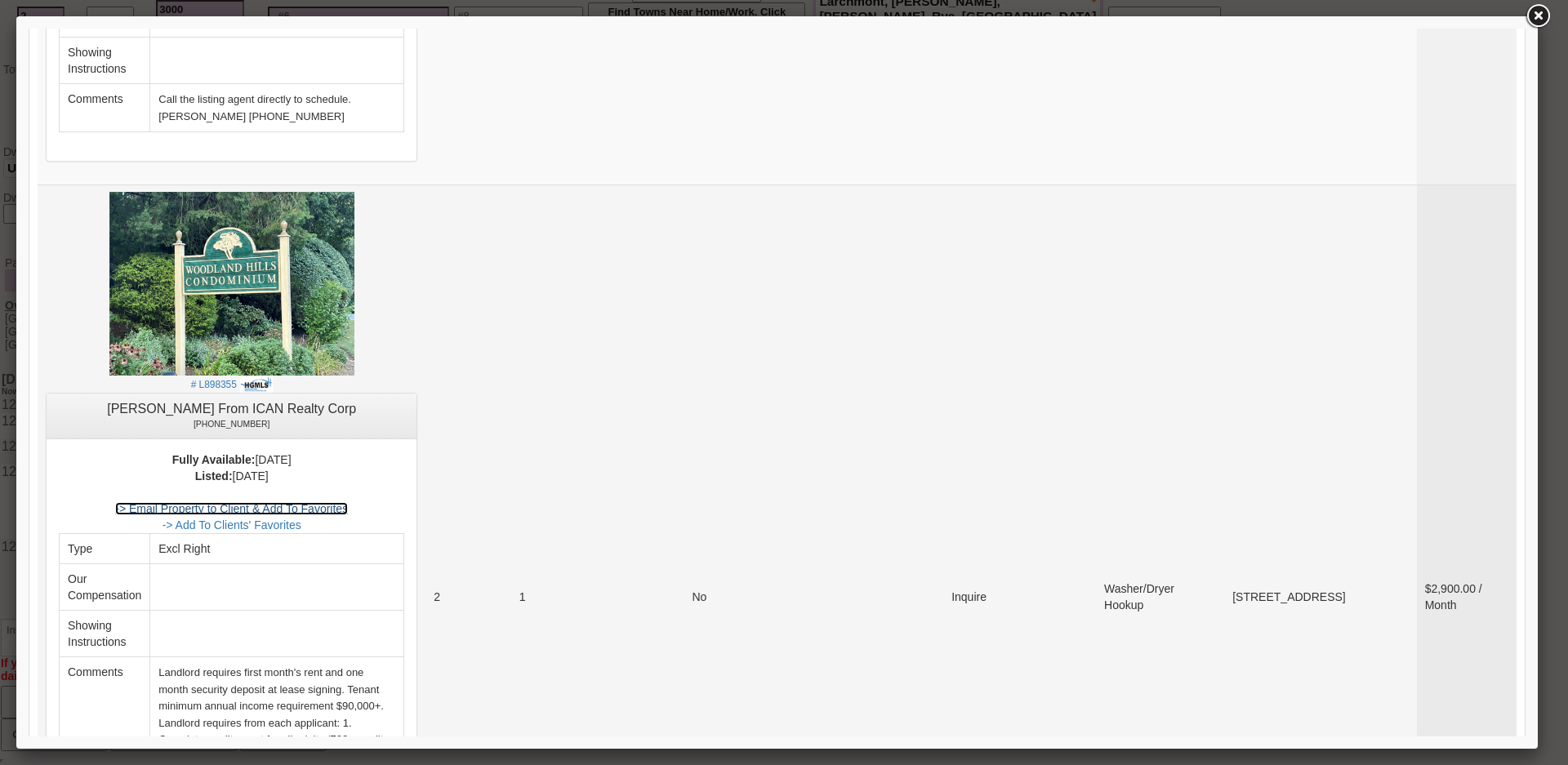
click at [298, 502] on link "-> Email Property to Client & Add To Favorites" at bounding box center [231, 508] width 233 height 13
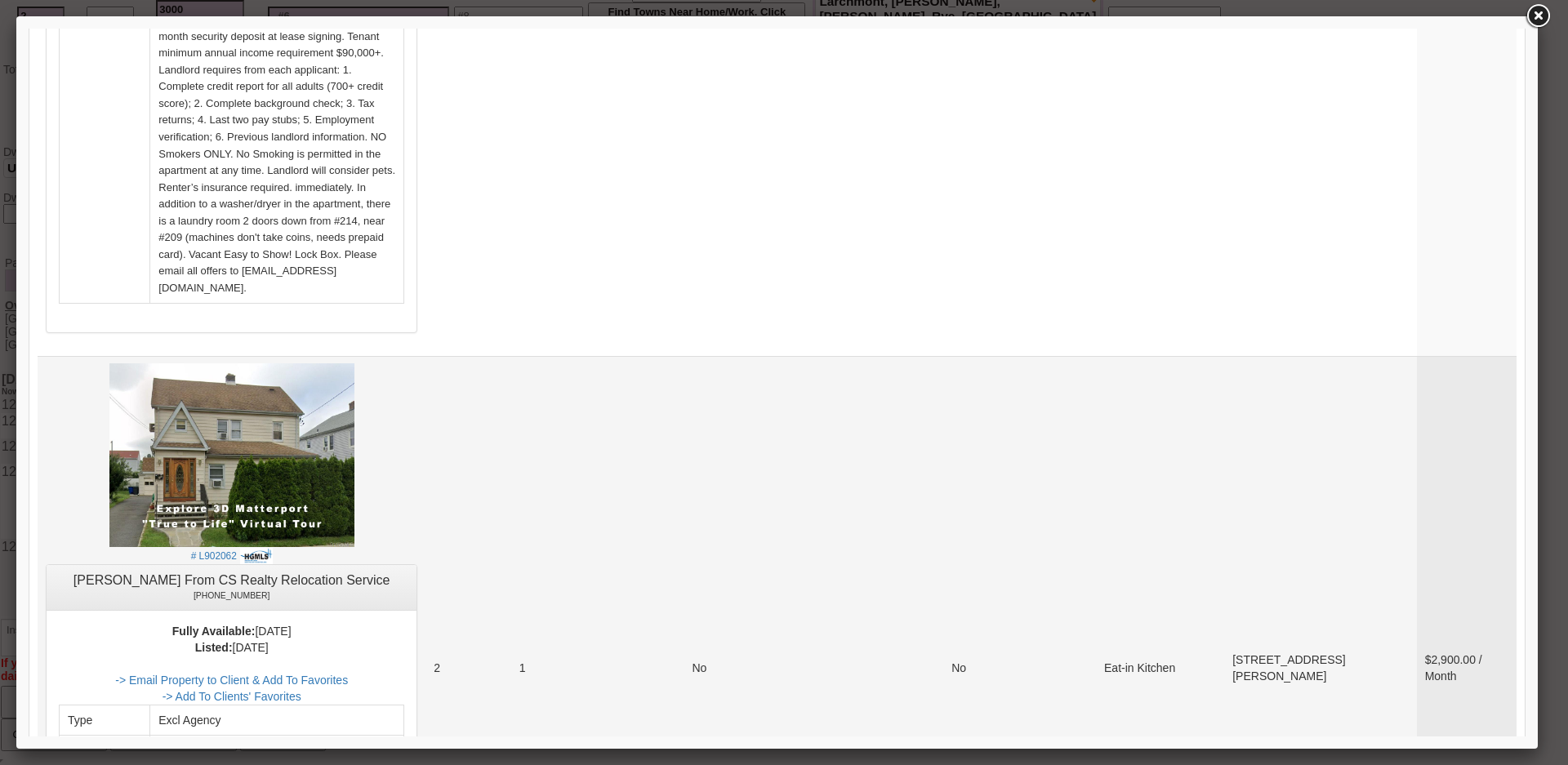
scroll to position [4326, 0]
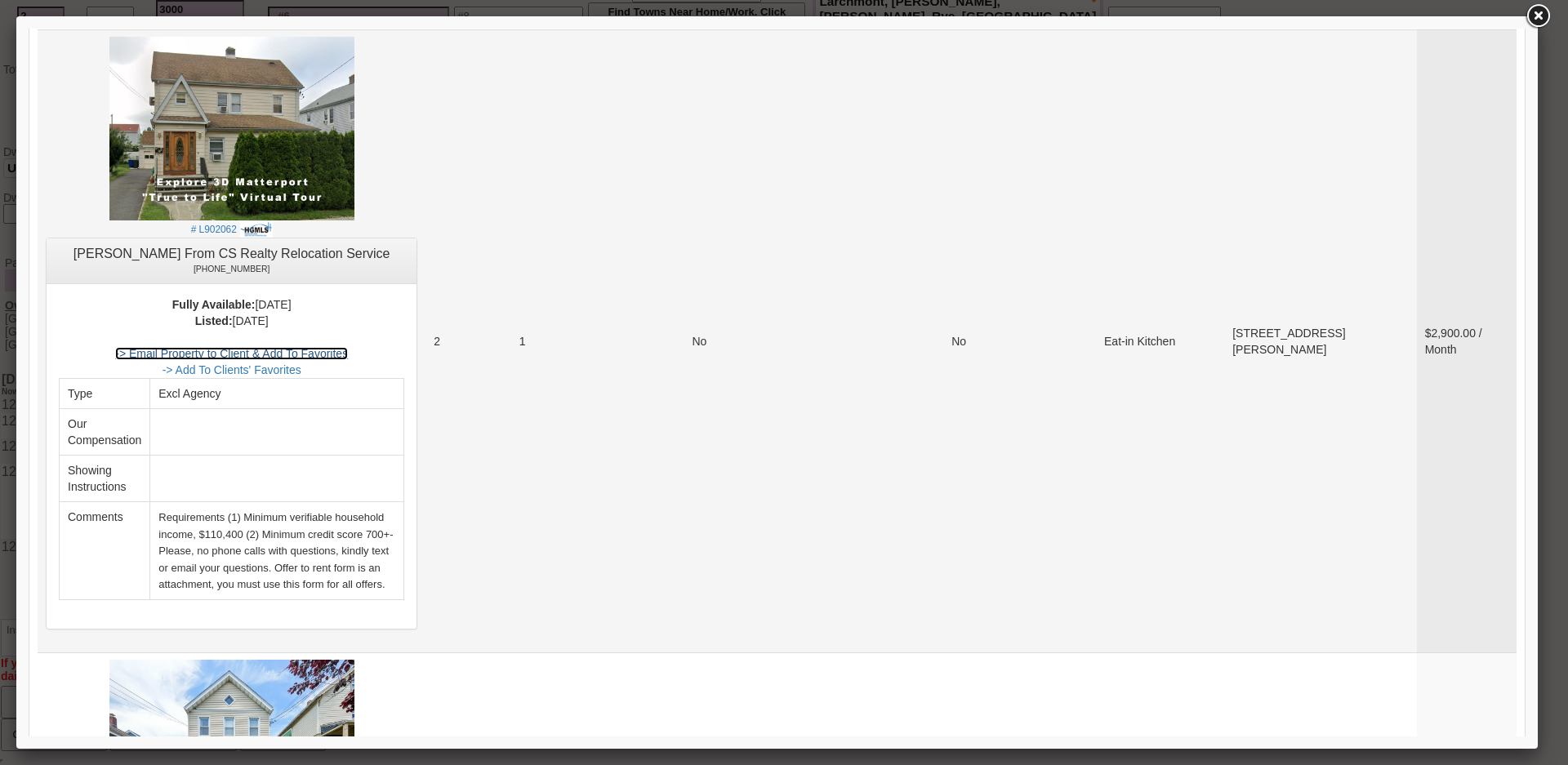
click at [342, 347] on link "-> Email Property to Client & Add To Favorites" at bounding box center [231, 353] width 233 height 13
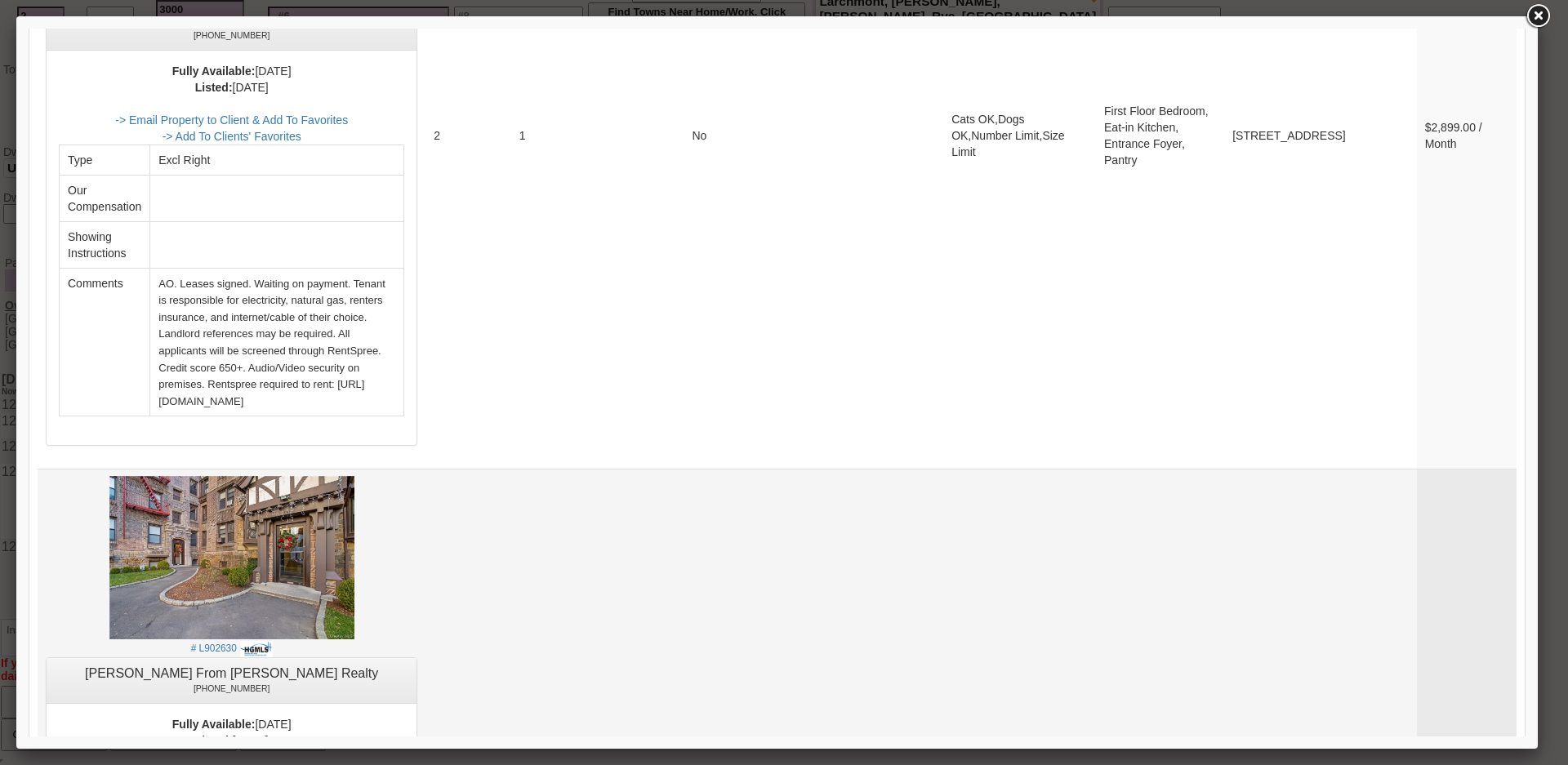
scroll to position [5549, 0]
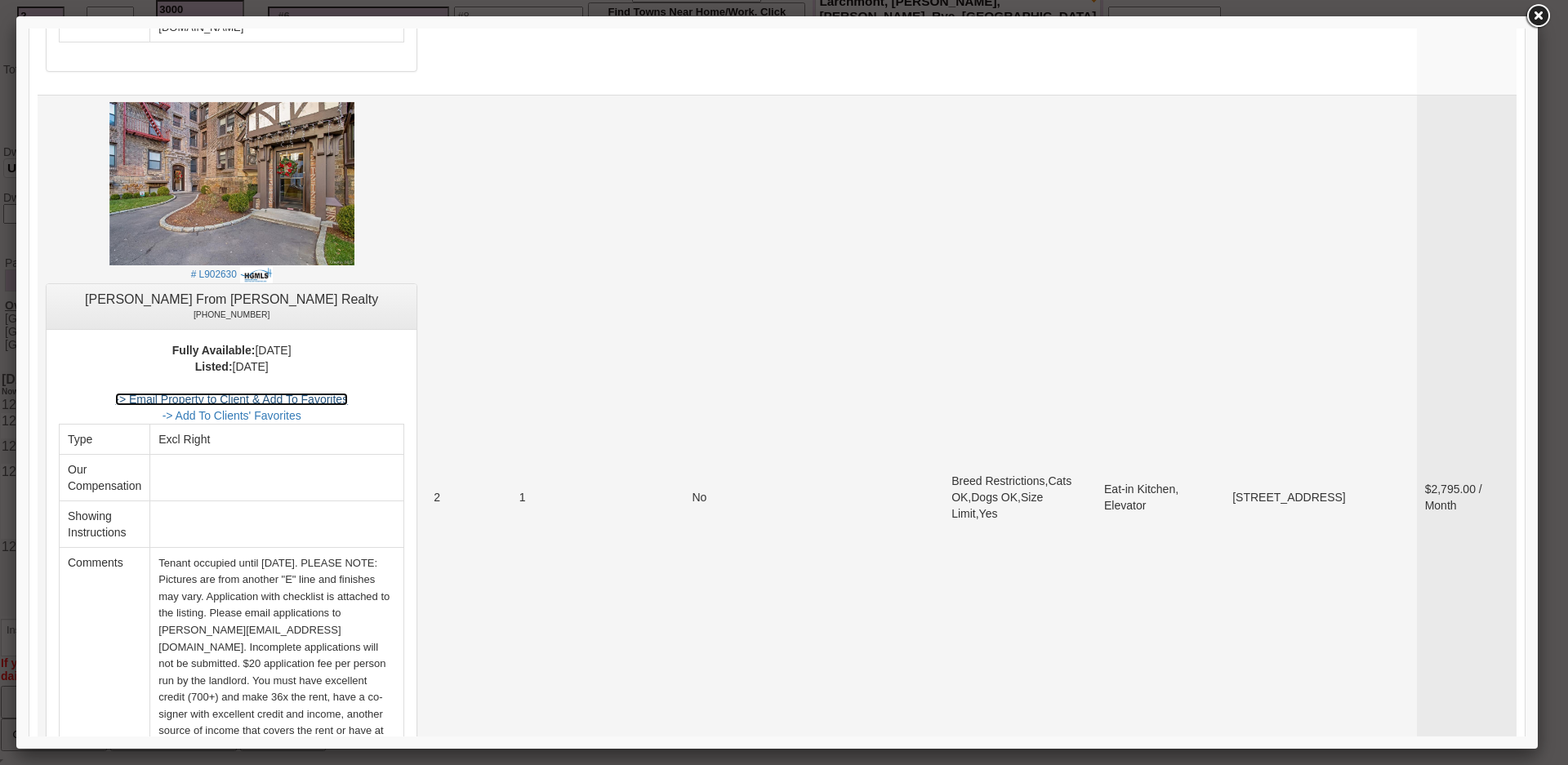
click at [290, 393] on link "-> Email Property to Client & Add To Favorites" at bounding box center [231, 399] width 233 height 13
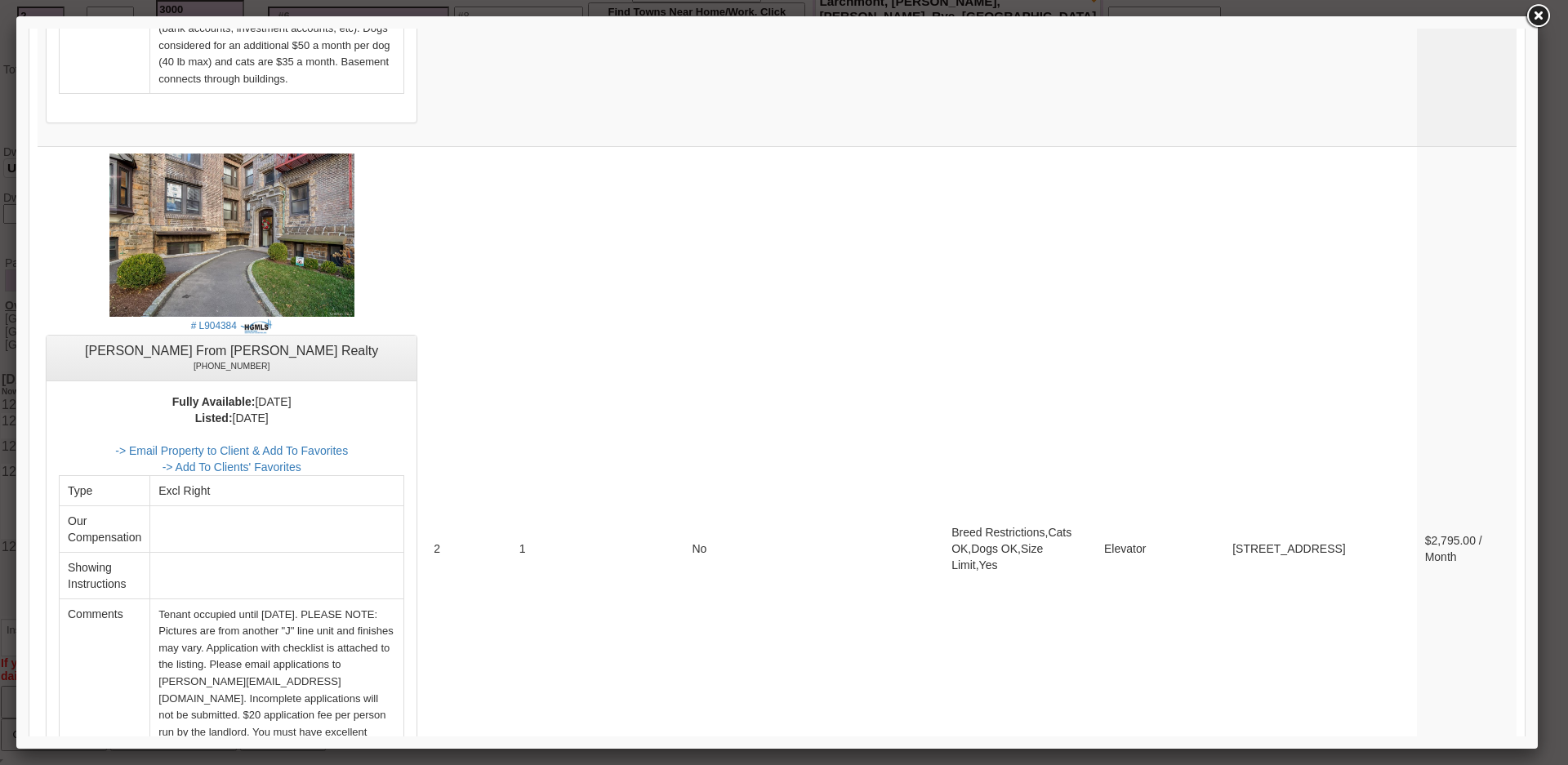
scroll to position [6514, 0]
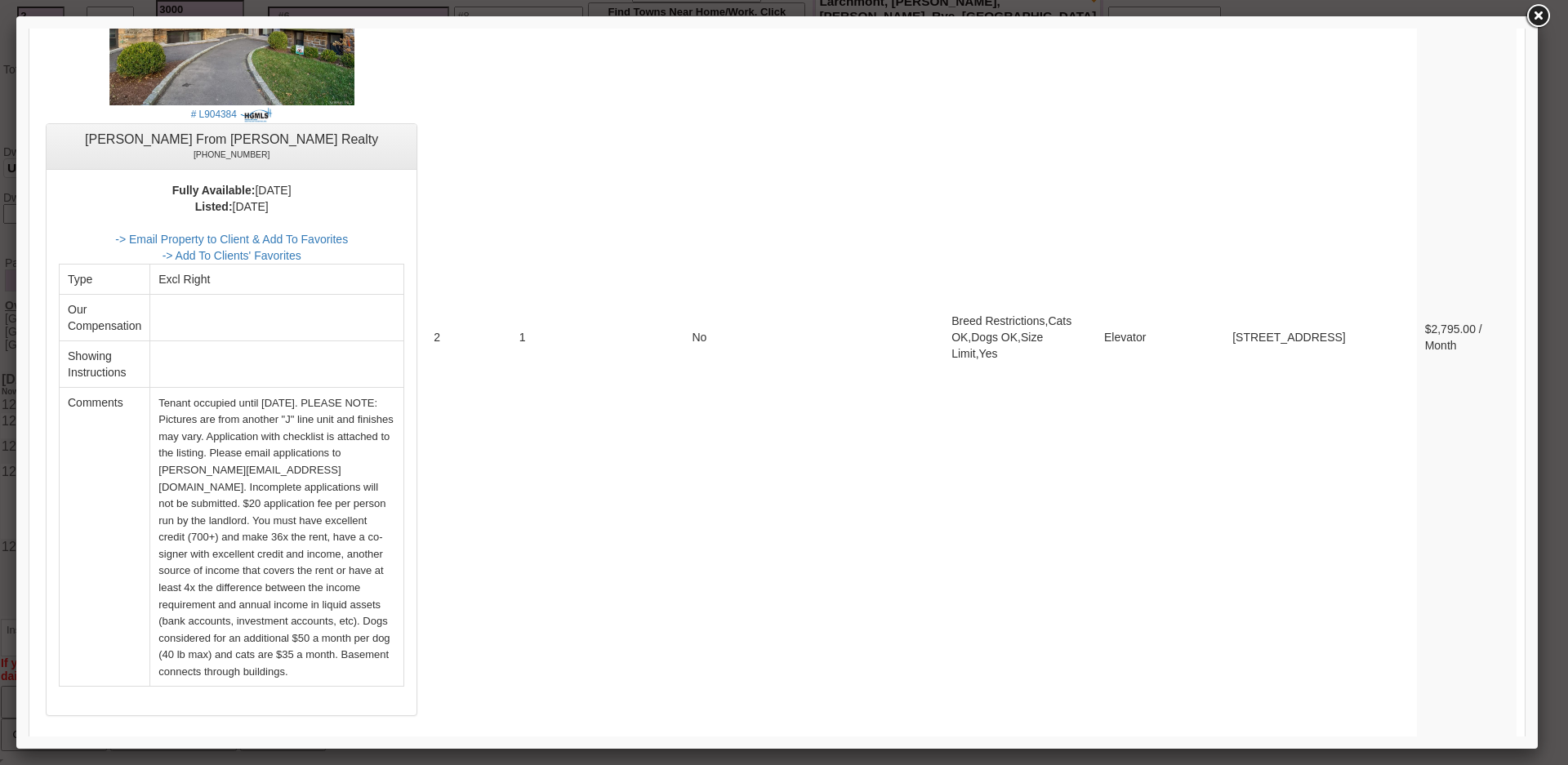
click at [1442, 742] on link "2" at bounding box center [1451, 757] width 31 height 29
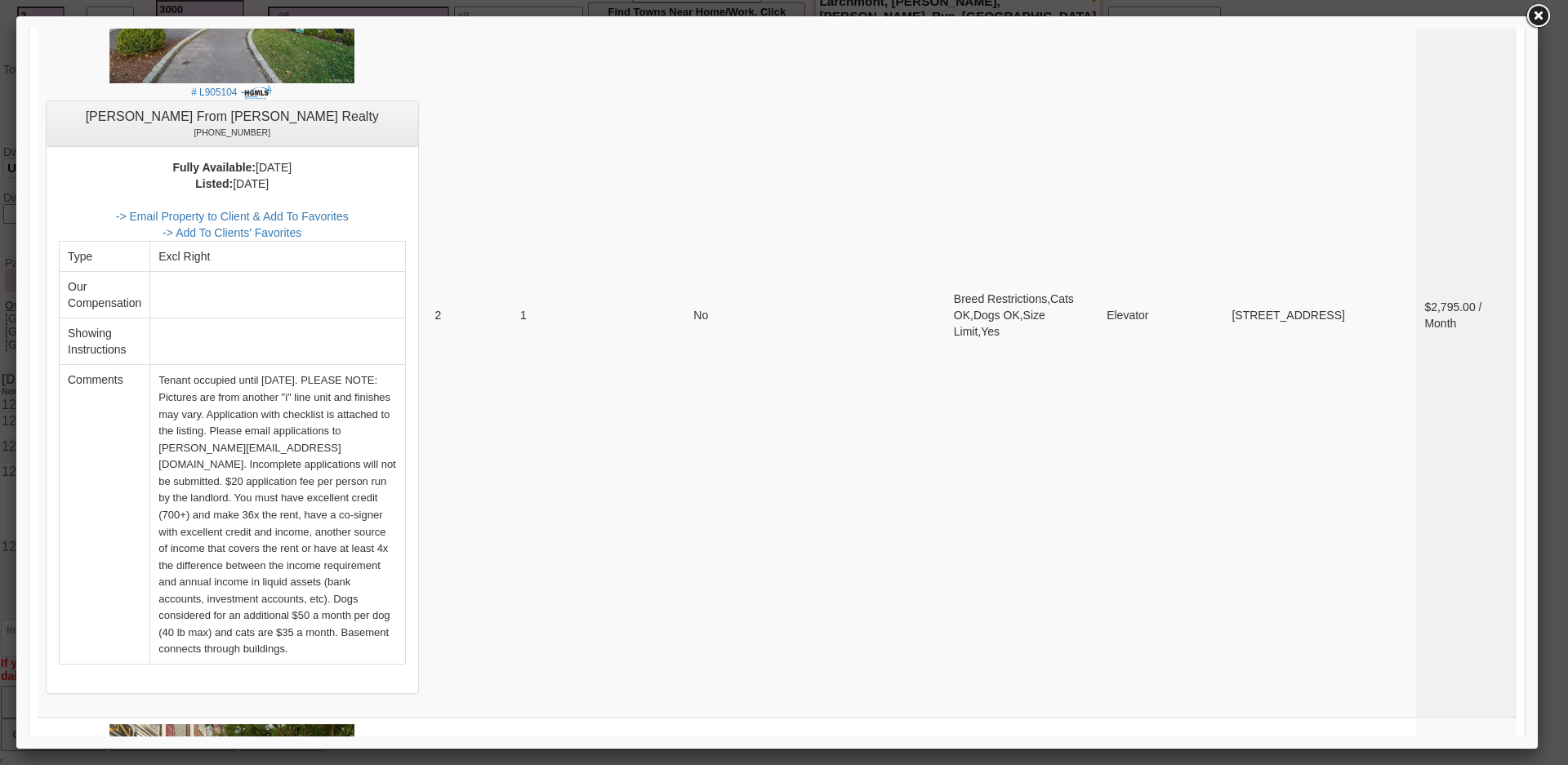
scroll to position [753, 0]
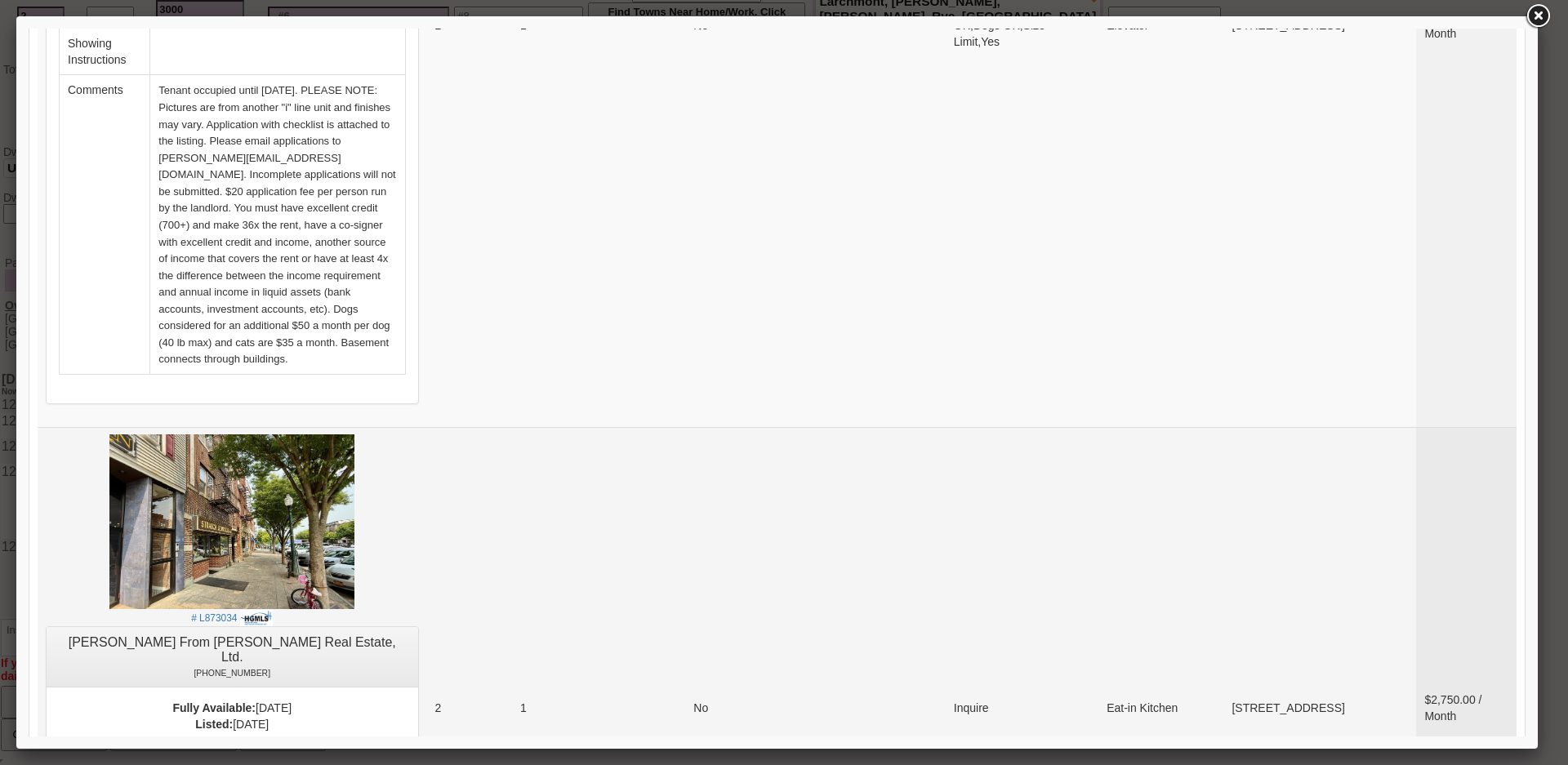
click at [310, 750] on link "-> Email Property to Client & Add To Favorites" at bounding box center [232, 756] width 233 height 13
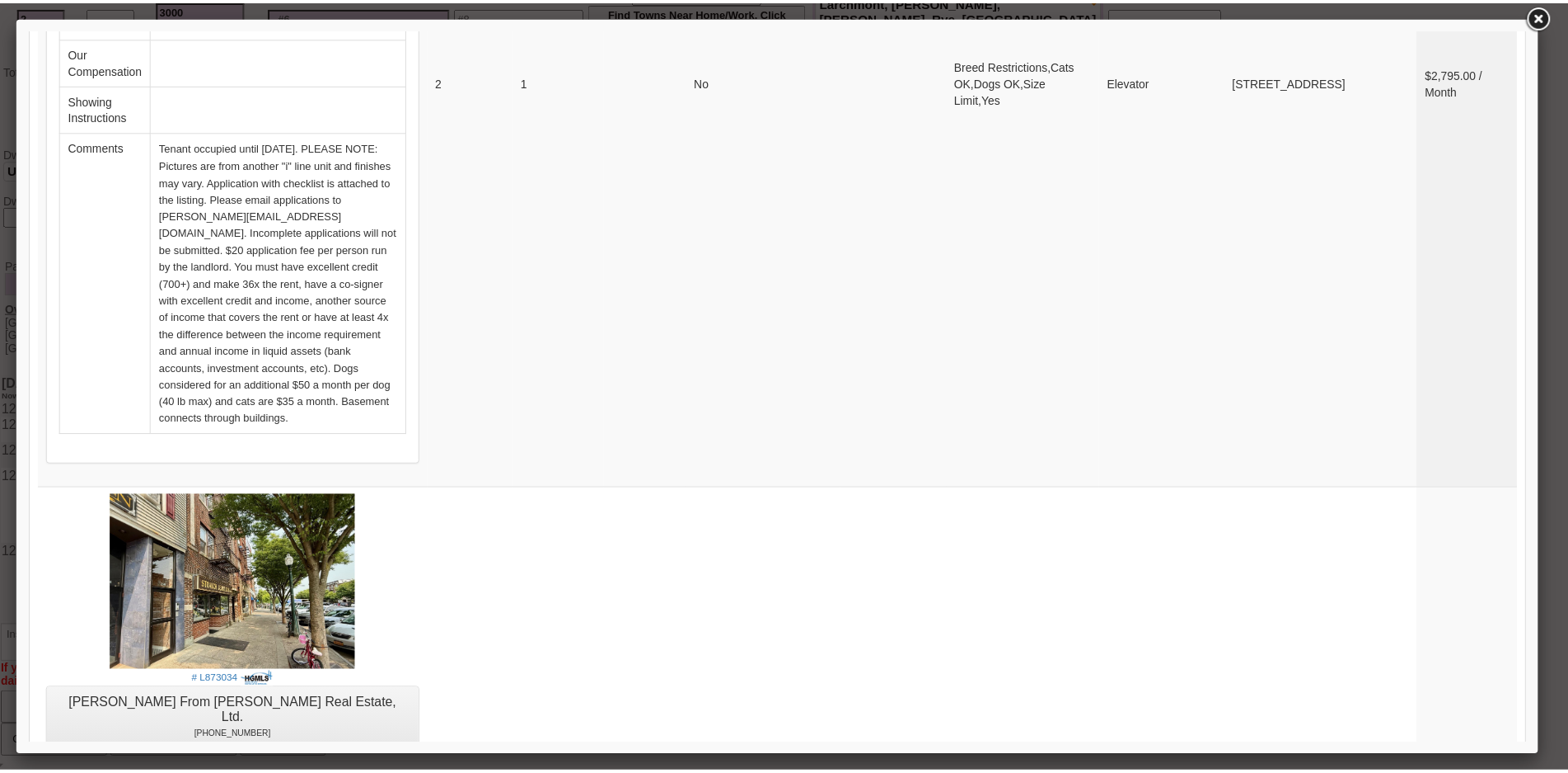
scroll to position [596, 0]
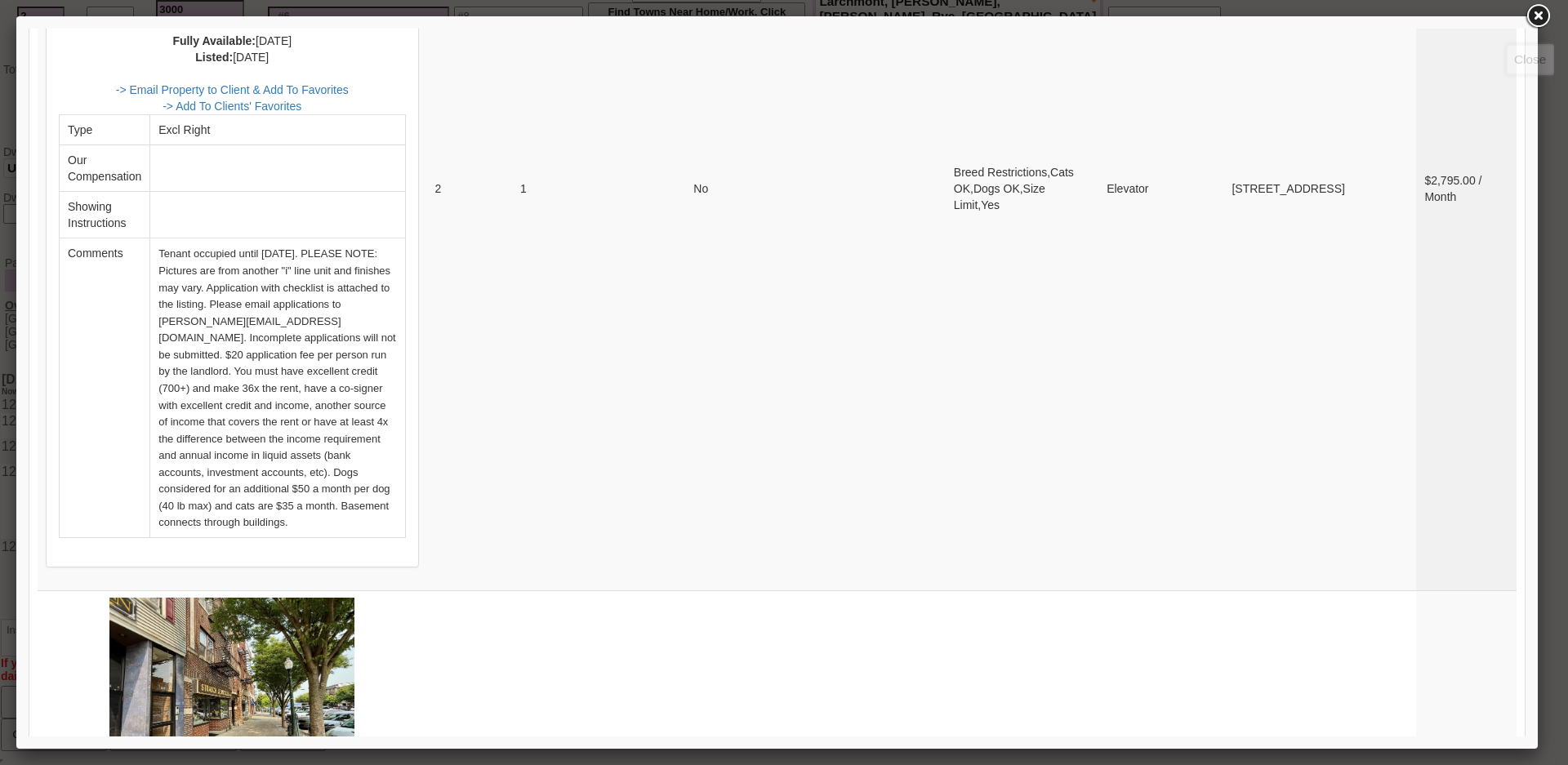
click at [1544, 21] on link at bounding box center [1538, 17] width 29 height 29
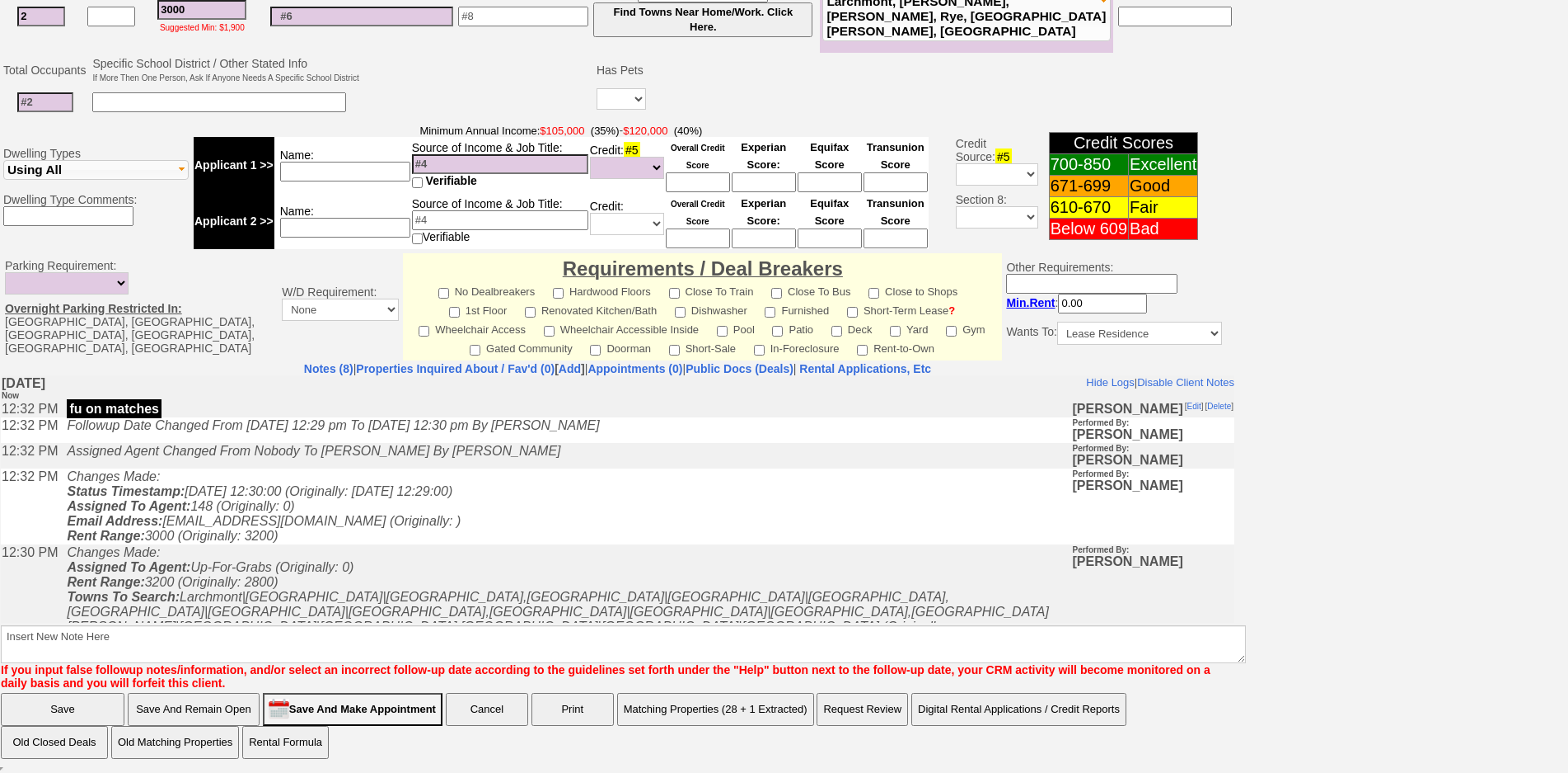
scroll to position [0, 0]
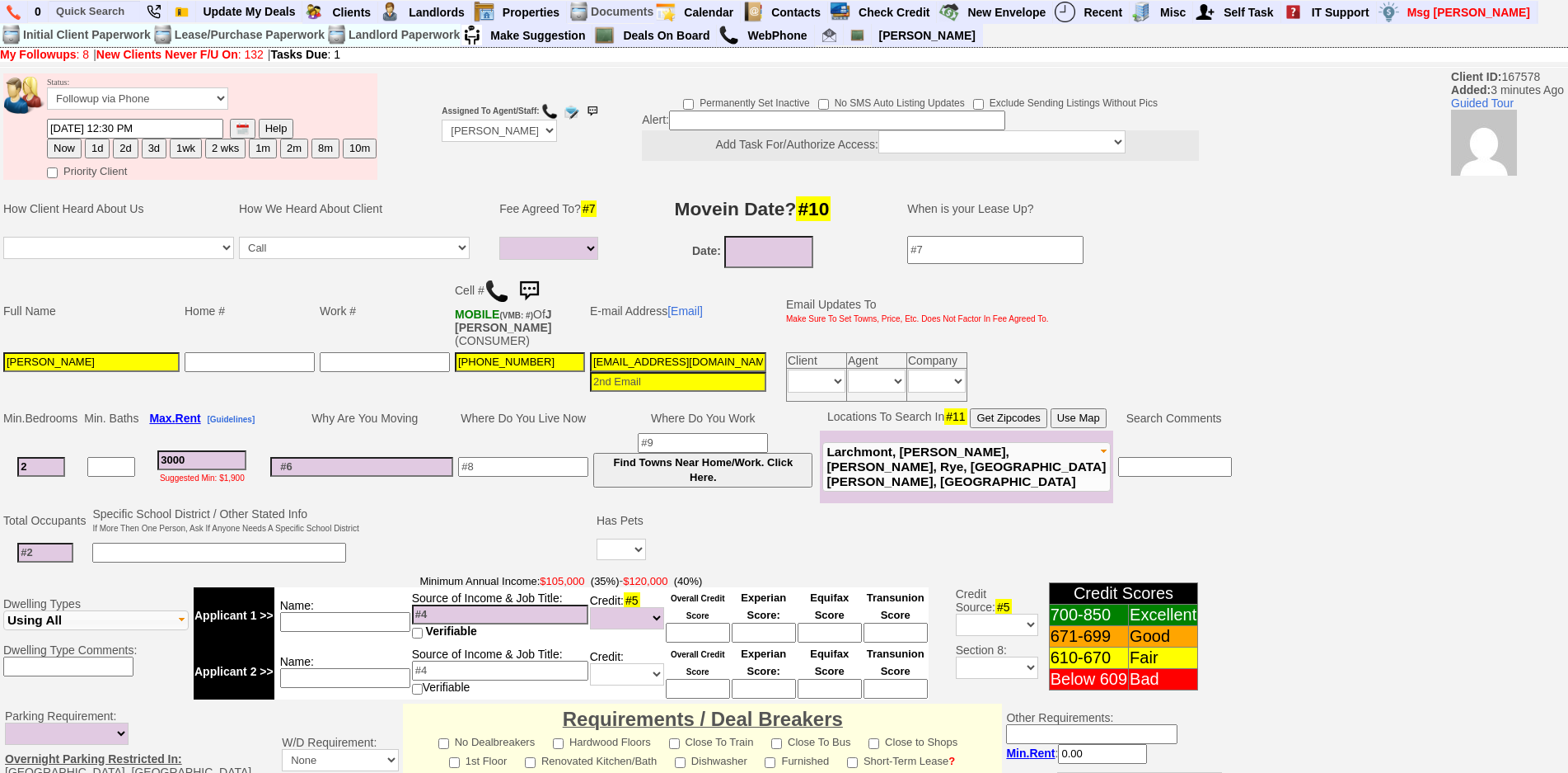
click at [95, 157] on button "1d" at bounding box center [97, 149] width 25 height 20
type input "08/29/2025 12:32 PM"
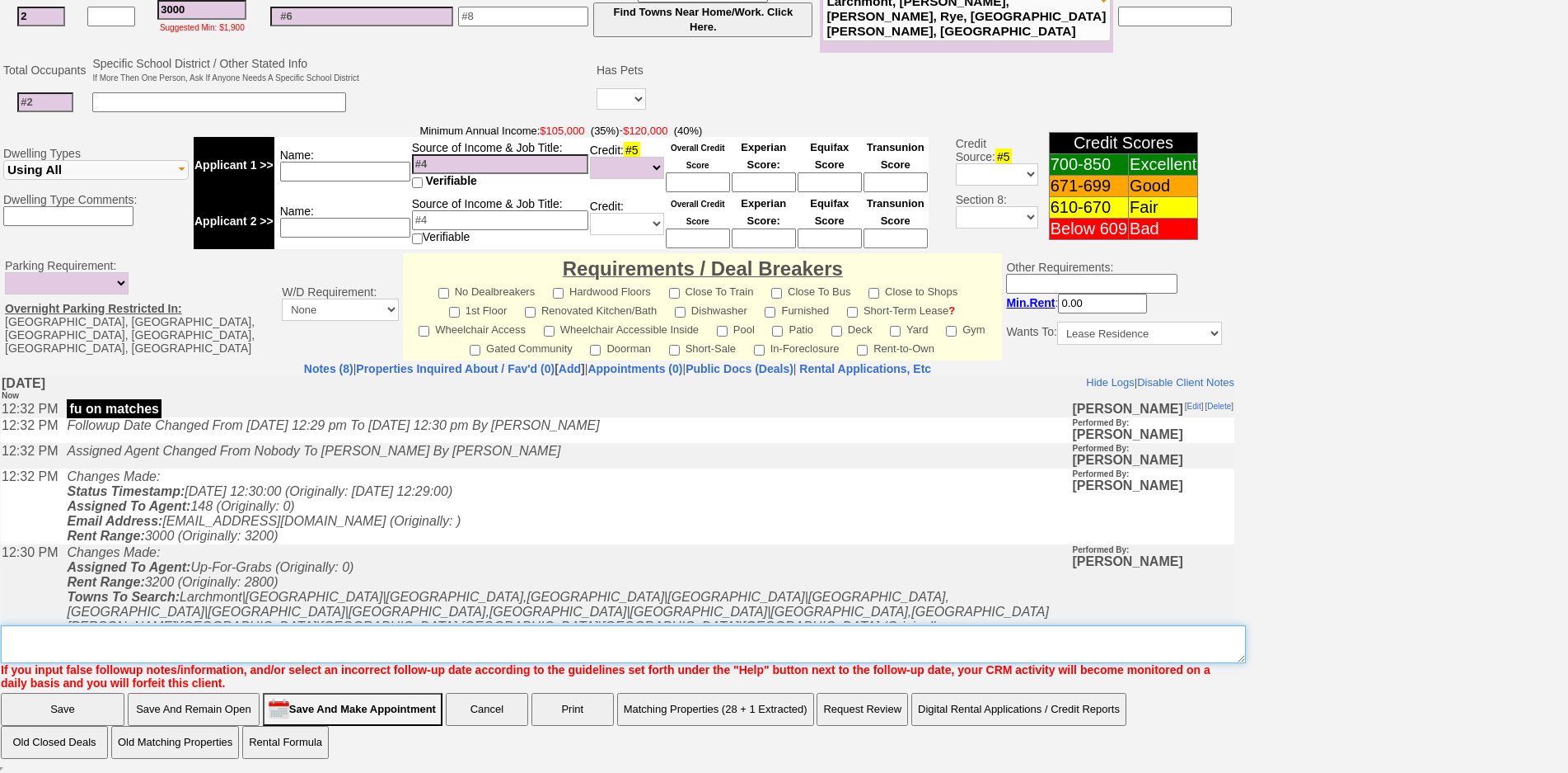
click at [389, 634] on textarea "Insert New Note Here" at bounding box center [624, 644] width 1246 height 38
type textarea "fu on matches"
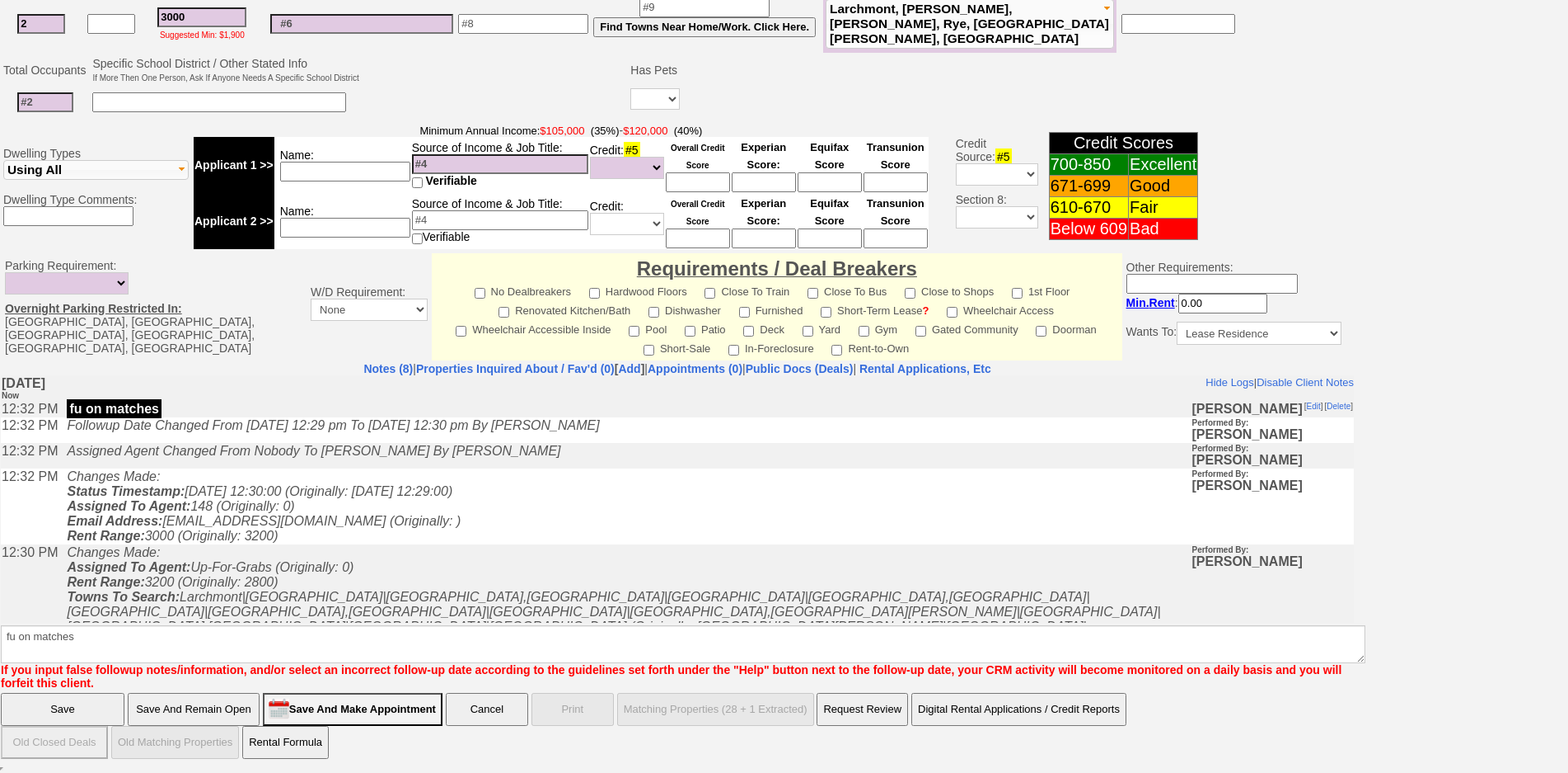
scroll to position [368, 0]
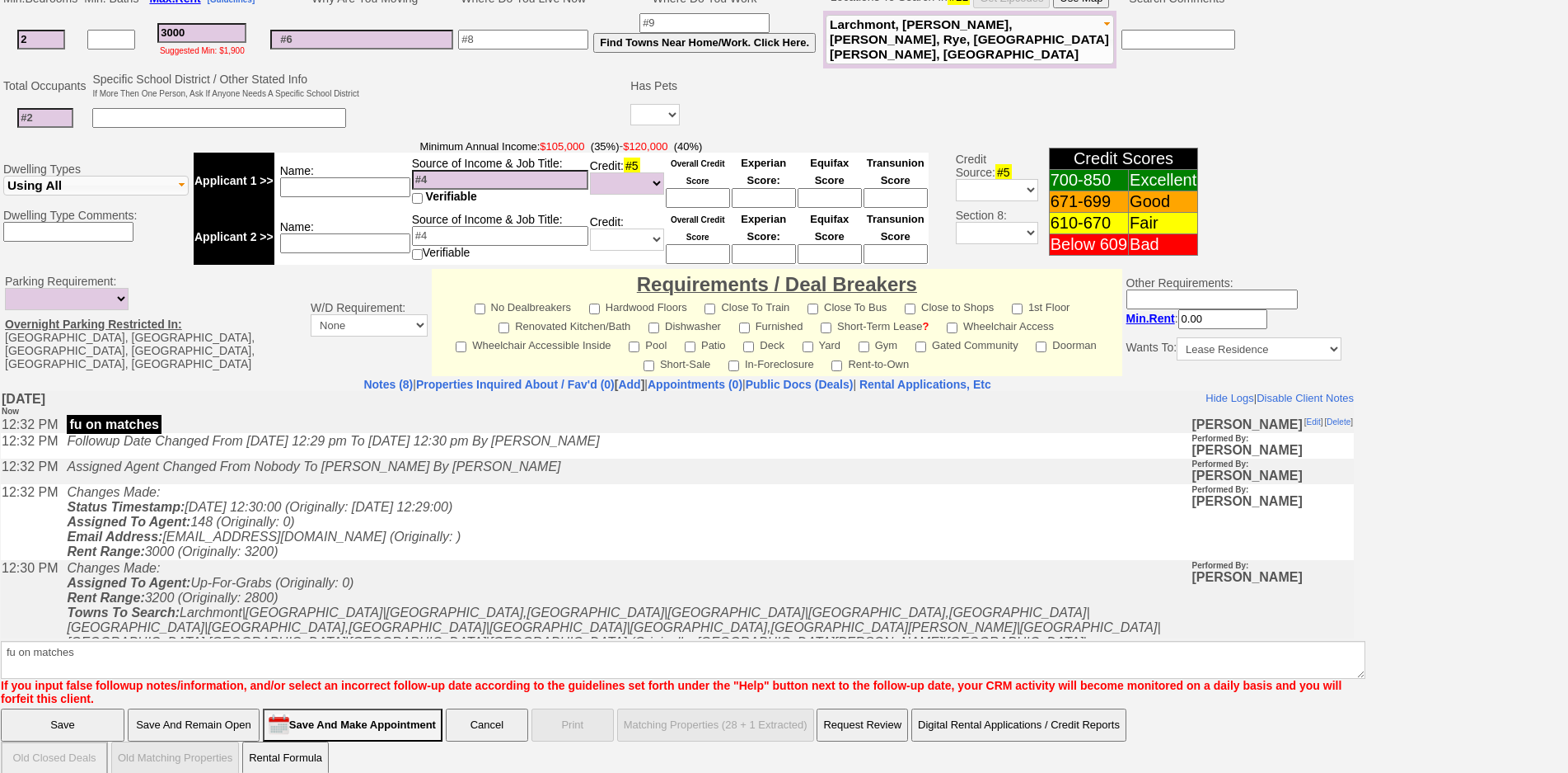
click input "Save" at bounding box center [62, 724] width 124 height 33
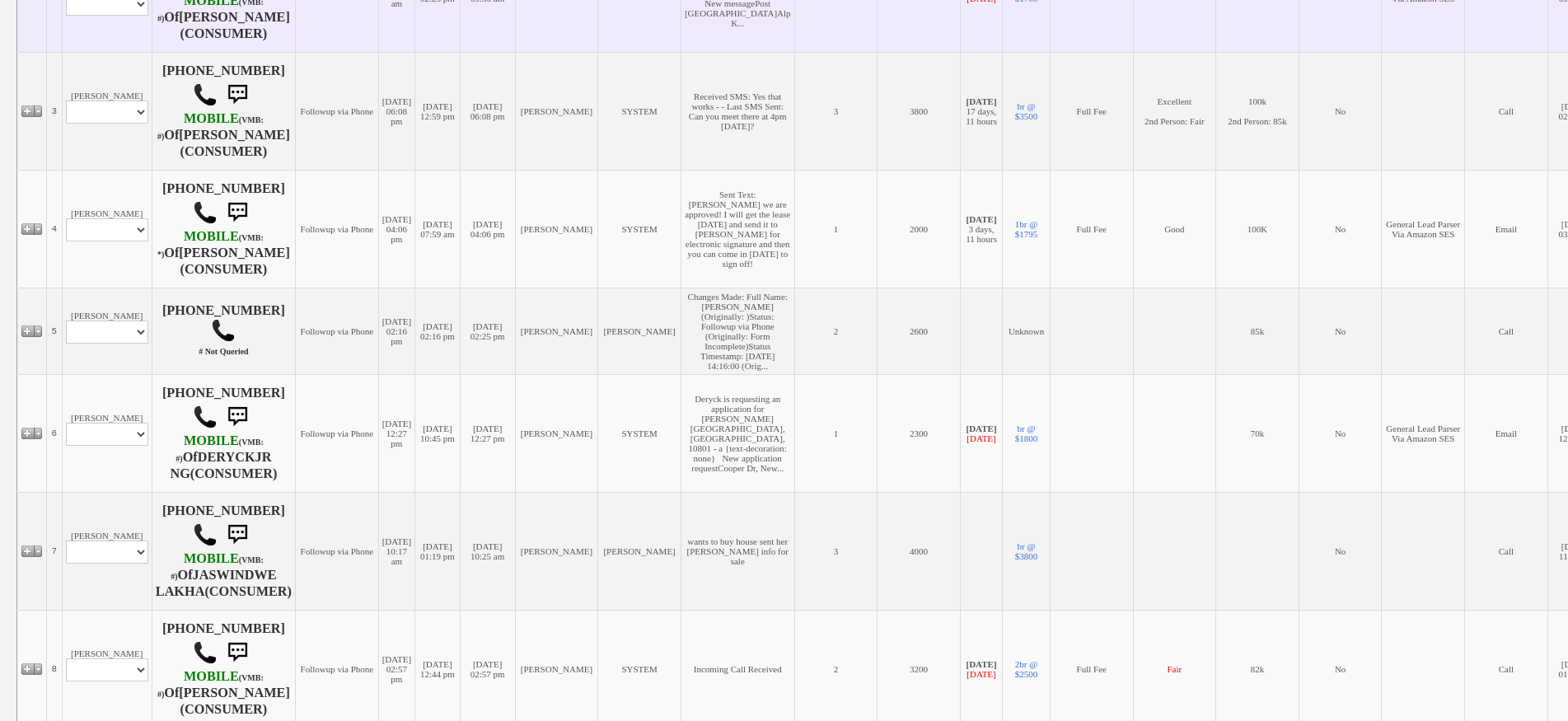
scroll to position [577, 0]
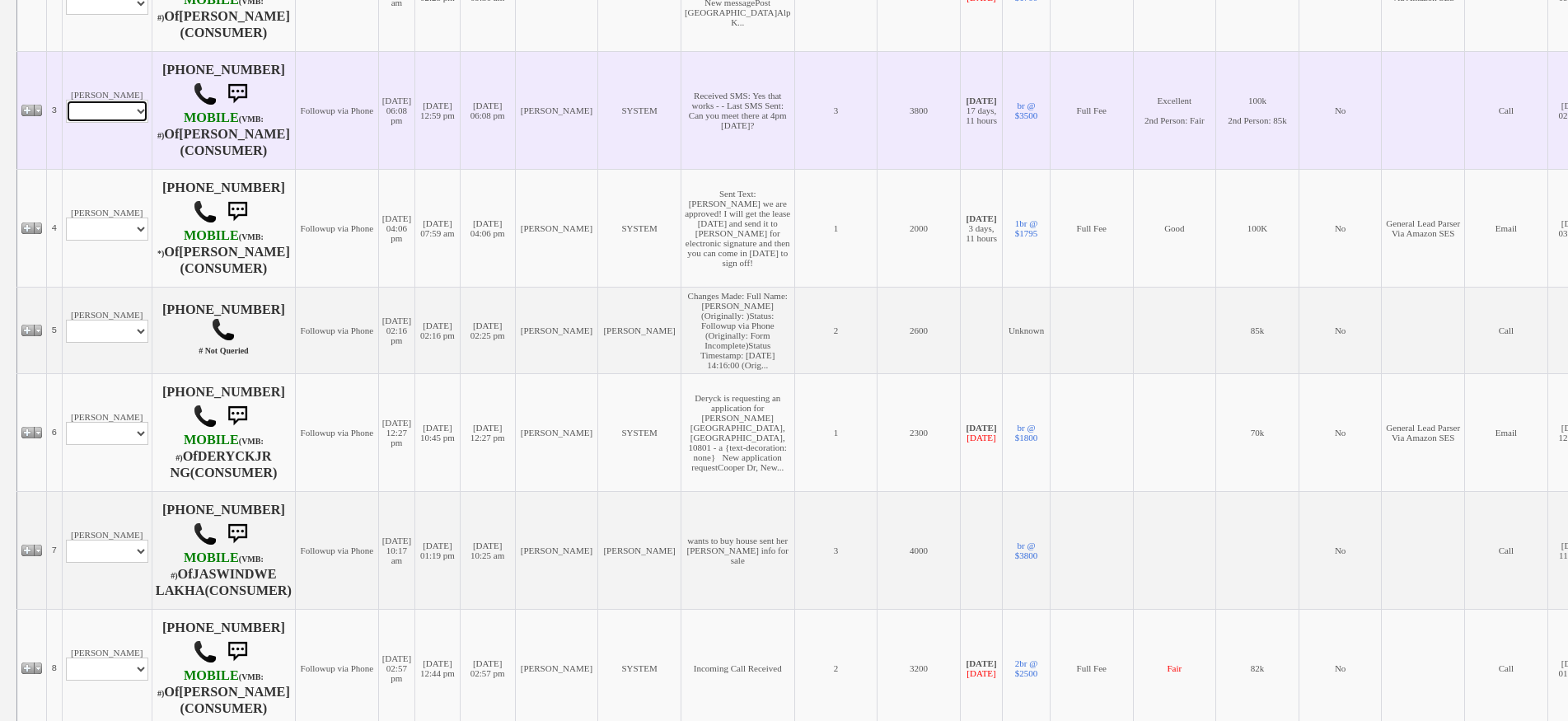
click at [124, 123] on select "Profile Edit Print Email Externally (Will Not Be Tracked In CRM) Closed Deals" at bounding box center [106, 111] width 82 height 23
select select "ChangeURL,/crm/custom/edit_client_form.php?redirect=%2Fcrm%2Fclients.php&id=995…"
click at [65, 123] on select "Profile Edit Print Email Externally (Will Not Be Tracked In CRM) Closed Deals" at bounding box center [106, 111] width 82 height 23
select select
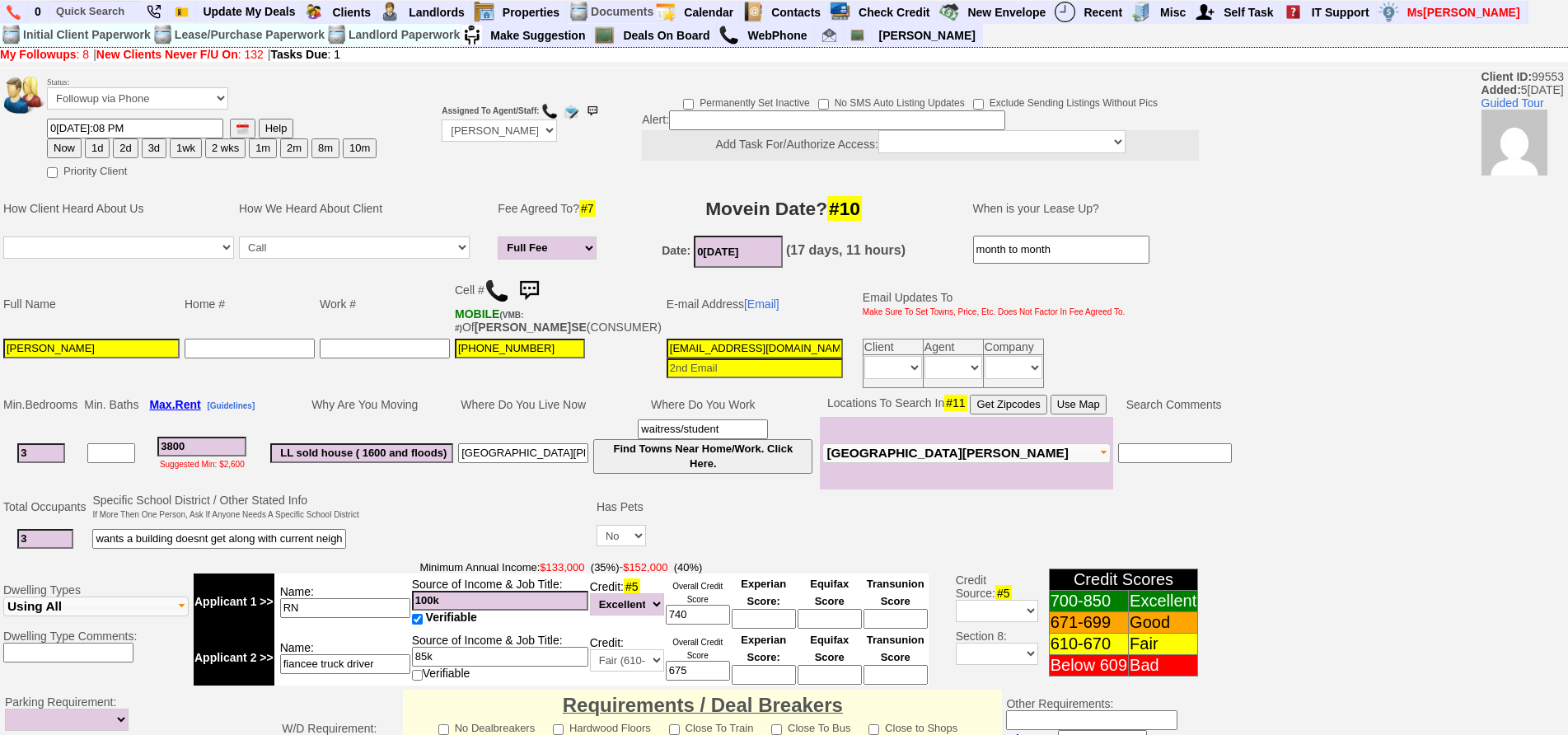
click at [543, 283] on img at bounding box center [529, 291] width 33 height 33
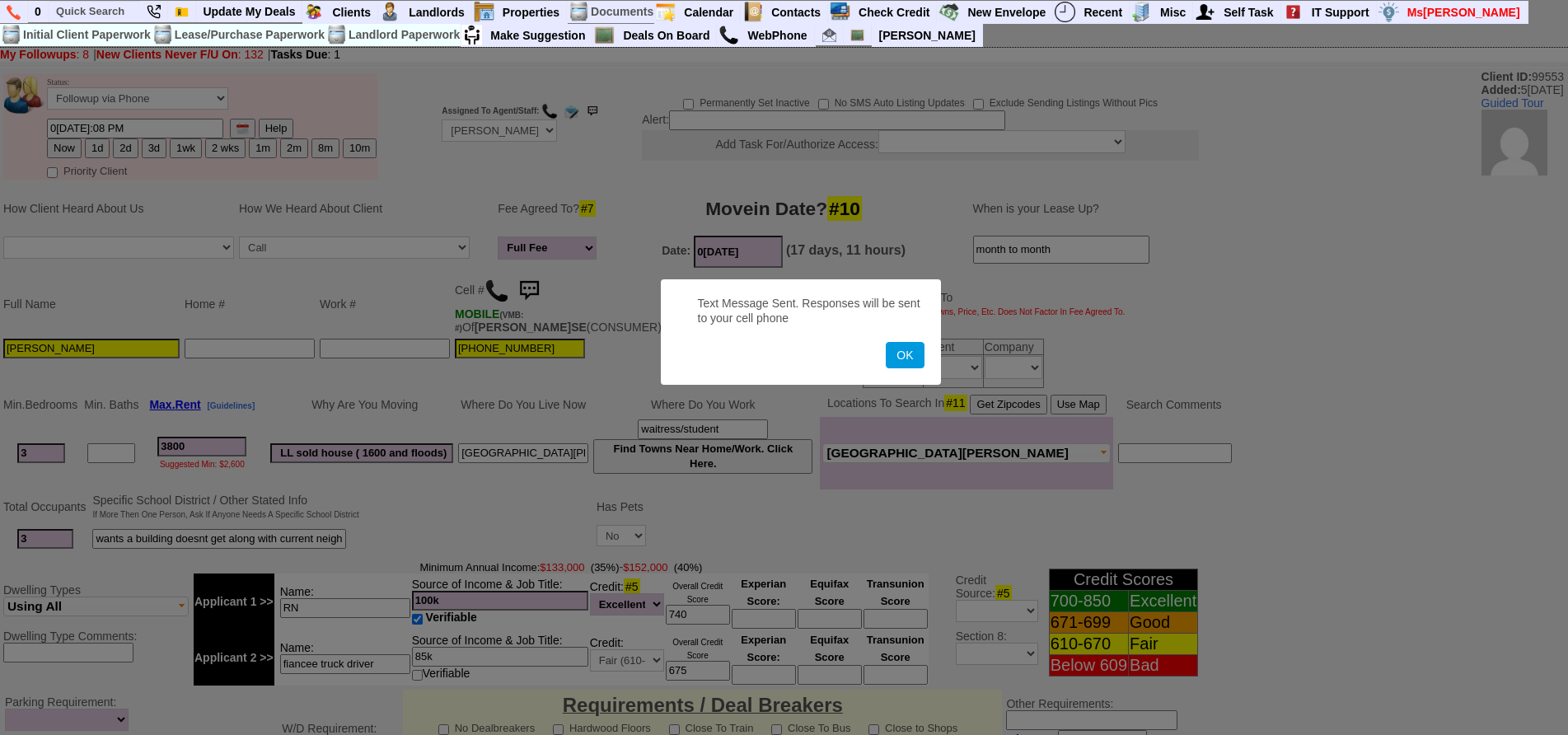
click at [886, 342] on button "OK" at bounding box center [905, 355] width 38 height 27
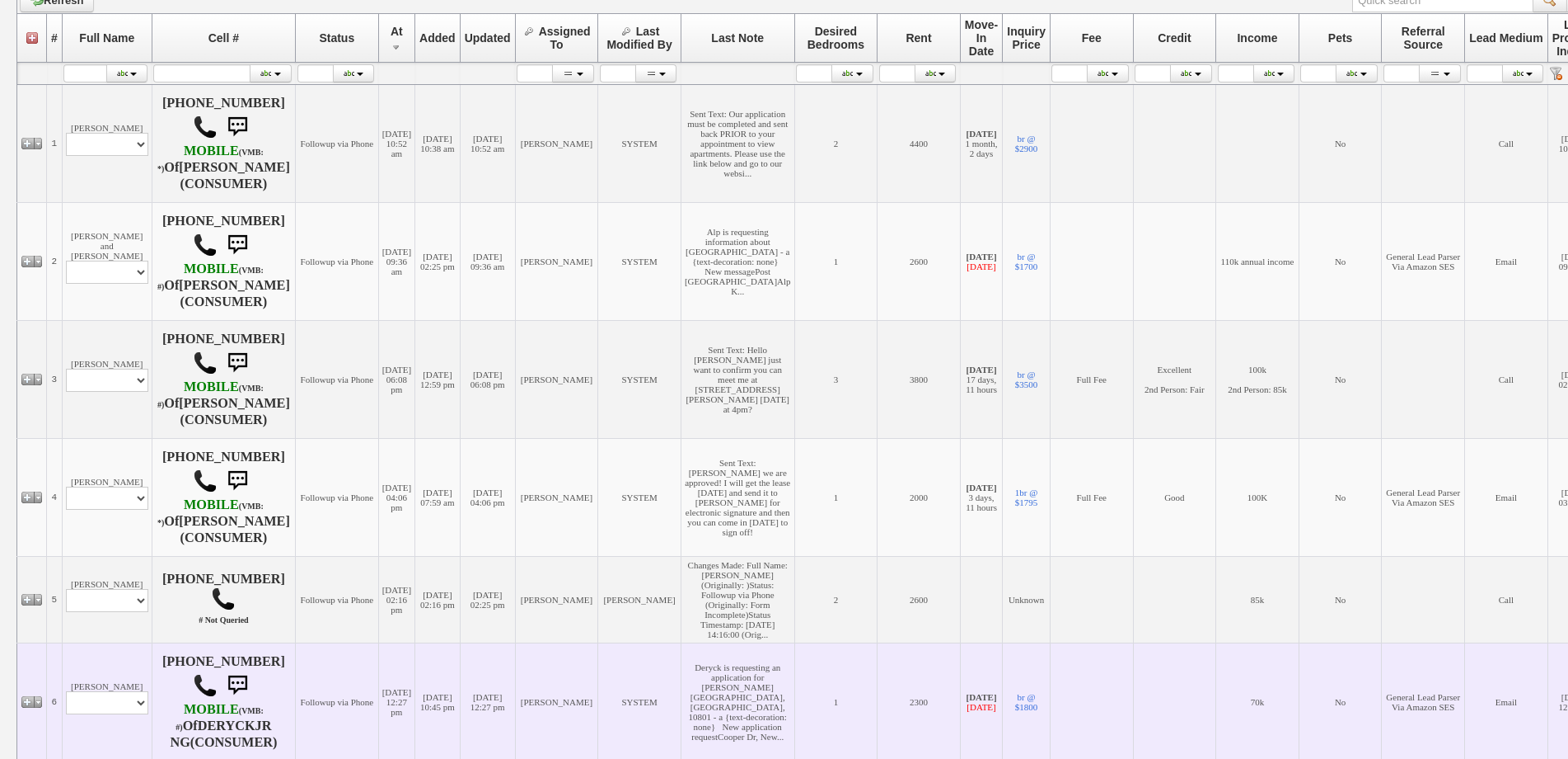
scroll to position [154, 0]
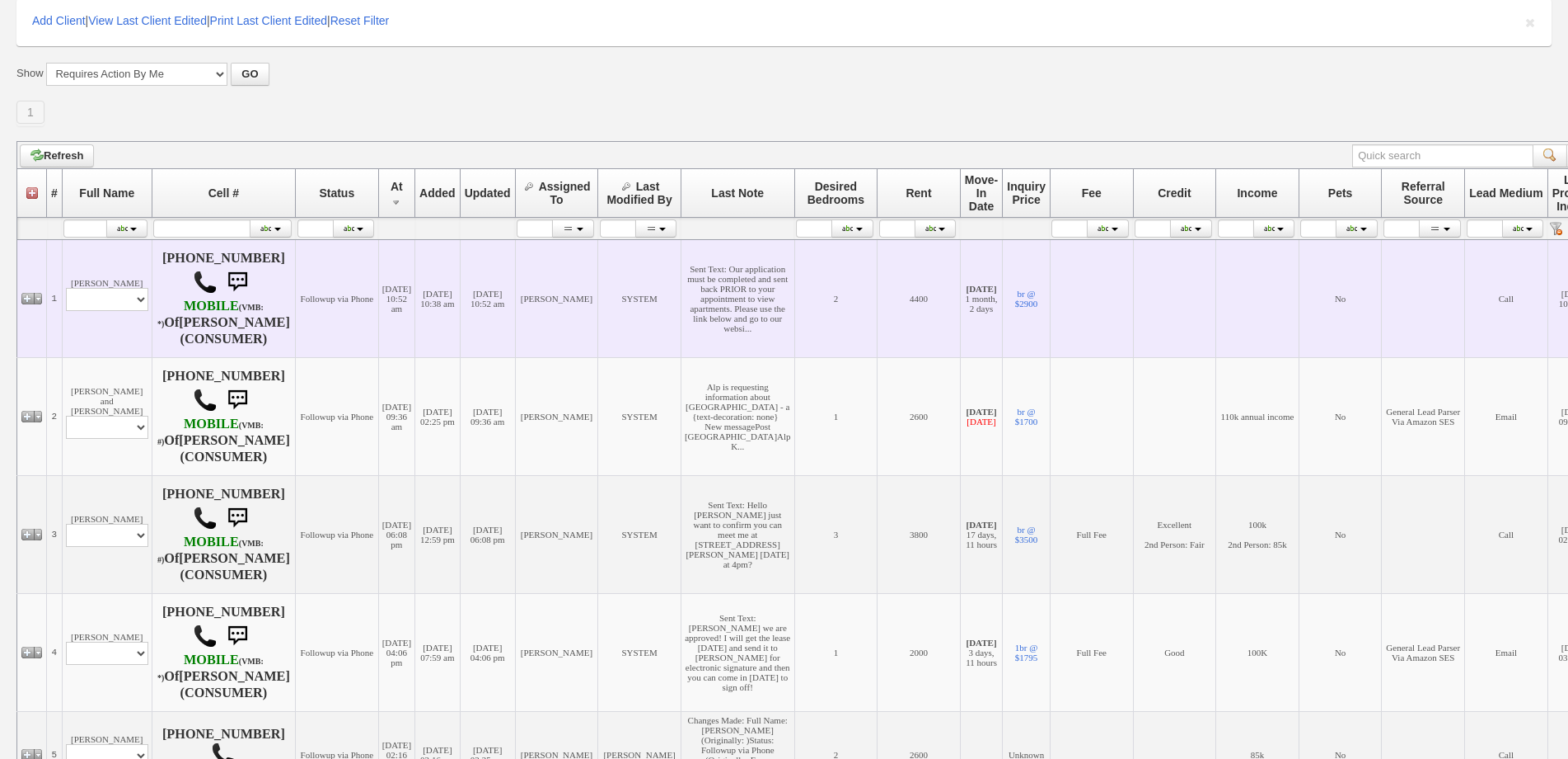
click at [102, 294] on td "Josh Ingram Profile Edit Print Email Externally (Will Not Be Tracked In CRM) Cl…" at bounding box center [106, 298] width 90 height 118
drag, startPoint x: 104, startPoint y: 303, endPoint x: 106, endPoint y: 315, distance: 12.2
click at [104, 303] on select "Profile Edit Print Email Externally (Will Not Be Tracked In CRM) Closed Deals" at bounding box center [106, 299] width 82 height 23
select select "ChangeURL,/crm/custom/edit_client_form.php?redirect=%2Fcrm%2Fclients.php&id=167…"
click at [65, 295] on select "Profile Edit Print Email Externally (Will Not Be Tracked In CRM) Closed Deals" at bounding box center [106, 299] width 82 height 23
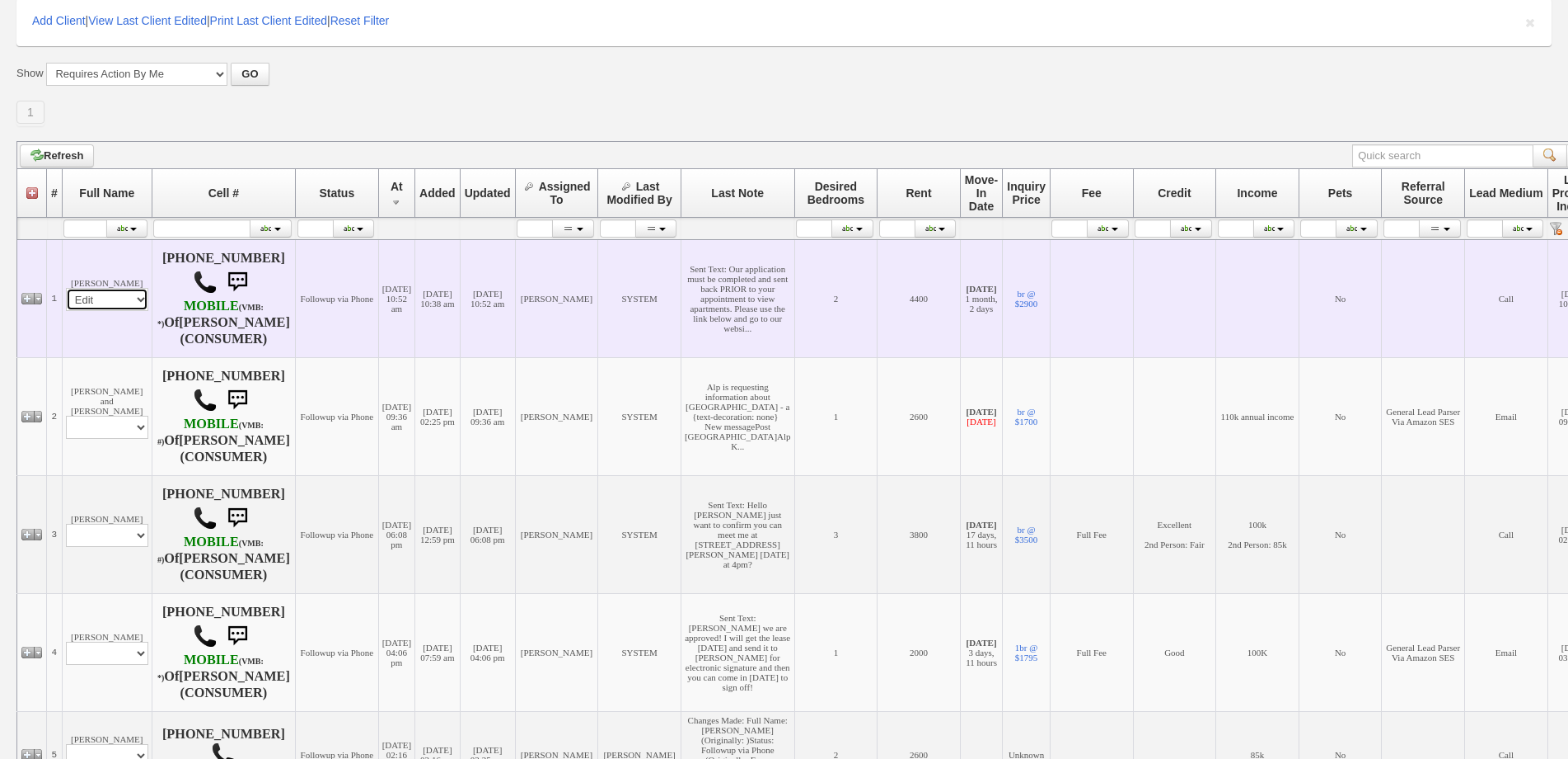
select select
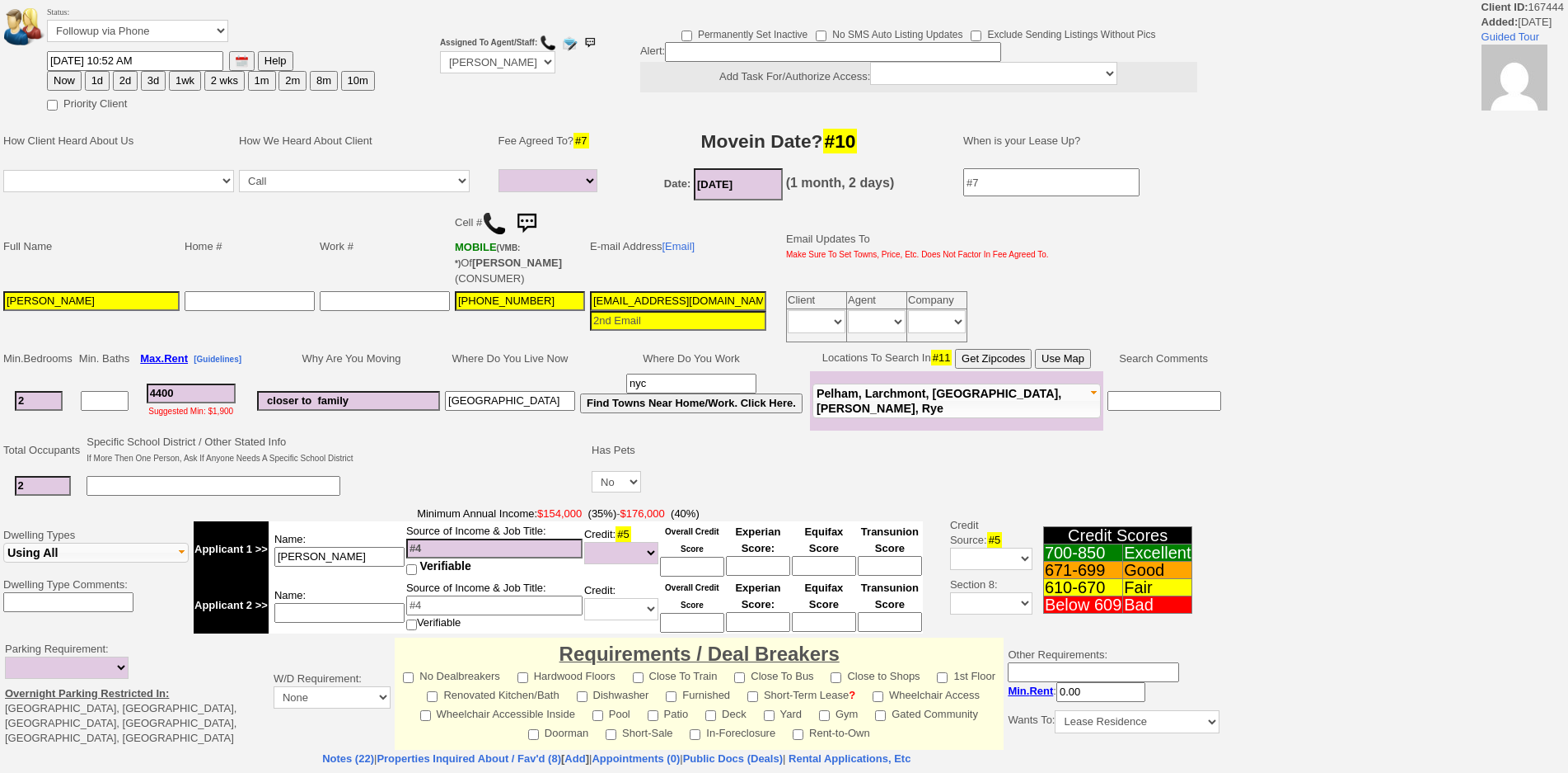
select select
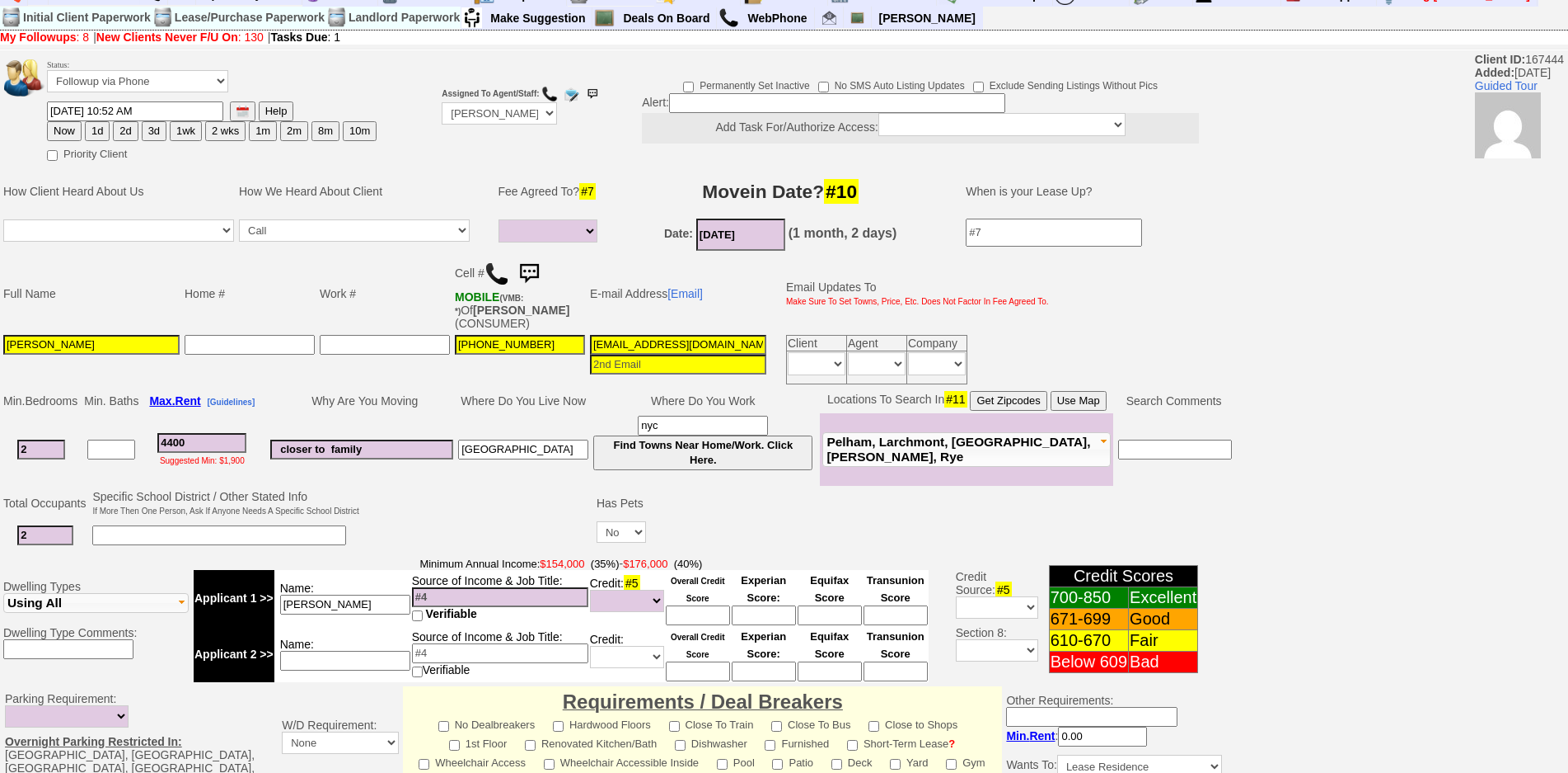
scroll to position [451, 0]
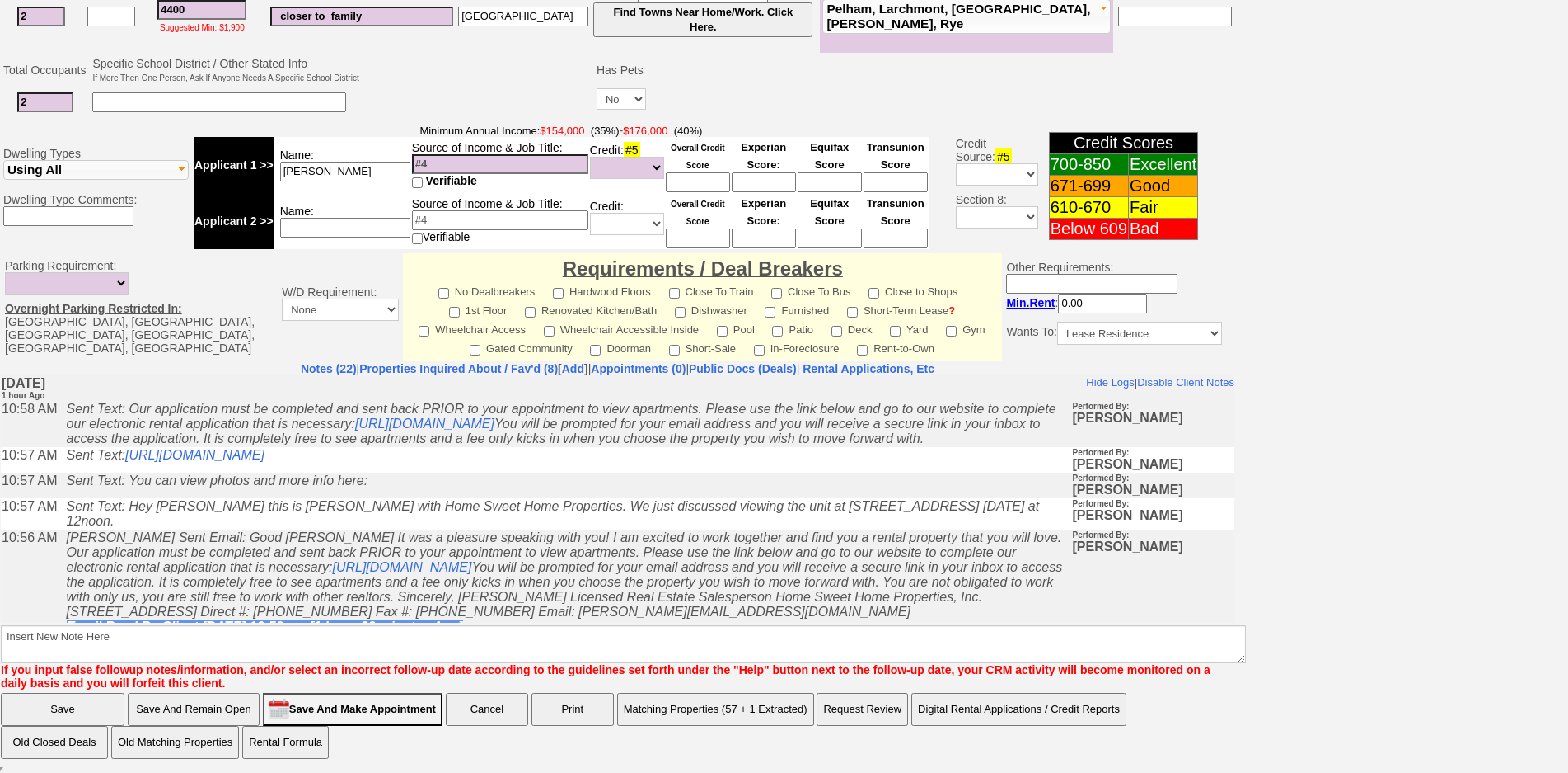
click at [431, 527] on icon "Sent Text: Hey [PERSON_NAME] this is [PERSON_NAME] with Home Sweet Home Propert…" at bounding box center [552, 512] width 973 height 29
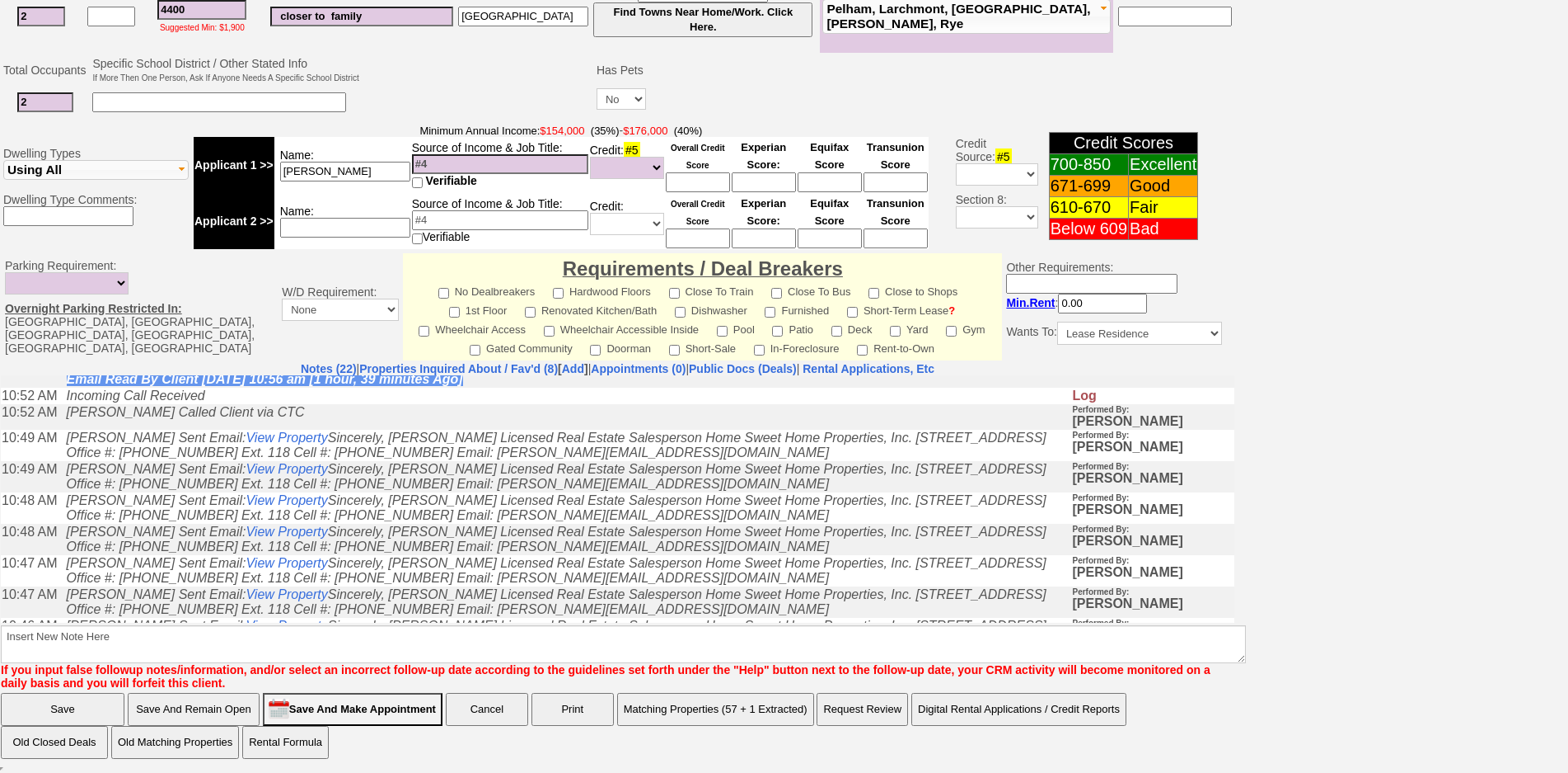
scroll to position [0, 0]
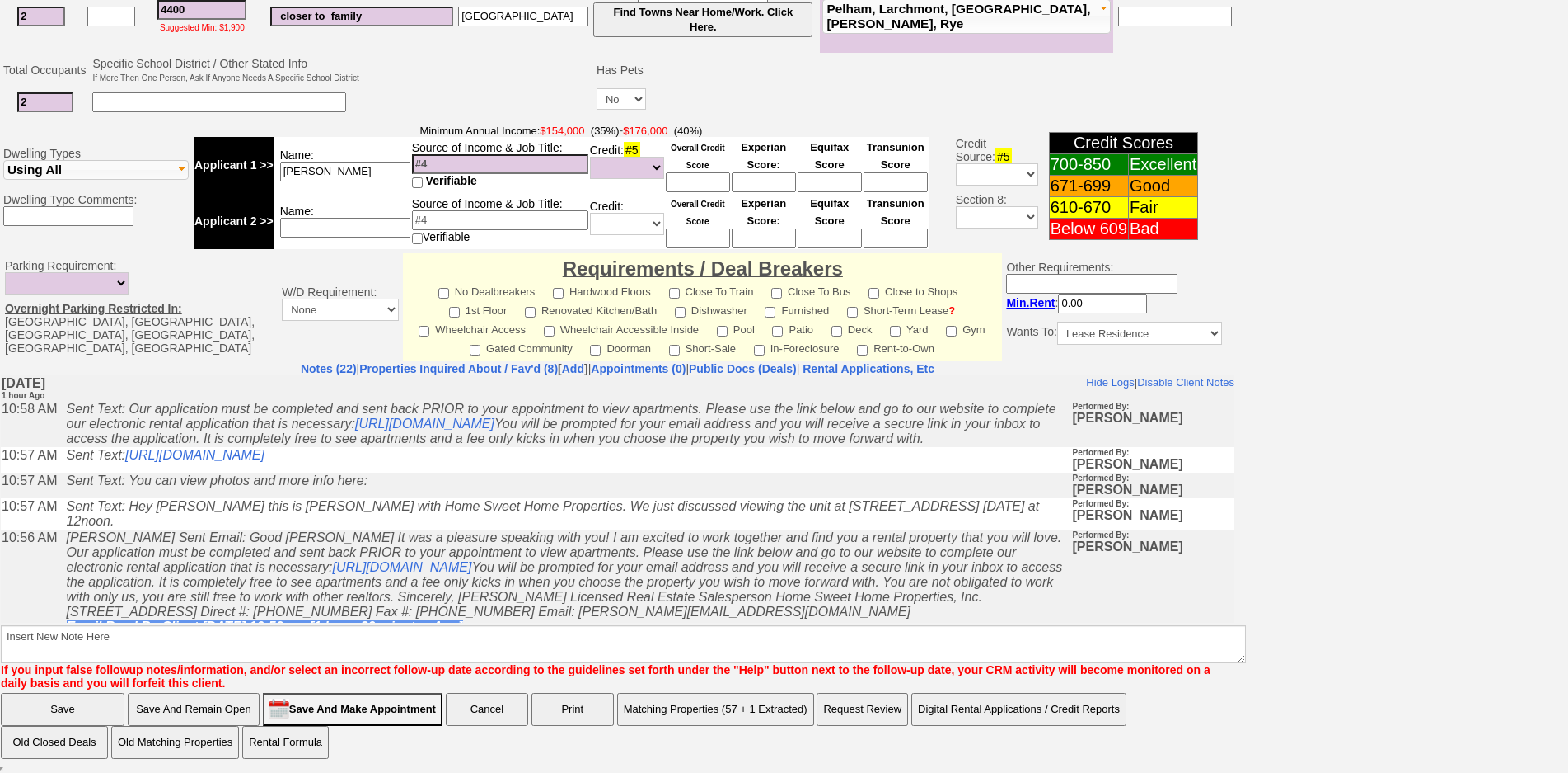
click at [424, 471] on td "Sent Text: [URL][DOMAIN_NAME]" at bounding box center [565, 459] width 1014 height 26
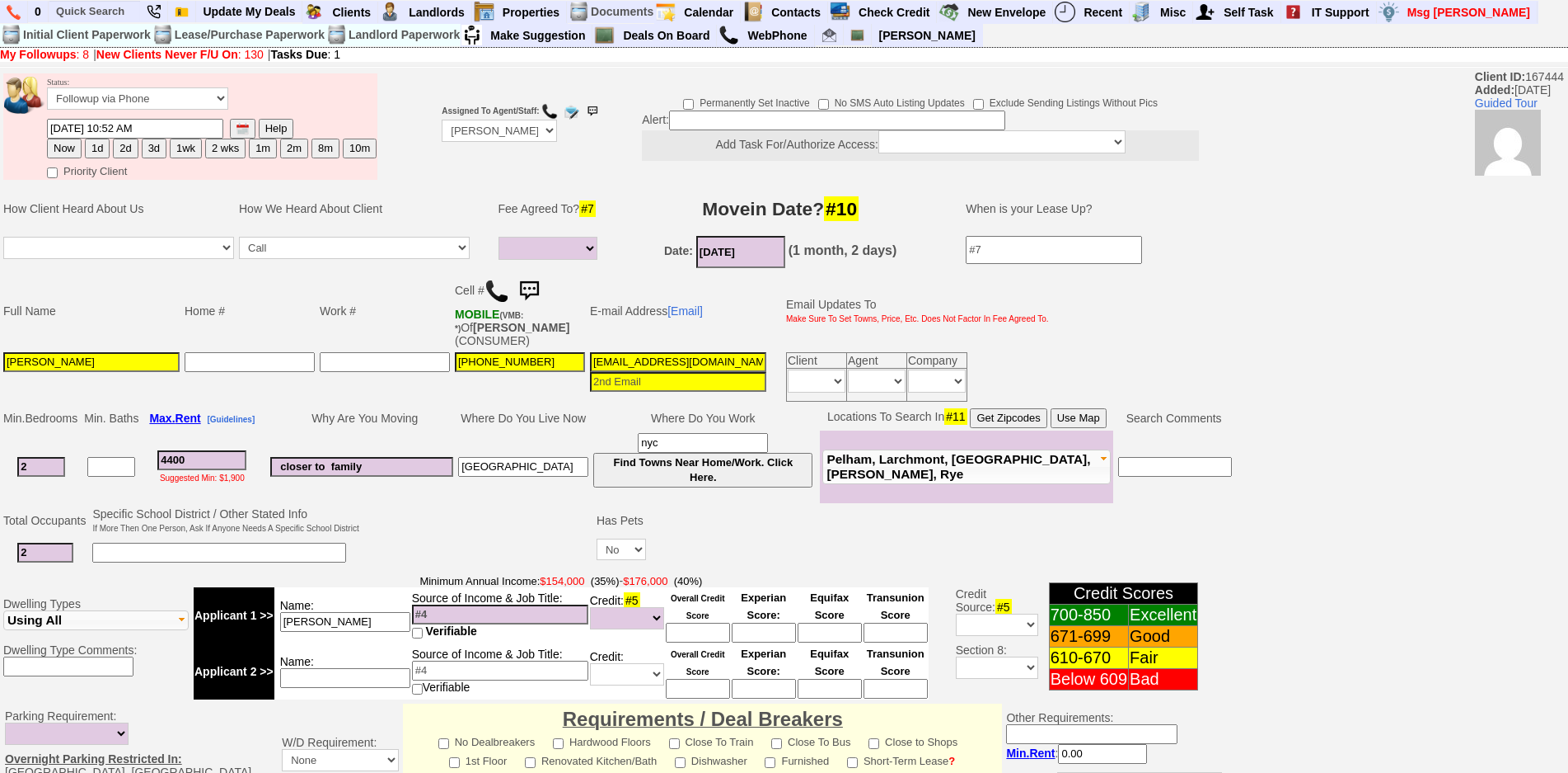
click at [92, 150] on button "1d" at bounding box center [97, 149] width 25 height 20
type input "[DATE] 12:36 PM"
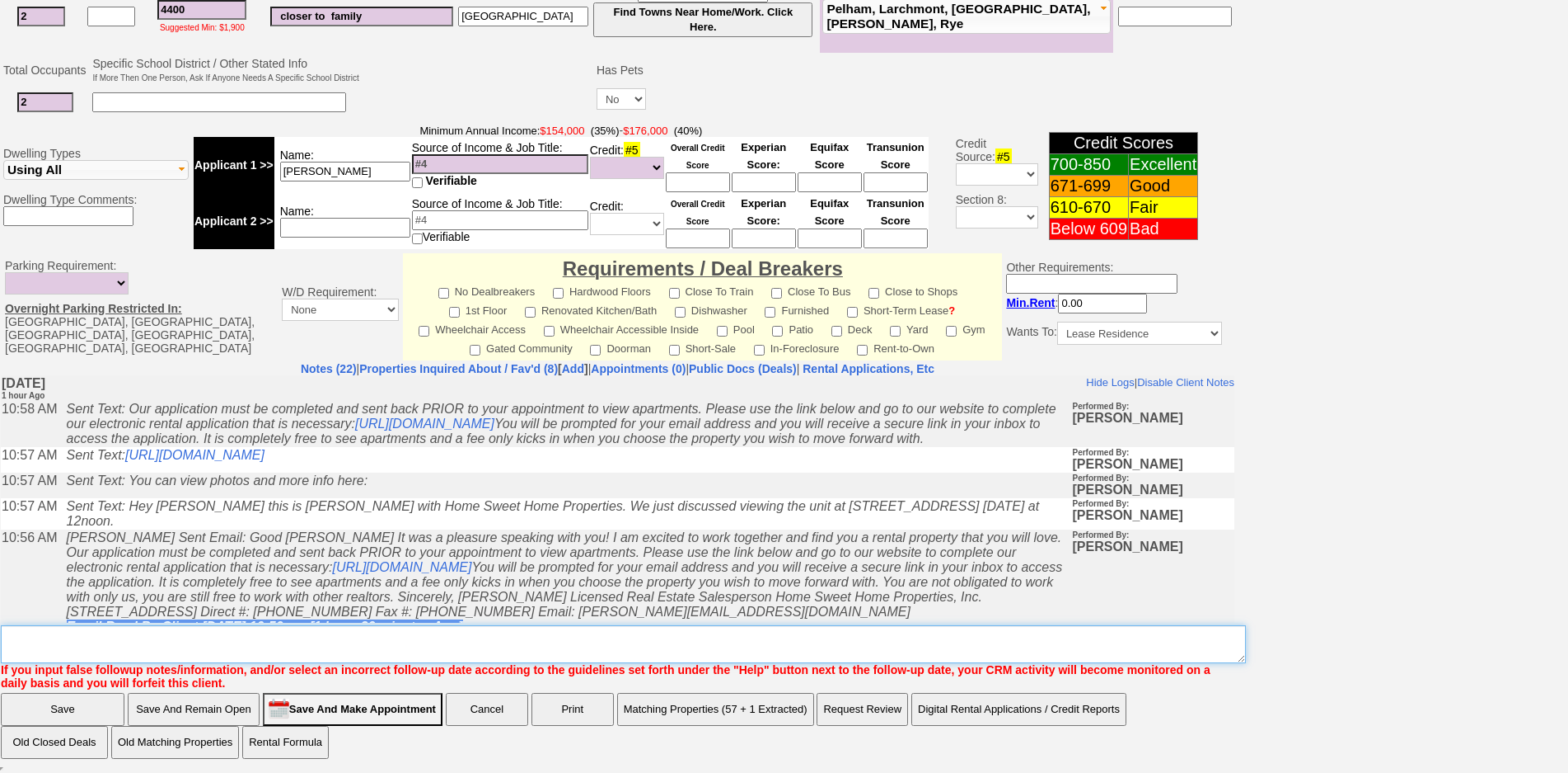
click at [628, 642] on textarea "Insert New Note Here" at bounding box center [624, 644] width 1246 height 38
type textarea "f"
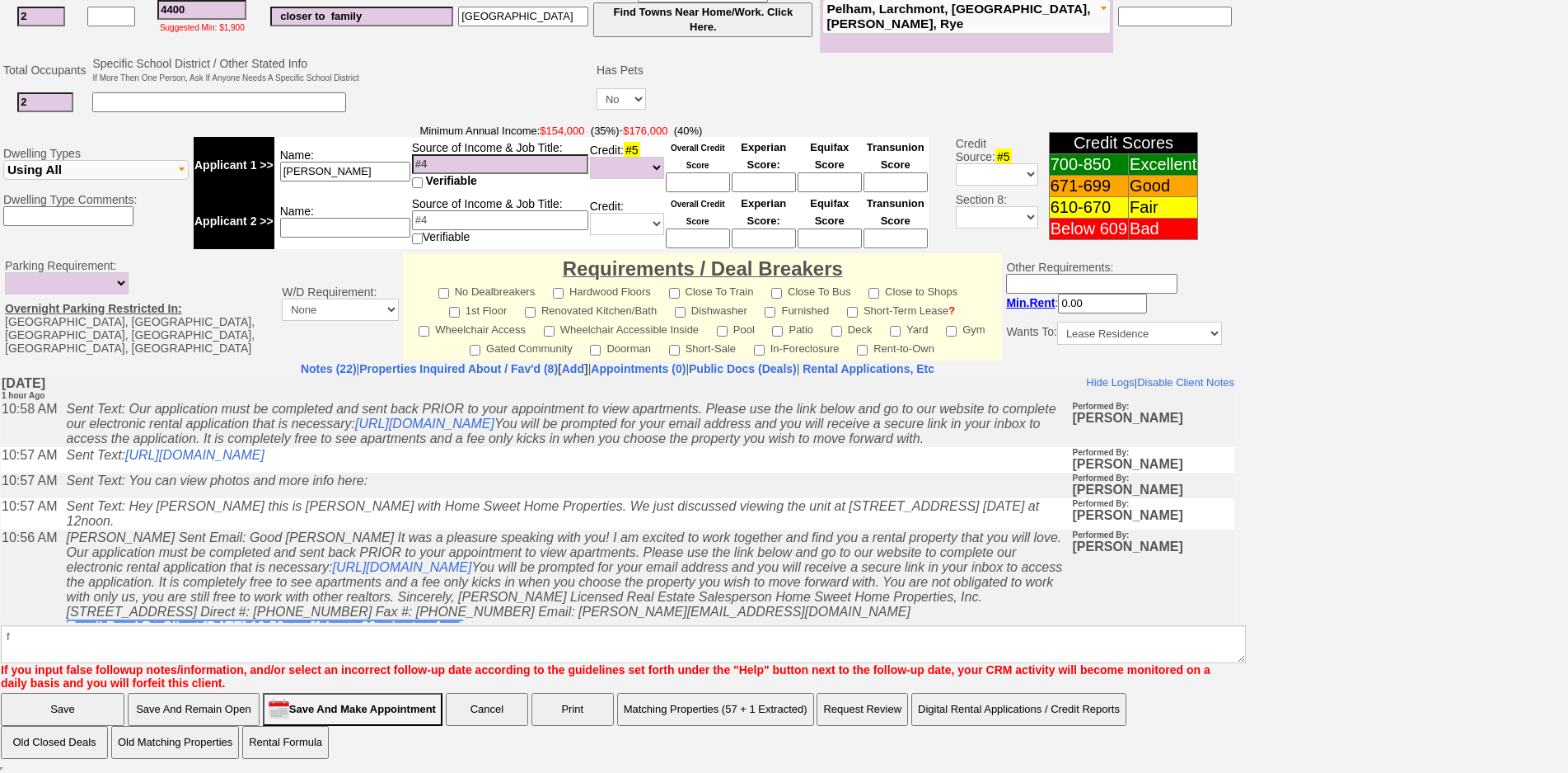
scroll to position [368, 0]
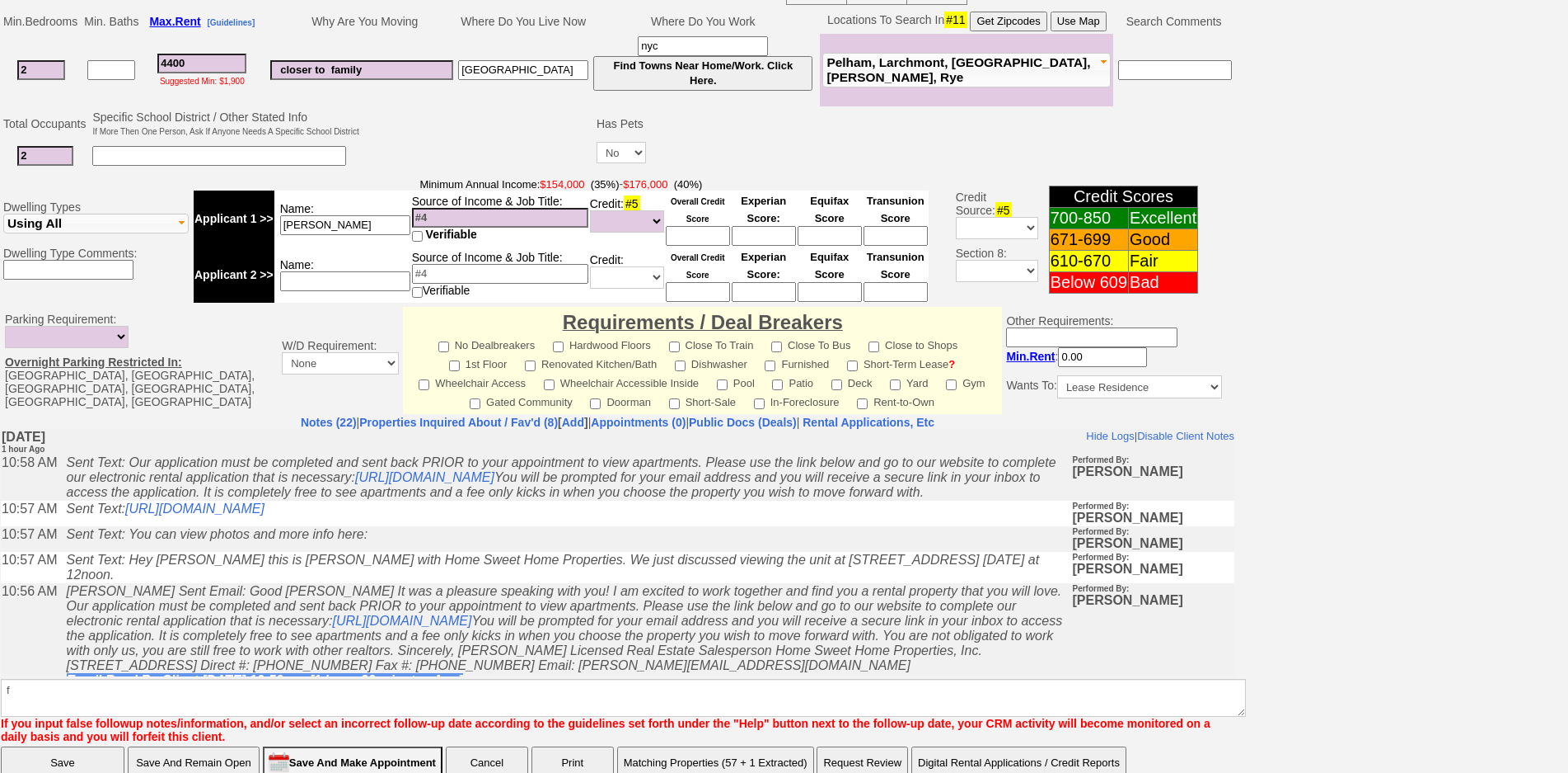
click input "Save" at bounding box center [62, 762] width 124 height 33
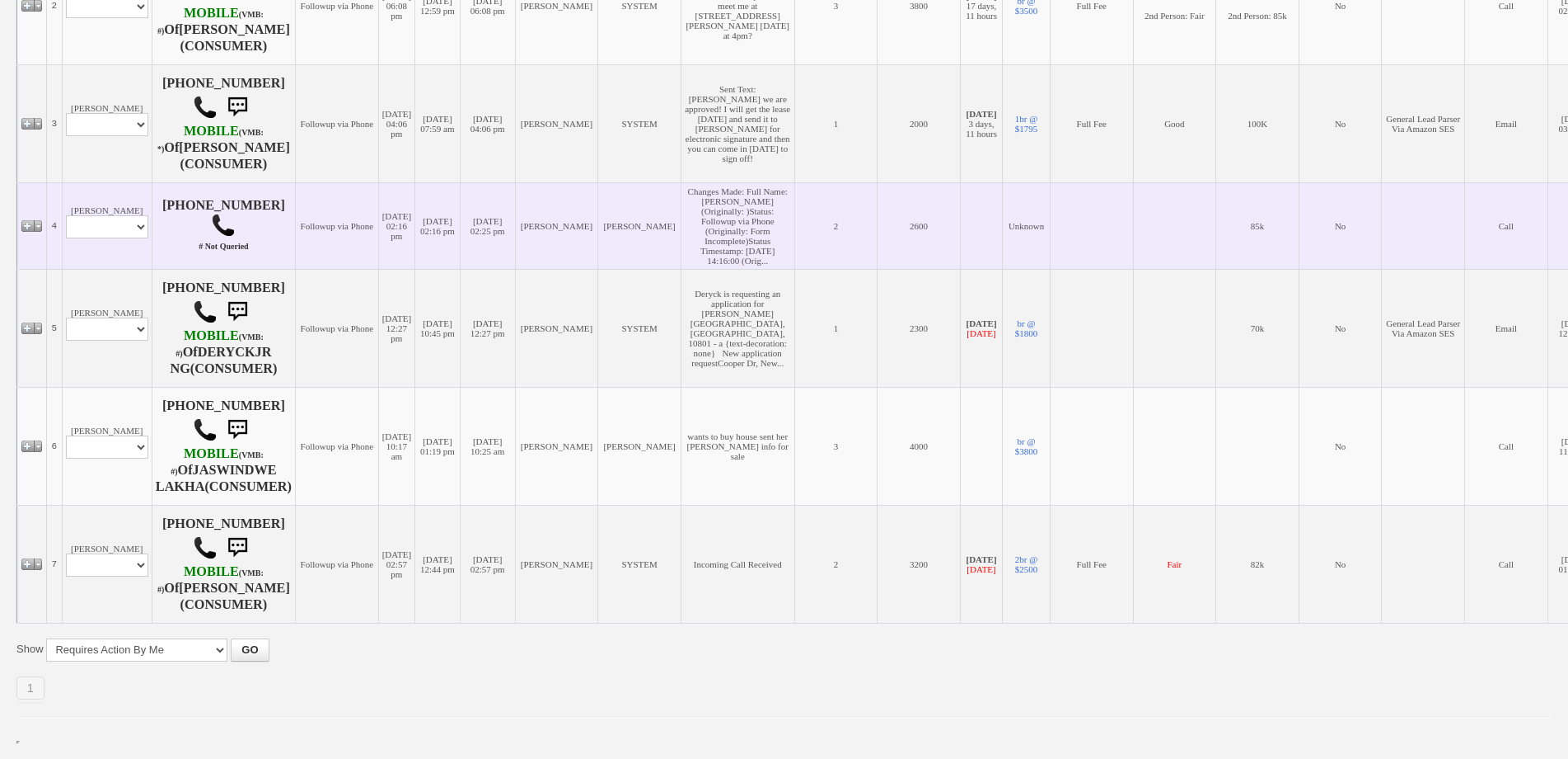
scroll to position [682, 0]
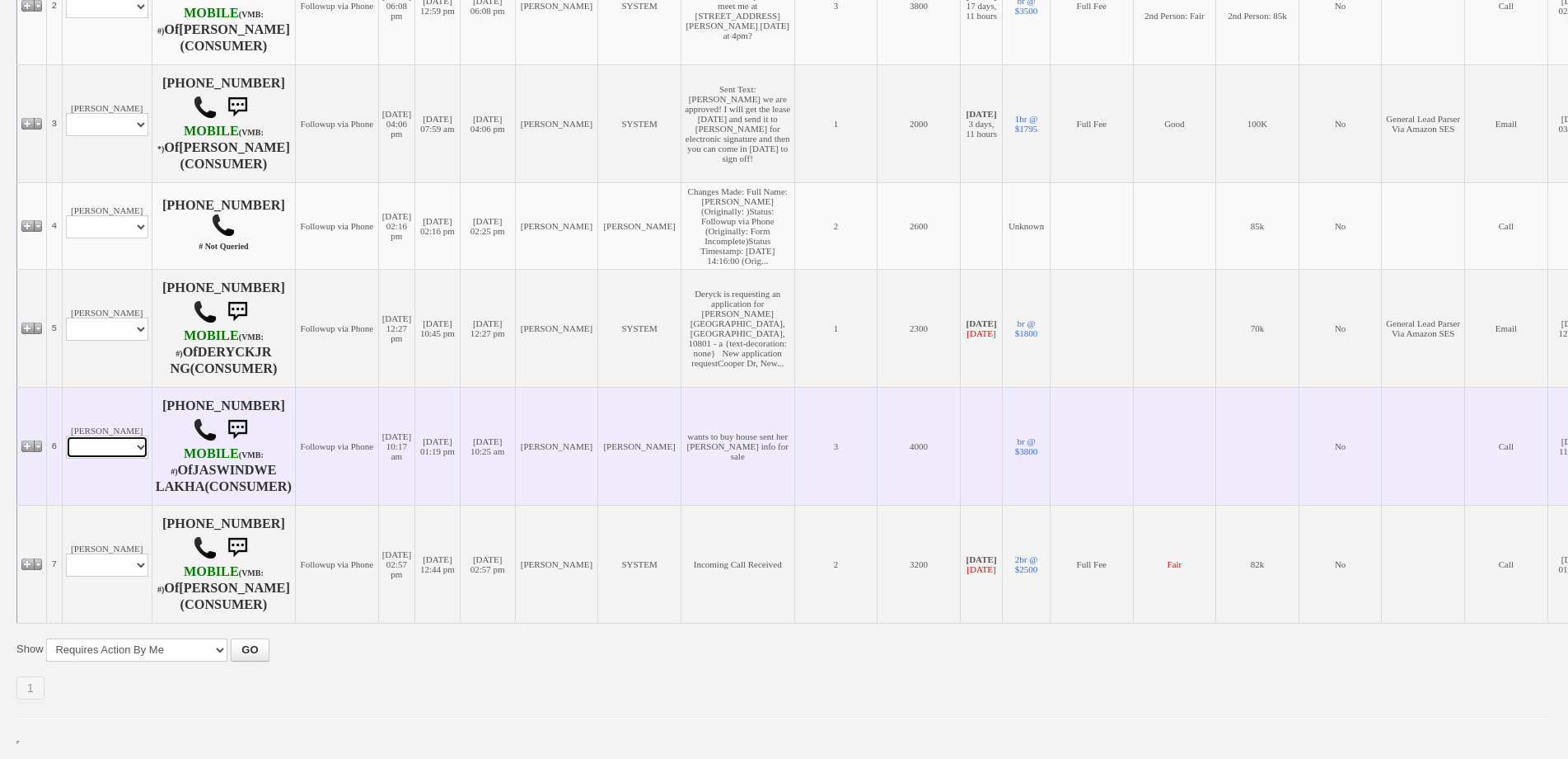
click at [133, 436] on select "Profile Edit Print Email Externally (Will Not Be Tracked In CRM) Closed Deals" at bounding box center [106, 446] width 82 height 23
select select "ChangeURL,/crm/custom/edit_client_form.php?redirect=%2Fcrm%2Fclients.php&id=167…"
click at [65, 436] on select "Profile Edit Print Email Externally (Will Not Be Tracked In CRM) Closed Deals" at bounding box center [106, 446] width 82 height 23
select select
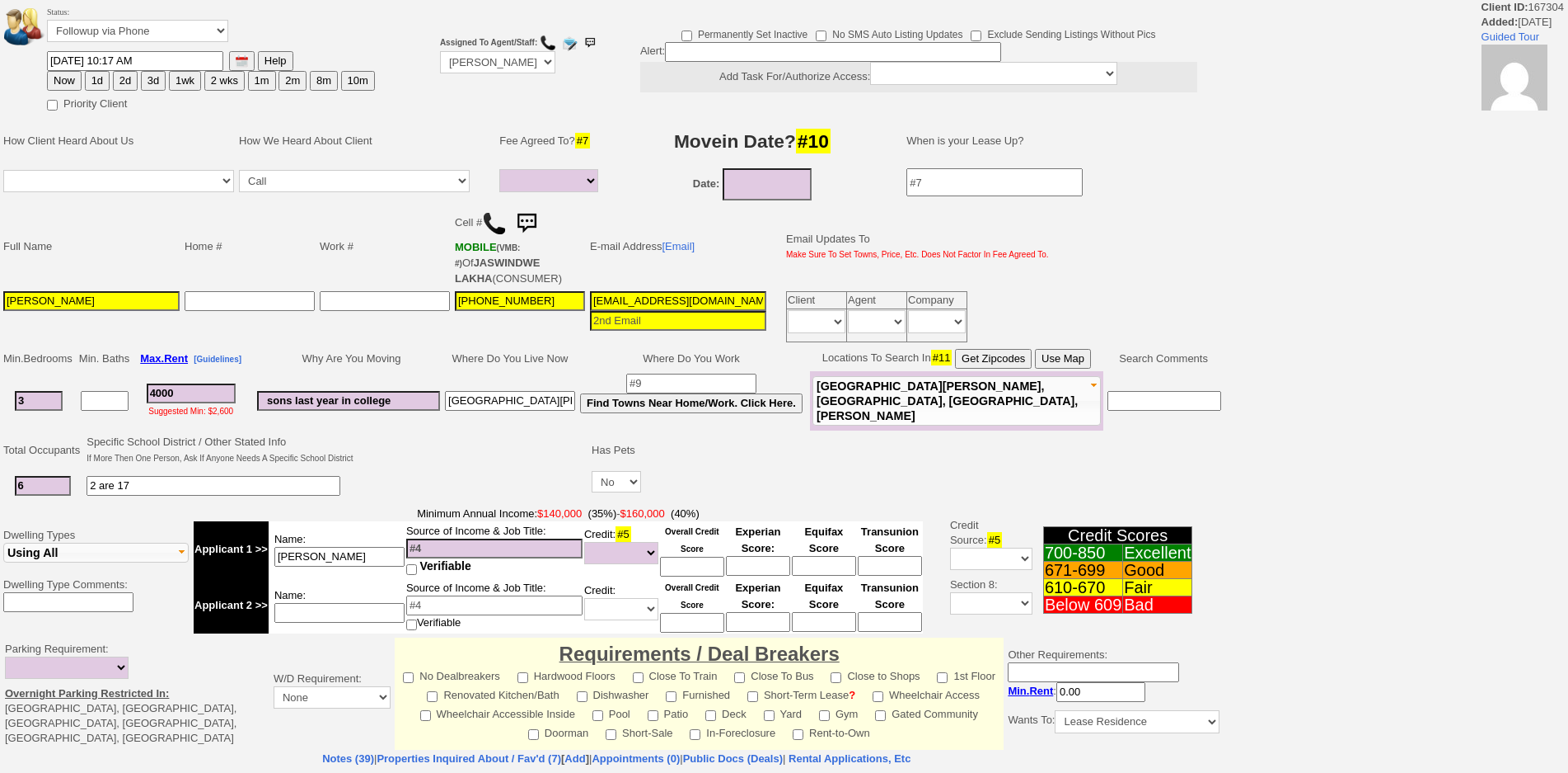
select select
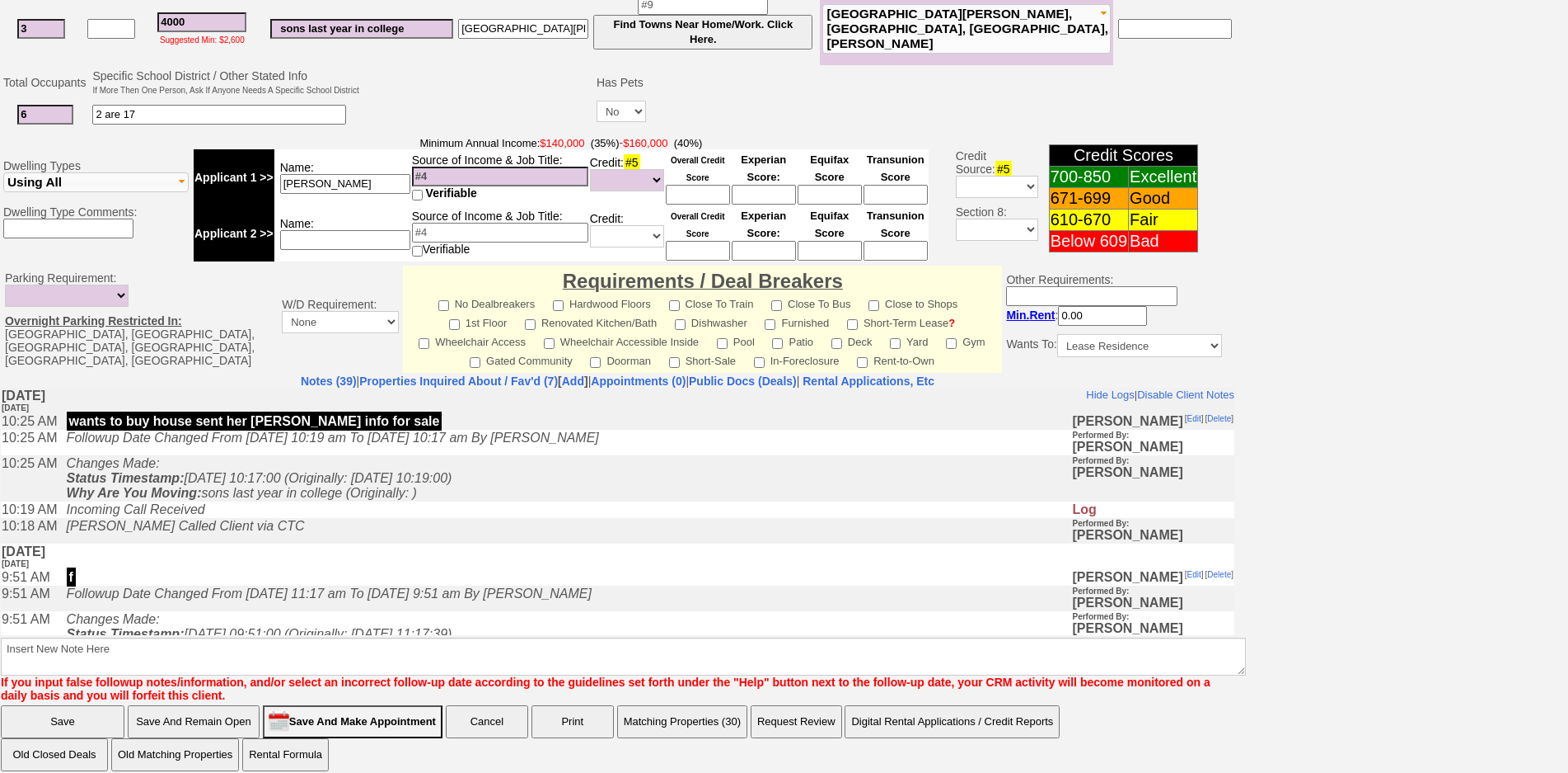
scroll to position [451, 0]
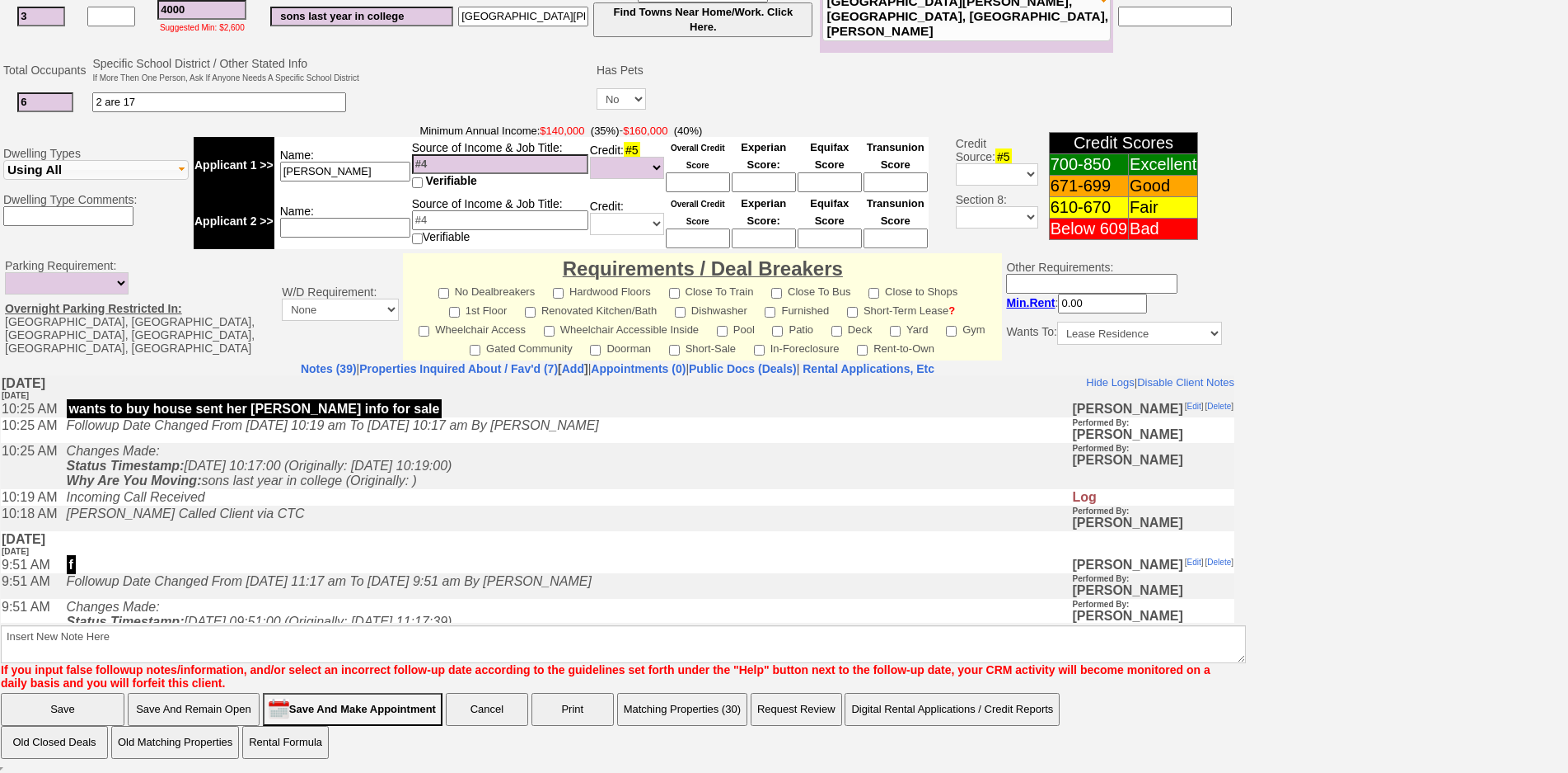
click at [417, 544] on td "Sunday, August 24th, 2025 4 days Ago" at bounding box center [618, 543] width 1234 height 26
click at [424, 556] on td "Sunday, August 24th, 2025 4 days Ago" at bounding box center [618, 543] width 1234 height 26
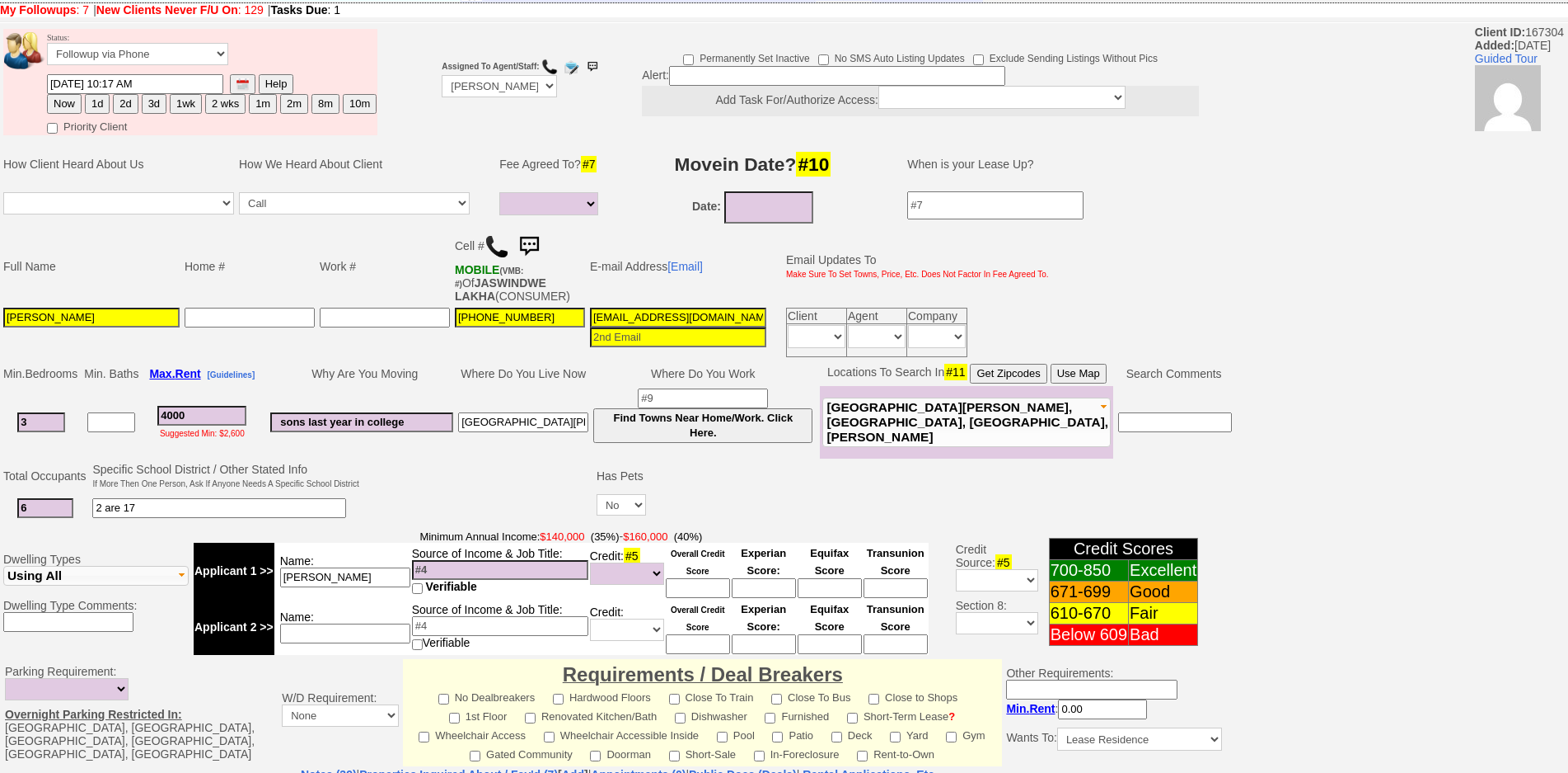
scroll to position [0, 0]
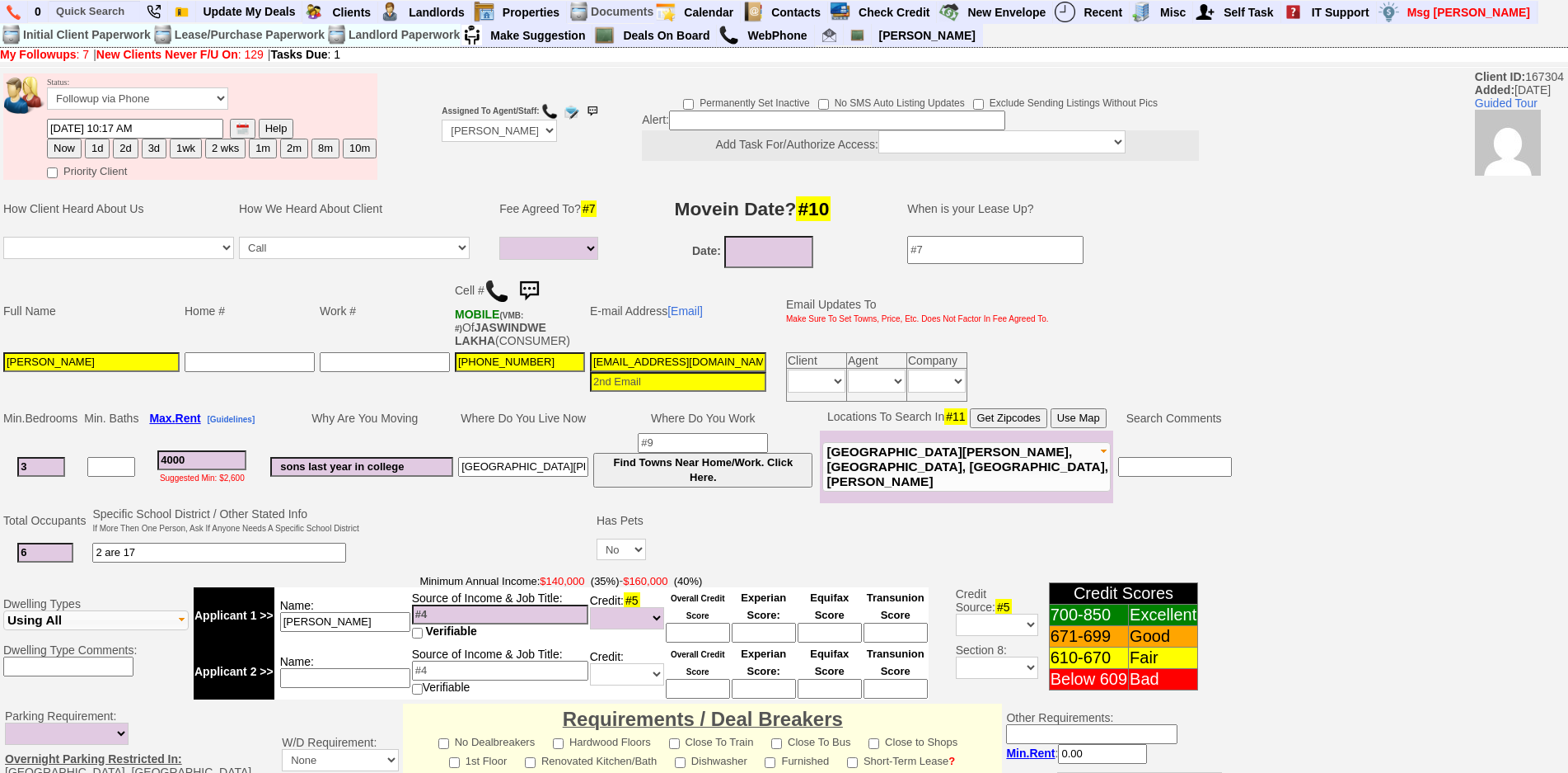
click at [391, 536] on td at bounding box center [478, 538] width 232 height 65
click at [495, 291] on img at bounding box center [497, 291] width 25 height 25
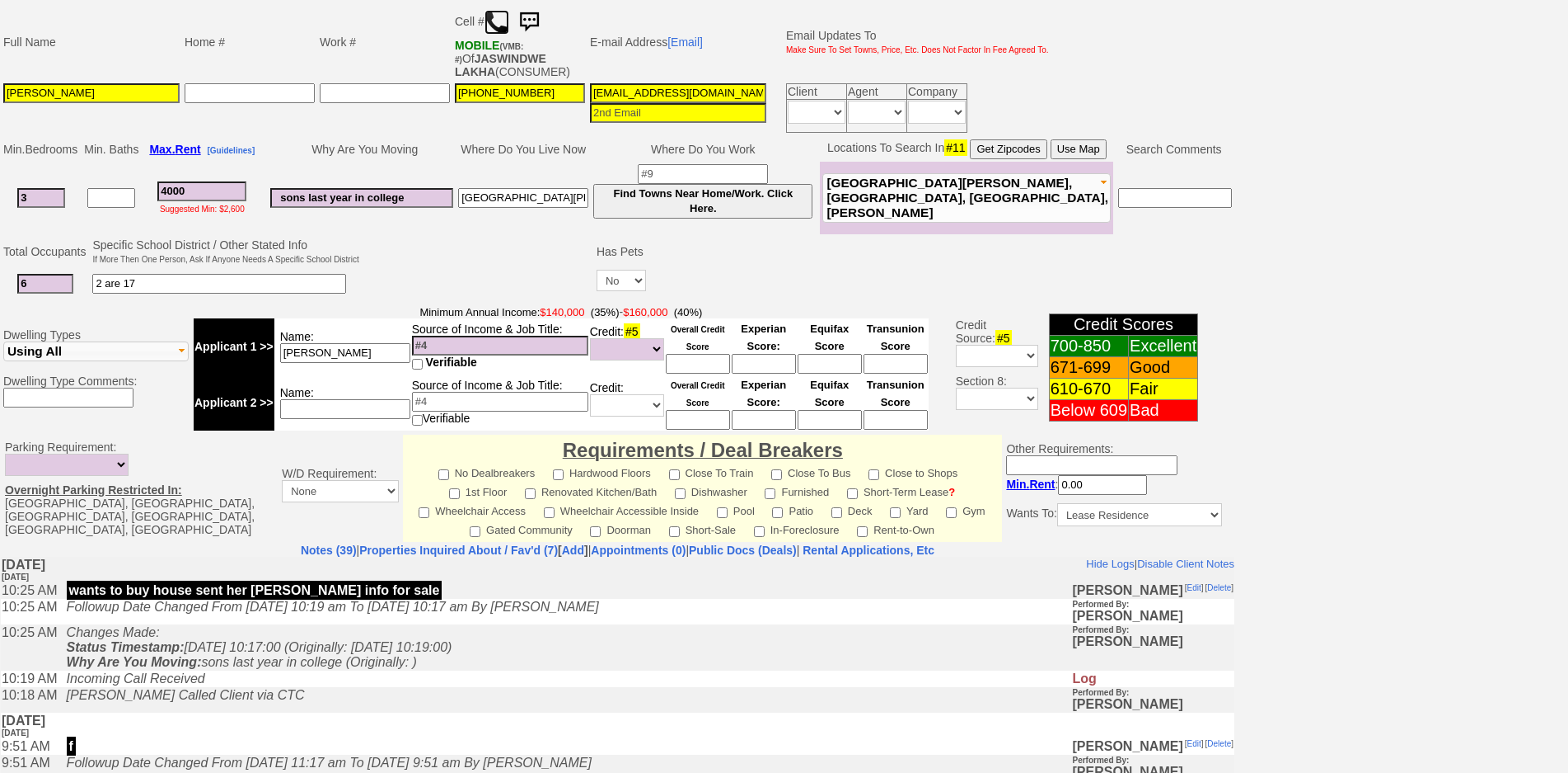
scroll to position [451, 0]
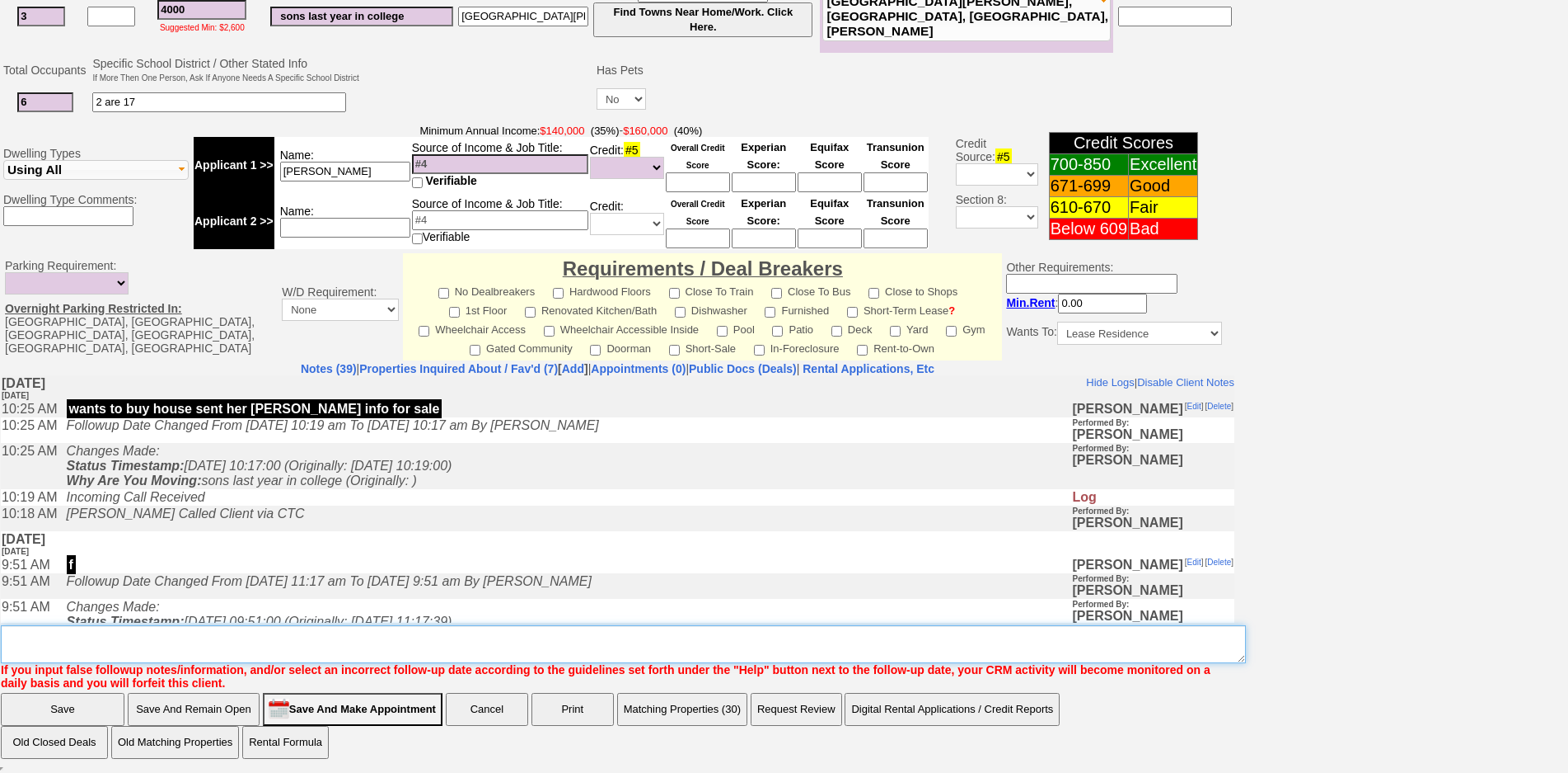
click at [309, 632] on textarea "Insert New Note Here" at bounding box center [624, 644] width 1246 height 38
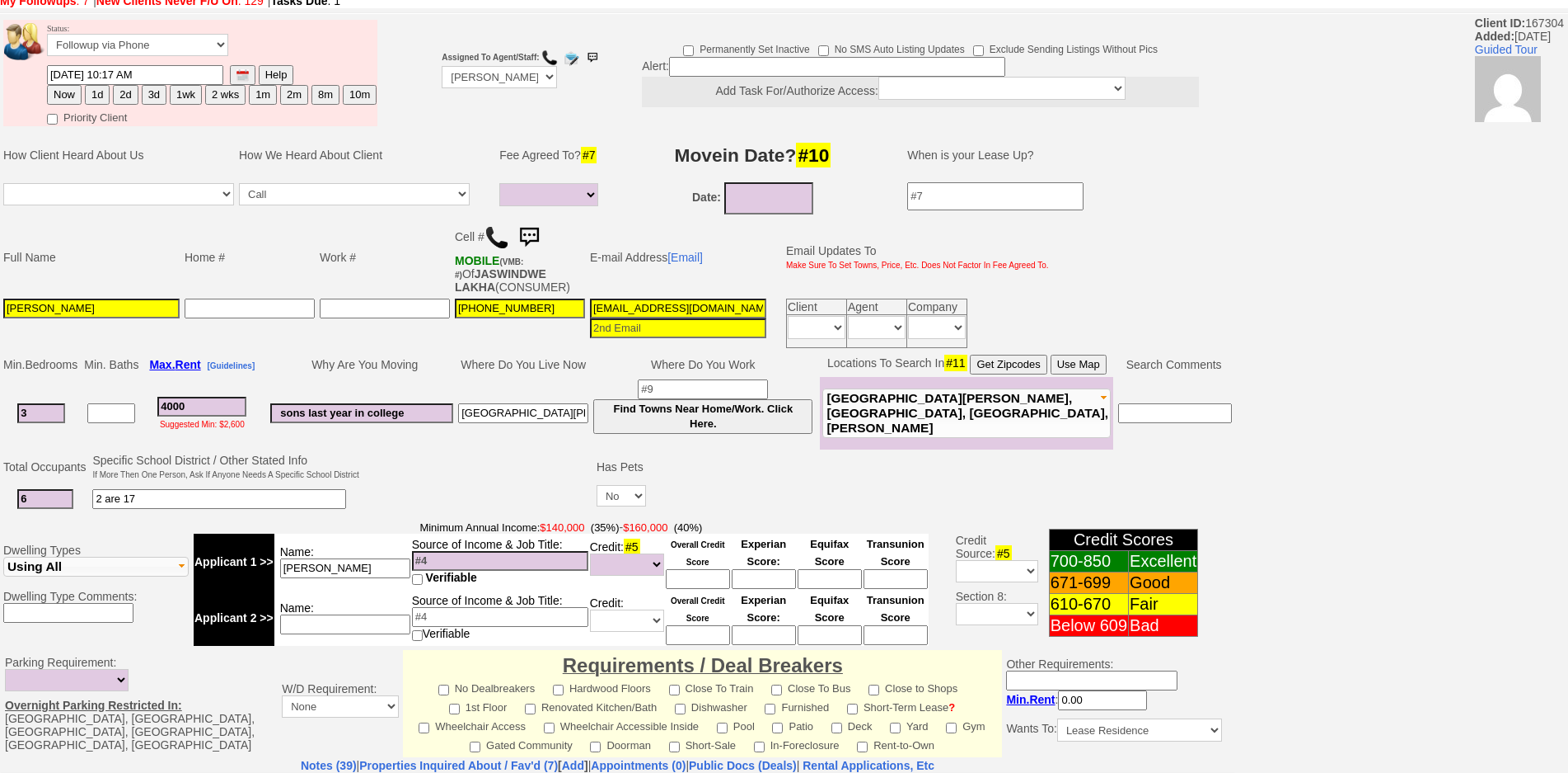
scroll to position [82, 0]
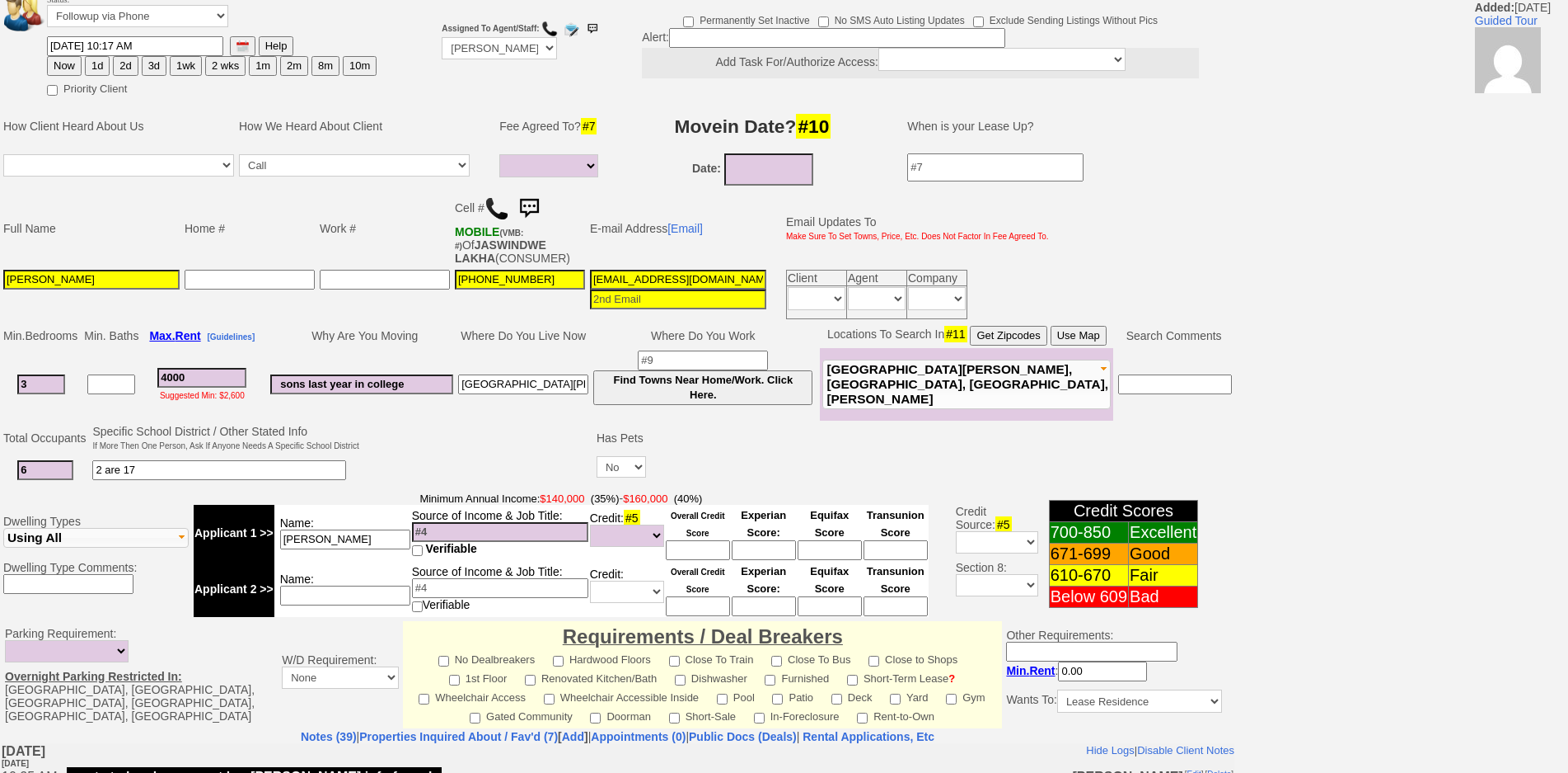
type textarea "no urgency she said she would call me when shes ready"
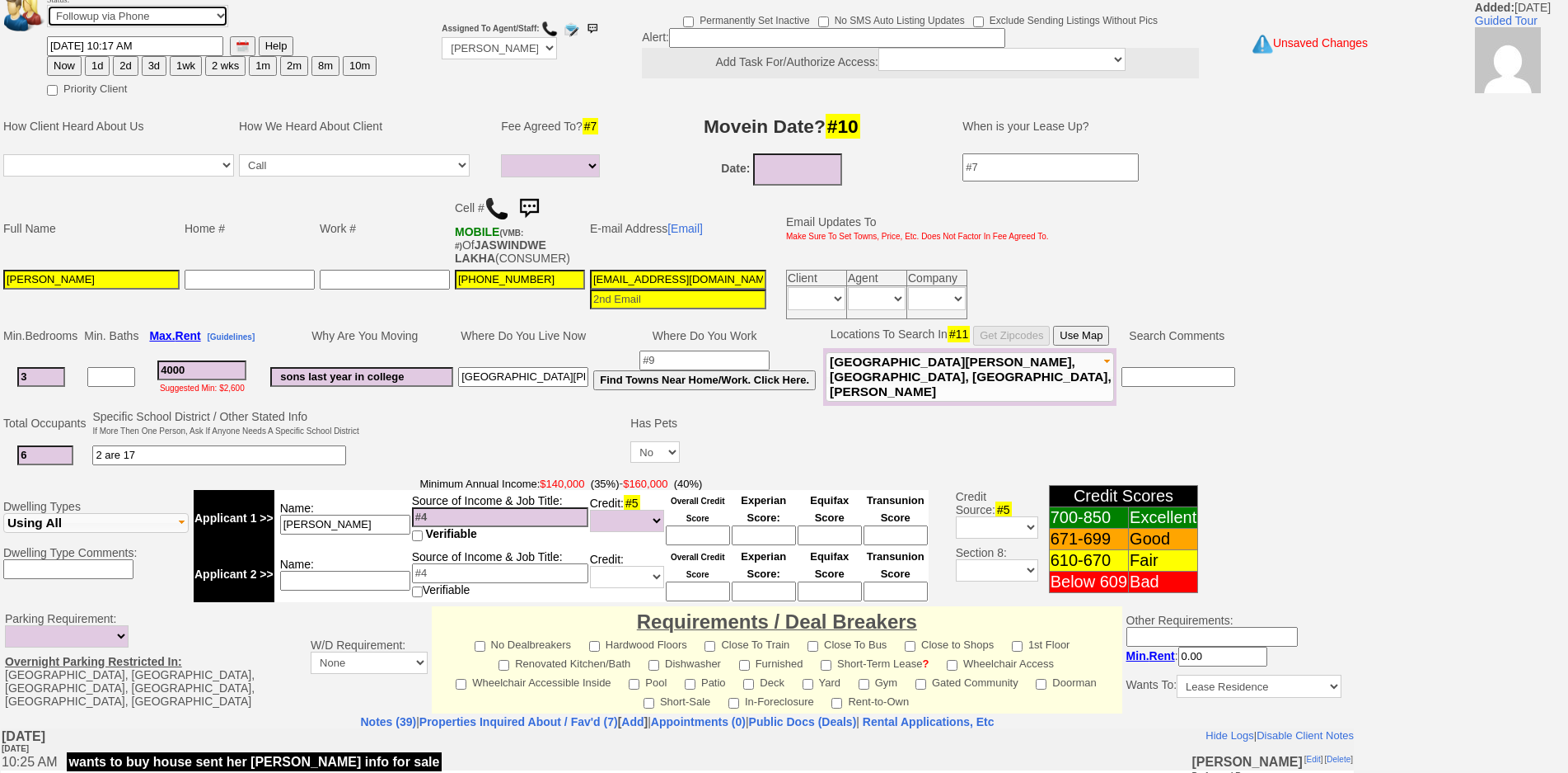
click at [159, 7] on select "Followup via Phone Followup via Email Followup When Section 8 Property Found De…" at bounding box center [137, 16] width 181 height 22
select select "Inactive"
click at [47, 5] on select "Followup via Phone Followup via Email Followup When Section 8 Property Found De…" at bounding box center [137, 16] width 181 height 22
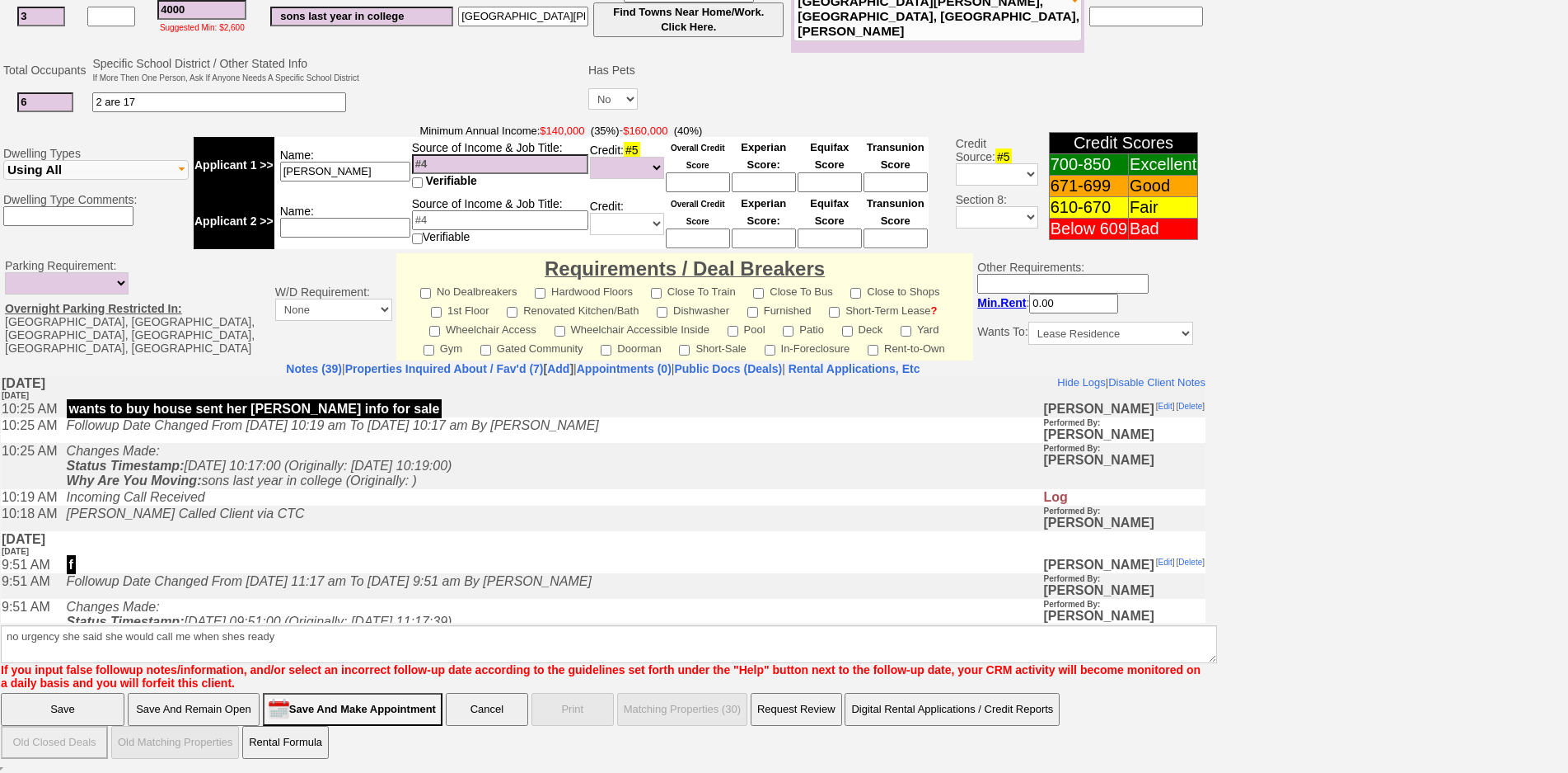
click at [81, 700] on input "Save" at bounding box center [62, 709] width 124 height 33
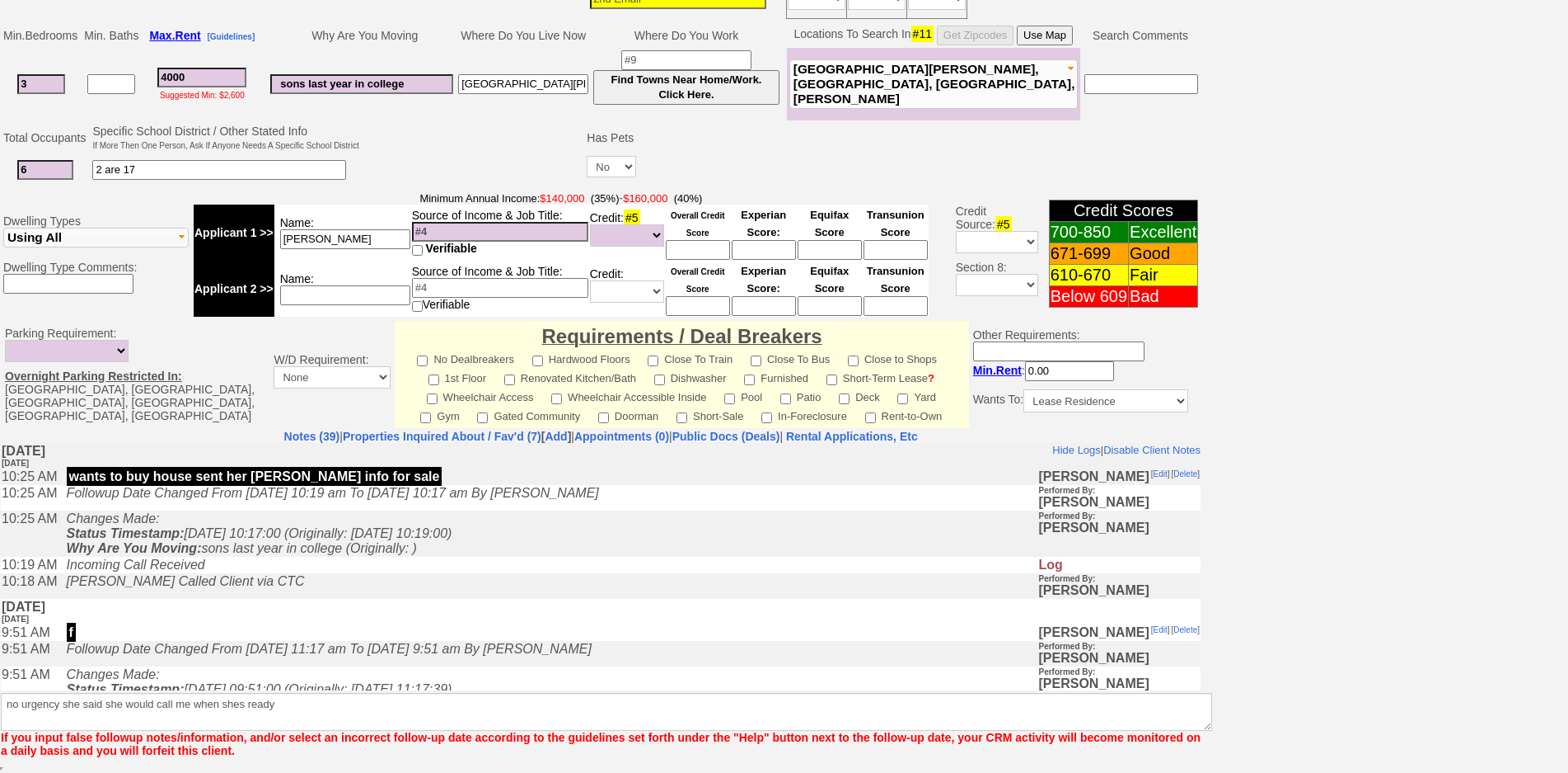
scroll to position [354, 0]
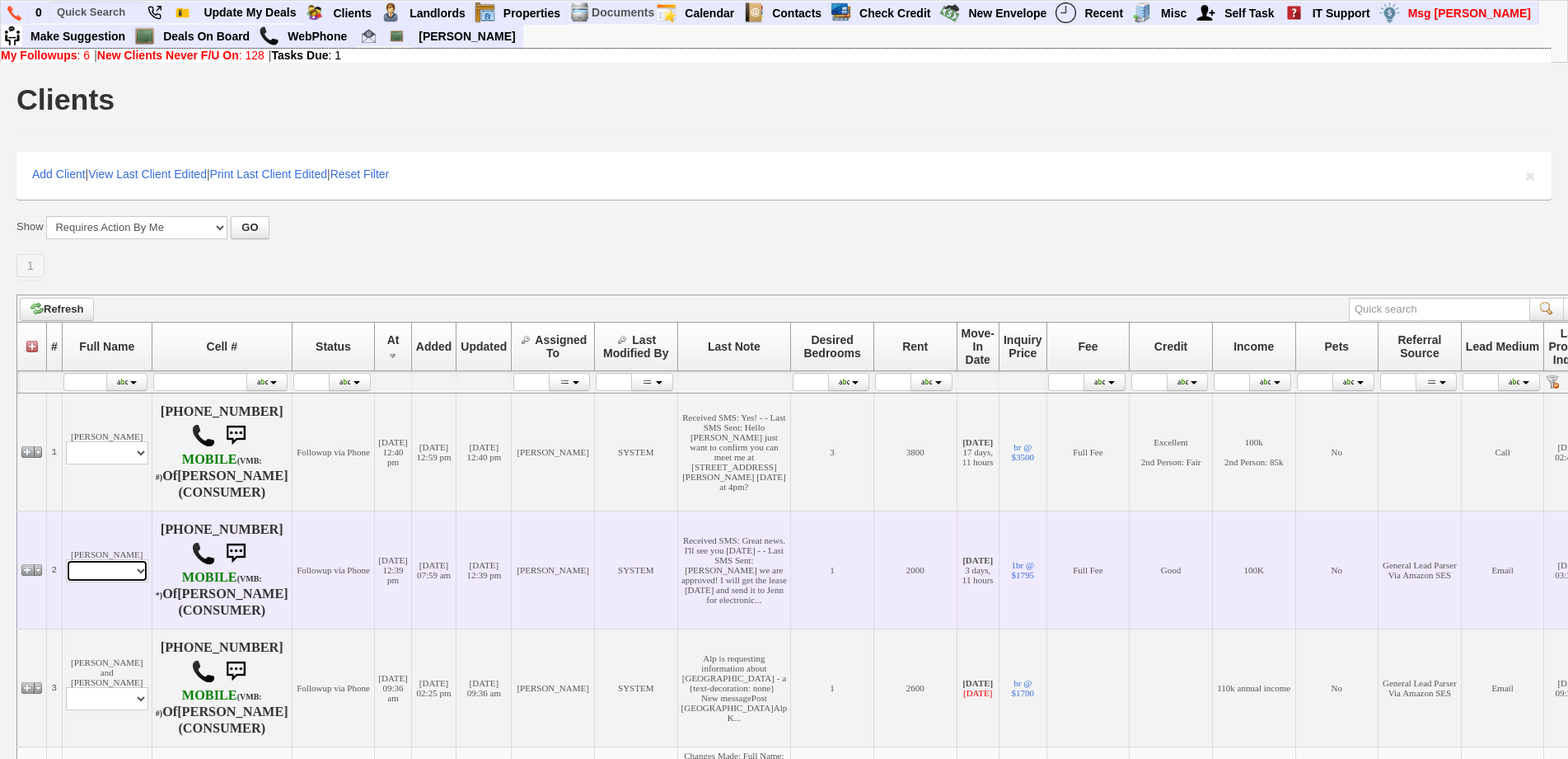
click at [126, 573] on select "Profile Edit Print Email Externally (Will Not Be Tracked In CRM) Closed Deals" at bounding box center [106, 569] width 82 height 23
select select "ChangeURL,/crm/custom/edit_client_form.php?redirect=%2Fcrm%2Fclients.php&id=700…"
click at [65, 571] on select "Profile Edit Print Email Externally (Will Not Be Tracked In CRM) Closed Deals" at bounding box center [106, 569] width 82 height 23
select select
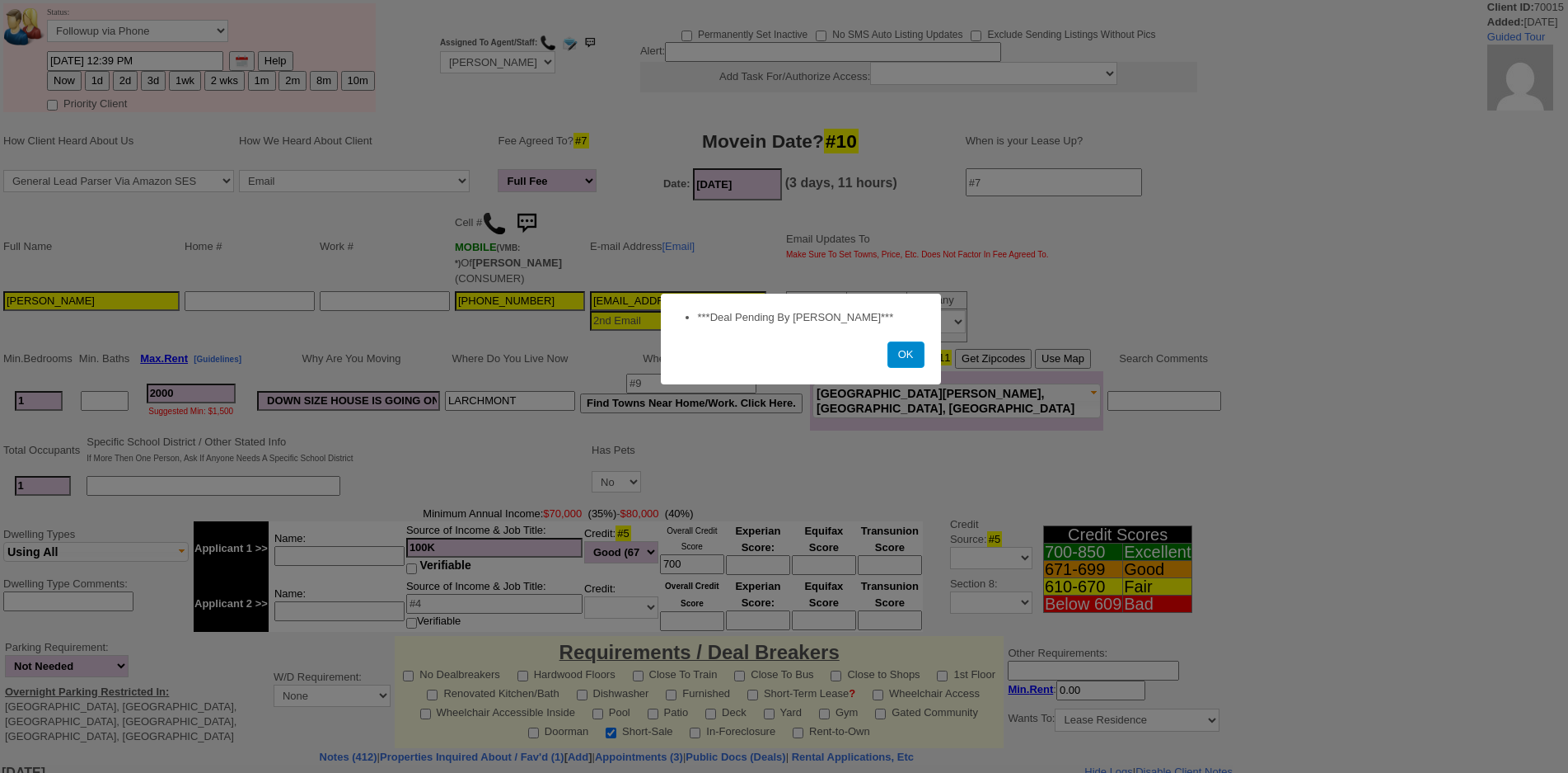
click at [897, 350] on button "OK" at bounding box center [905, 354] width 37 height 27
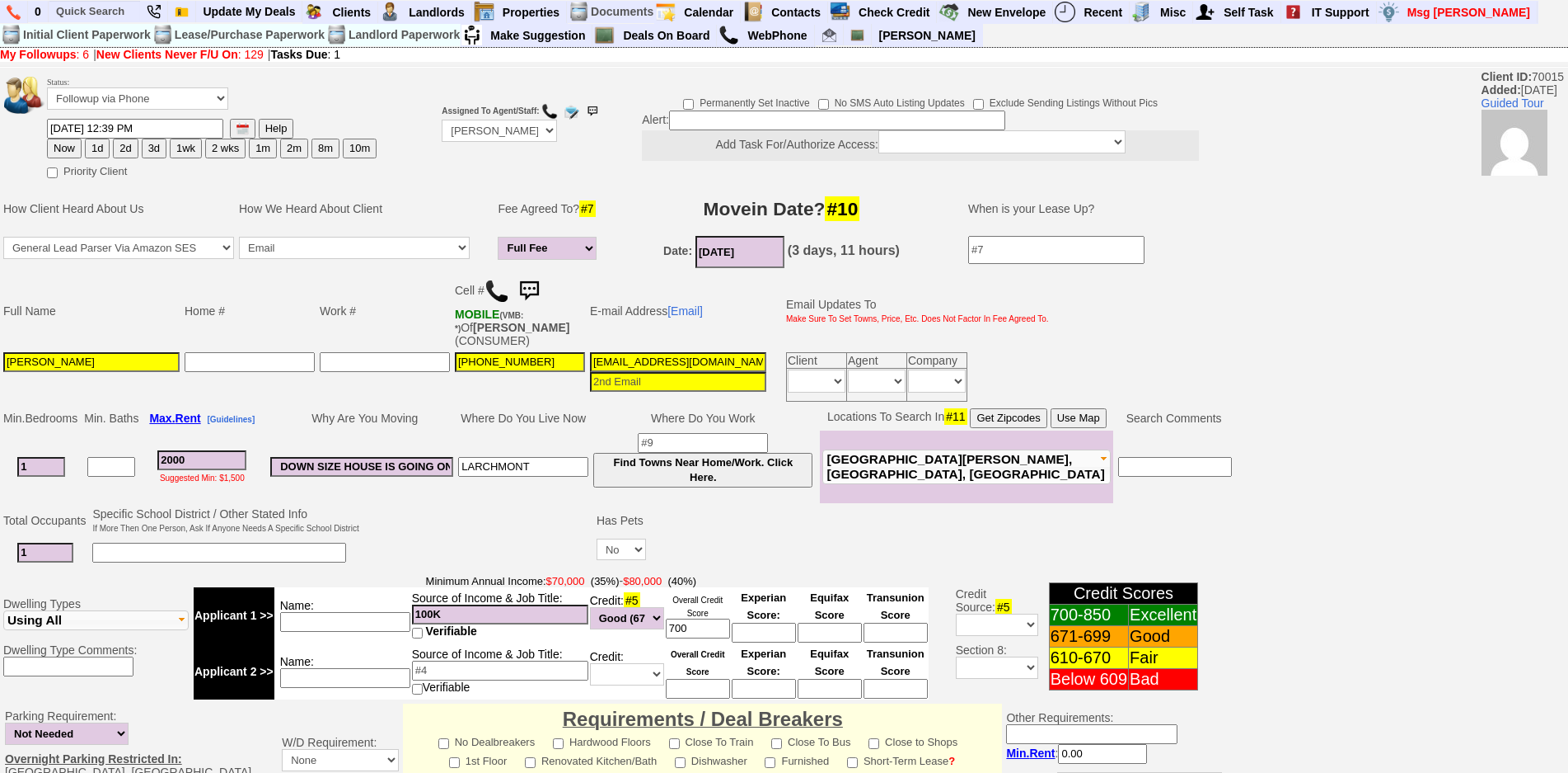
click at [534, 289] on img at bounding box center [529, 291] width 33 height 33
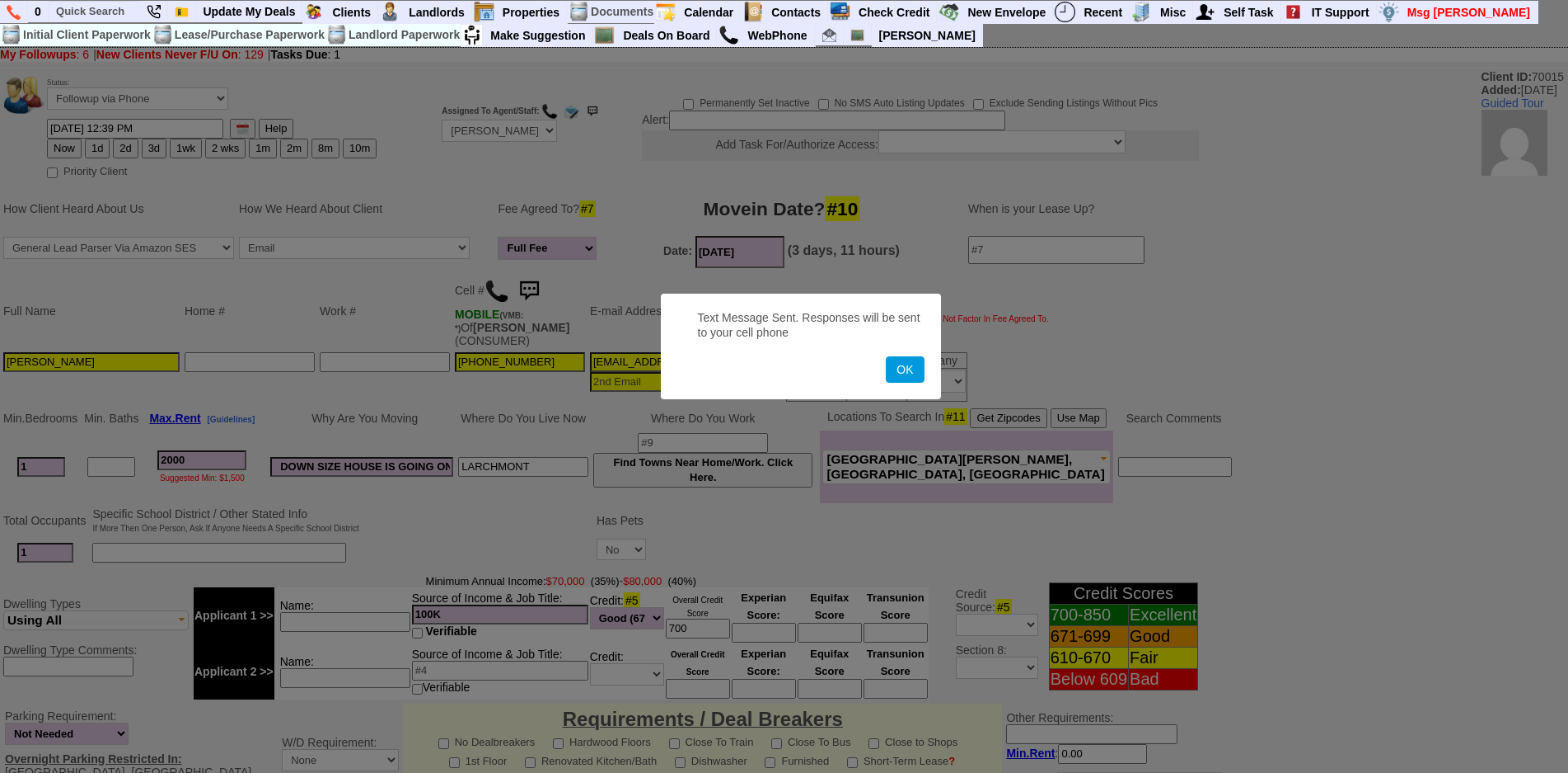
click at [886, 356] on button "OK" at bounding box center [905, 369] width 38 height 27
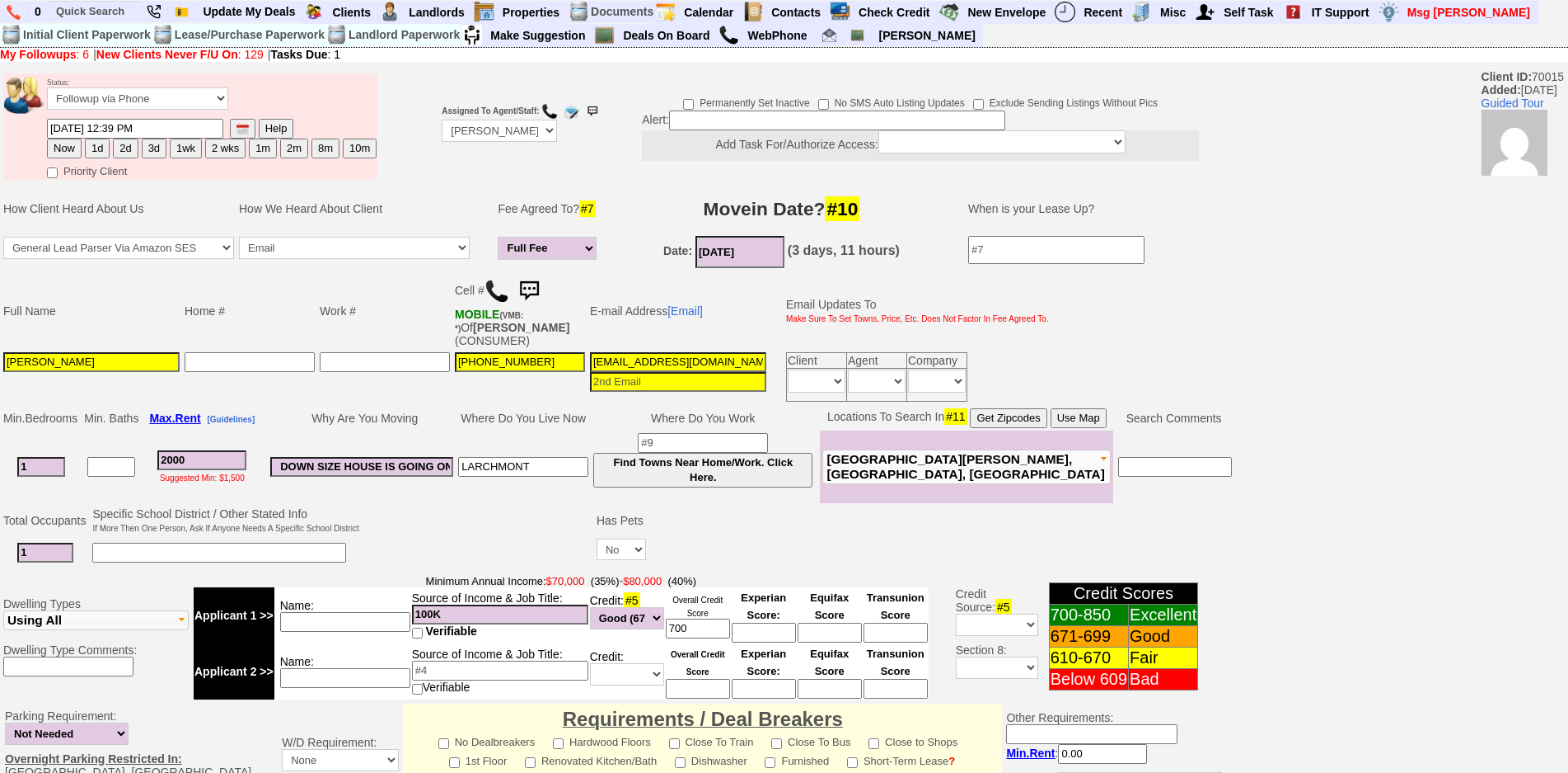
click at [1224, 340] on td "Full Name Home # Work # Cell # MOBILE (VMB: *) Of [PERSON_NAME] (CONSUMER) E-ma…" at bounding box center [618, 337] width 1236 height 134
click at [1446, 530] on div "Status: Followup via Phone Followup via Email Followup When Section 8 Property …" at bounding box center [784, 640] width 1568 height 1140
click at [1304, 538] on div "Status: Followup via Phone Followup via Email Followup When Section 8 Property …" at bounding box center [784, 640] width 1568 height 1140
